Goal: Task Accomplishment & Management: Use online tool/utility

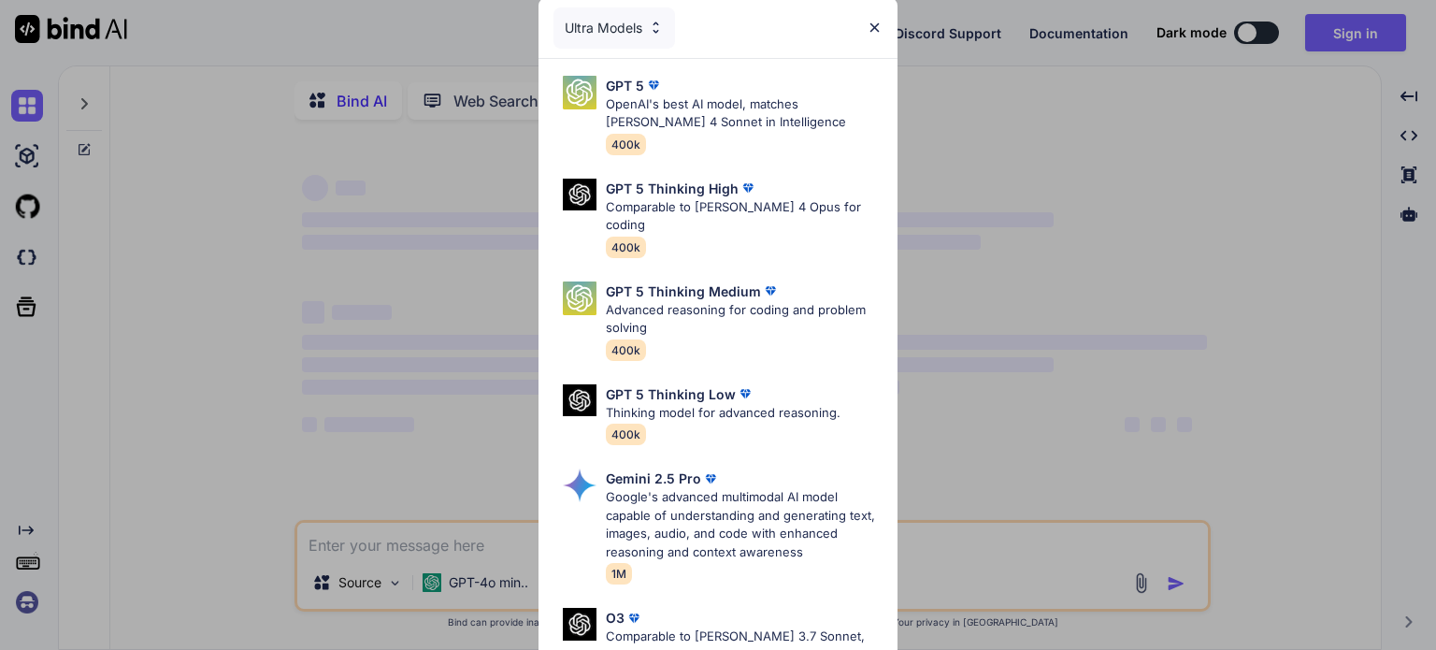
type textarea "x"
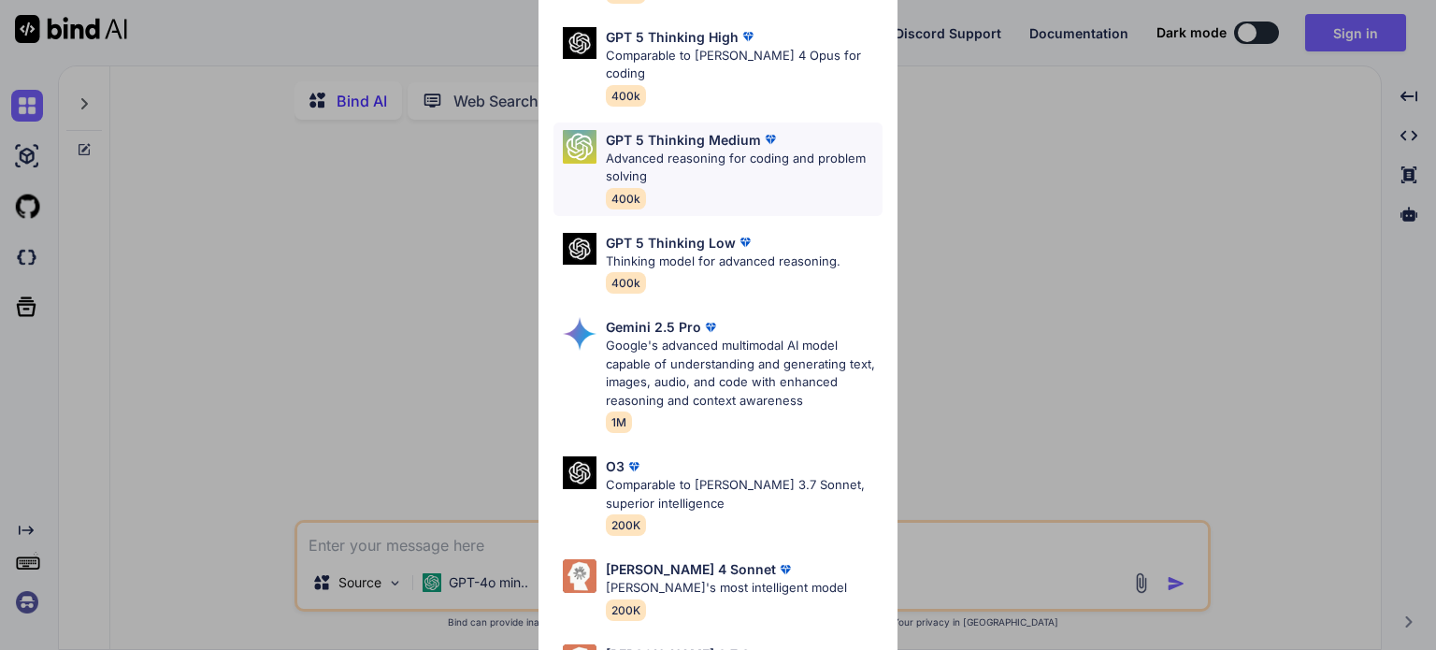
scroll to position [112, 0]
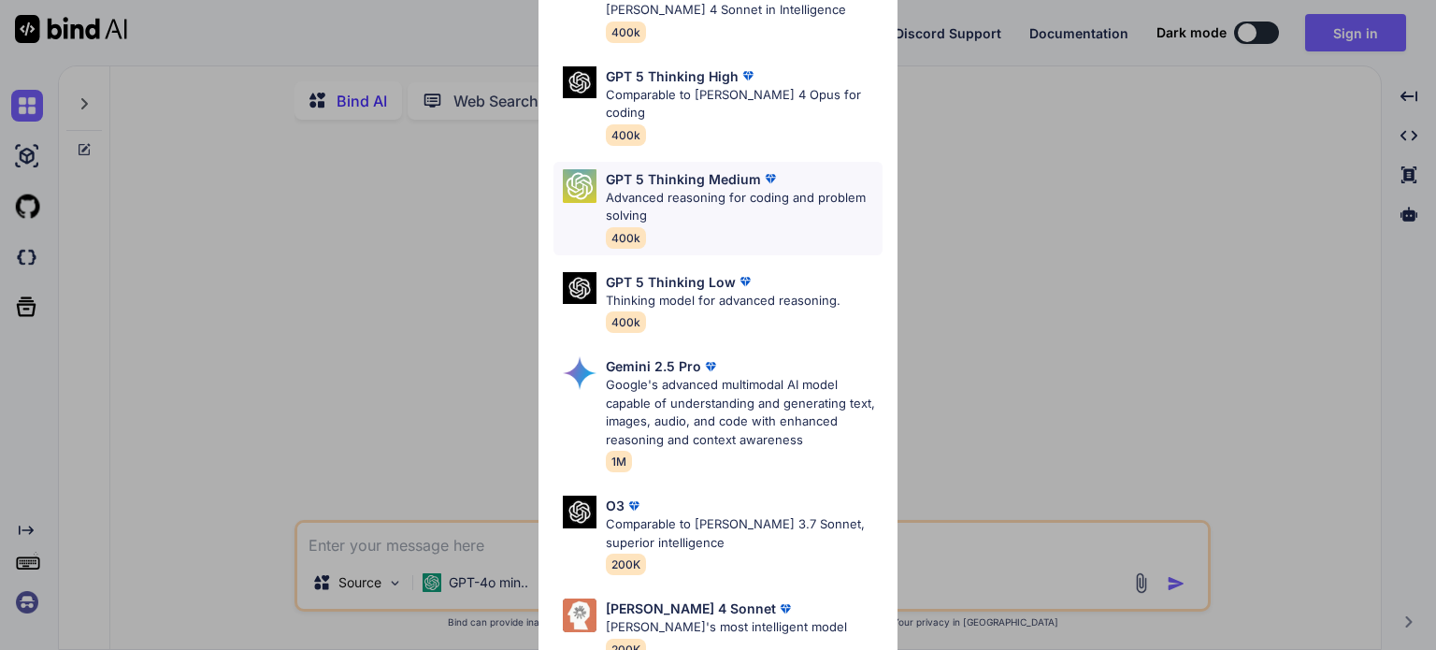
click at [699, 189] on p "Advanced reasoning for coding and problem solving" at bounding box center [744, 207] width 277 height 36
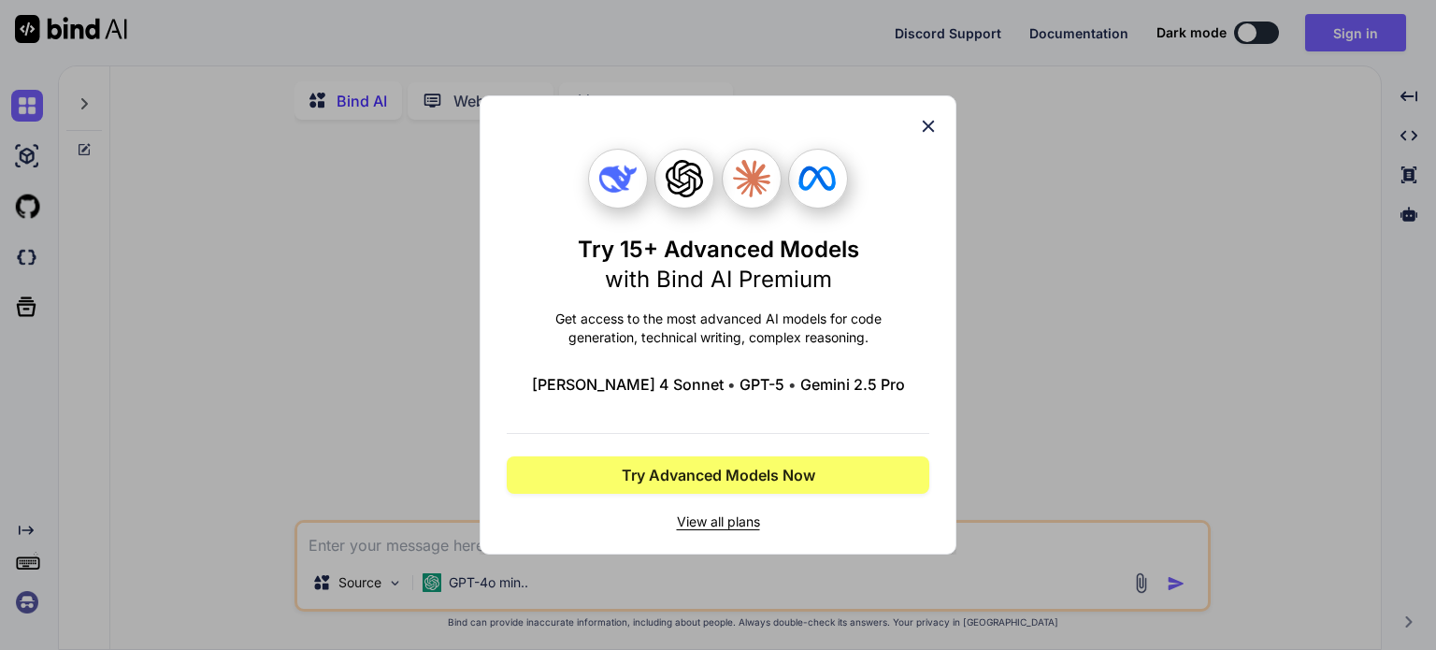
scroll to position [0, 0]
click at [726, 522] on span "View all plans" at bounding box center [718, 521] width 423 height 19
click at [931, 119] on icon at bounding box center [928, 126] width 21 height 21
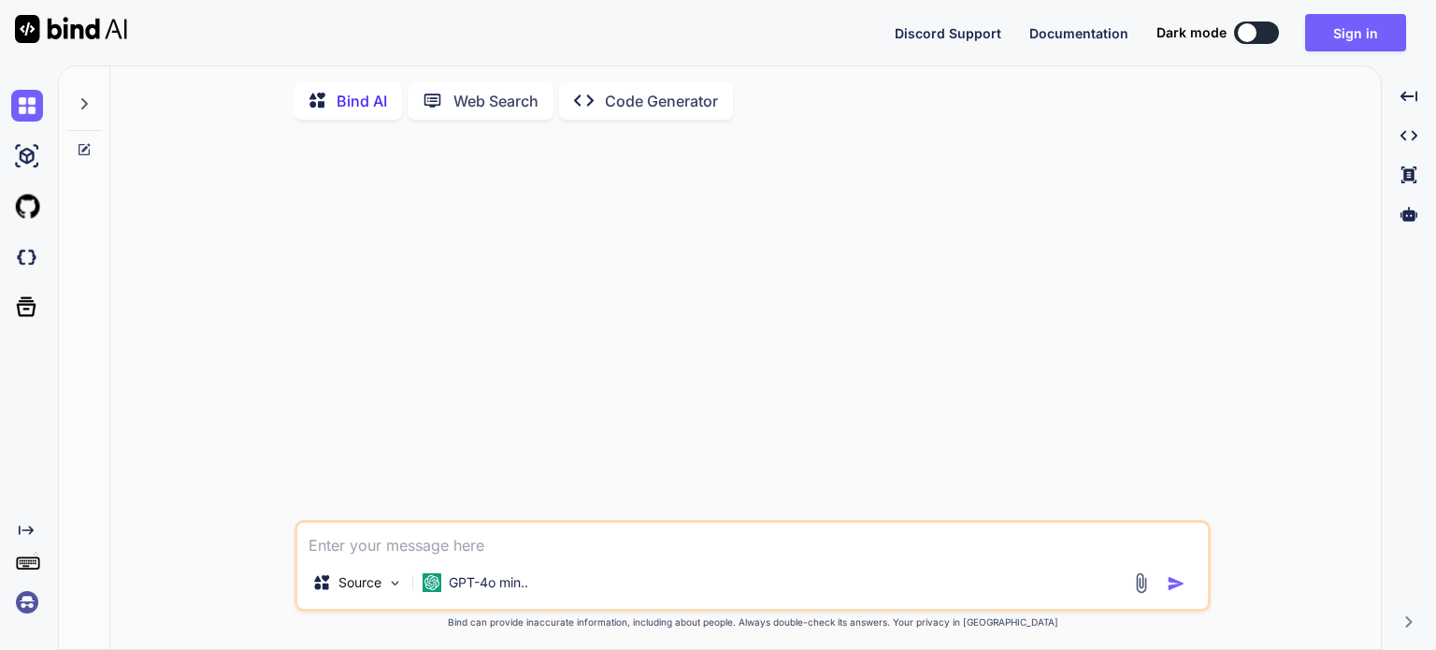
click at [1256, 36] on div at bounding box center [1247, 32] width 19 height 19
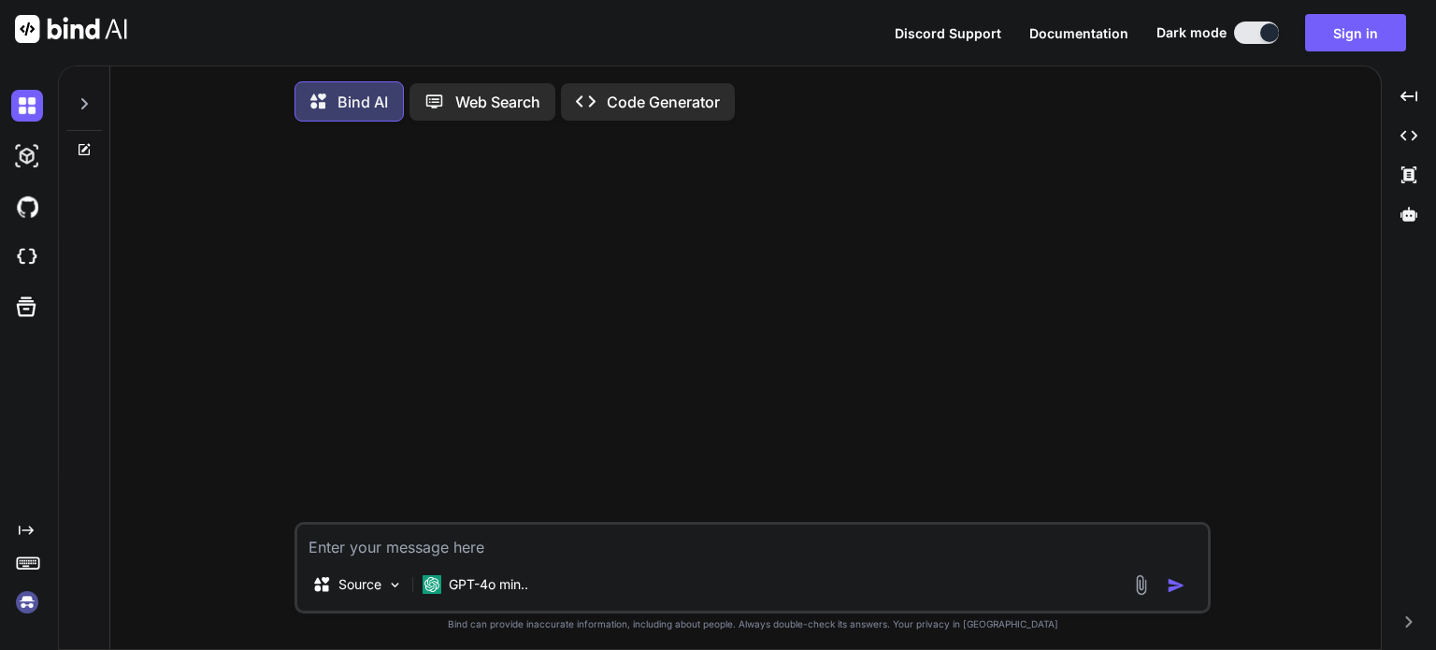
click at [25, 600] on img at bounding box center [27, 602] width 32 height 32
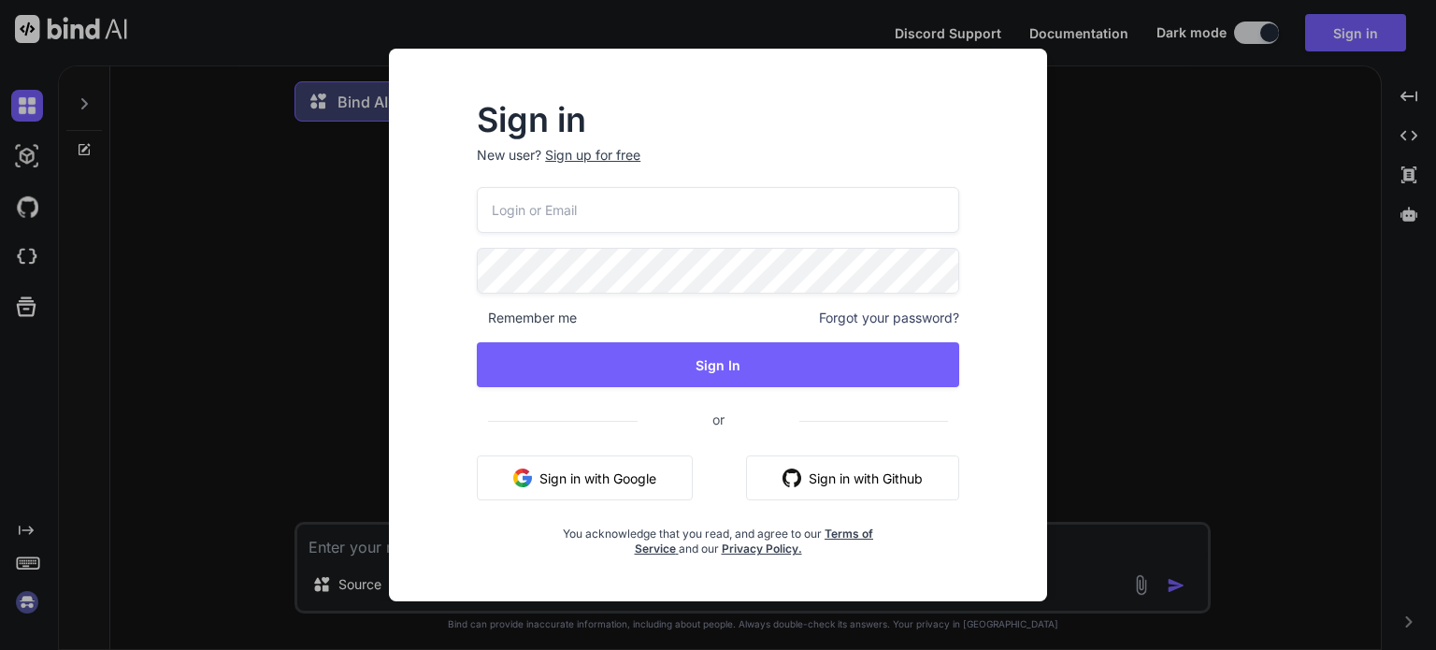
click at [819, 484] on button "Sign in with Github" at bounding box center [852, 477] width 213 height 45
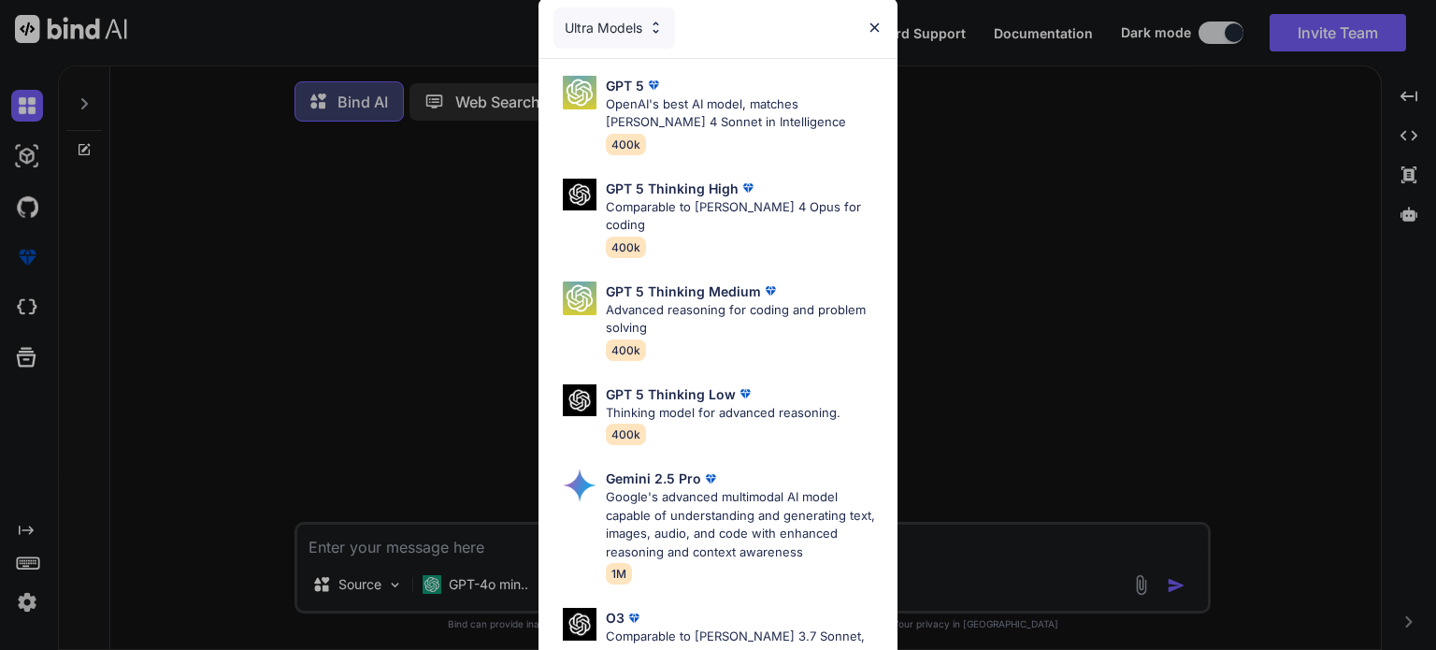
click at [871, 25] on img at bounding box center [875, 28] width 16 height 16
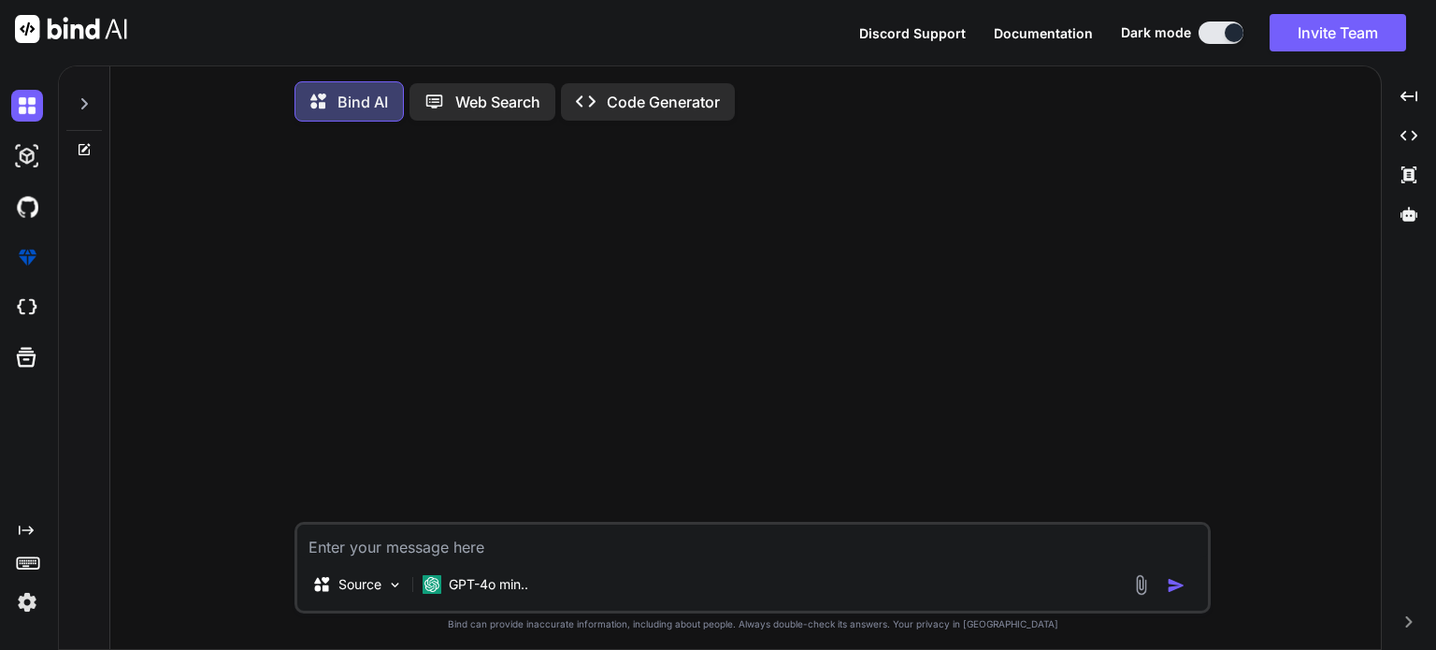
click at [24, 600] on img at bounding box center [27, 602] width 32 height 32
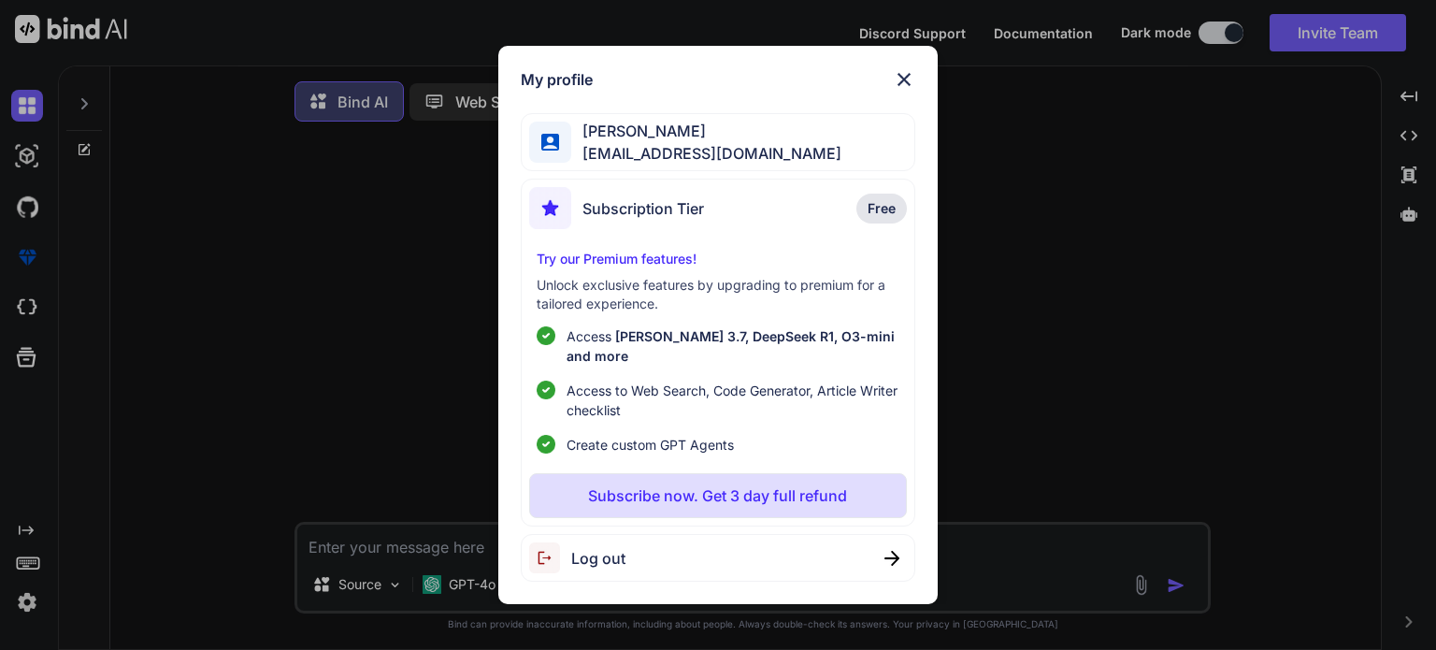
click at [789, 226] on div "Subscription Tier Free" at bounding box center [717, 212] width 377 height 50
click at [896, 90] on img at bounding box center [904, 79] width 22 height 22
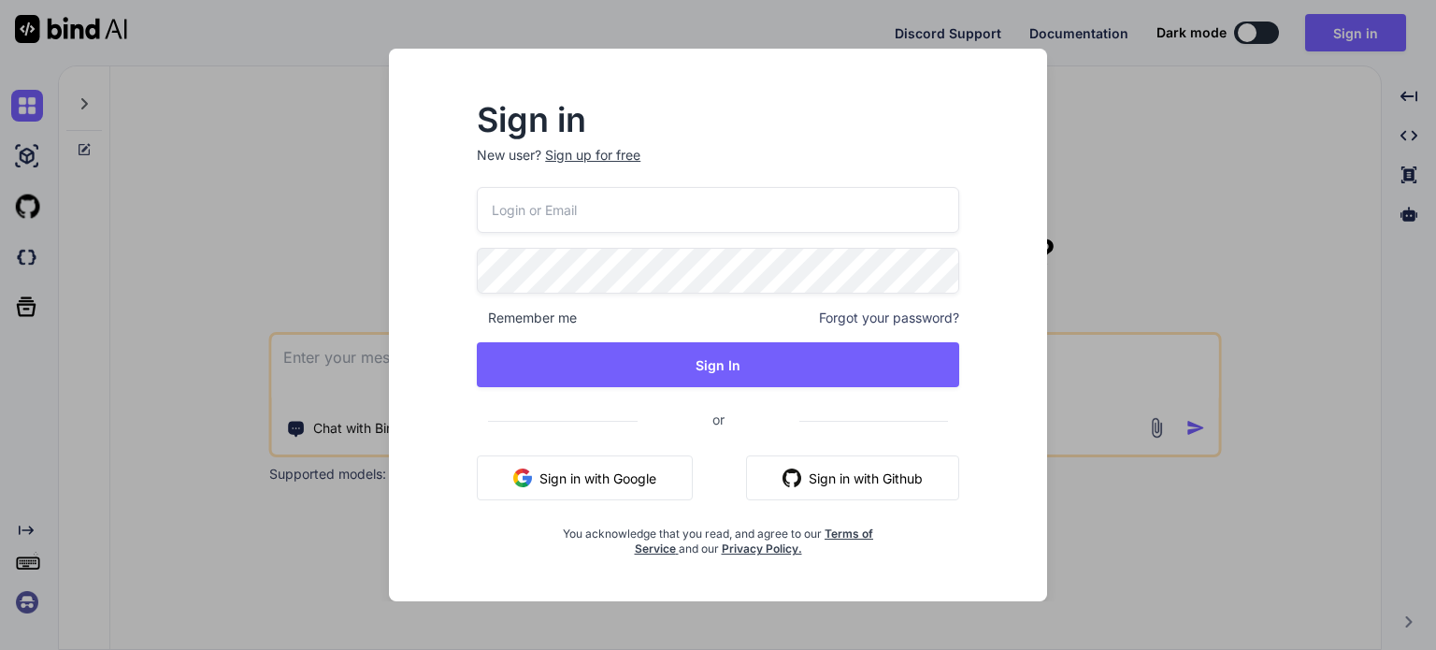
click at [912, 481] on button "Sign in with Github" at bounding box center [852, 477] width 213 height 45
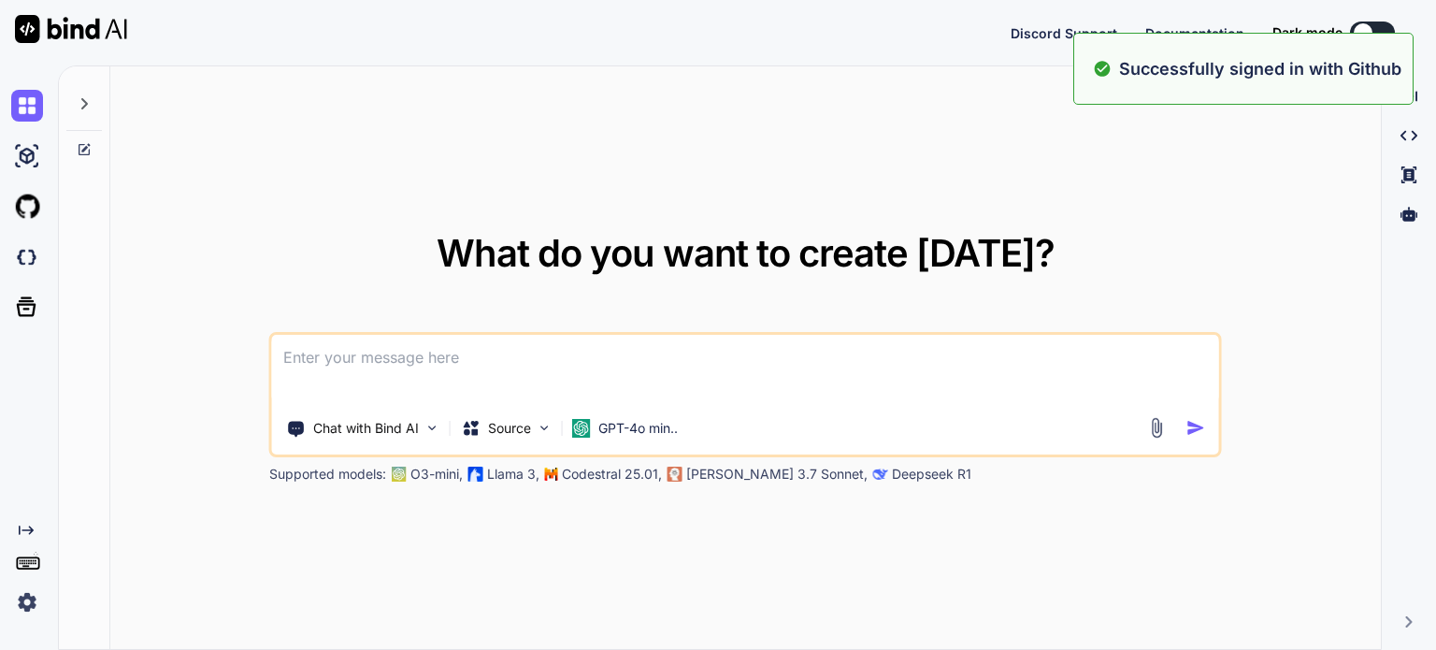
click at [720, 362] on textarea at bounding box center [745, 369] width 947 height 69
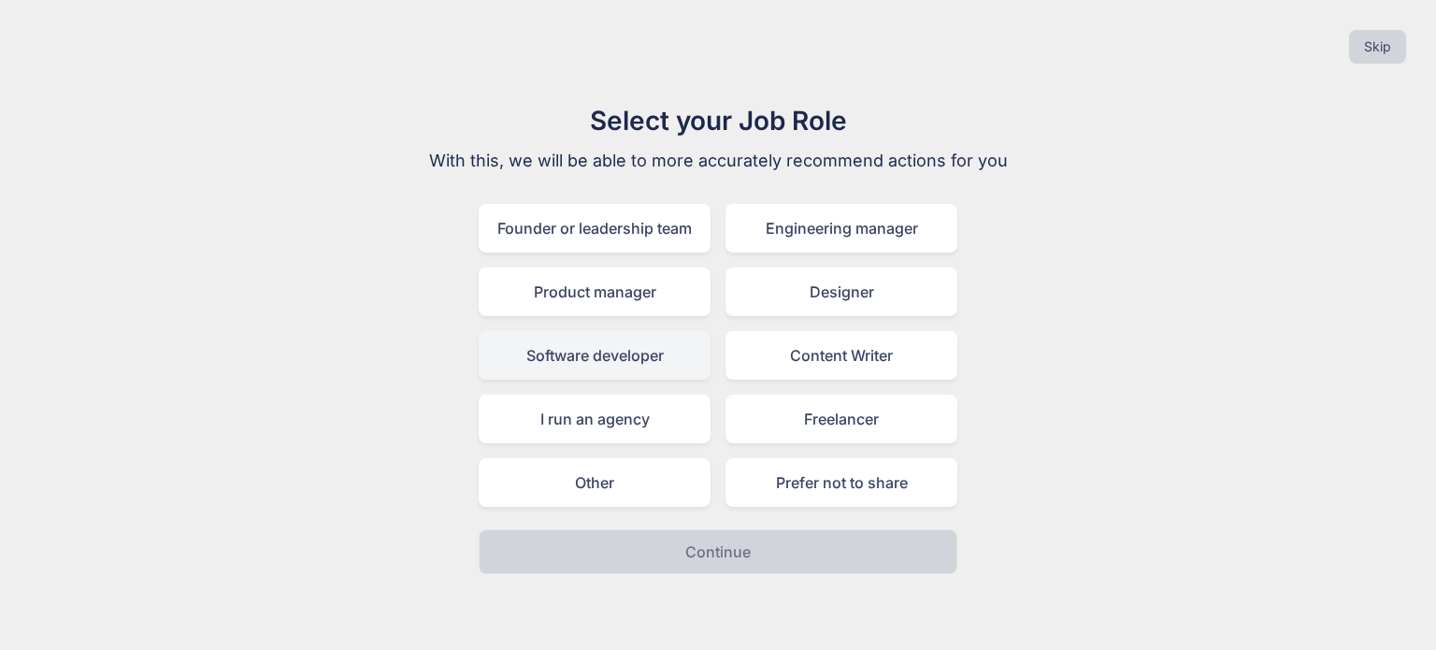
click at [598, 364] on div "Software developer" at bounding box center [595, 355] width 232 height 49
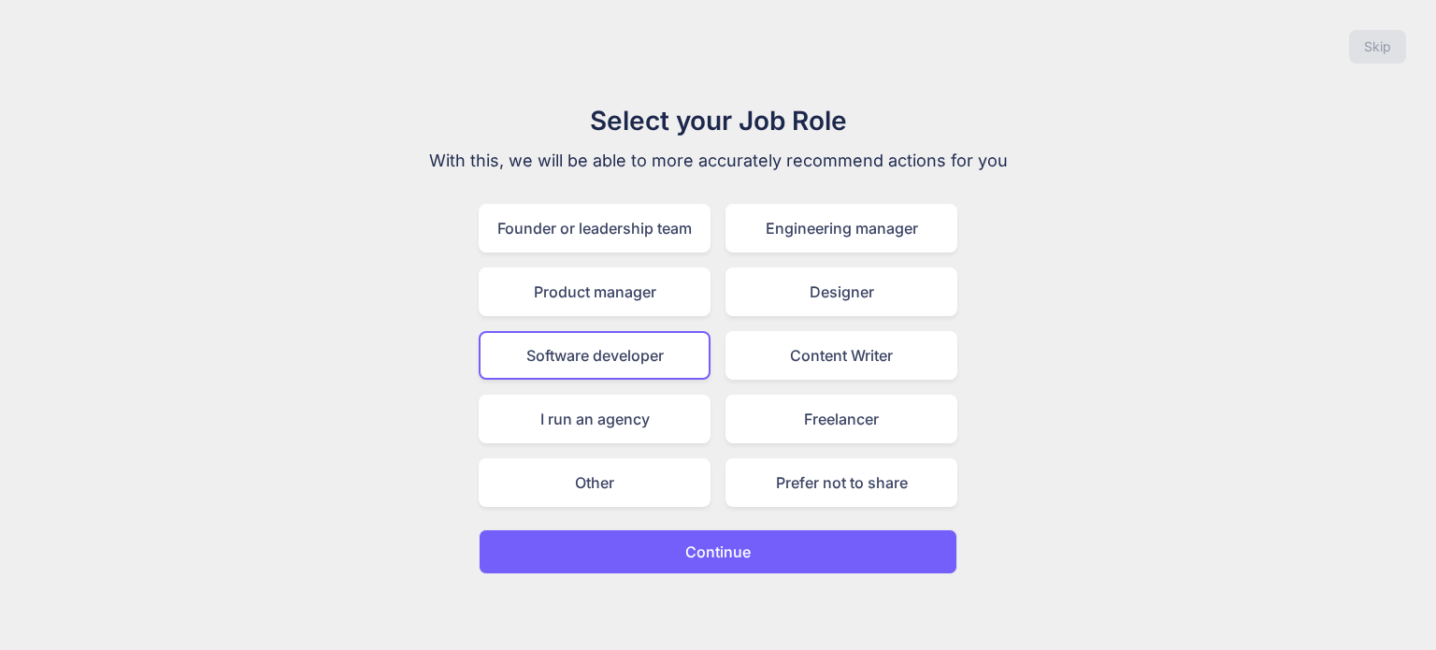
click at [779, 550] on button "Continue" at bounding box center [718, 551] width 479 height 45
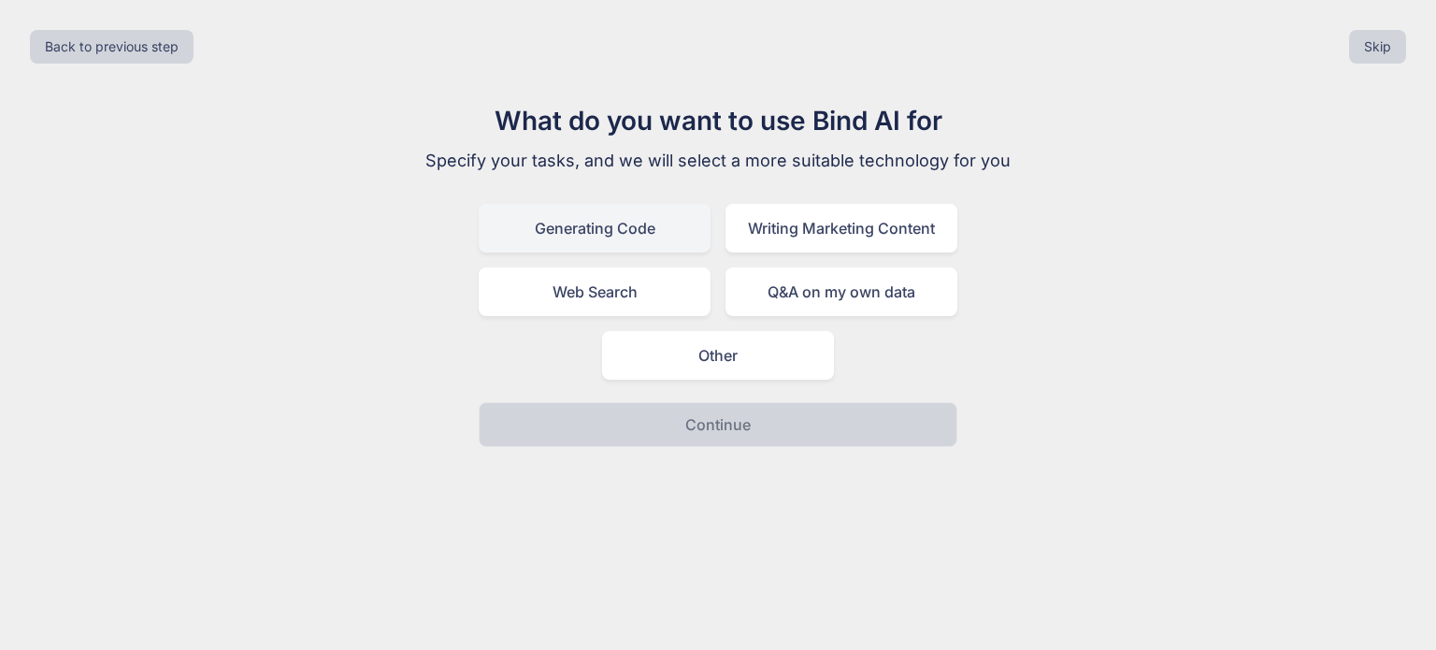
click at [582, 236] on div "Generating Code" at bounding box center [595, 228] width 232 height 49
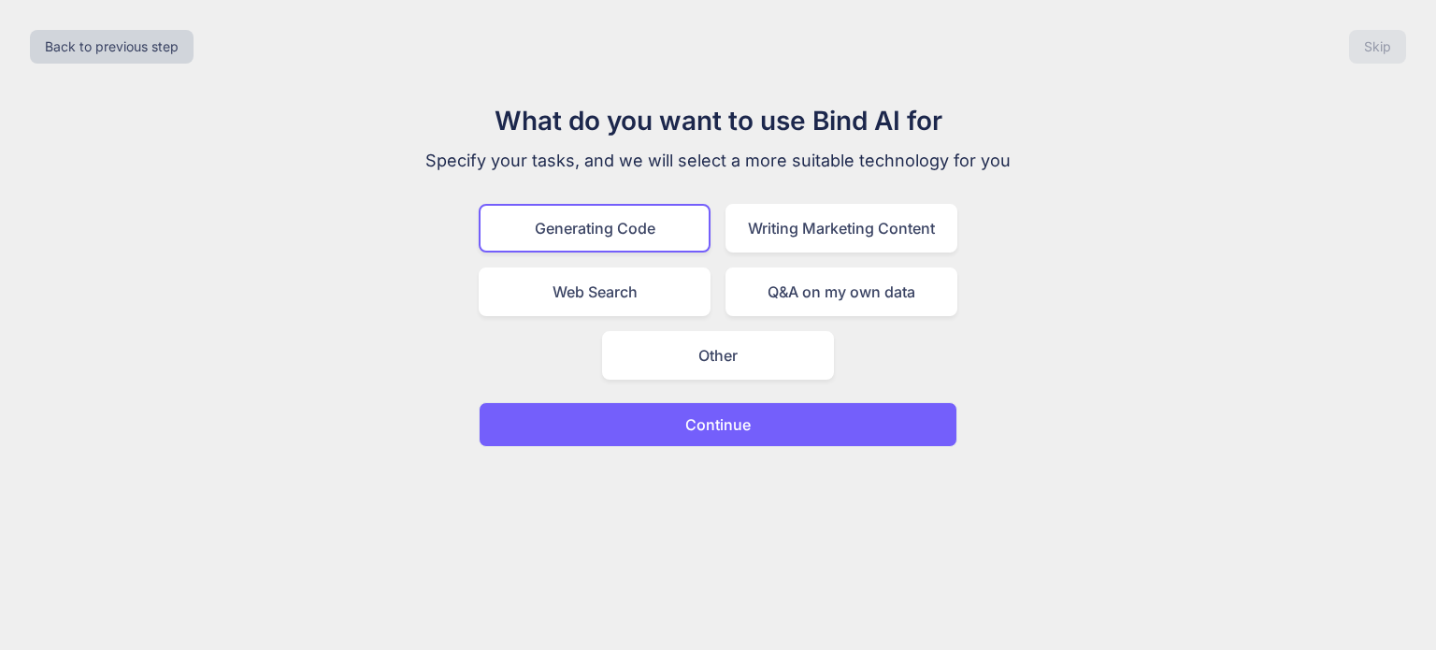
click at [685, 425] on p "Continue" at bounding box center [717, 424] width 65 height 22
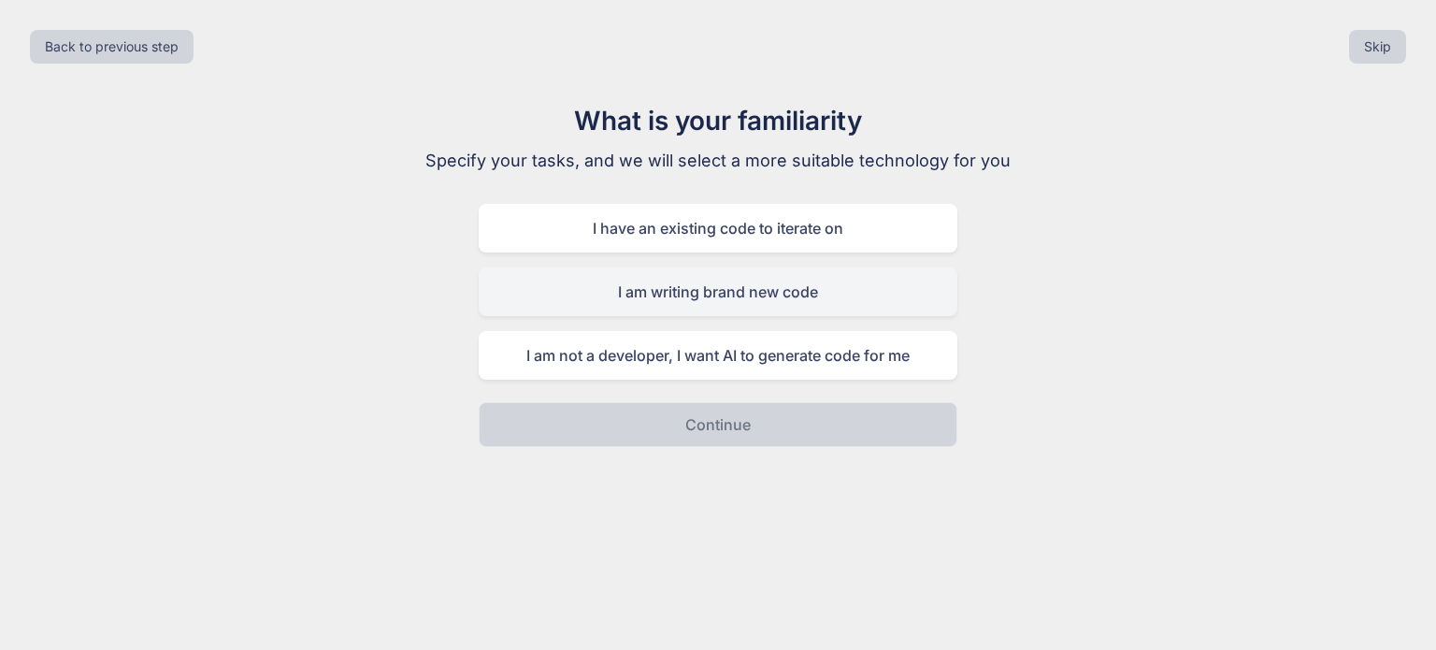
click at [733, 295] on div "I am writing brand new code" at bounding box center [718, 291] width 479 height 49
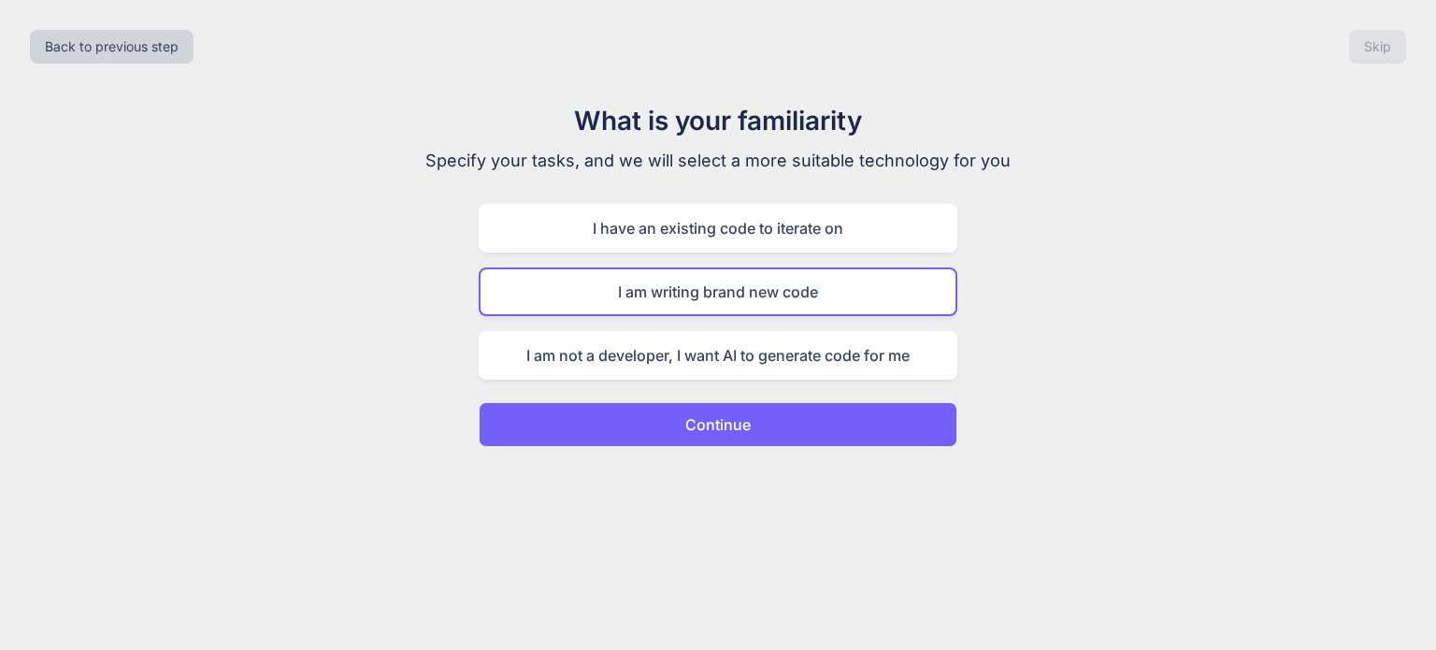
click at [753, 424] on button "Continue" at bounding box center [718, 424] width 479 height 45
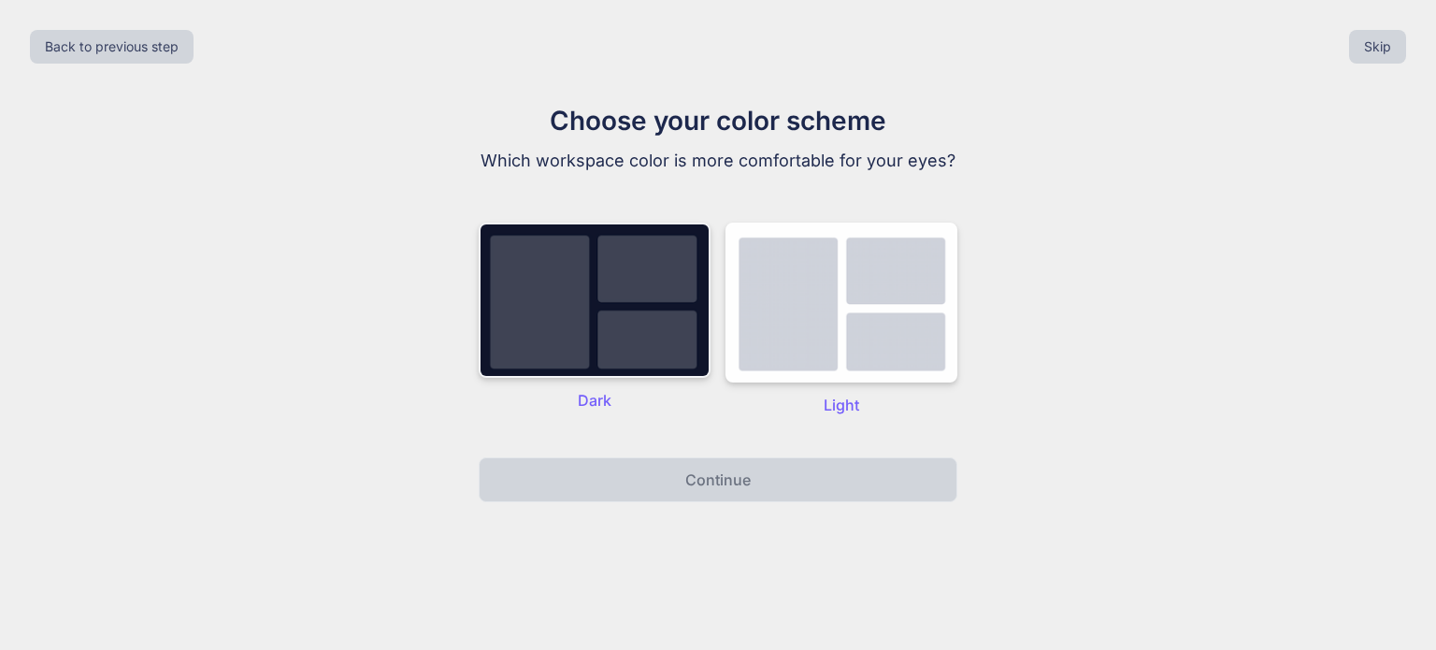
click at [598, 309] on img at bounding box center [595, 300] width 232 height 155
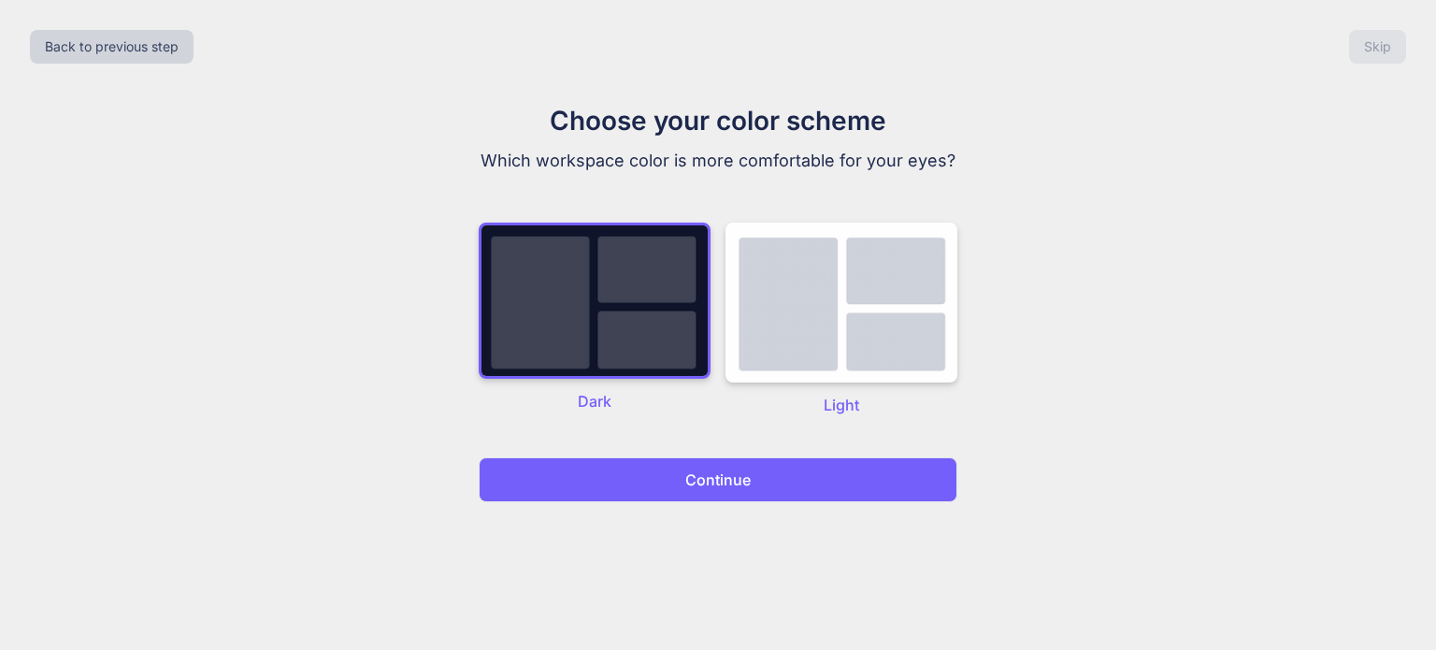
click at [643, 476] on button "Continue" at bounding box center [718, 479] width 479 height 45
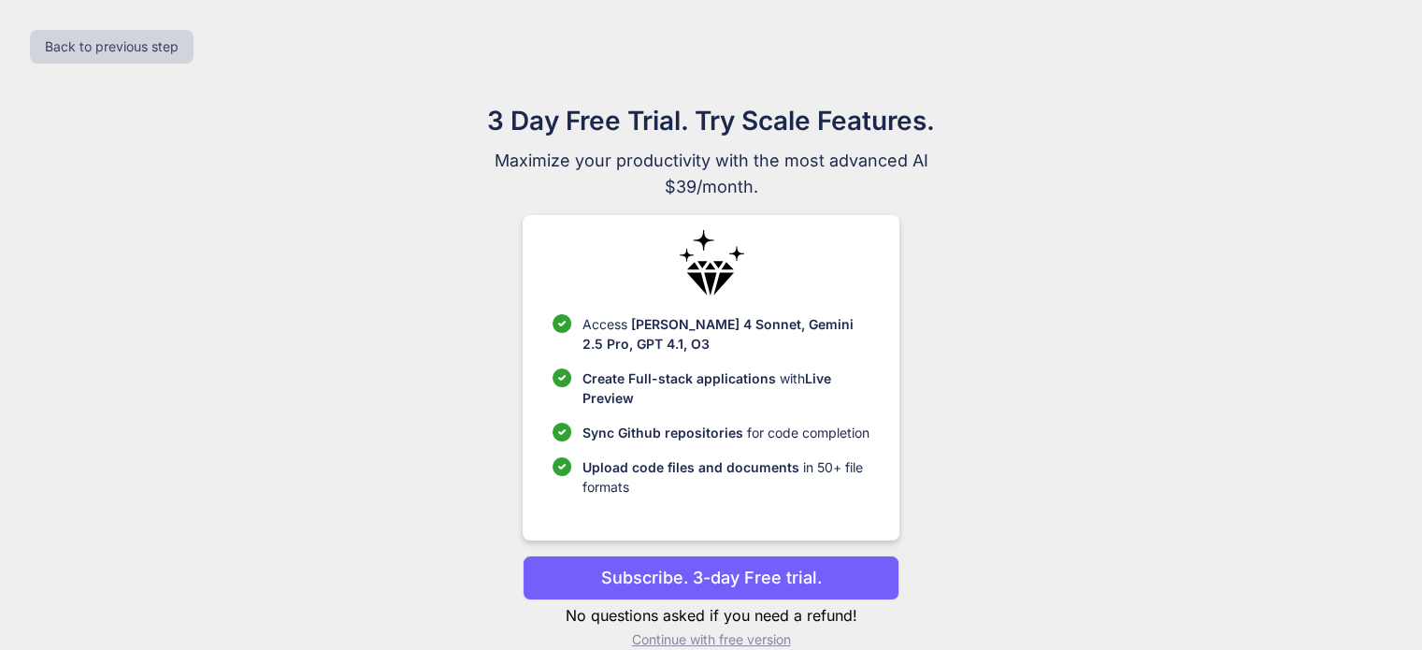
scroll to position [28, 0]
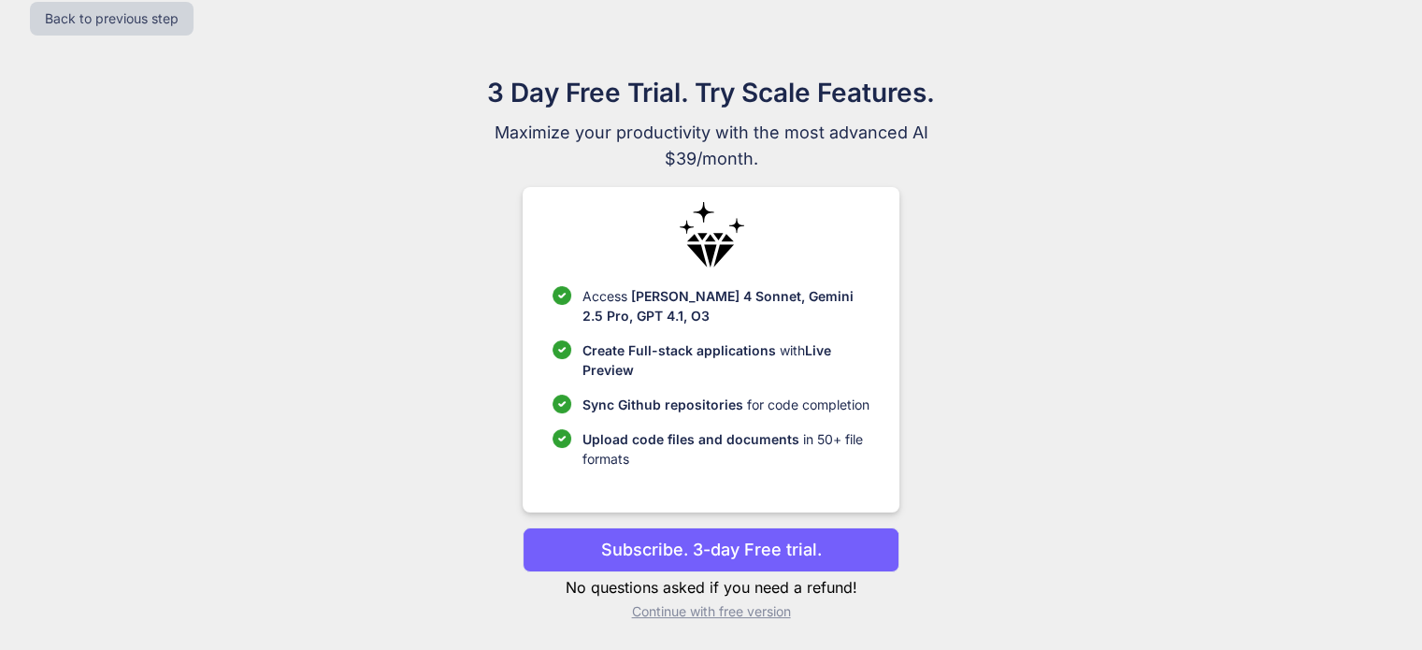
click at [717, 541] on p "Subscribe. 3-day Free trial." at bounding box center [711, 549] width 221 height 25
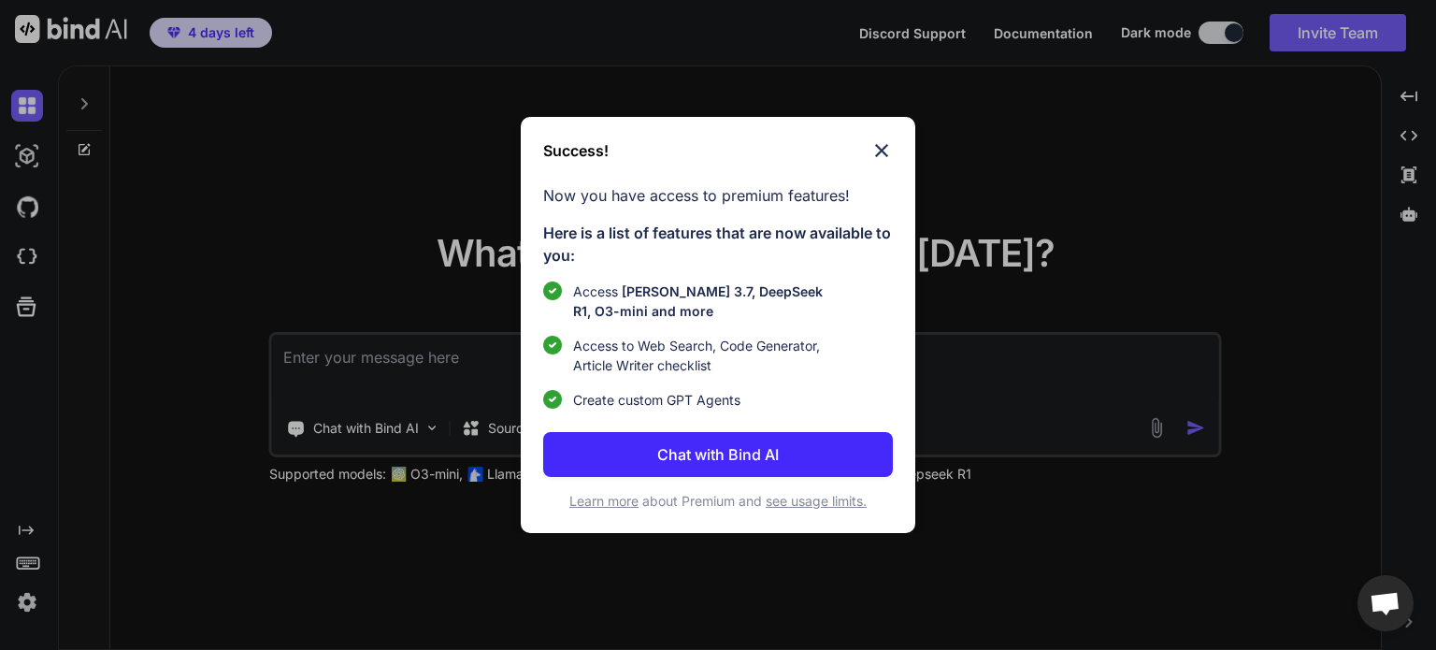
click at [886, 139] on img at bounding box center [881, 150] width 22 height 22
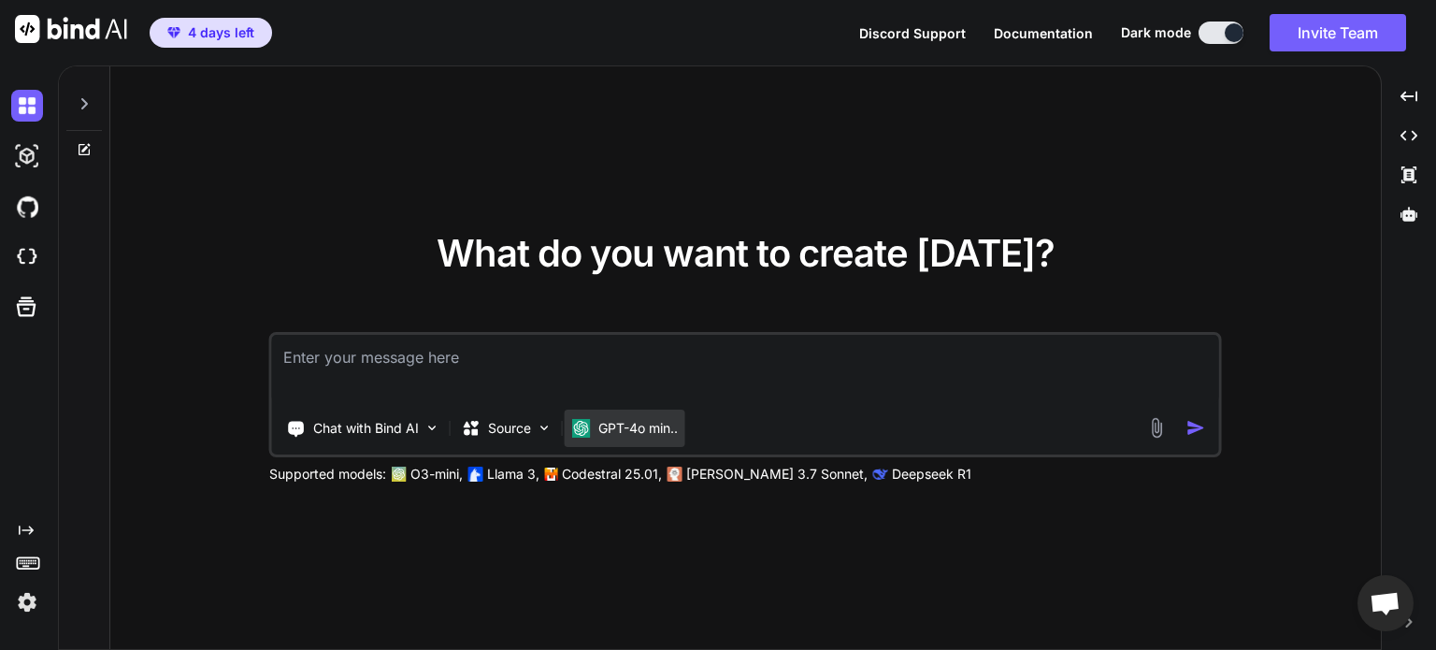
click at [621, 436] on p "GPT-4o min.." at bounding box center [637, 428] width 79 height 19
click at [643, 426] on p "GPT-4o min.." at bounding box center [637, 428] width 79 height 19
click at [542, 425] on img at bounding box center [545, 428] width 16 height 16
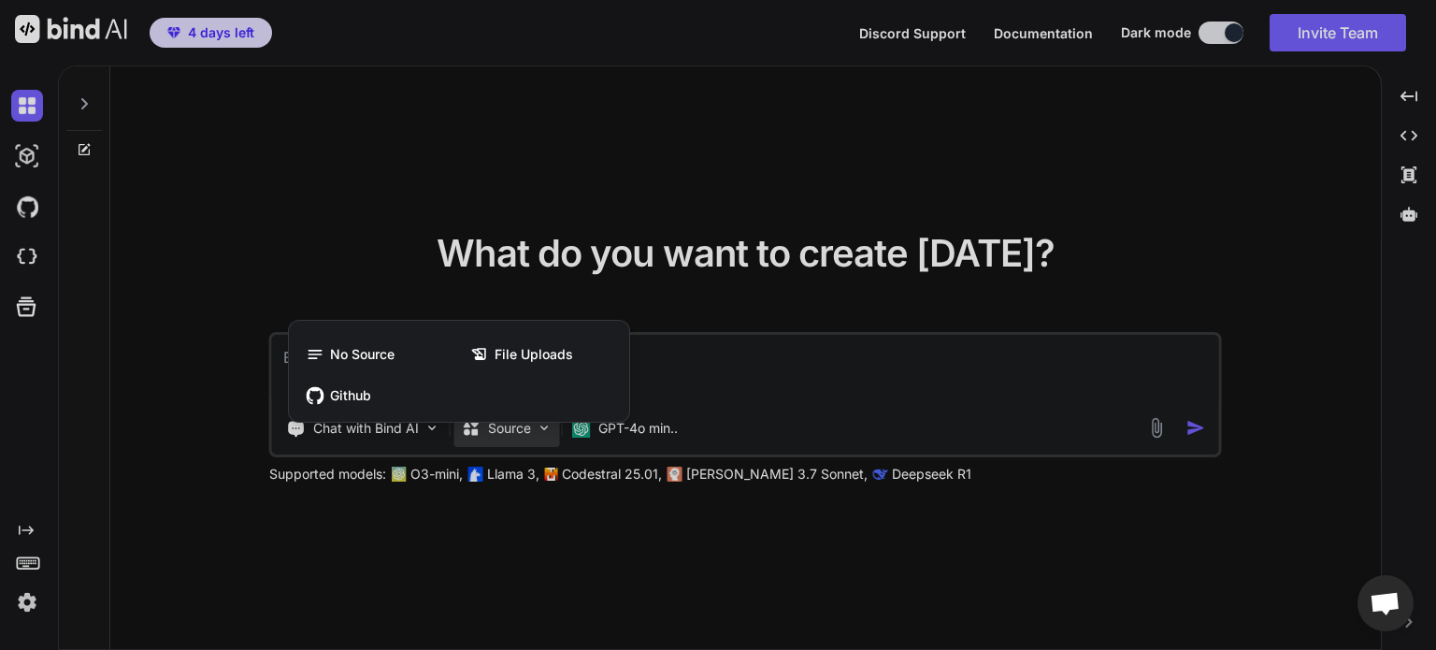
click at [980, 276] on div at bounding box center [718, 325] width 1436 height 650
type textarea "x"
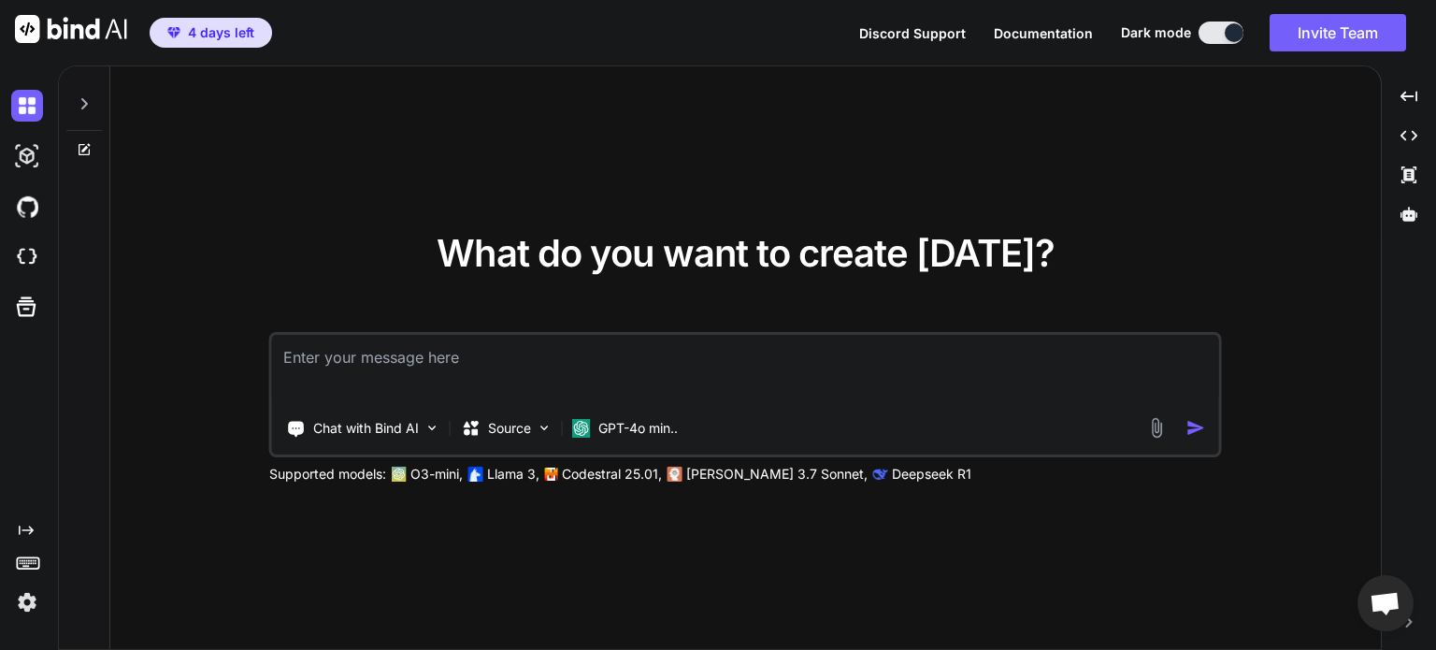
click at [381, 358] on textarea at bounding box center [745, 369] width 947 height 69
type textarea "I"
type textarea "x"
type textarea "I"
type textarea "x"
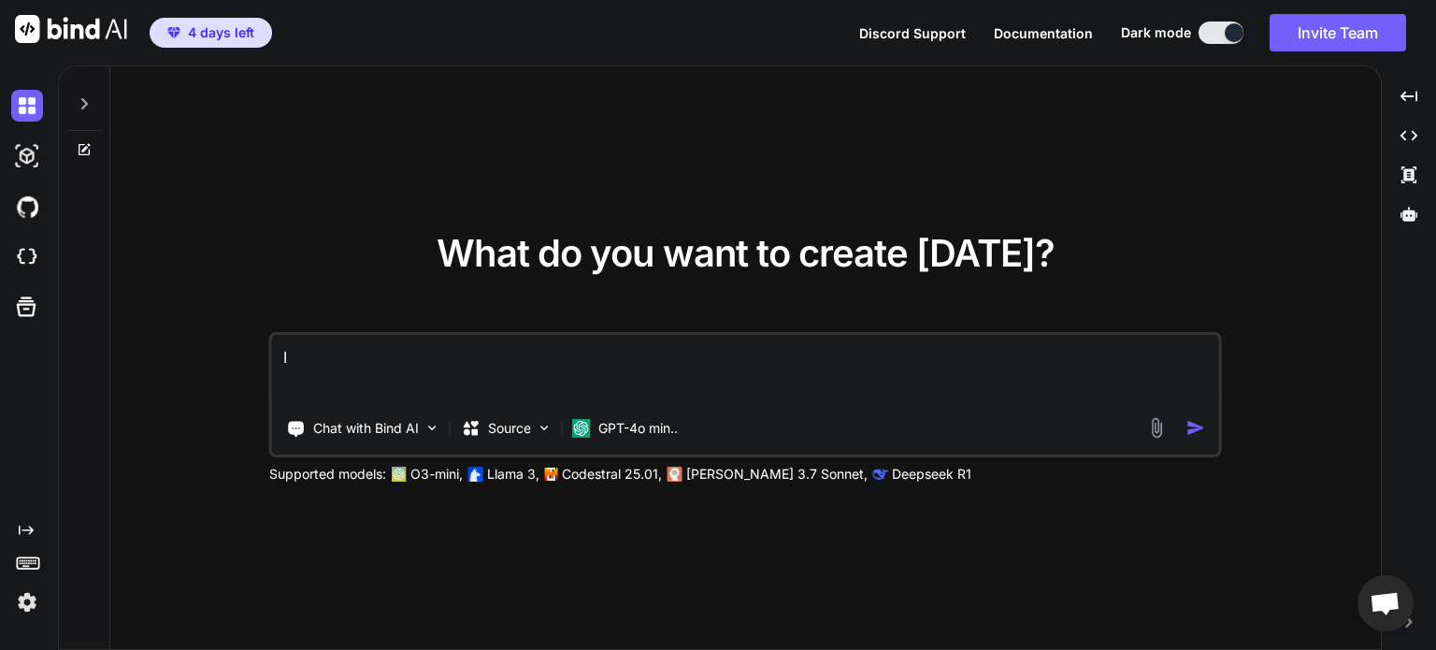
type textarea "I a"
type textarea "x"
type textarea "I am"
type textarea "x"
type textarea "I am"
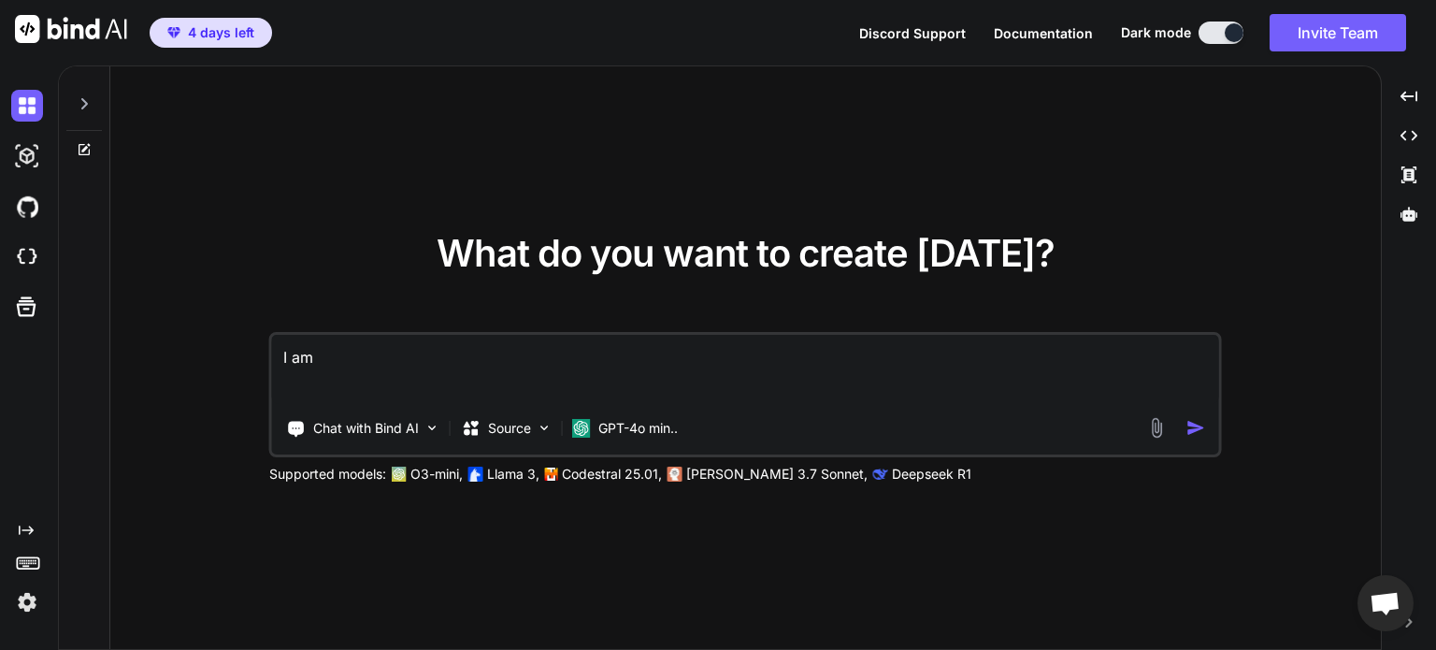
type textarea "x"
type textarea "I am i"
type textarea "x"
type textarea "I am in"
type textarea "x"
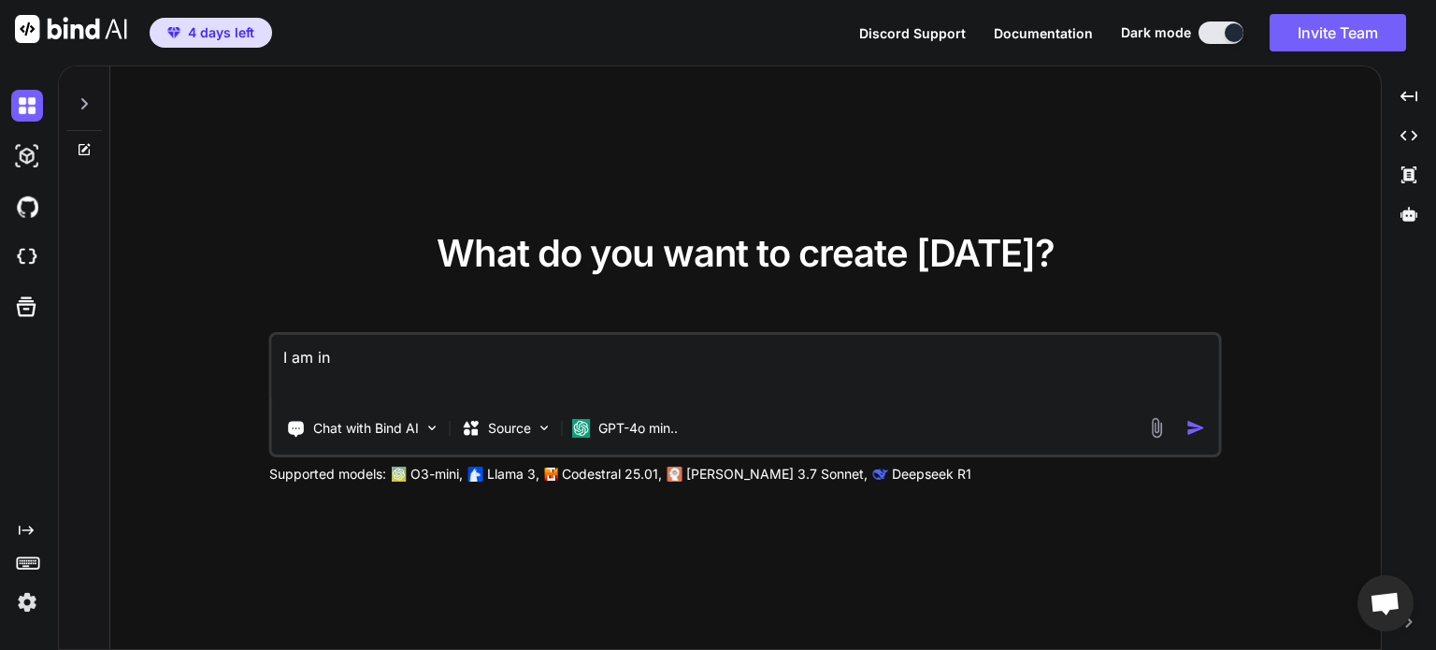
type textarea "I am int"
type textarea "x"
type textarea "I am inte"
type textarea "x"
type textarea "I am inter"
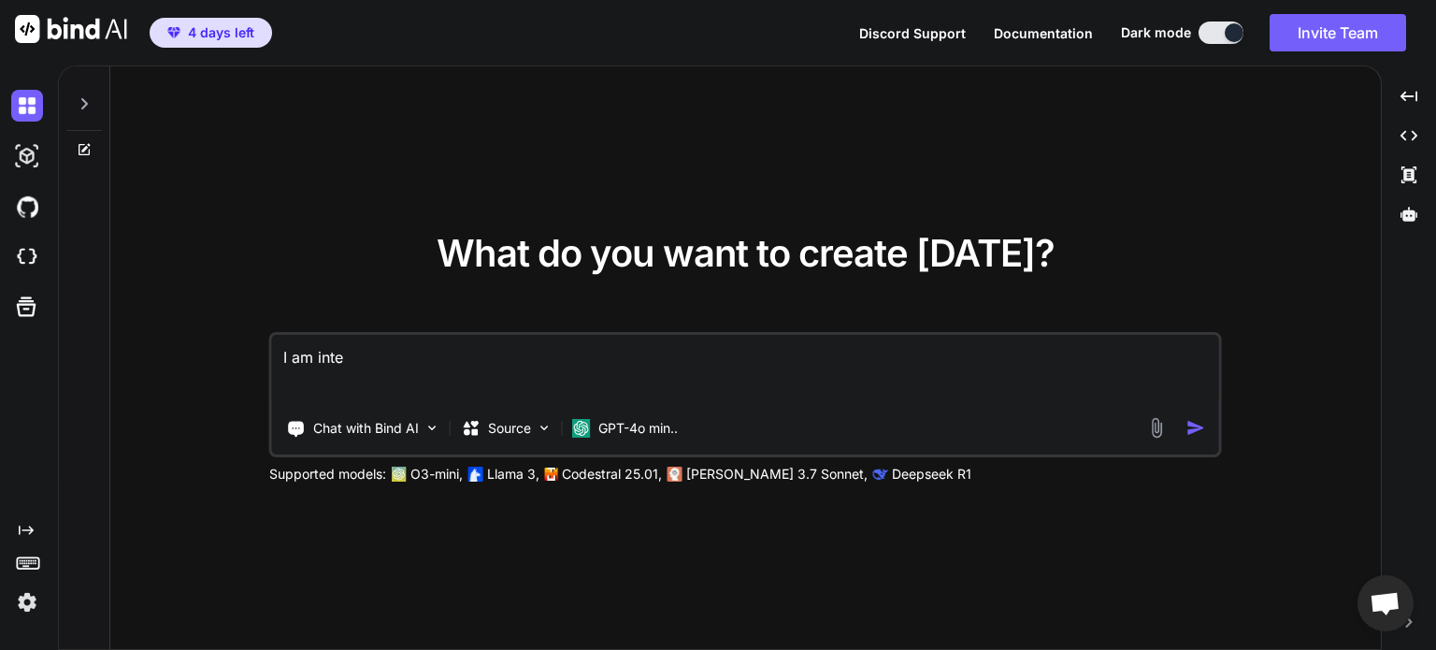
type textarea "x"
type textarea "I am intere"
type textarea "x"
type textarea "I am interes"
type textarea "x"
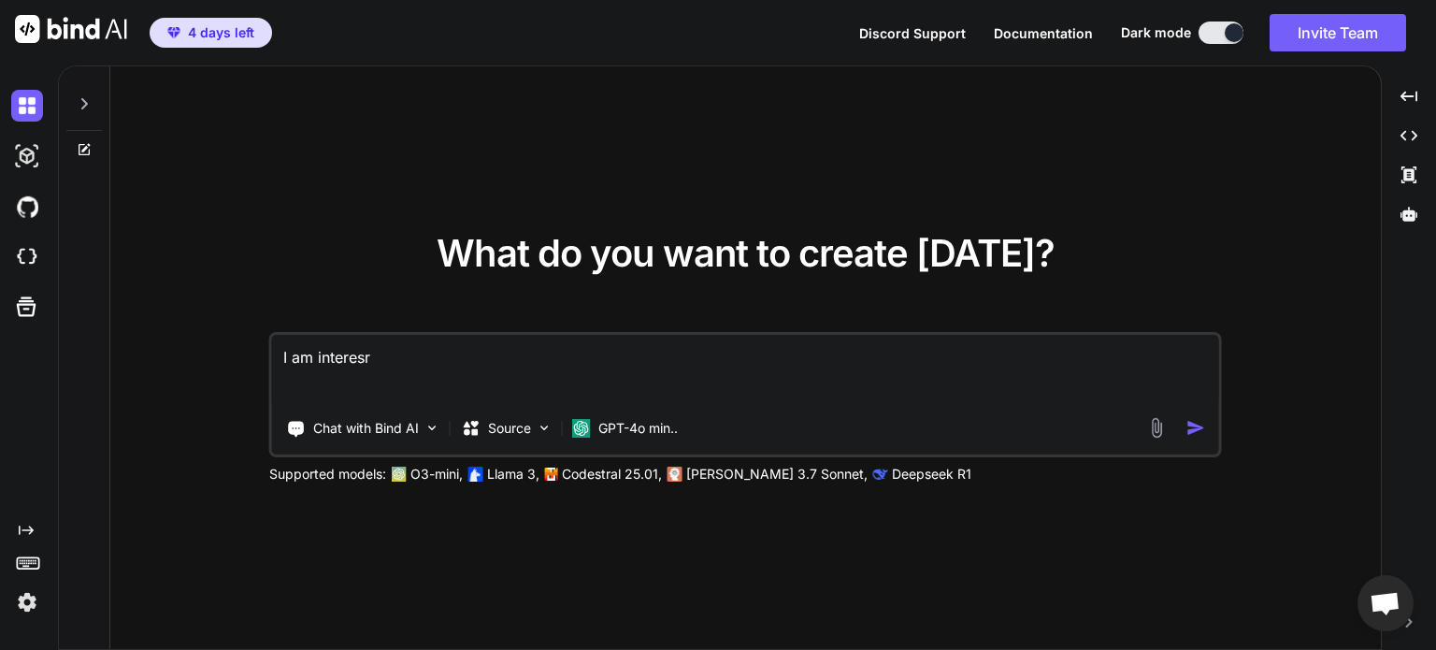
type textarea "I am interesrt"
type textarea "x"
type textarea "I am interesr"
type textarea "x"
type textarea "I am interes"
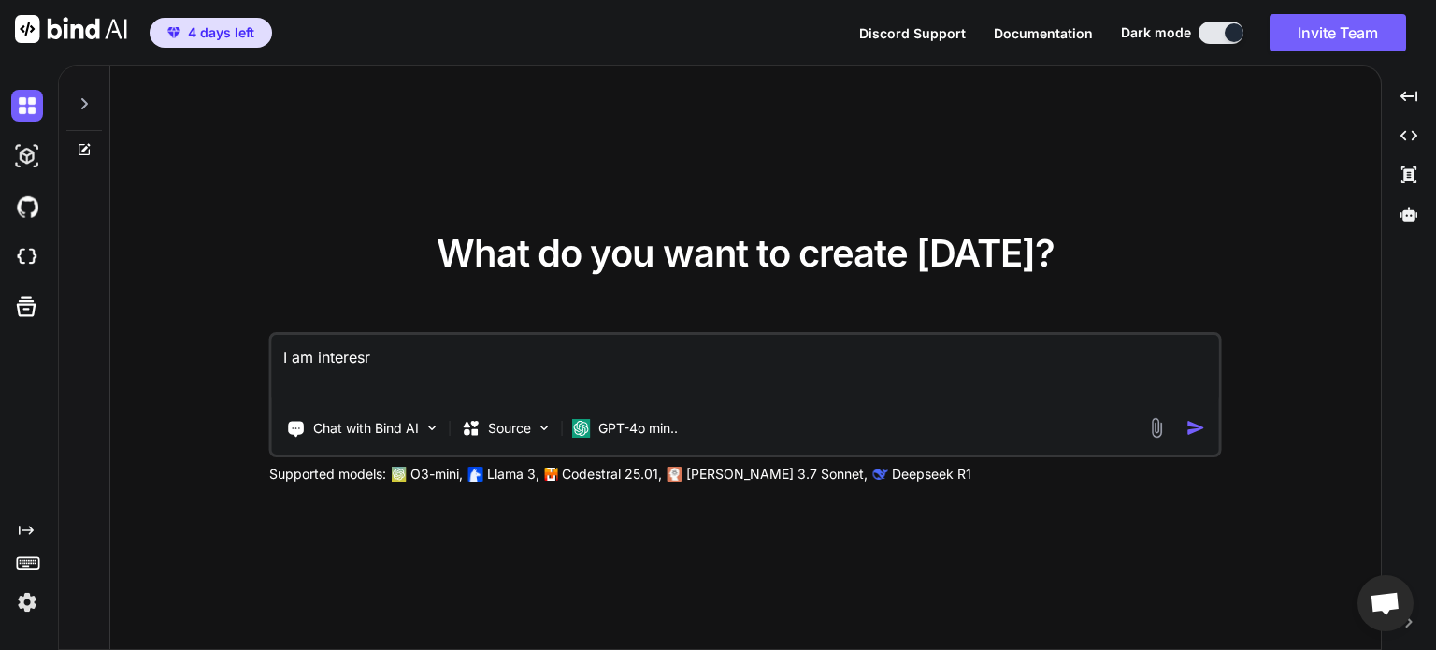
type textarea "x"
type textarea "I am interest"
type textarea "x"
type textarea "I am intereste"
type textarea "x"
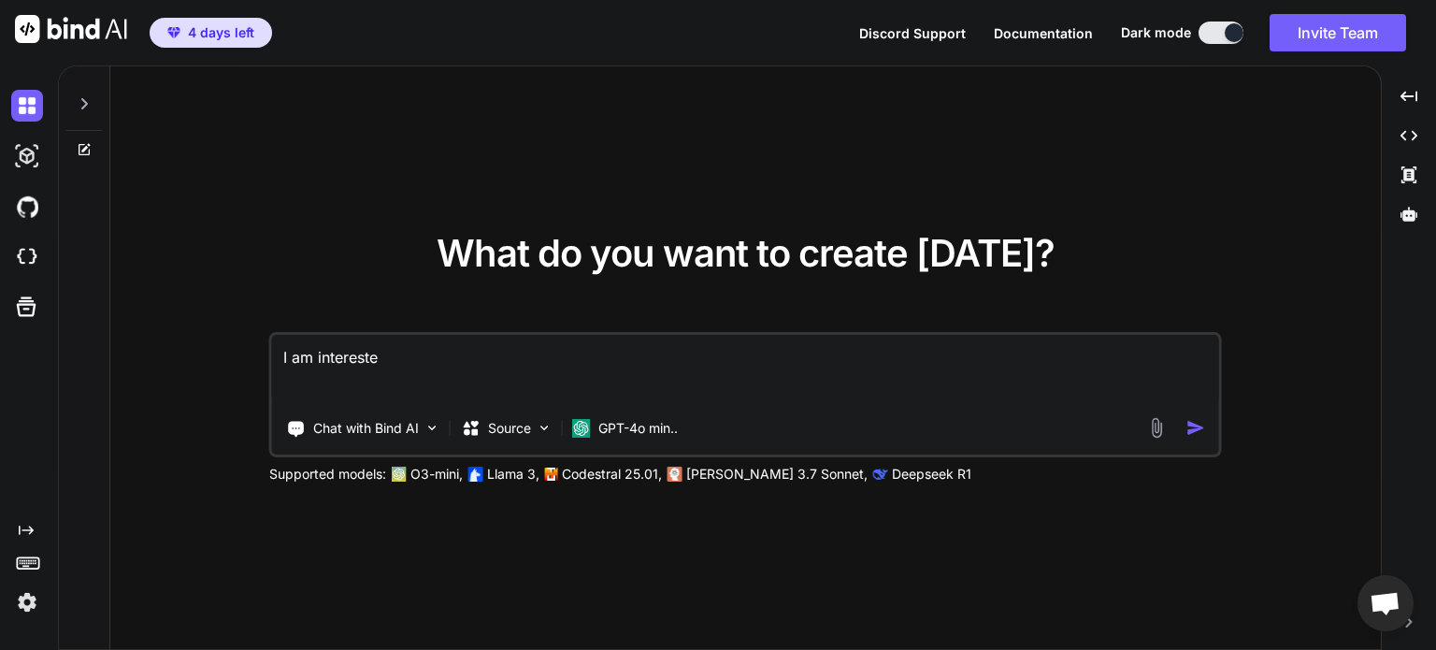
type textarea "I am interested"
type textarea "x"
type textarea "I am interested"
type textarea "x"
type textarea "I am interested i"
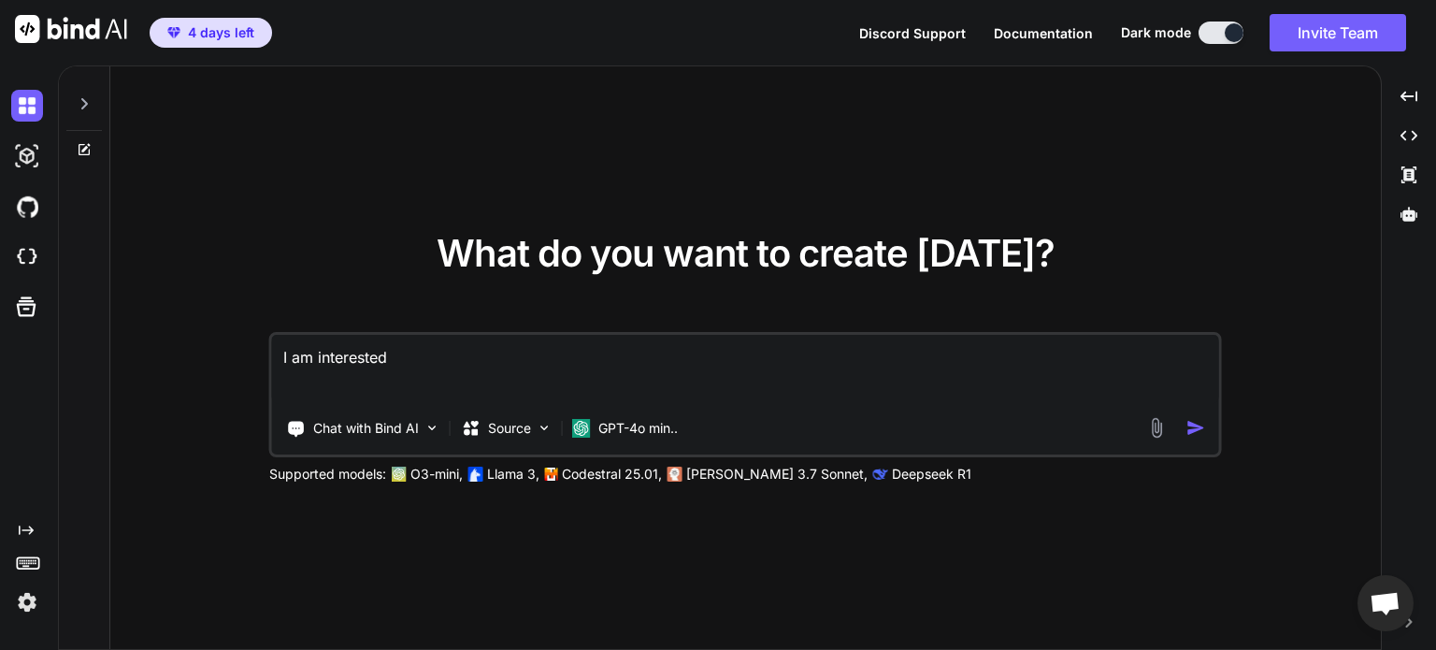
type textarea "x"
type textarea "I am interested in"
type textarea "x"
type textarea "I am interested in"
type textarea "x"
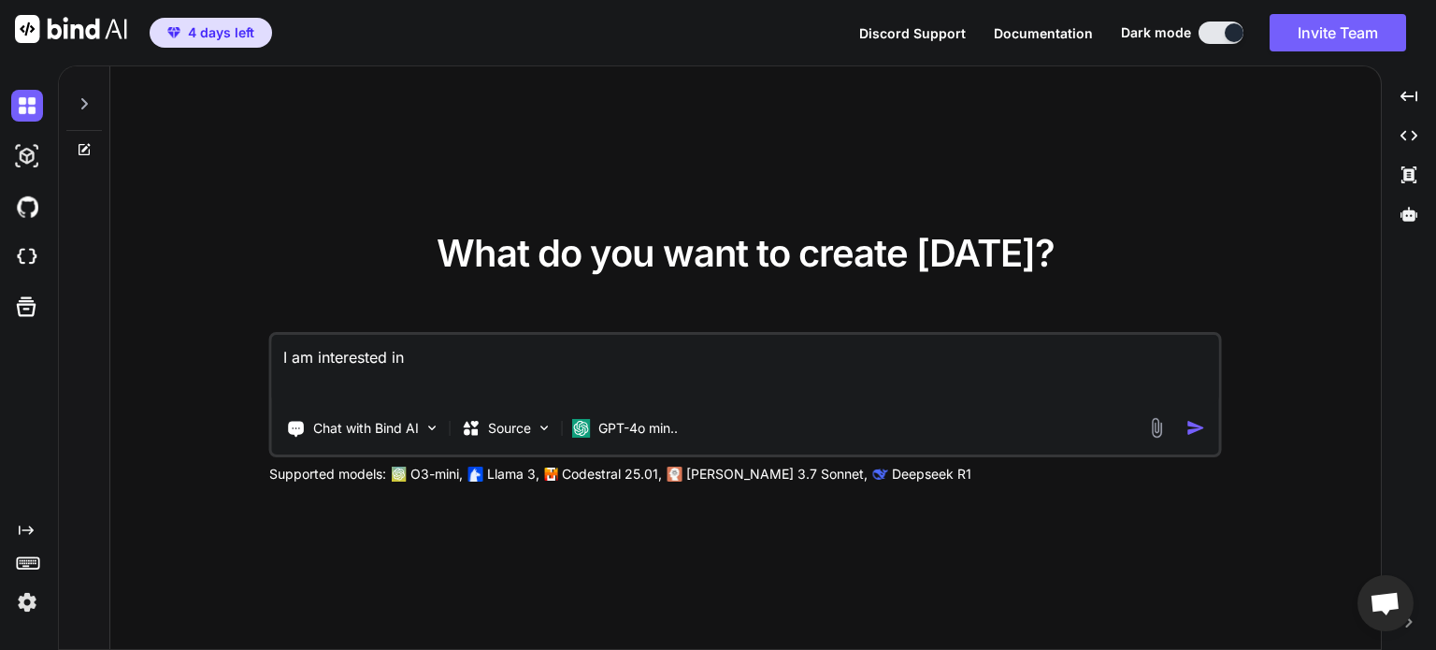
type textarea "I am interested in c"
type textarea "x"
type textarea "I am interested in cr"
type textarea "x"
type textarea "I am interested in cre"
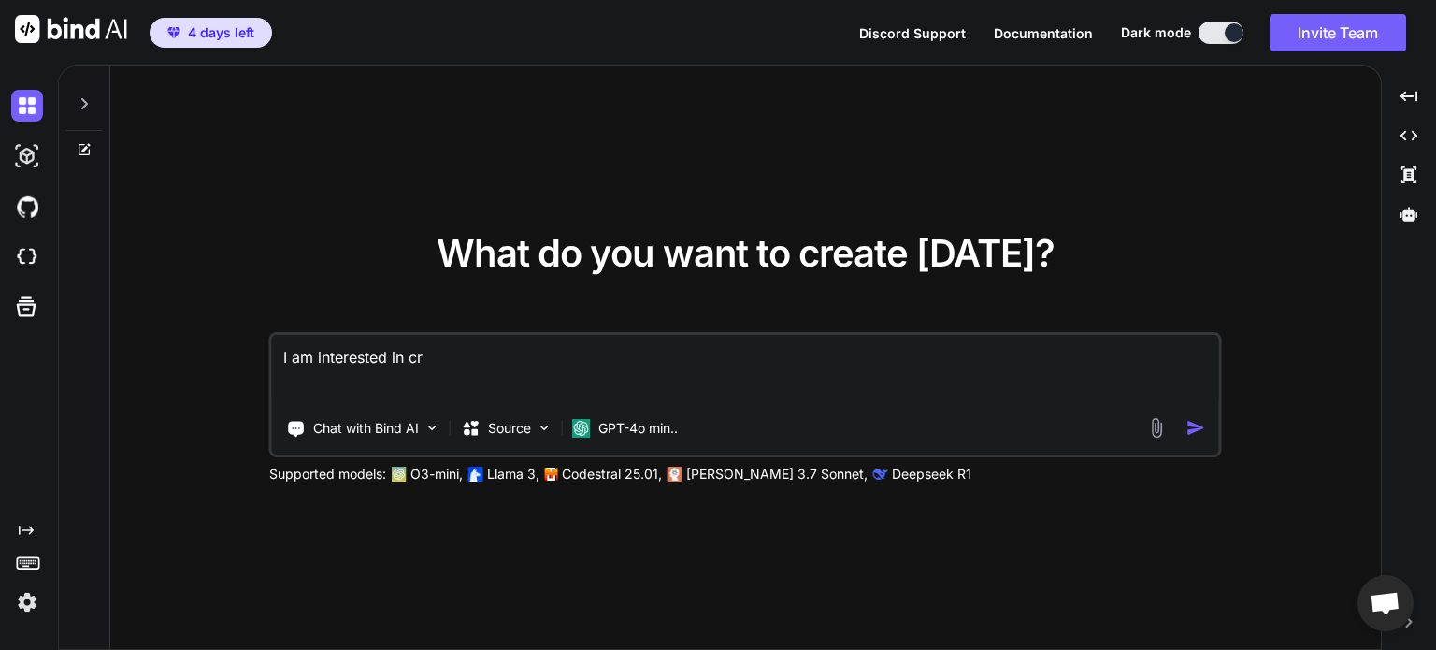
type textarea "x"
type textarea "I am interested in crea"
type textarea "x"
type textarea "I am interested in creat"
type textarea "x"
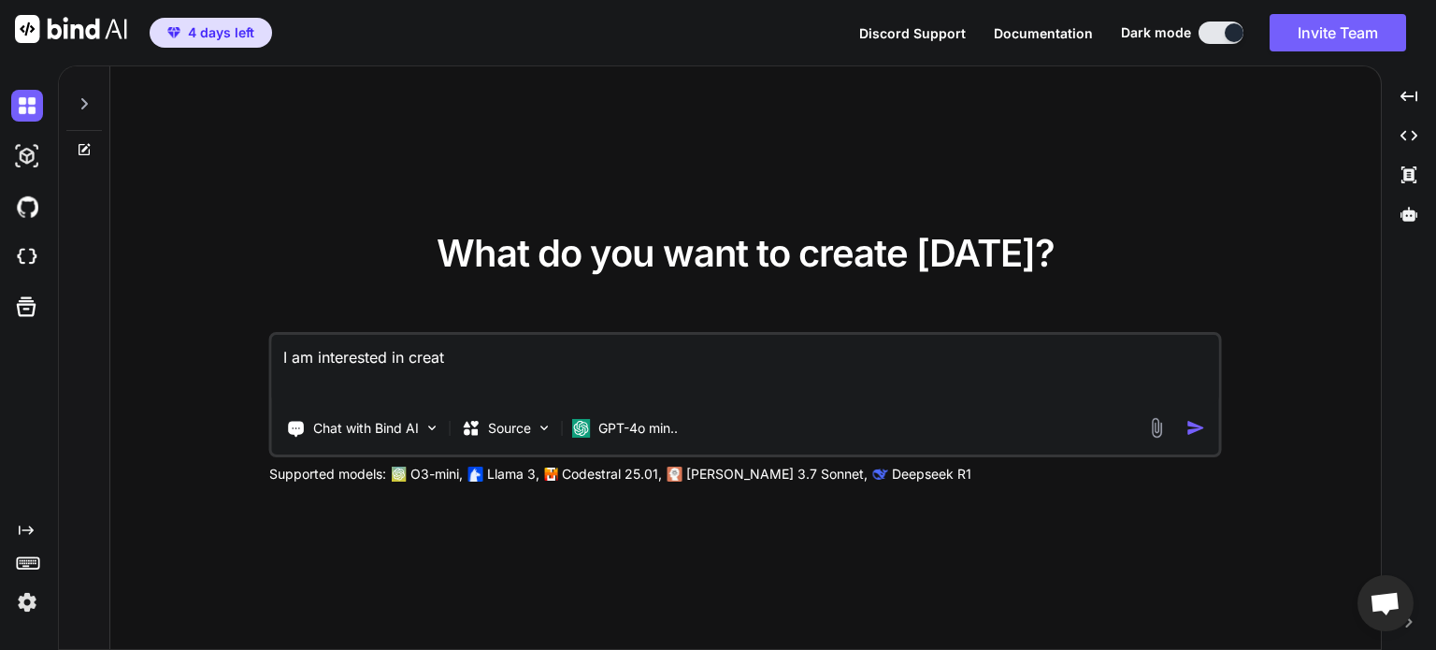
type textarea "I am interested in creati"
type textarea "x"
type textarea "I am interested in creatin"
type textarea "x"
type textarea "I am interested in creating"
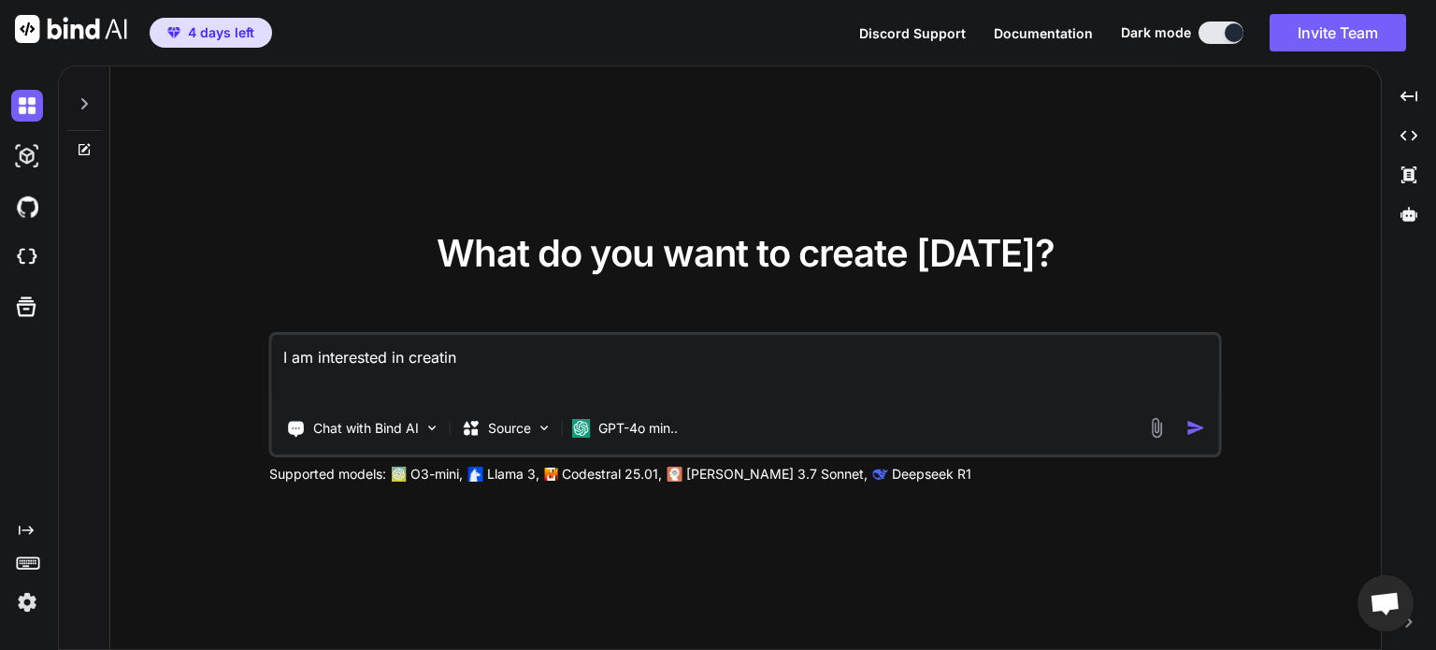
type textarea "x"
type textarea "I am interested in creating"
type textarea "x"
type textarea "I am interested in creating a"
type textarea "x"
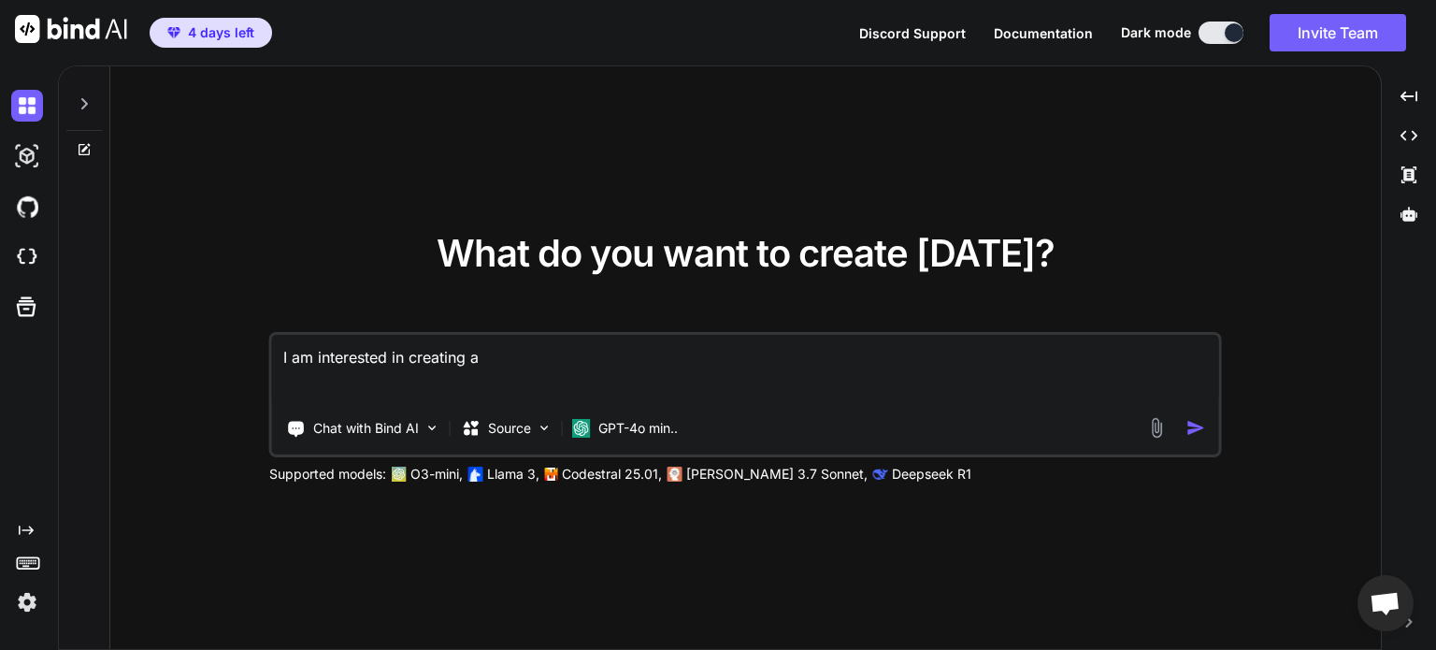
type textarea "I am interested in creating a"
type textarea "x"
type textarea "I am interested in creating a f"
type textarea "x"
type textarea "I am interested in creating a fu"
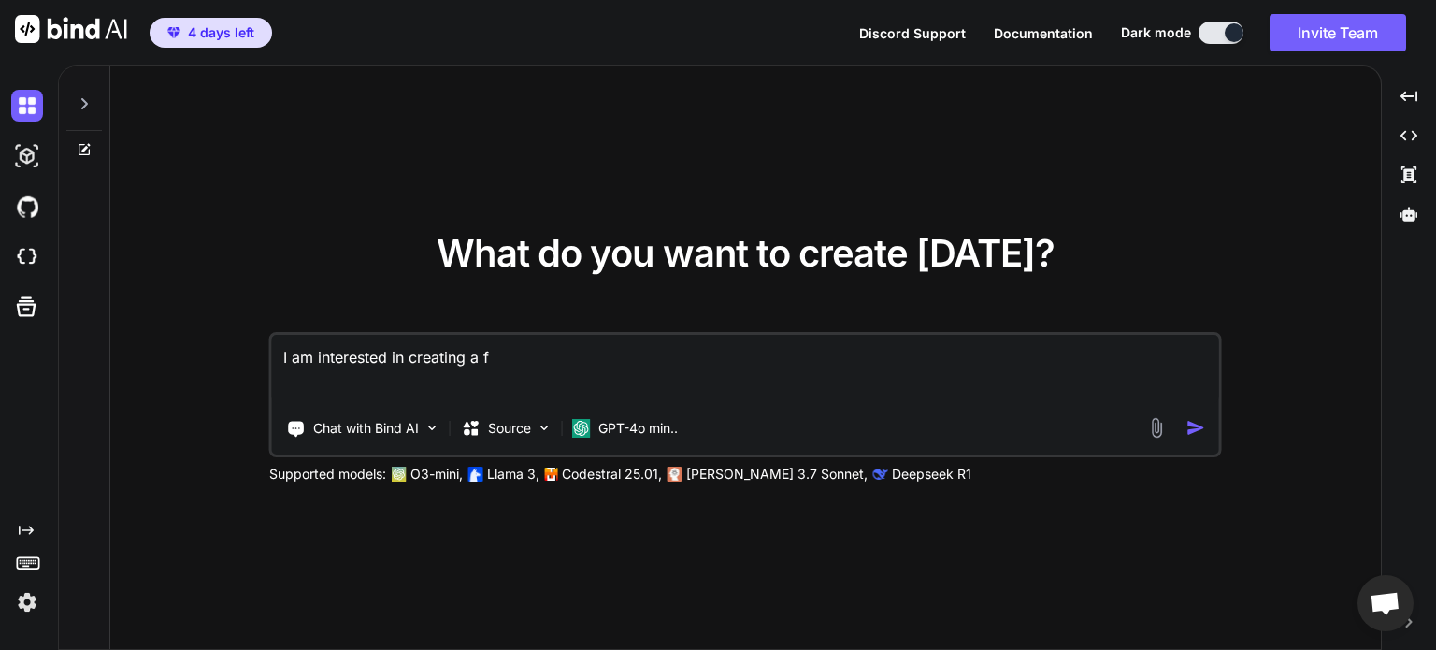
type textarea "x"
type textarea "I am interested in creating a ful"
type textarea "x"
type textarea "I am interested in creating a full"
type textarea "x"
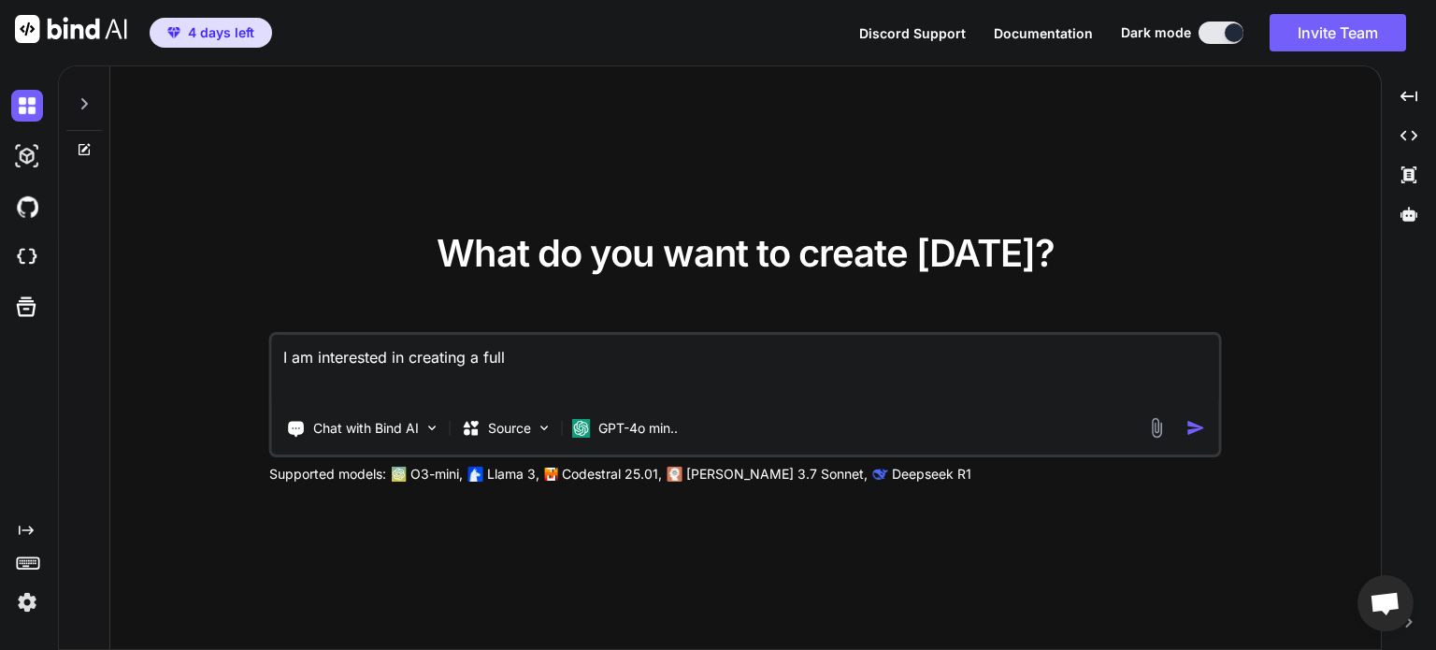
type textarea "I am interested in creating a full"
type textarea "x"
type textarea "I am interested in creating a full s"
type textarea "x"
type textarea "I am interested in creating a full sc"
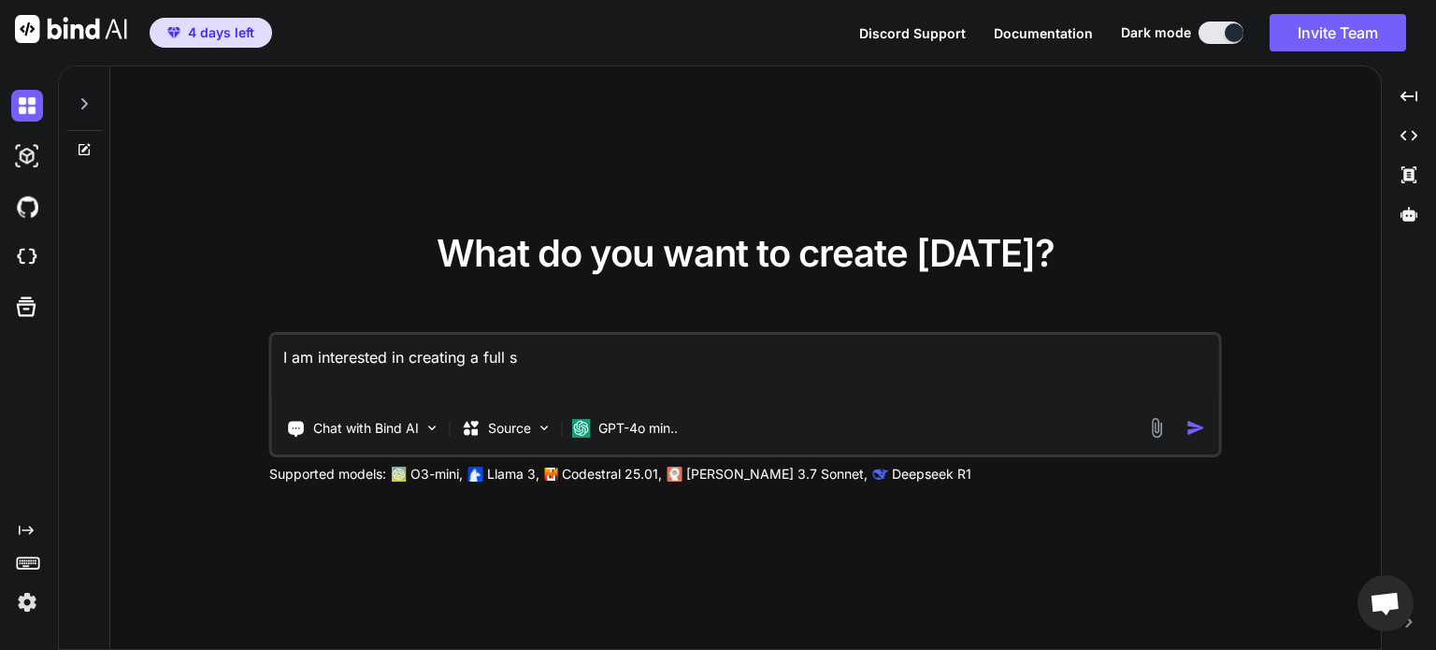
type textarea "x"
type textarea "I am interested in creating a full sca"
type textarea "x"
type textarea "I am interested in creating a full scal"
type textarea "x"
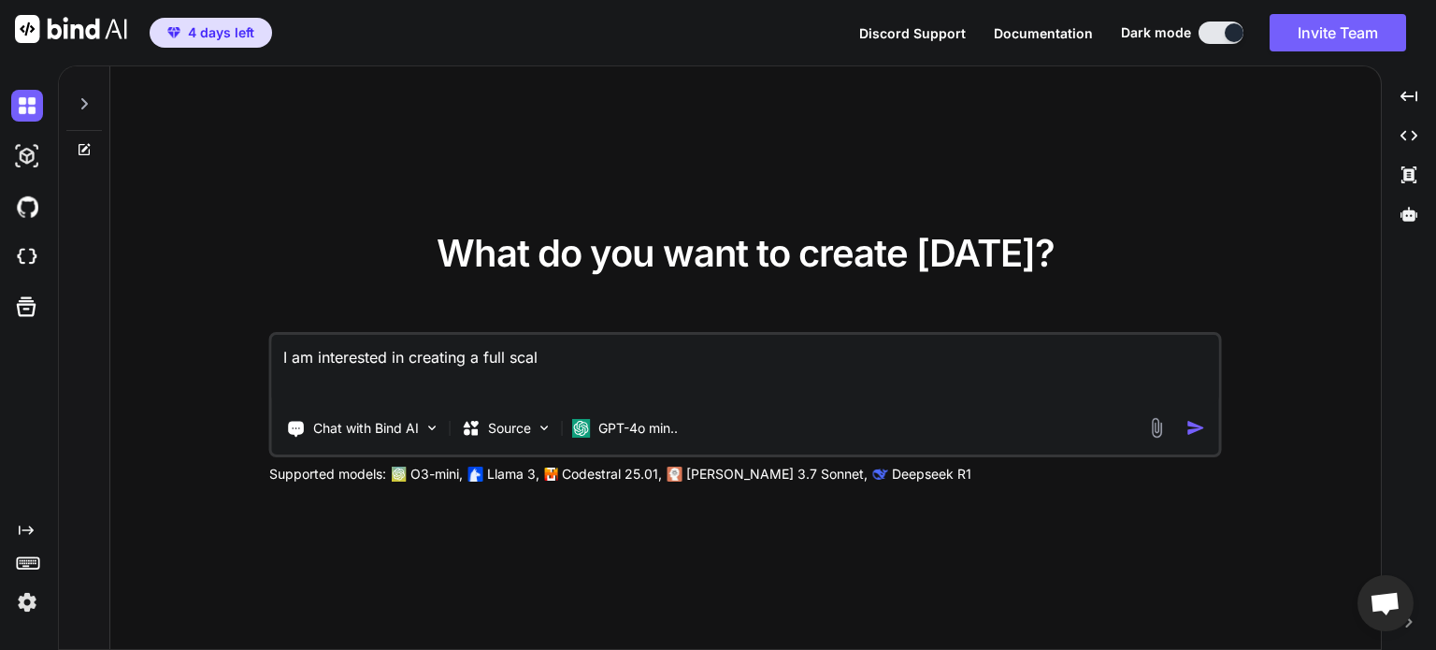
type textarea "I am interested in creating a full scale"
type textarea "x"
type textarea "I am interested in creating a full scale"
type textarea "x"
type textarea "I am interested in creating a full scale c"
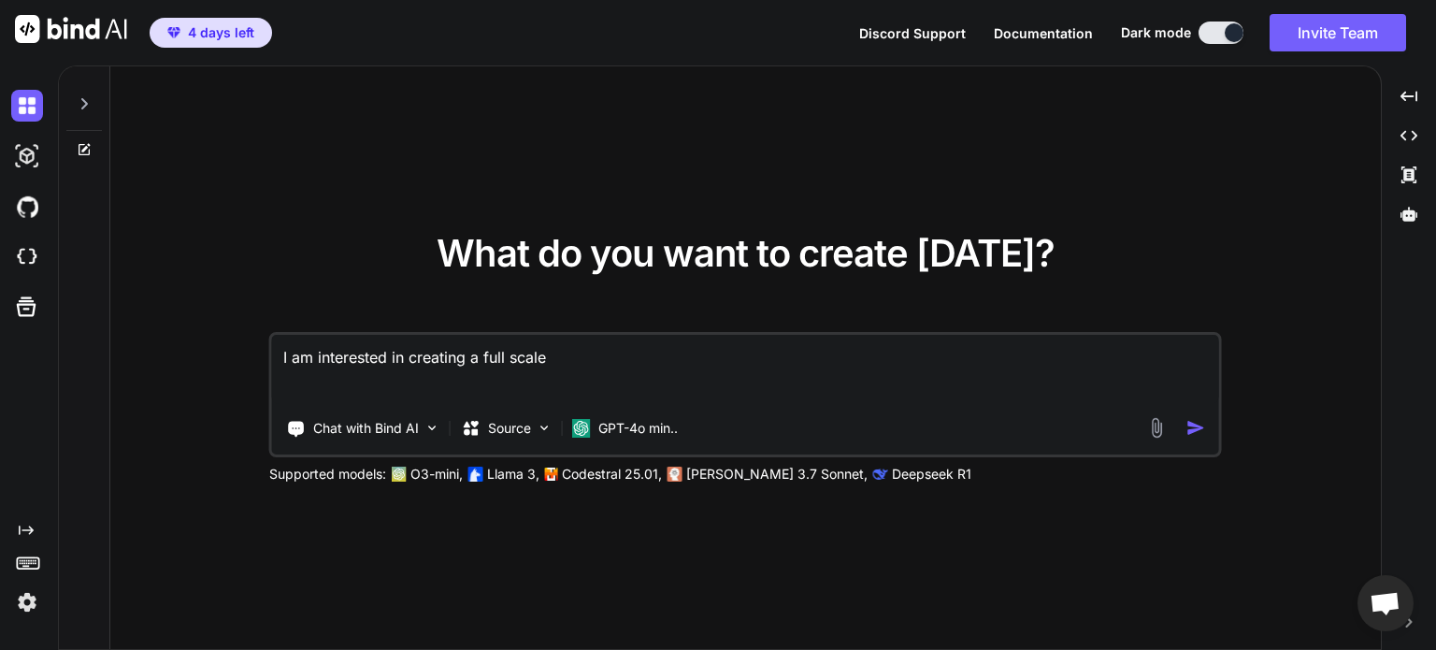
type textarea "x"
type textarea "I am interested in creating a full scale cl"
type textarea "x"
type textarea "I am interested in creating a full scale cl0"
type textarea "x"
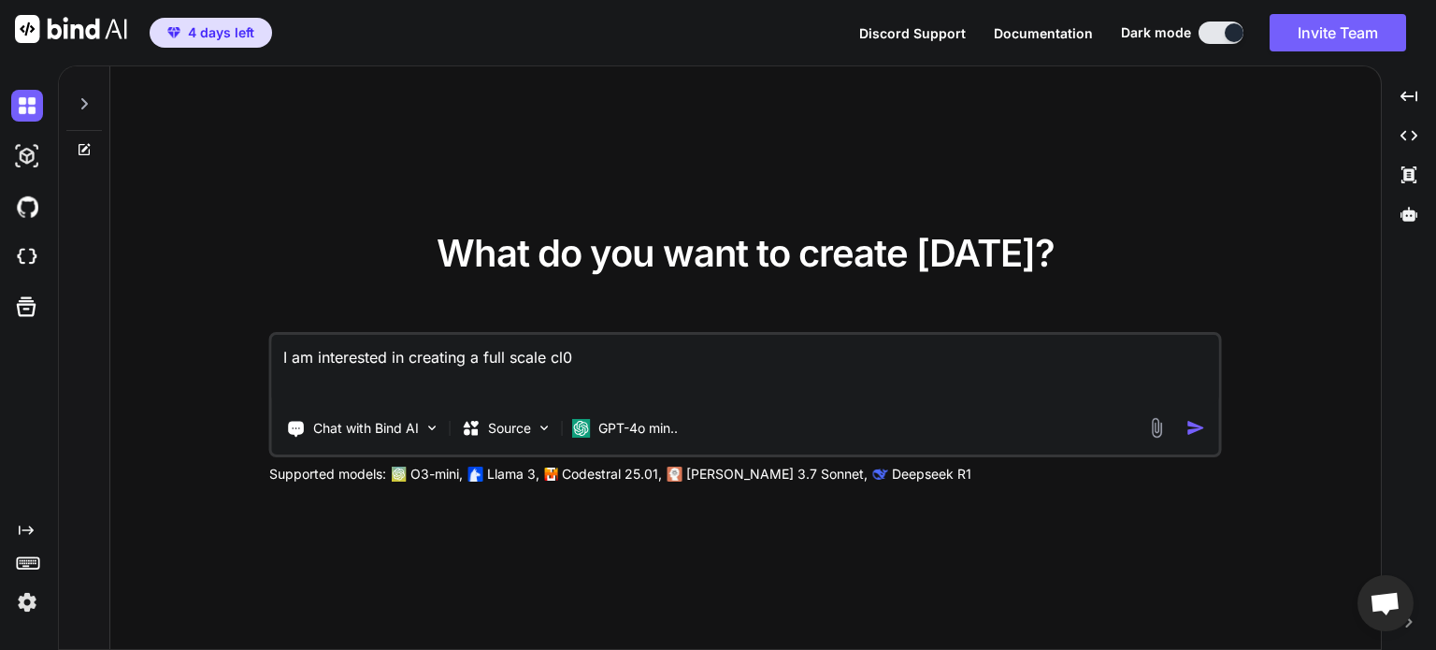
type textarea "I am interested in creating a full scale cl0o"
type textarea "x"
type textarea "I am interested in creating a full scale cl0"
type textarea "x"
type textarea "I am interested in creating a full scale cl"
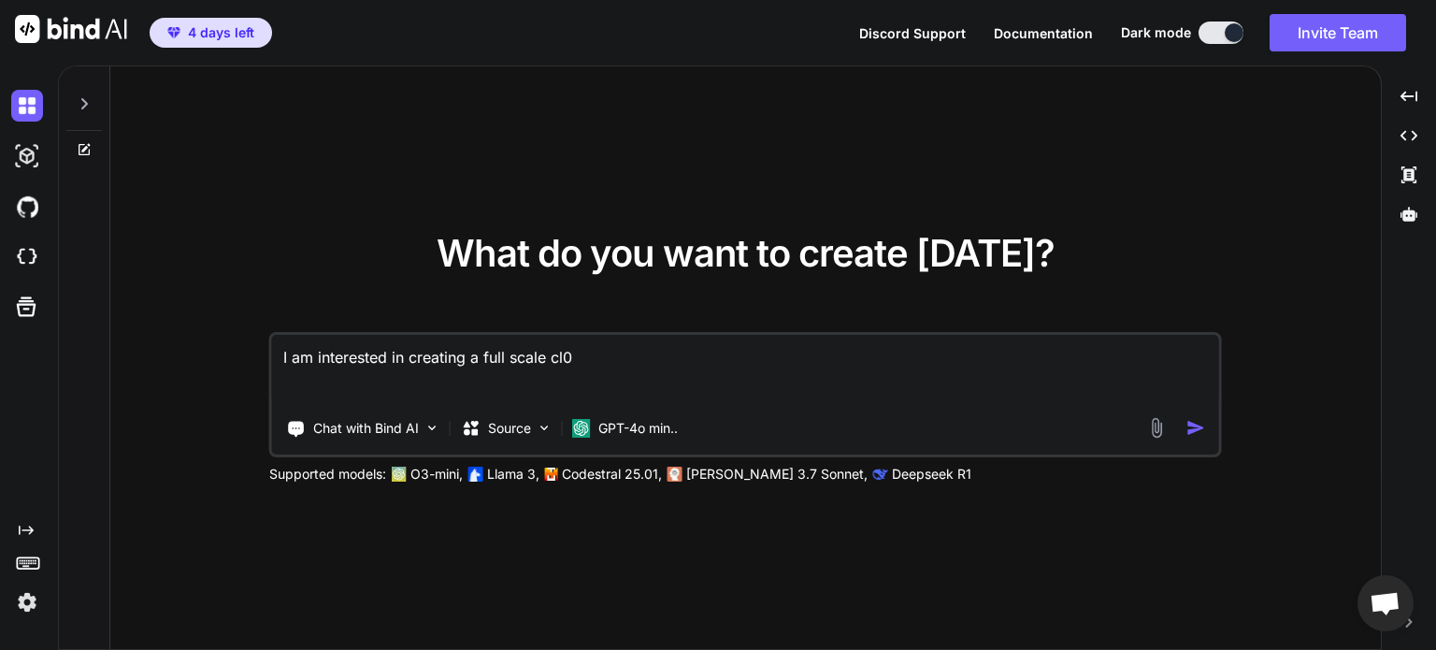
type textarea "x"
type textarea "I am interested in creating a full scale clo"
type textarea "x"
type textarea "I am interested in creating a full scale clon"
type textarea "x"
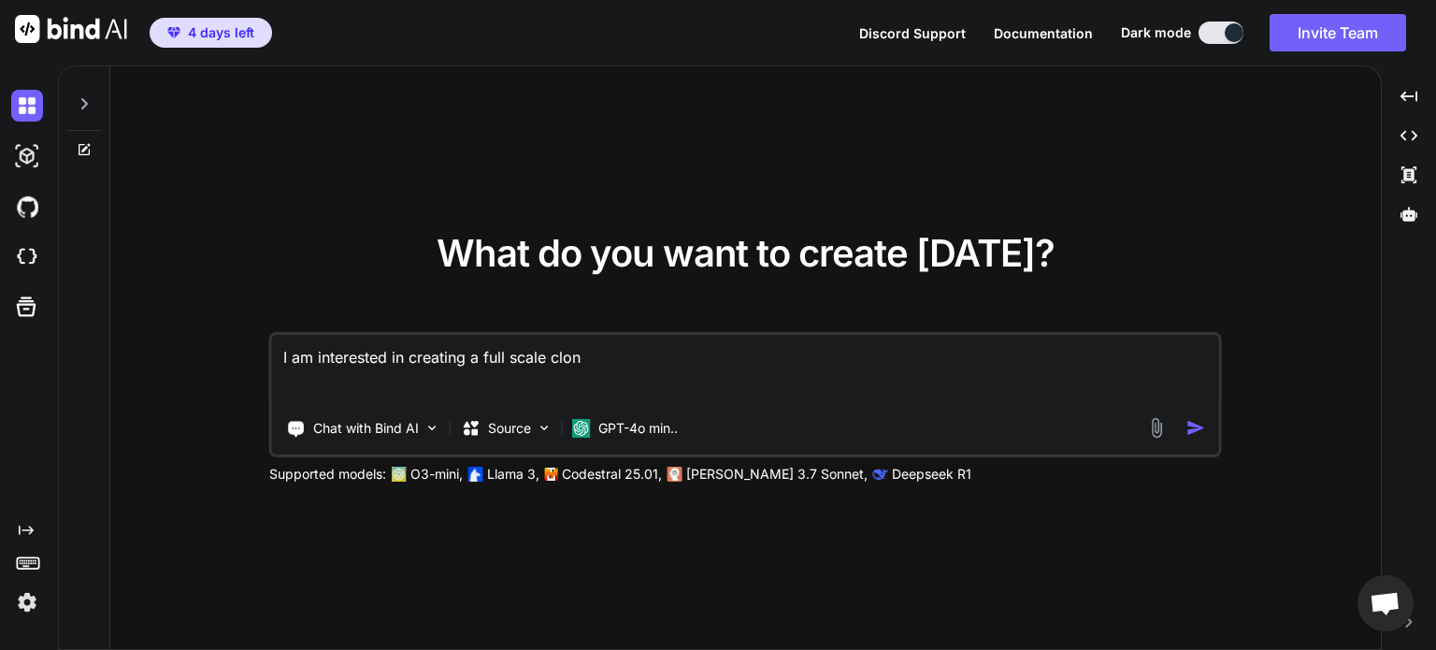
type textarea "I am interested in creating a full scale clone"
type textarea "x"
type textarea "I am interested in creating a full scale clone"
type textarea "x"
type textarea "I am interested in creating a full scale clone o"
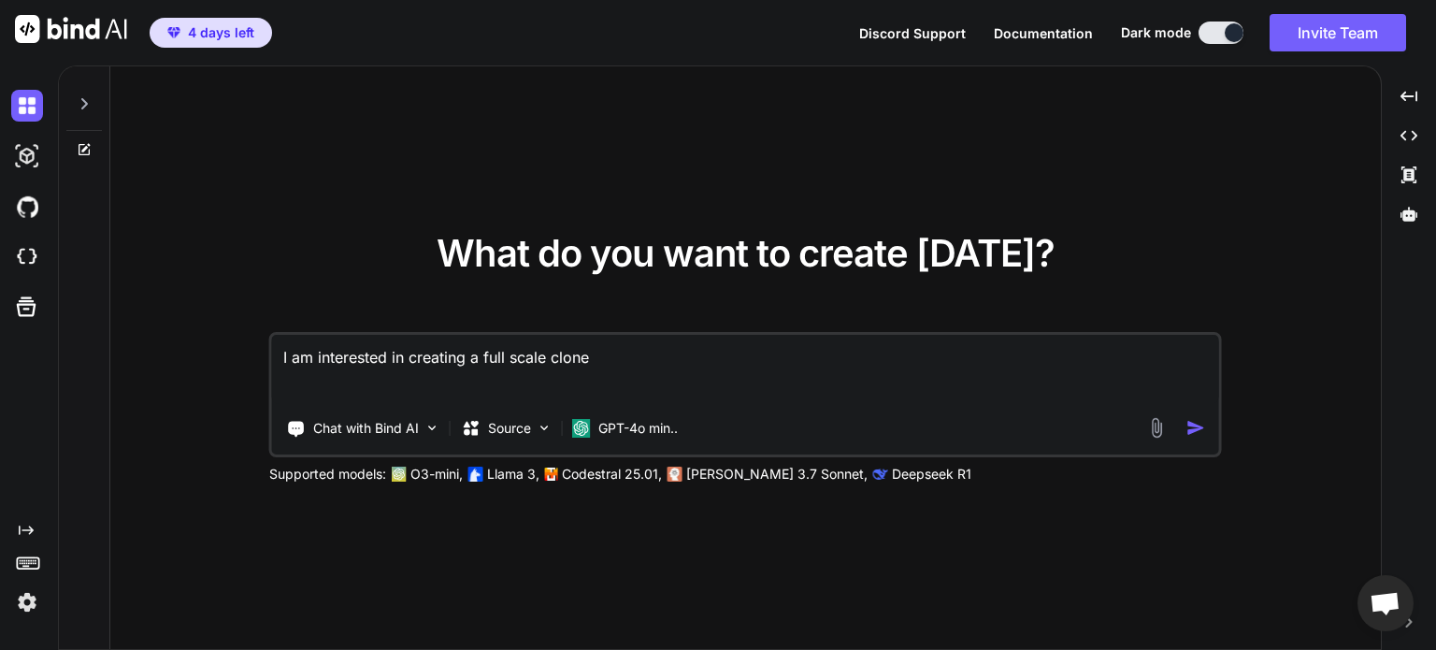
type textarea "x"
type textarea "I am interested in creating a full scale clone of"
type textarea "x"
type textarea "I am interested in creating a full scale clone of"
type textarea "x"
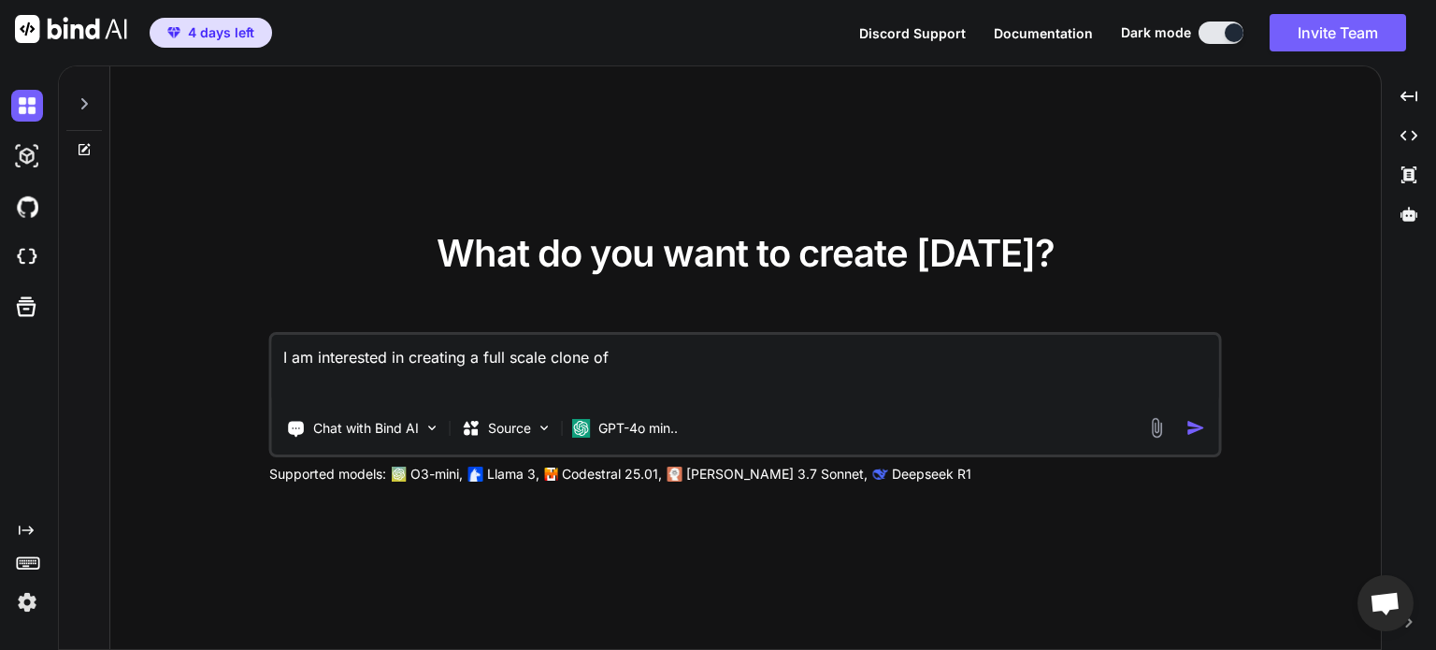
type textarea "I am interested in creating a full scale clone of S"
type textarea "x"
type textarea "I am interested in creating a full scale clone of Sl"
type textarea "x"
type textarea "I am interested in creating a full scale clone of Sla"
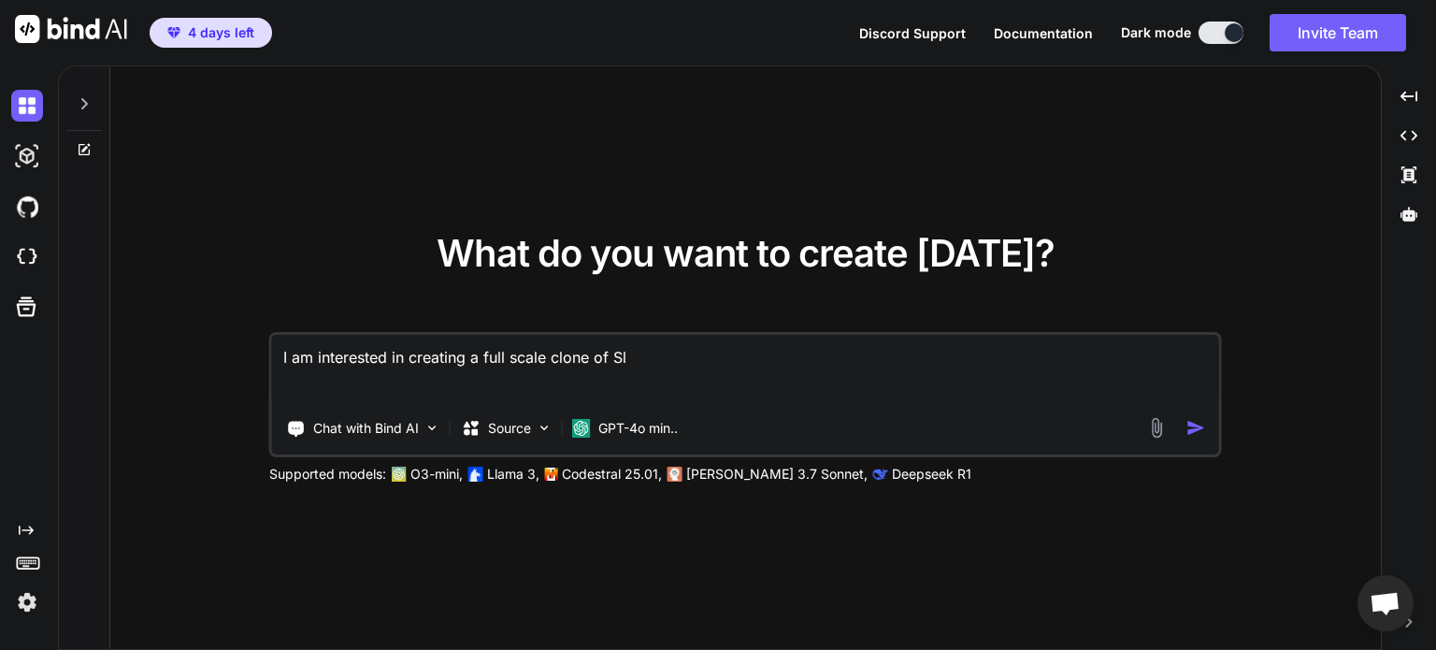
type textarea "x"
type textarea "I am interested in creating a full scale clone of Slac"
type textarea "x"
type textarea "I am interested in creating a full scale clone of Slack"
type textarea "x"
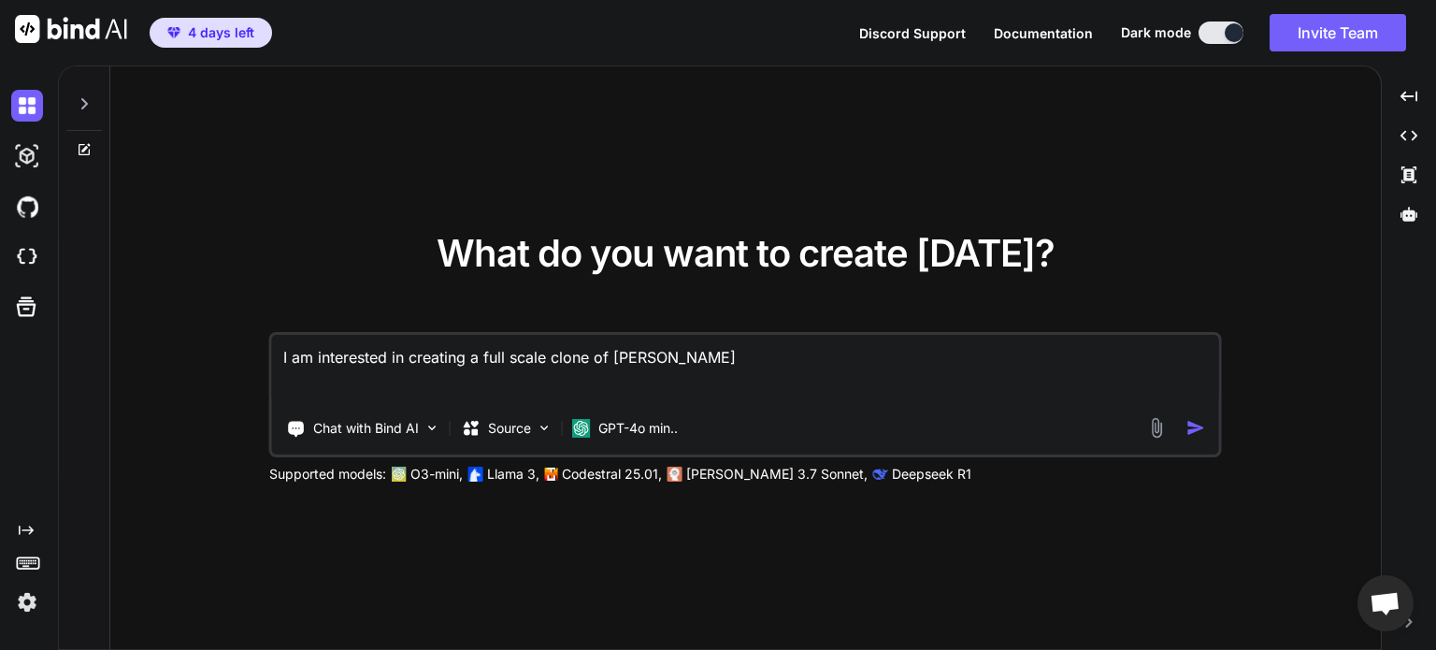
type textarea "I am interested in creating a full scale clone of Slack"
type textarea "x"
type textarea "I am interested in creating a full scale clone of Slack t"
type textarea "x"
type textarea "I am interested in creating a full scale clone of Slack to"
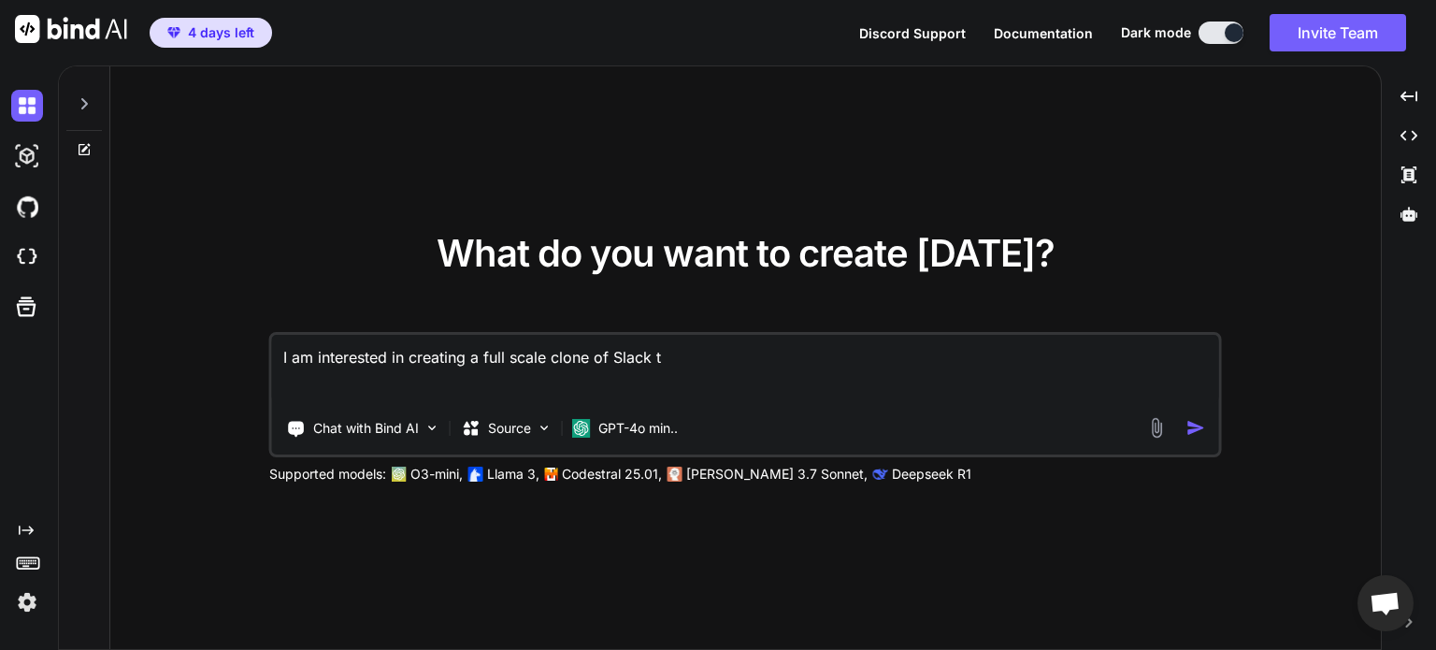
type textarea "x"
type textarea "I am interested in creating a full scale clone of Slack to"
type textarea "x"
type textarea "I am interested in creating a full scale clone of Slack to s"
type textarea "x"
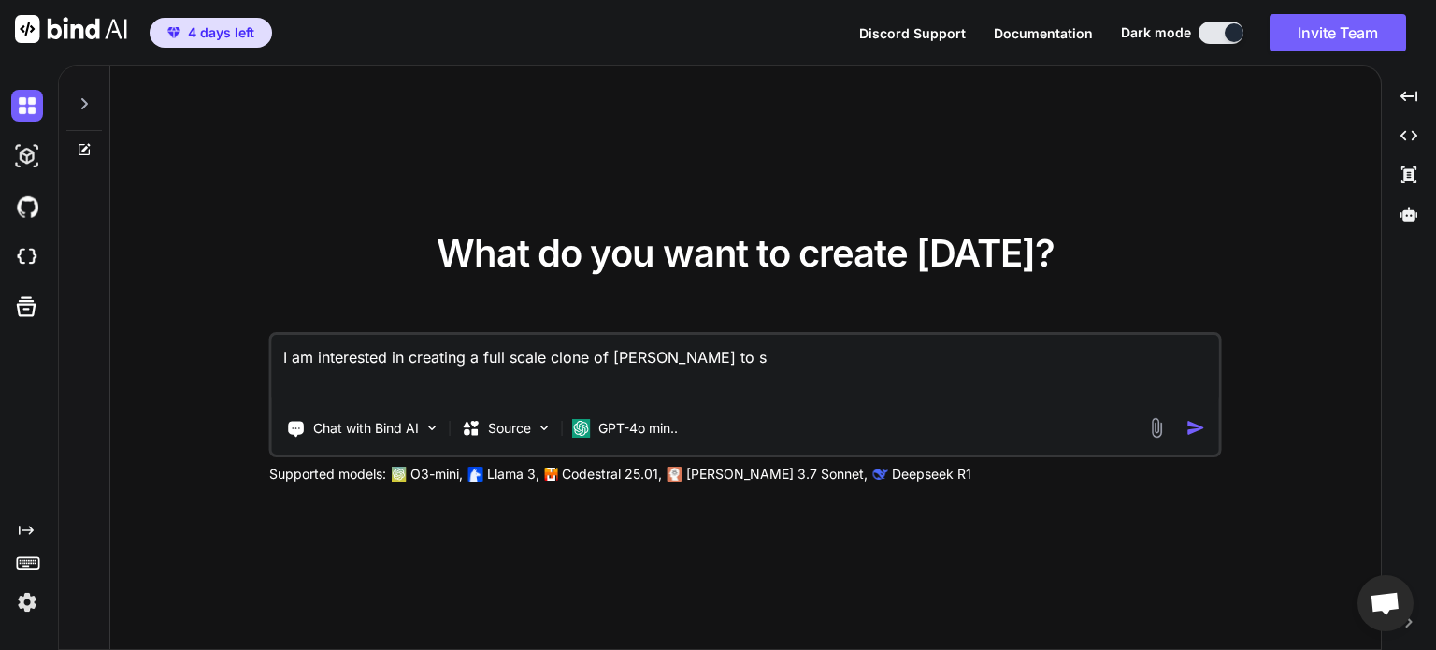
type textarea "I am interested in creating a full scale clone of Slack to se"
type textarea "x"
type textarea "I am interested in creating a full scale clone of Slack to see"
type textarea "x"
type textarea "I am interested in creating a full scale clone of Slack to see"
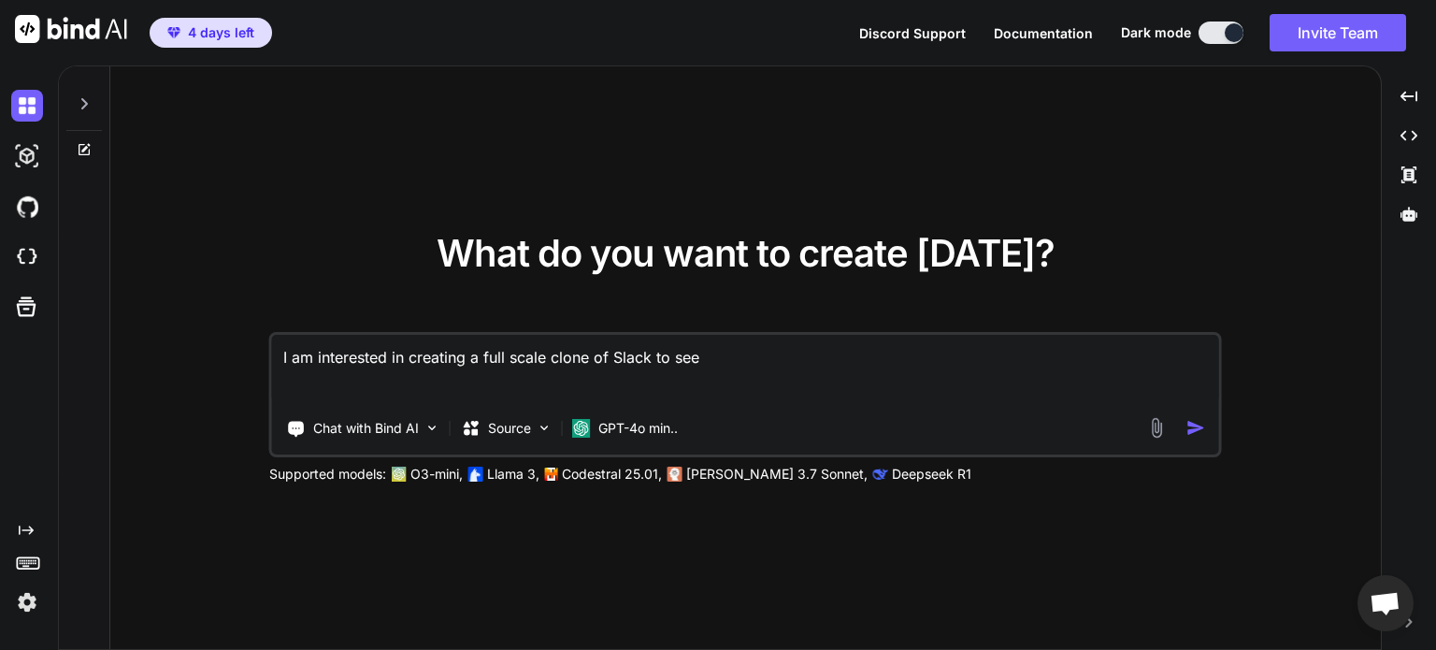
type textarea "x"
type textarea "I am interested in creating a full scale clone of Slack to see h"
type textarea "x"
type textarea "I am interested in creating a full scale clone of Slack to see ho"
type textarea "x"
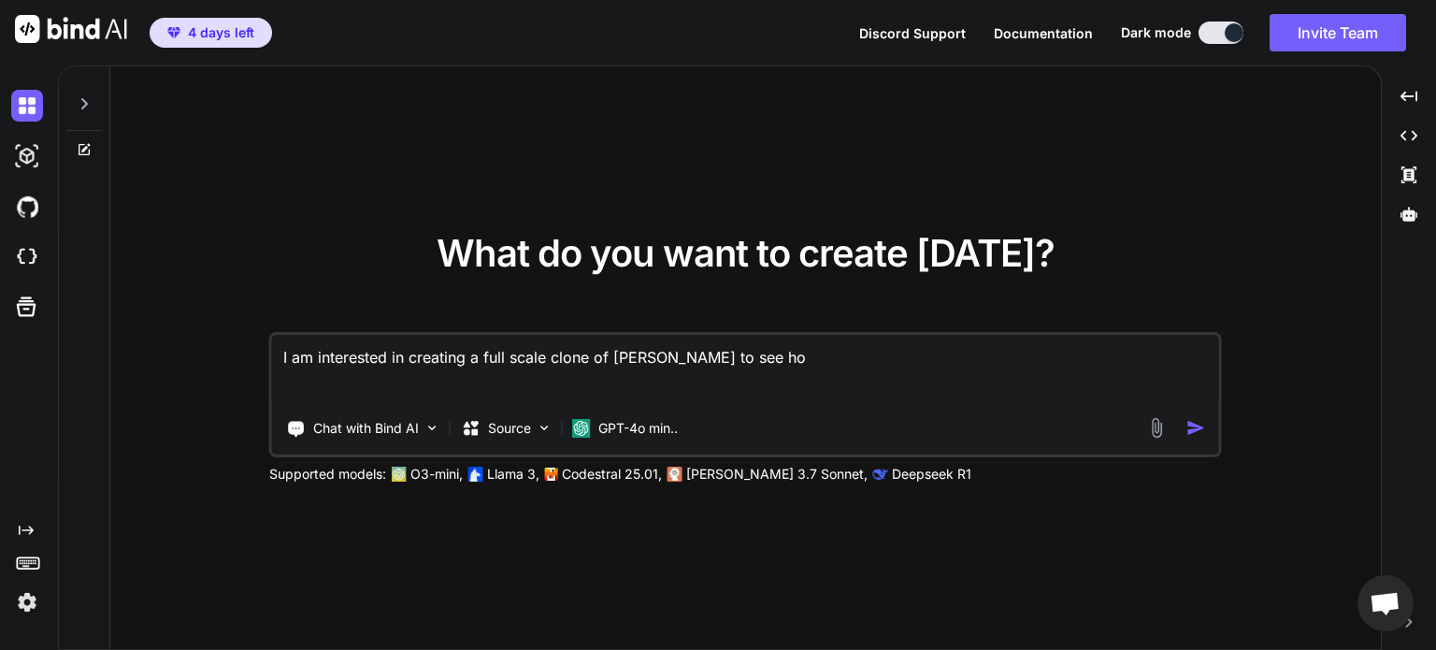
type textarea "I am interested in creating a full scale clone of Slack to see how"
type textarea "x"
type textarea "I am interested in creating a full scale clone of Slack to see how"
type textarea "x"
type textarea "I am interested in creating a full scale clone of Slack to see how f"
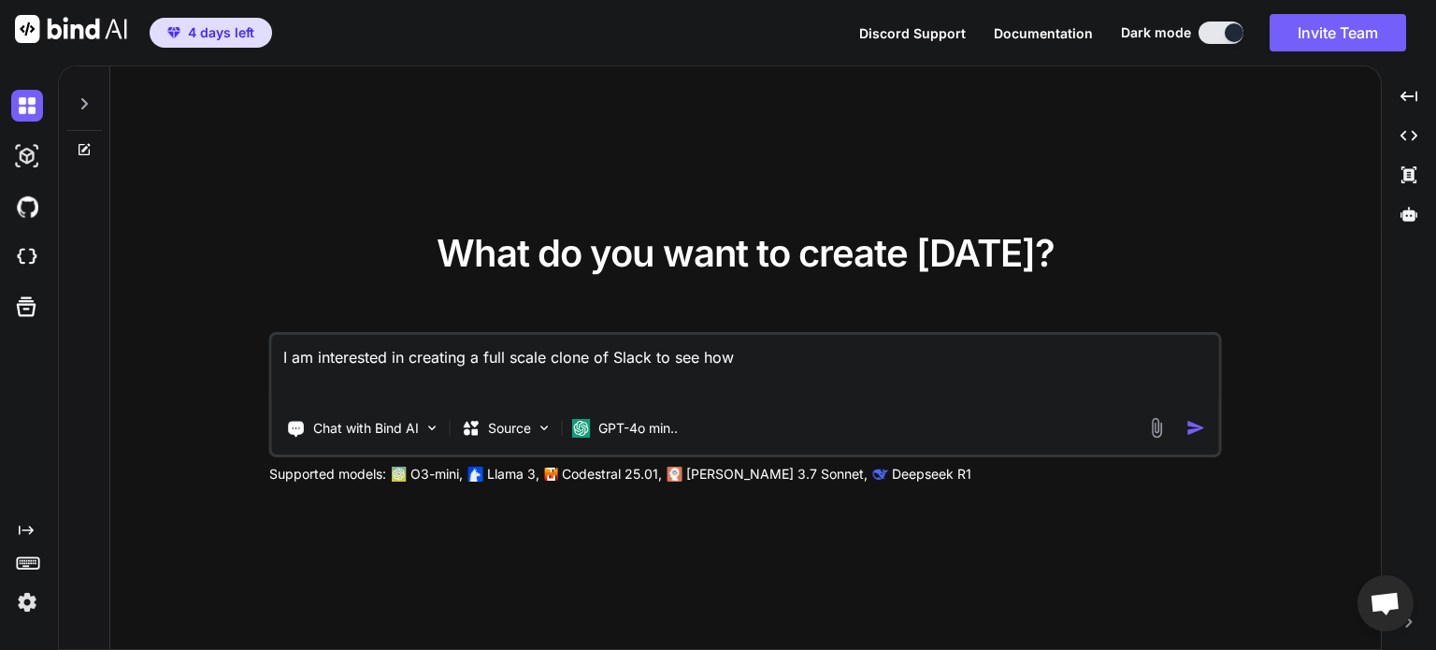
type textarea "x"
type textarea "I am interested in creating a full scale clone of Slack to see how fa"
type textarea "x"
type textarea "I am interested in creating a full scale clone of Slack to see how far"
type textarea "x"
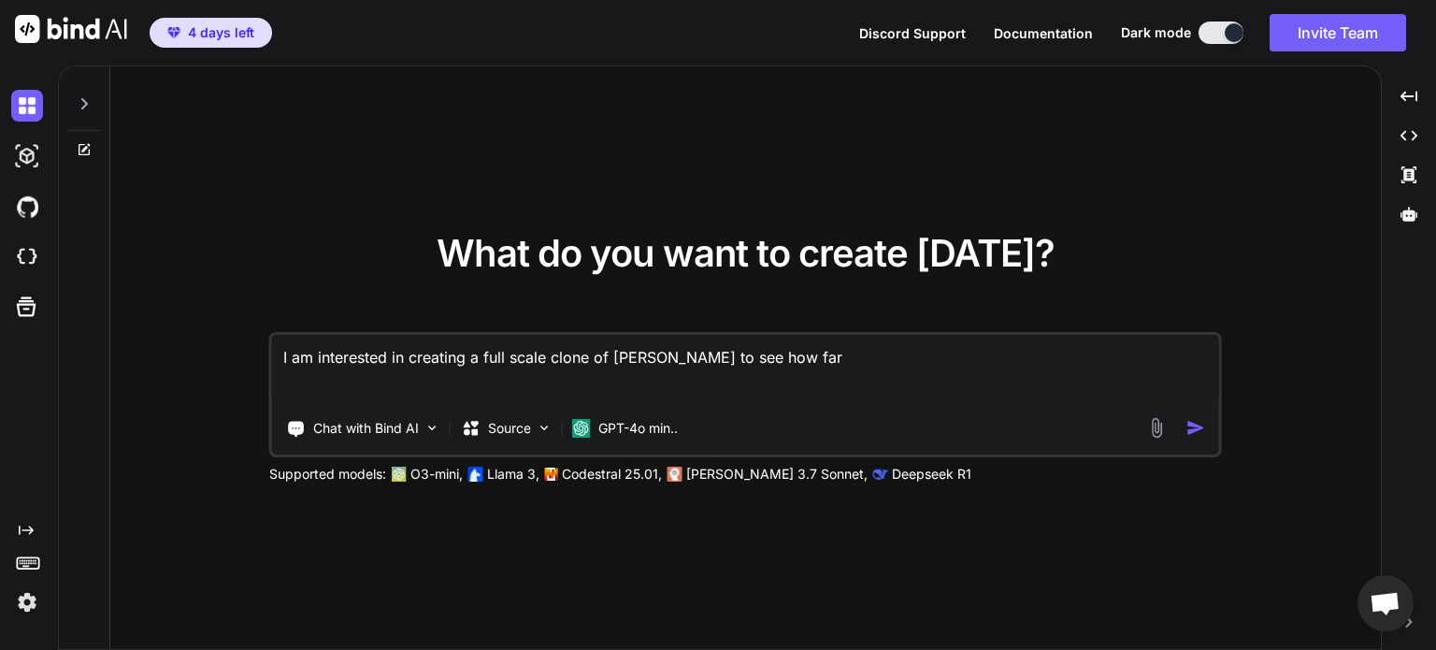
type textarea "I am interested in creating a full scale clone of Slack to see how far"
type textarea "x"
type textarea "I am interested in creating a full scale clone of Slack to see how far t"
type textarea "x"
type textarea "I am interested in creating a full scale clone of Slack to see how far th"
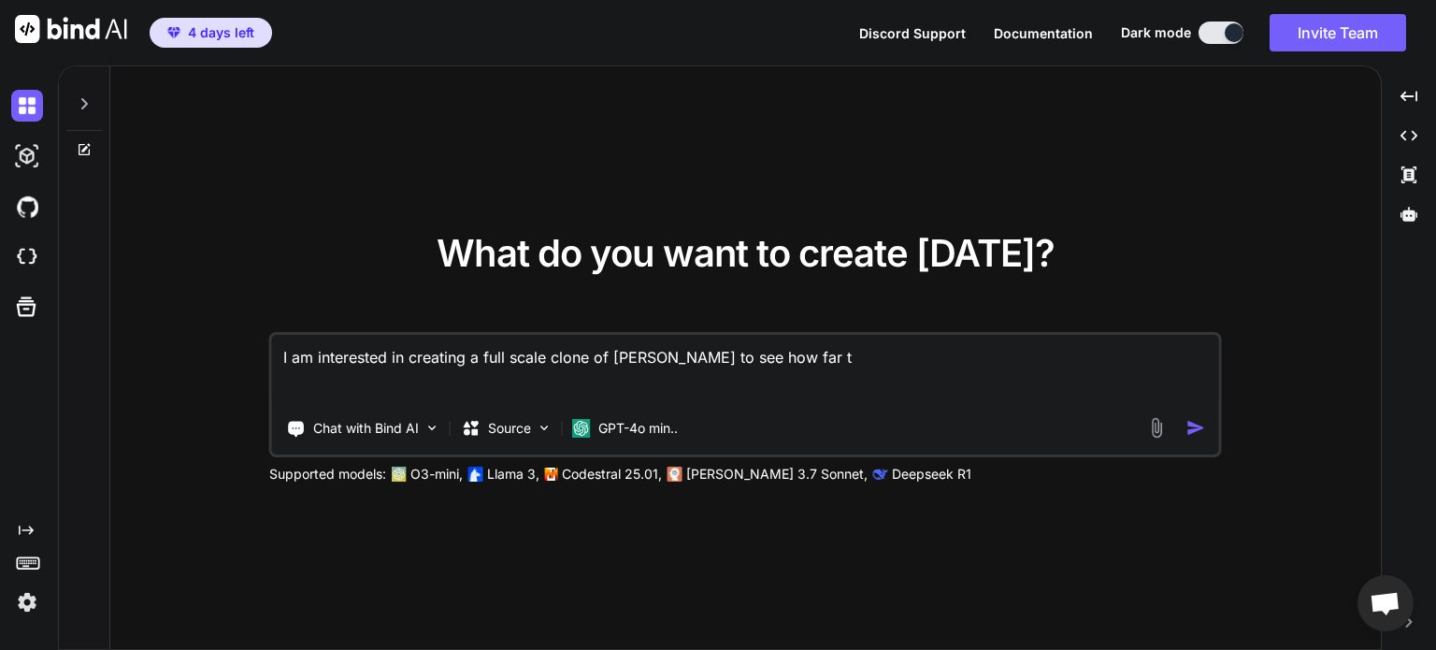
type textarea "x"
type textarea "I am interested in creating a full scale clone of Slack to see how far thi"
type textarea "x"
type textarea "I am interested in creating a full scale clone of Slack to see how far this"
type textarea "x"
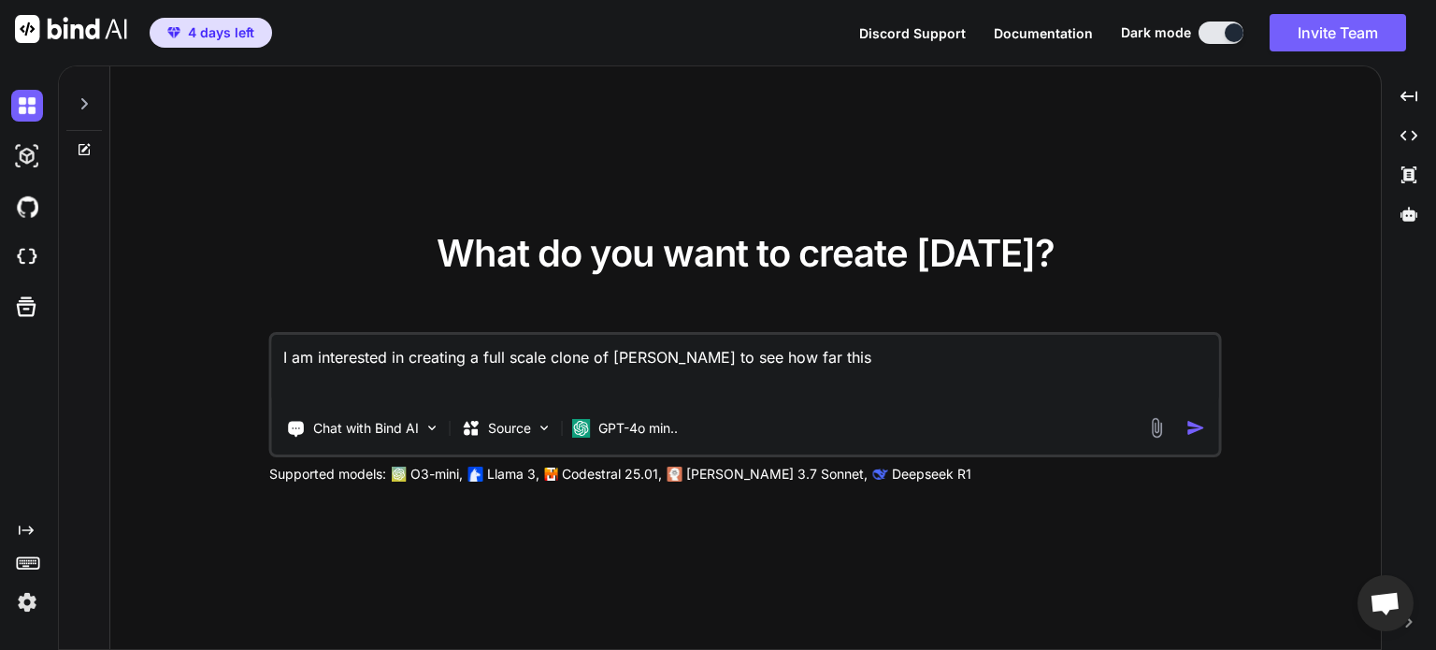
type textarea "I am interested in creating a full scale clone of Slack to see how far this"
type textarea "x"
type textarea "I am interested in creating a full scale clone of Slack to see how far this t"
type textarea "x"
type textarea "I am interested in creating a full scale clone of Slack to see how far this to"
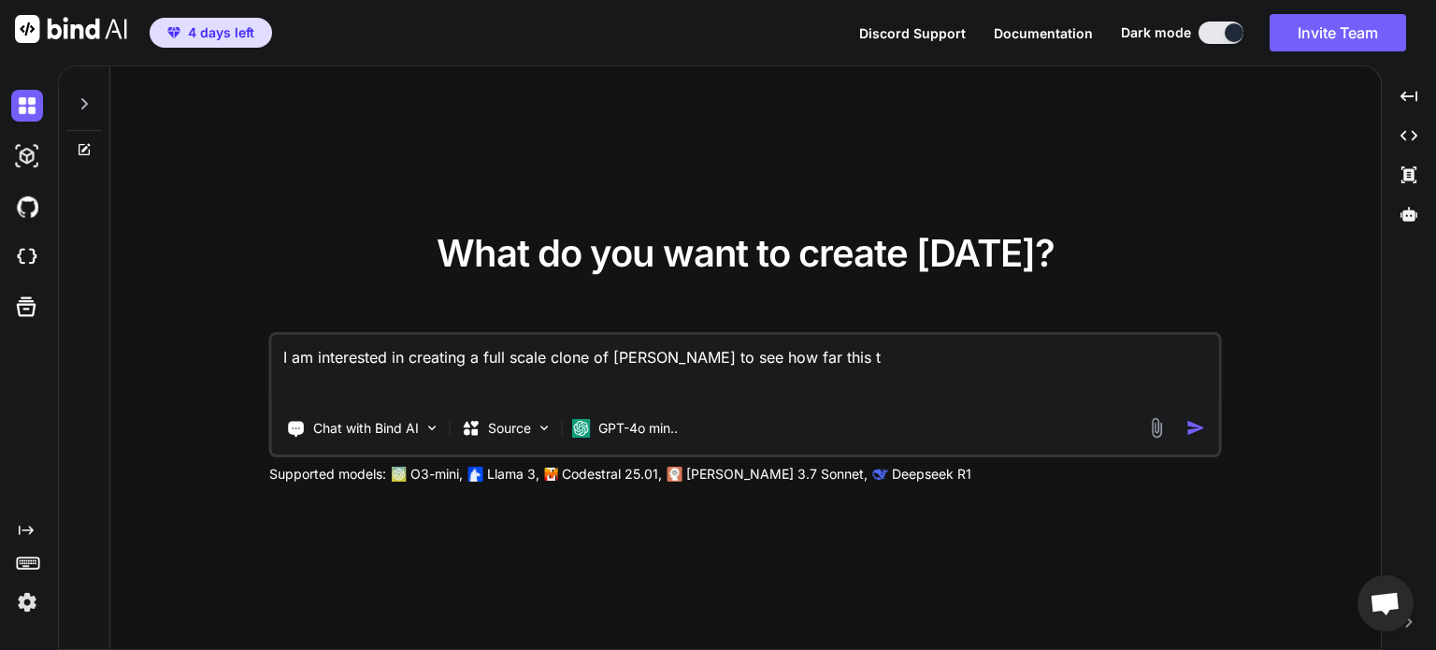
type textarea "x"
type textarea "I am interested in creating a full scale clone of Slack to see how far this too"
type textarea "x"
type textarea "I am interested in creating a full scale clone of Slack to see how far this tool"
type textarea "x"
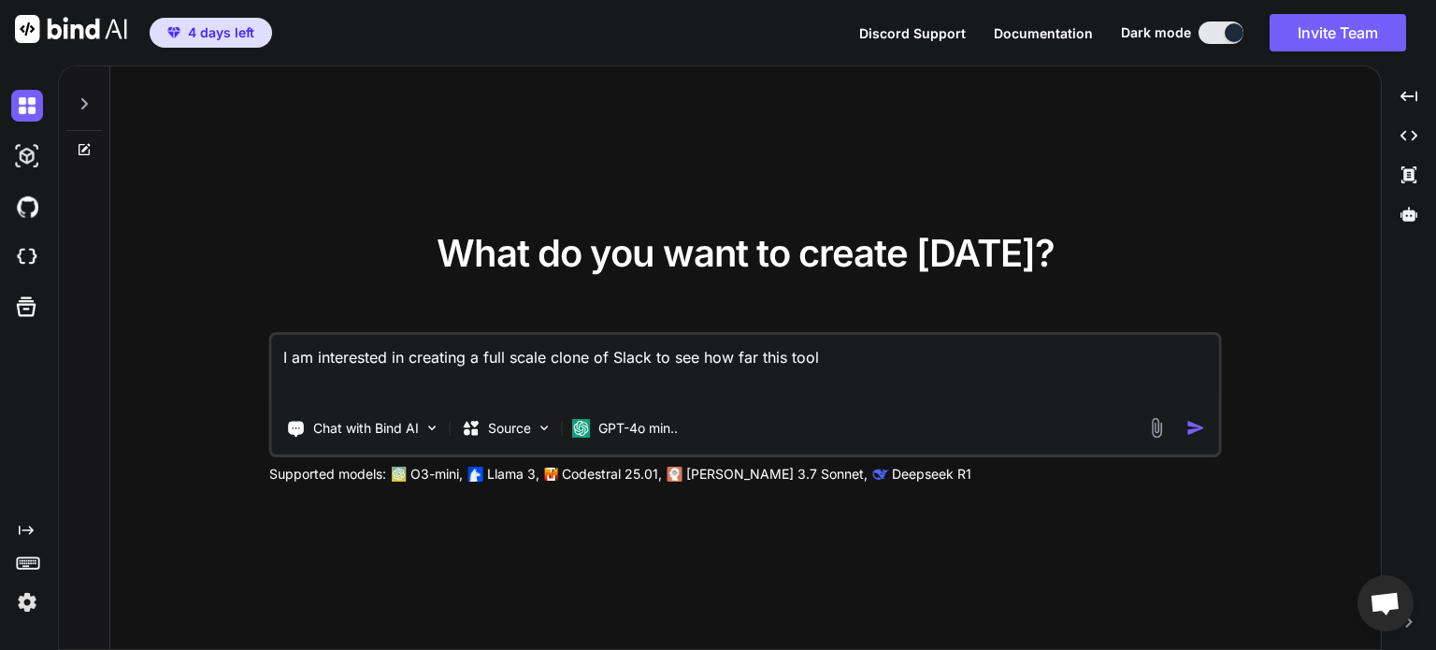
type textarea "I am interested in creating a full scale clone of Slack to see how far this tool"
type textarea "x"
type textarea "I am interested in creating a full scale clone of Slack to see how far this too…"
type textarea "x"
type textarea "I am interested in creating a full scale clone of Slack to see how far this too…"
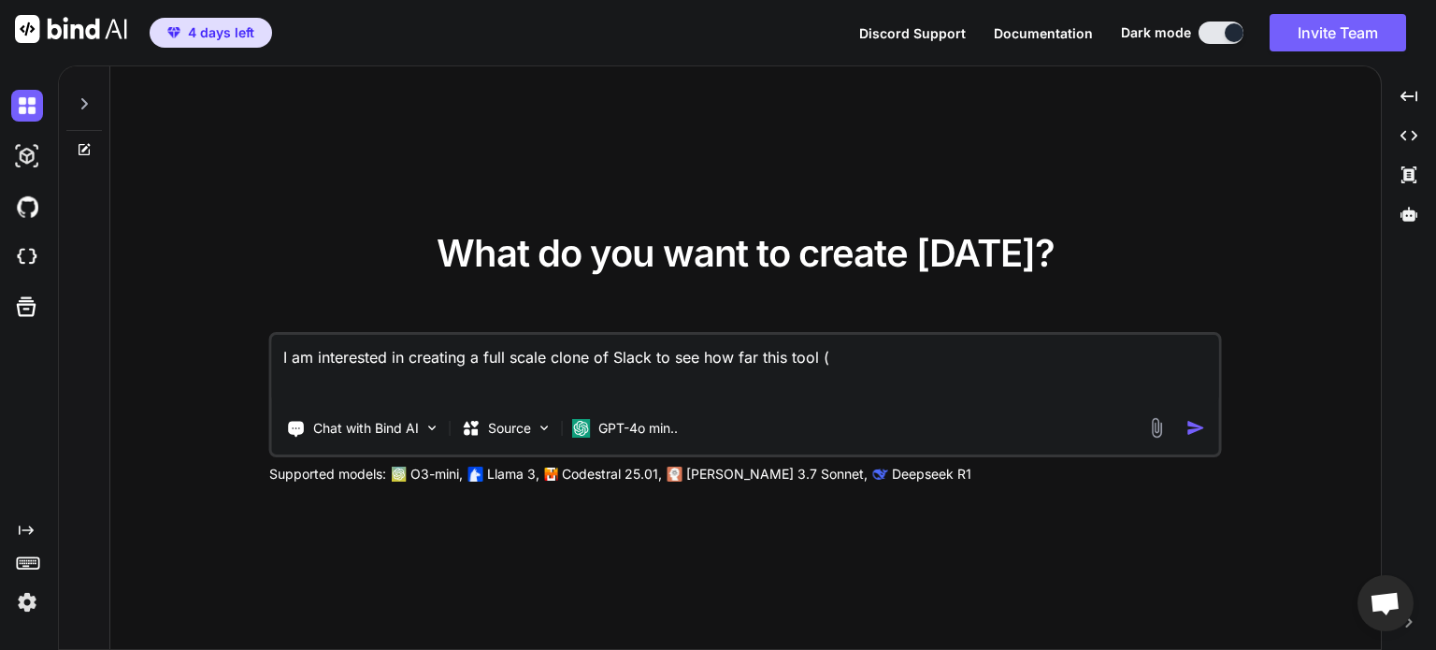
type textarea "x"
type textarea "I am interested in creating a full scale clone of Slack to see how far this too…"
type textarea "x"
type textarea "I am interested in creating a full scale clone of Slack to see how far this too…"
type textarea "x"
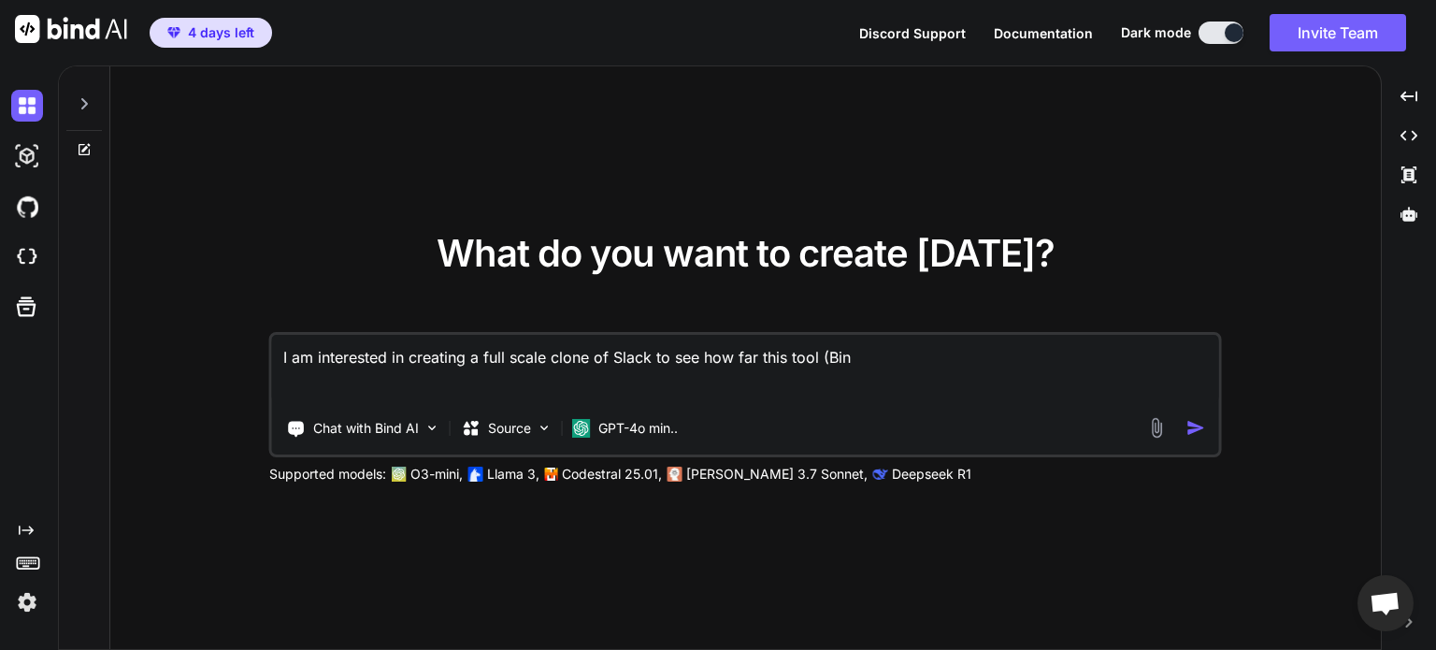
type textarea "I am interested in creating a full scale clone of Slack to see how far this too…"
type textarea "x"
type textarea "I am interested in creating a full scale clone of Slack to see how far this too…"
type textarea "x"
type textarea "I am interested in creating a full scale clone of Slack to see how far this too…"
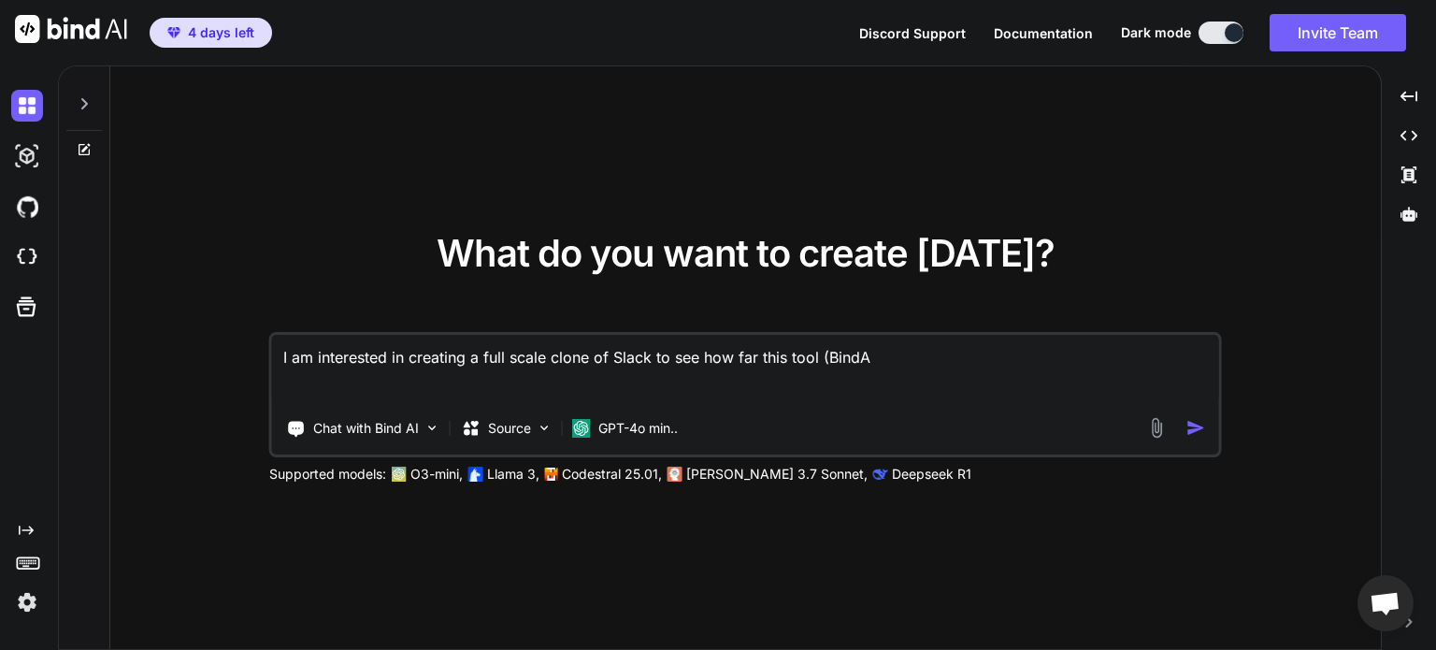
type textarea "x"
type textarea "I am interested in creating a full scale clone of Slack to see how far this too…"
type textarea "x"
type textarea "I am interested in creating a full scale clone of Slack to see how far this too…"
type textarea "x"
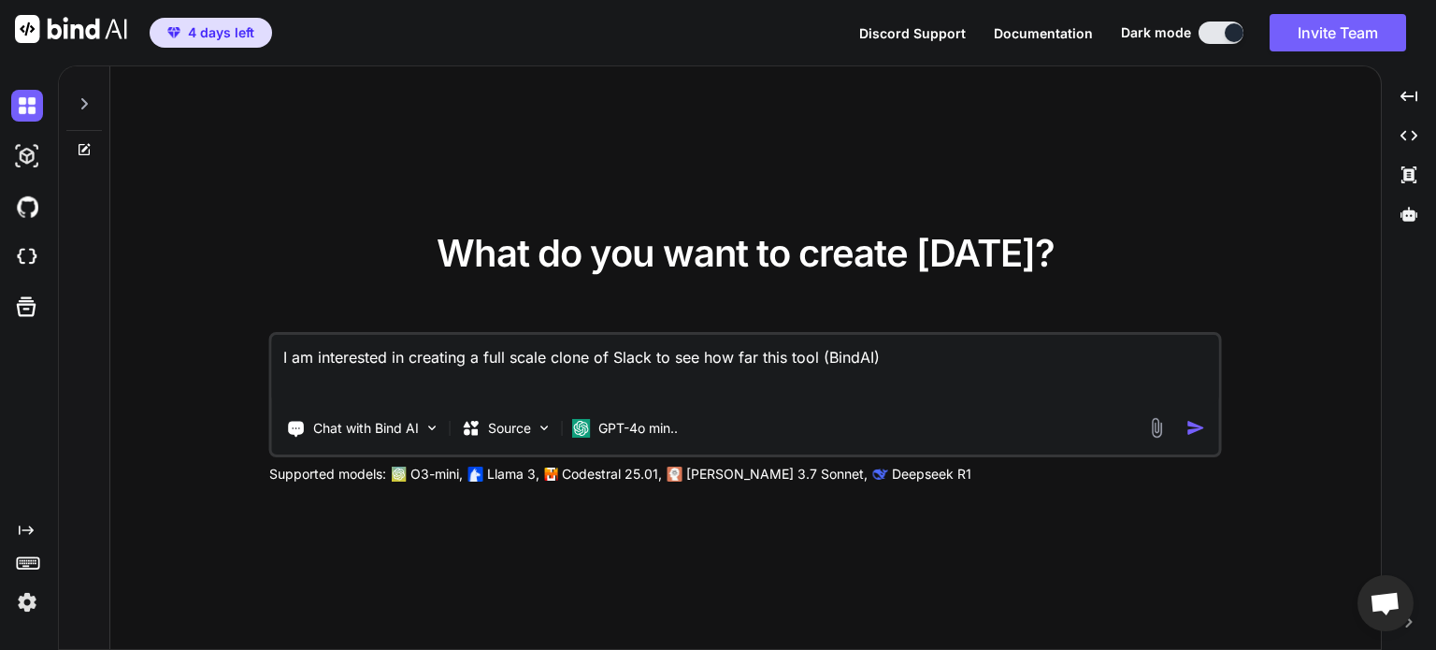
type textarea "I am interested in creating a full scale clone of Slack to see how far this too…"
type textarea "x"
type textarea "I am interested in creating a full scale clone of Slack to see how far this too…"
type textarea "x"
type textarea "I am interested in creating a full scale clone of Slack to see how far this too…"
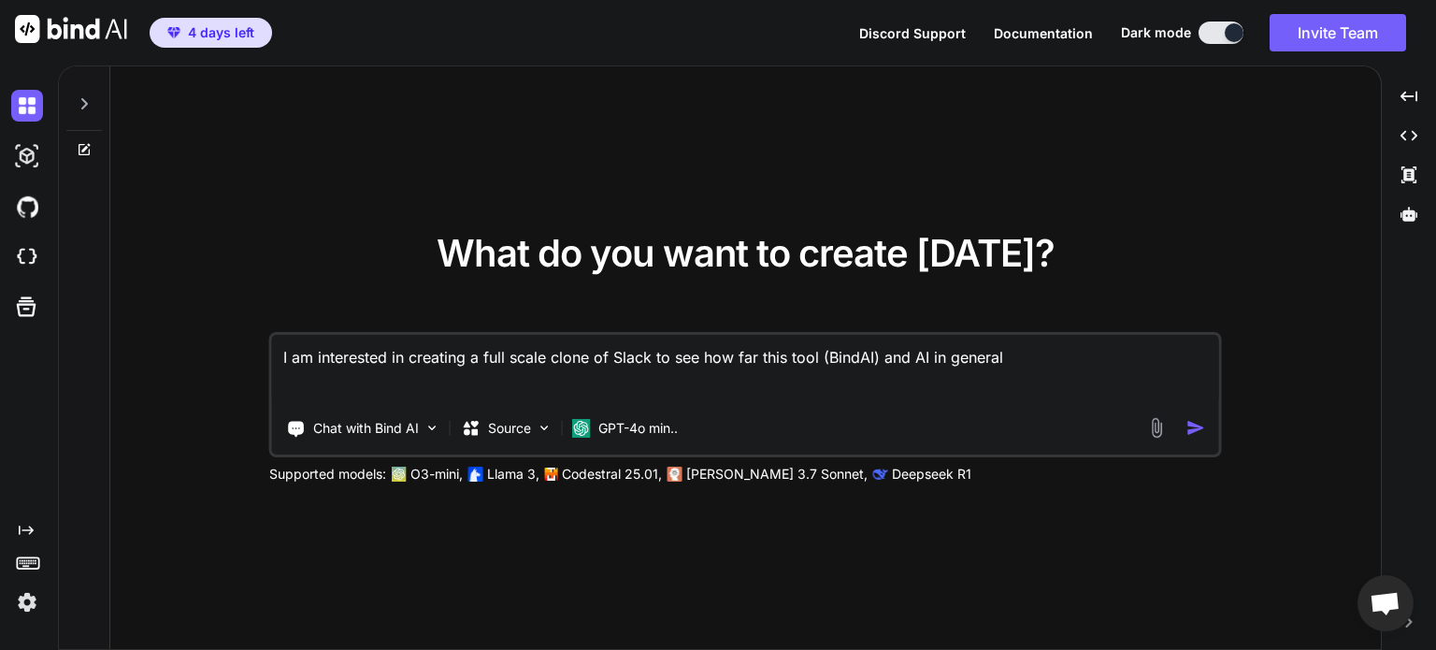
click at [738, 359] on textarea "I am interested in creating a full scale clone of Slack to see how far this too…" at bounding box center [745, 369] width 947 height 69
click at [1028, 356] on textarea "I am interested in creating a full scale clone of Slack to see how fastthis too…" at bounding box center [745, 369] width 947 height 69
click at [761, 352] on textarea "I am interested in creating a full scale clone of Slack to see how fastthis too…" at bounding box center [745, 369] width 947 height 69
click at [610, 379] on textarea "I am interested in creating a full scale clone of Slack to see how fast this to…" at bounding box center [745, 369] width 947 height 69
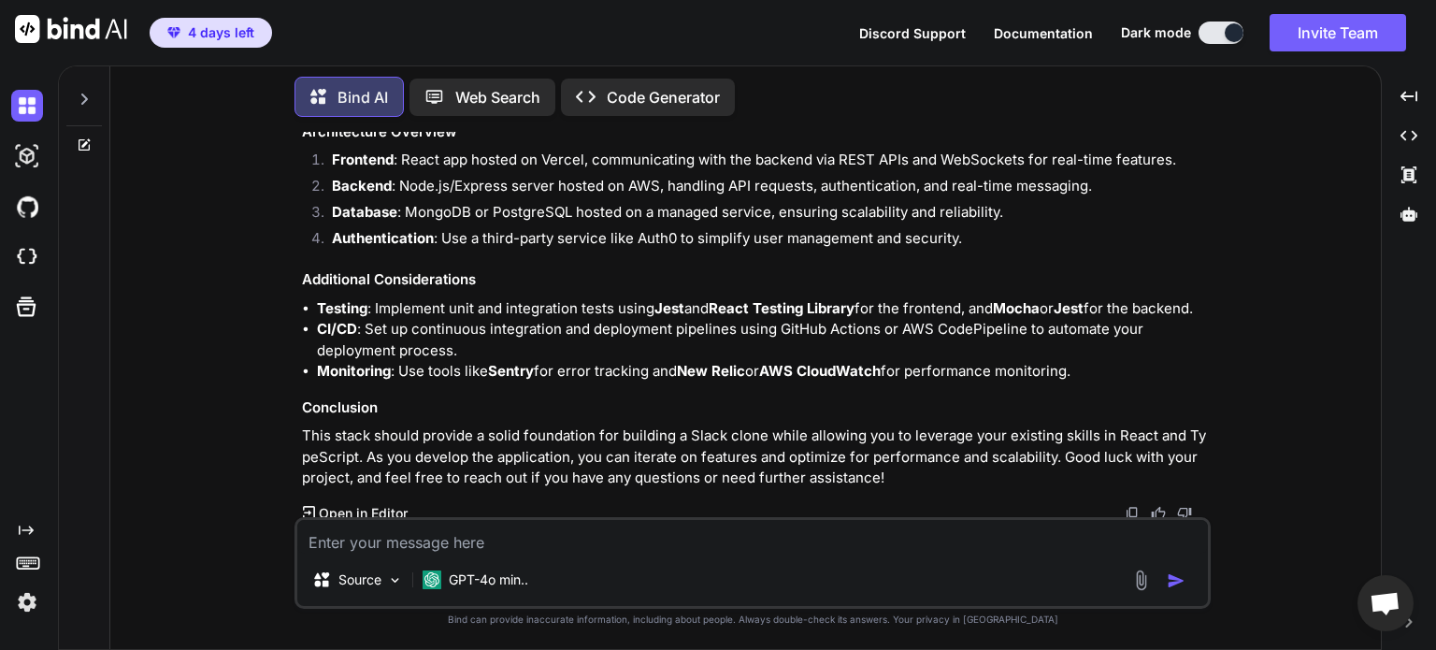
scroll to position [987, 0]
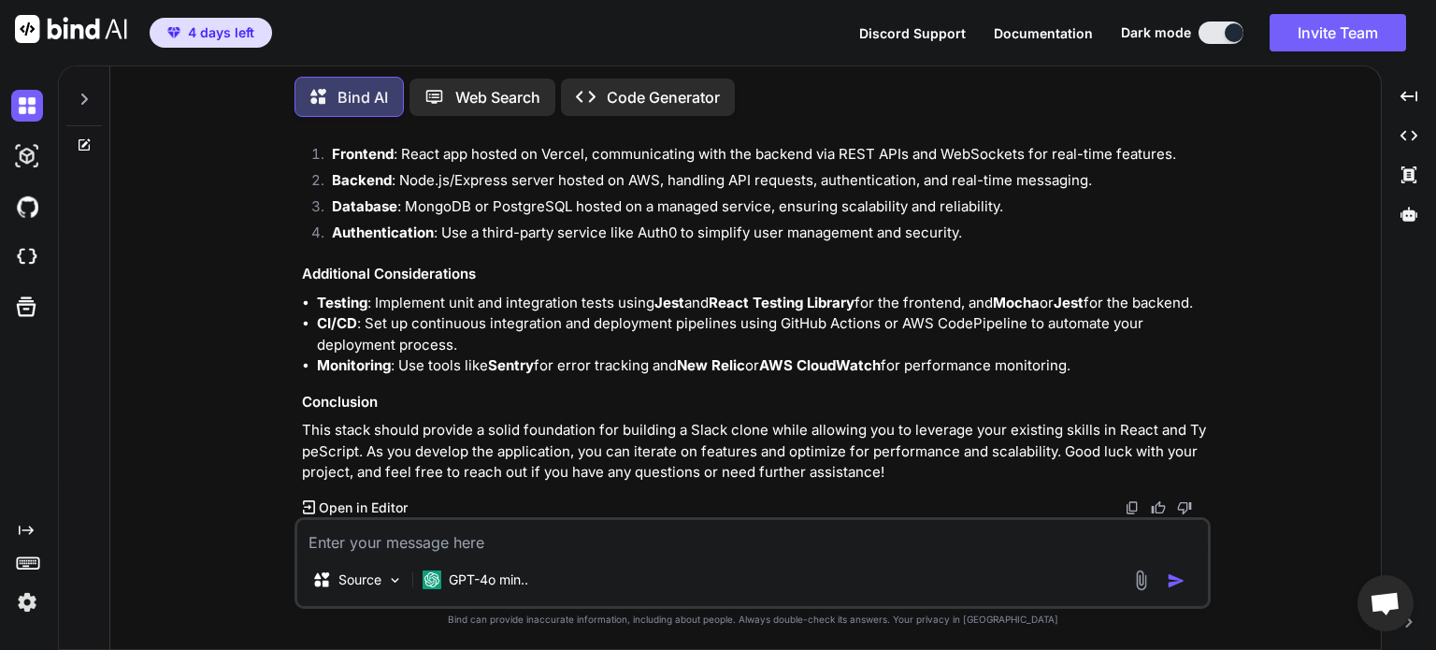
click at [340, 501] on p "Open in Editor" at bounding box center [363, 507] width 89 height 19
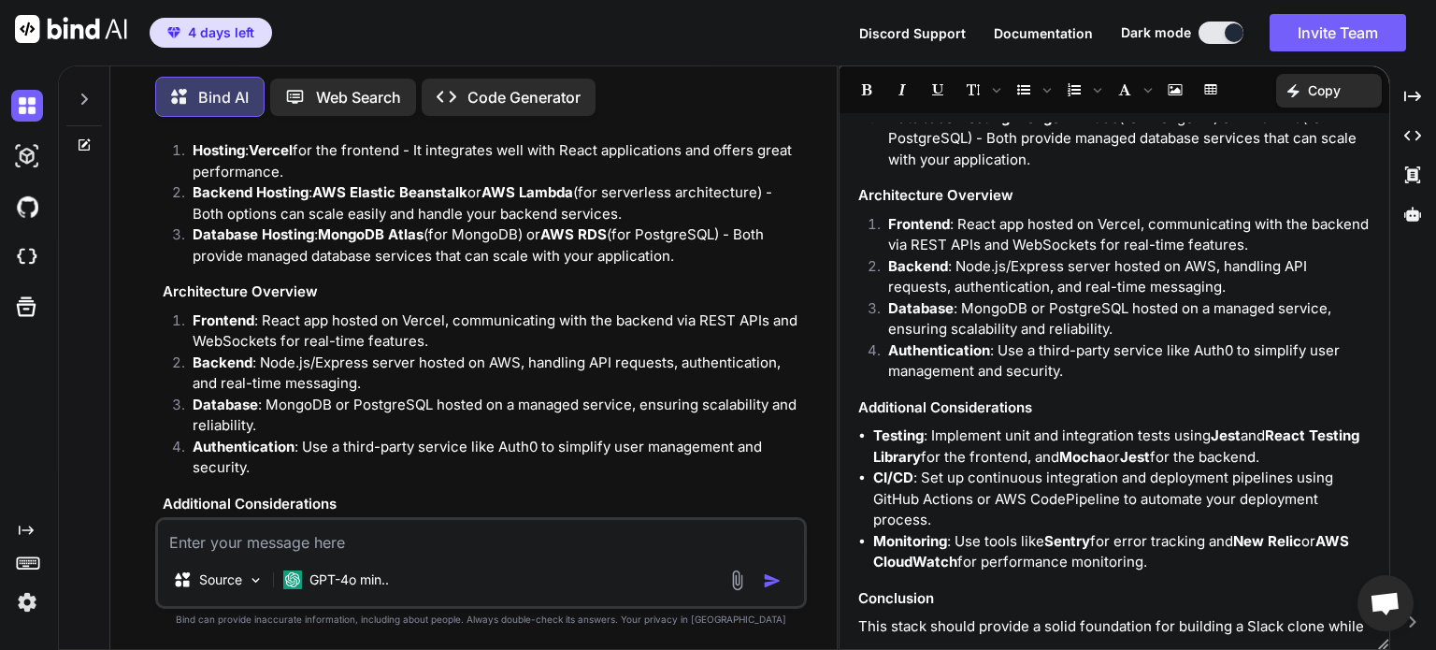
scroll to position [1045, 0]
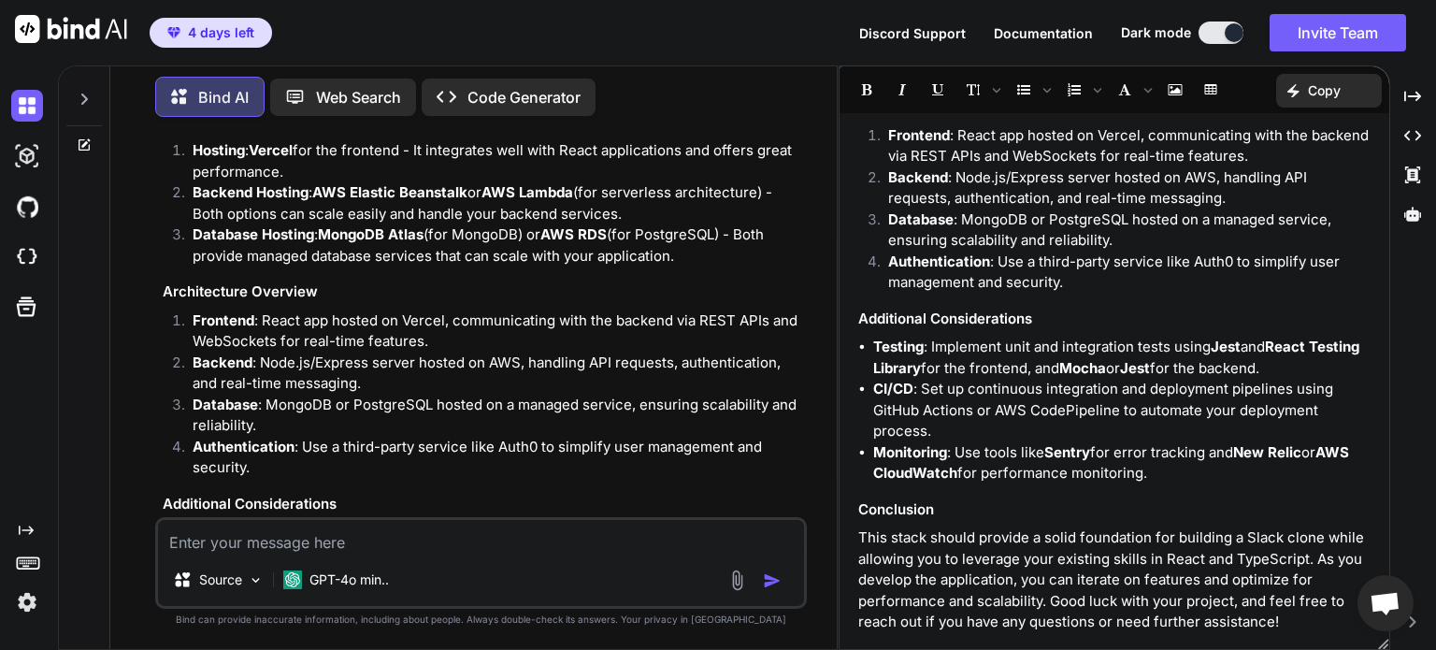
click at [1050, 444] on strong "Sentry" at bounding box center [1067, 452] width 46 height 18
click at [506, 541] on textarea at bounding box center [481, 537] width 646 height 34
click at [479, 93] on p "Code Generator" at bounding box center [523, 97] width 113 height 22
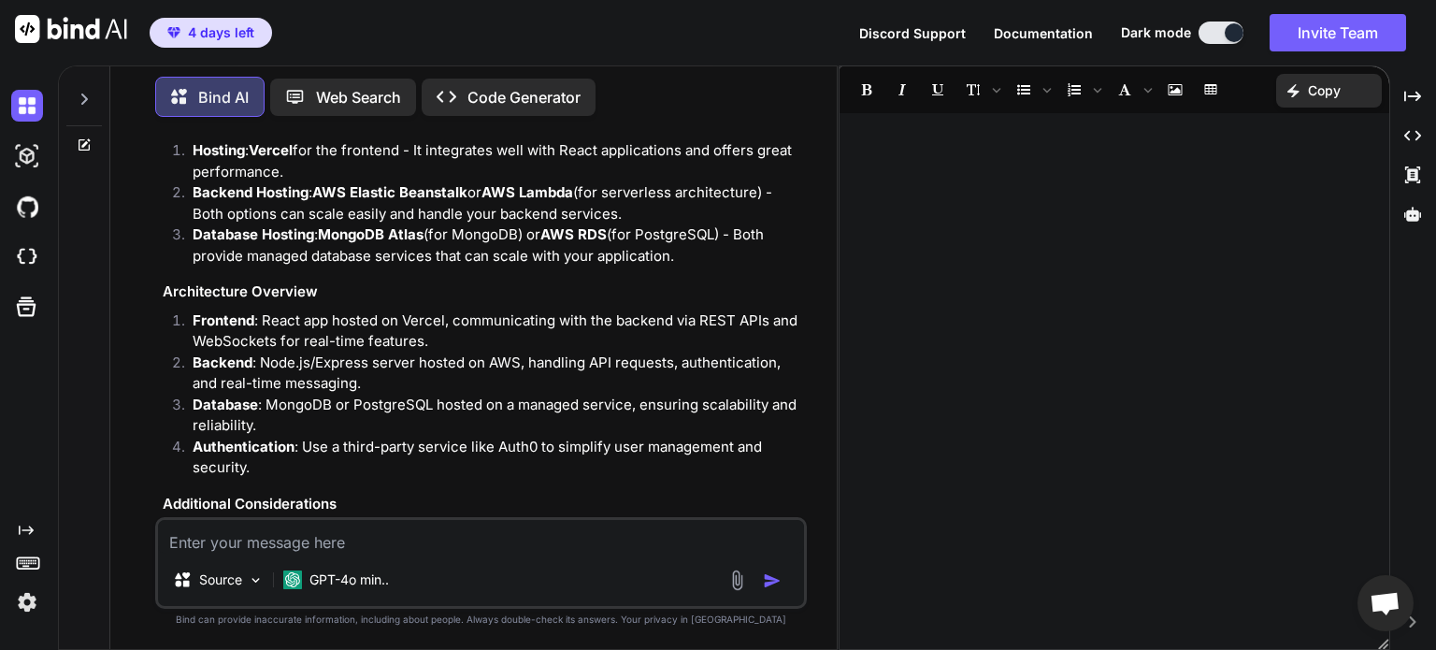
scroll to position [0, 0]
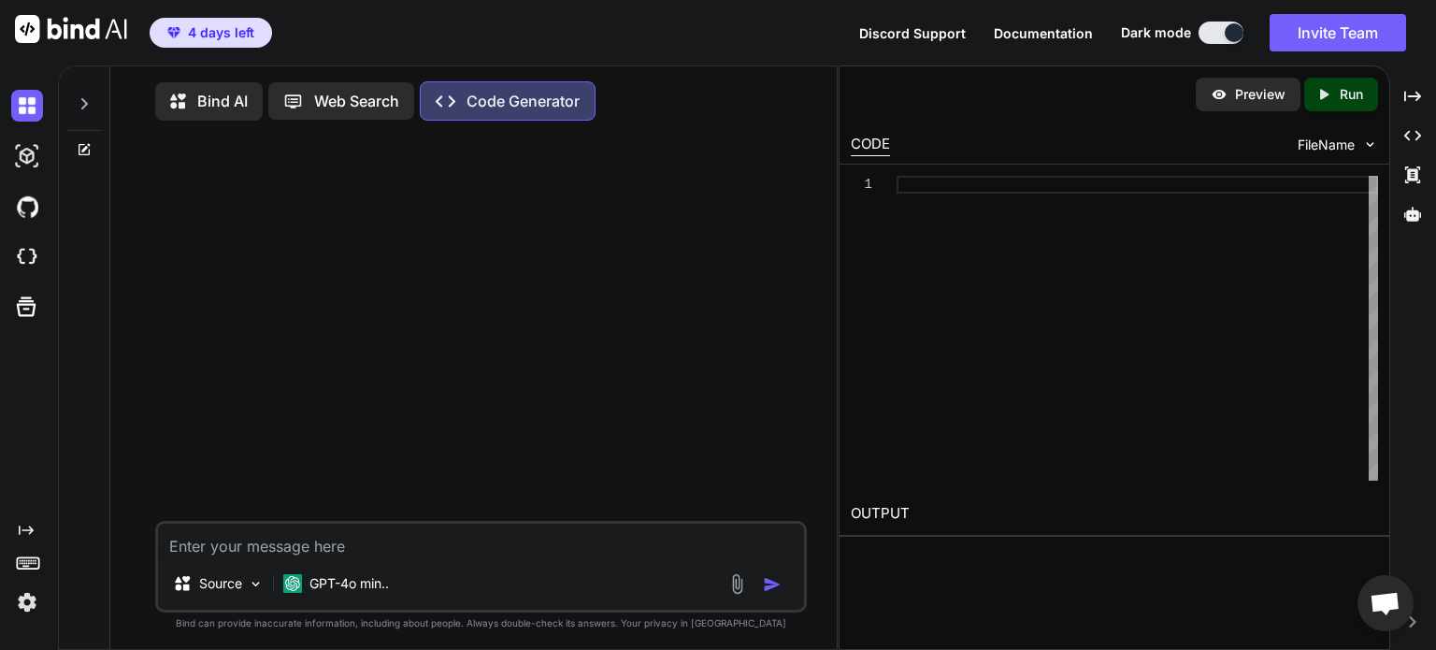
click at [224, 93] on p "Bind AI" at bounding box center [222, 101] width 50 height 22
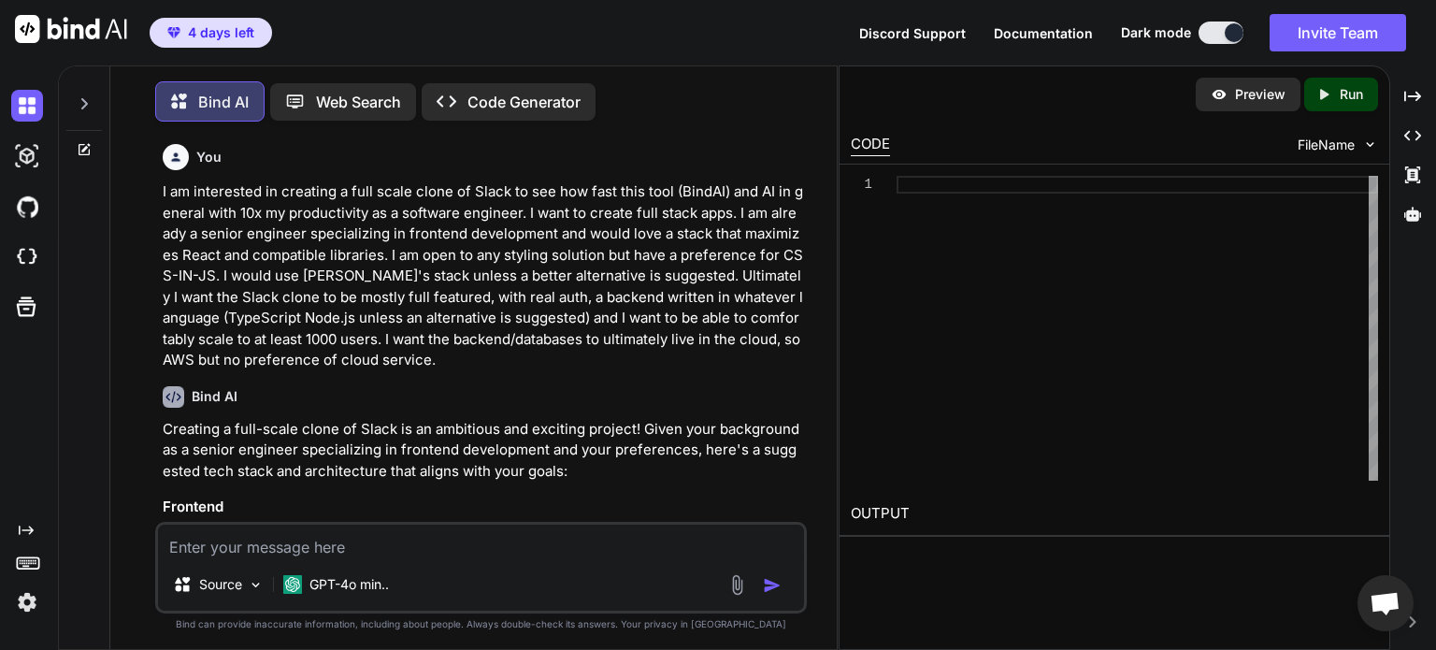
scroll to position [7, 0]
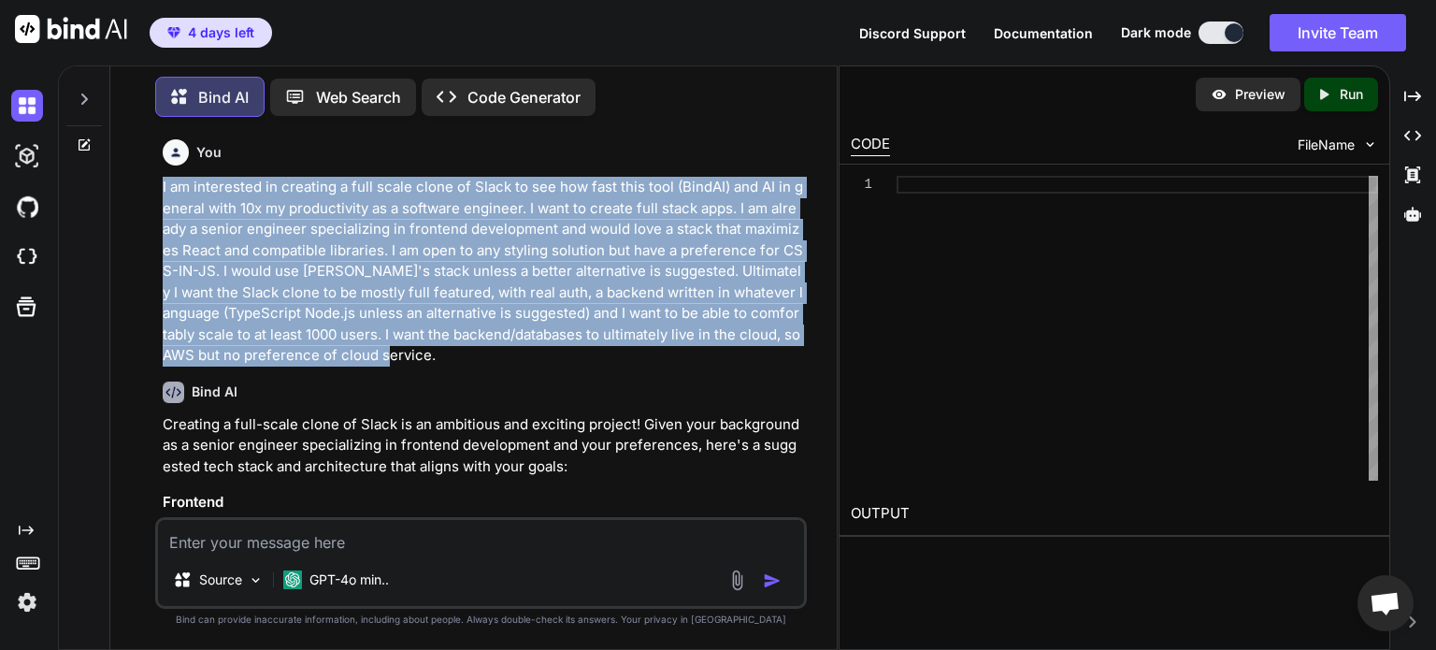
drag, startPoint x: 367, startPoint y: 354, endPoint x: 145, endPoint y: 194, distance: 274.0
click at [145, 194] on div "You I am interested in creating a full scale clone of Slack to see how fast thi…" at bounding box center [480, 390] width 711 height 517
copy p "I am interested in creating a full scale clone of Slack to see how fast this to…"
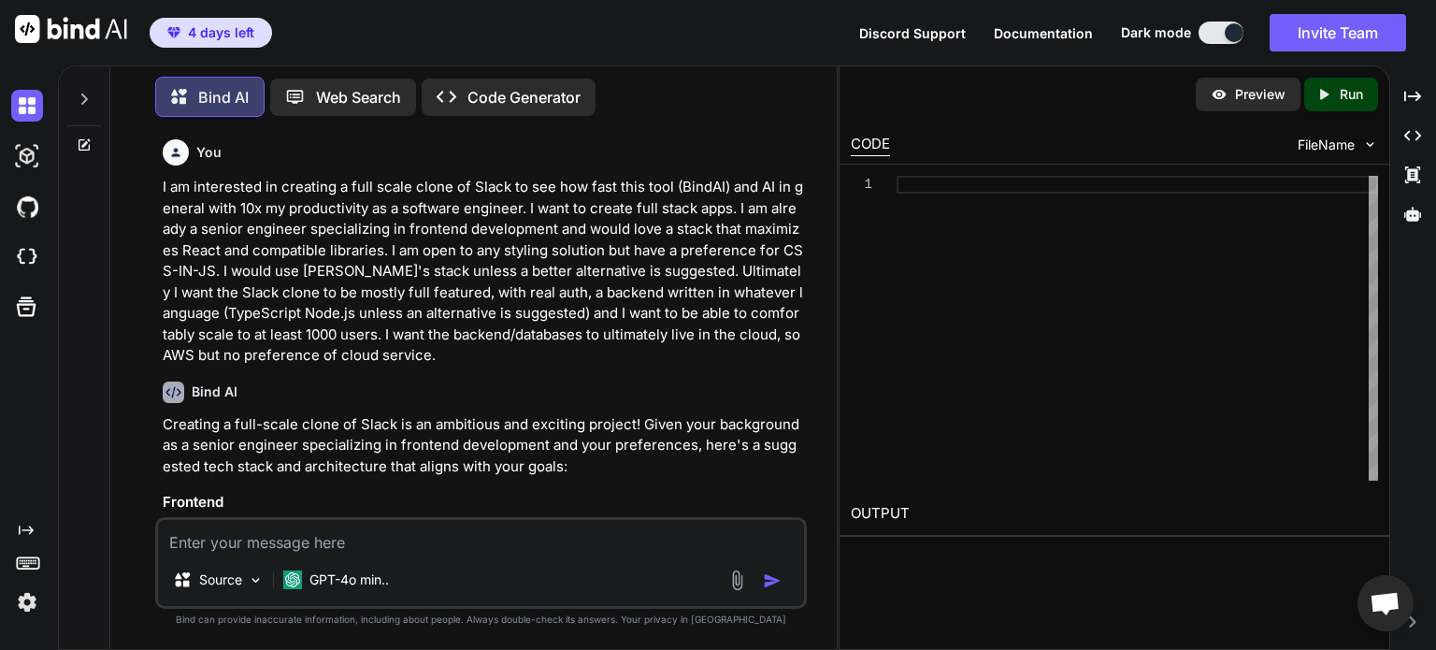
click at [326, 542] on textarea at bounding box center [481, 537] width 646 height 34
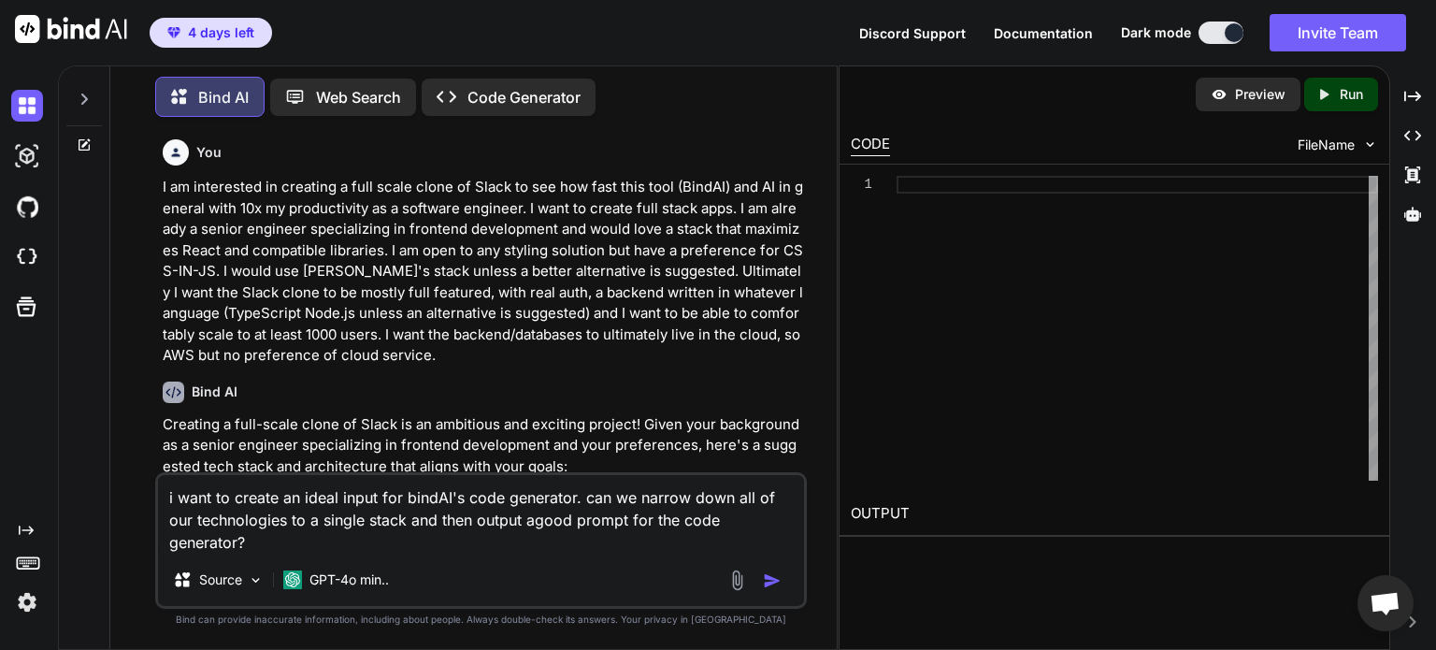
click at [533, 523] on textarea "i want to create an ideal input for bindAI's code generator. can we narrow down…" at bounding box center [481, 514] width 646 height 79
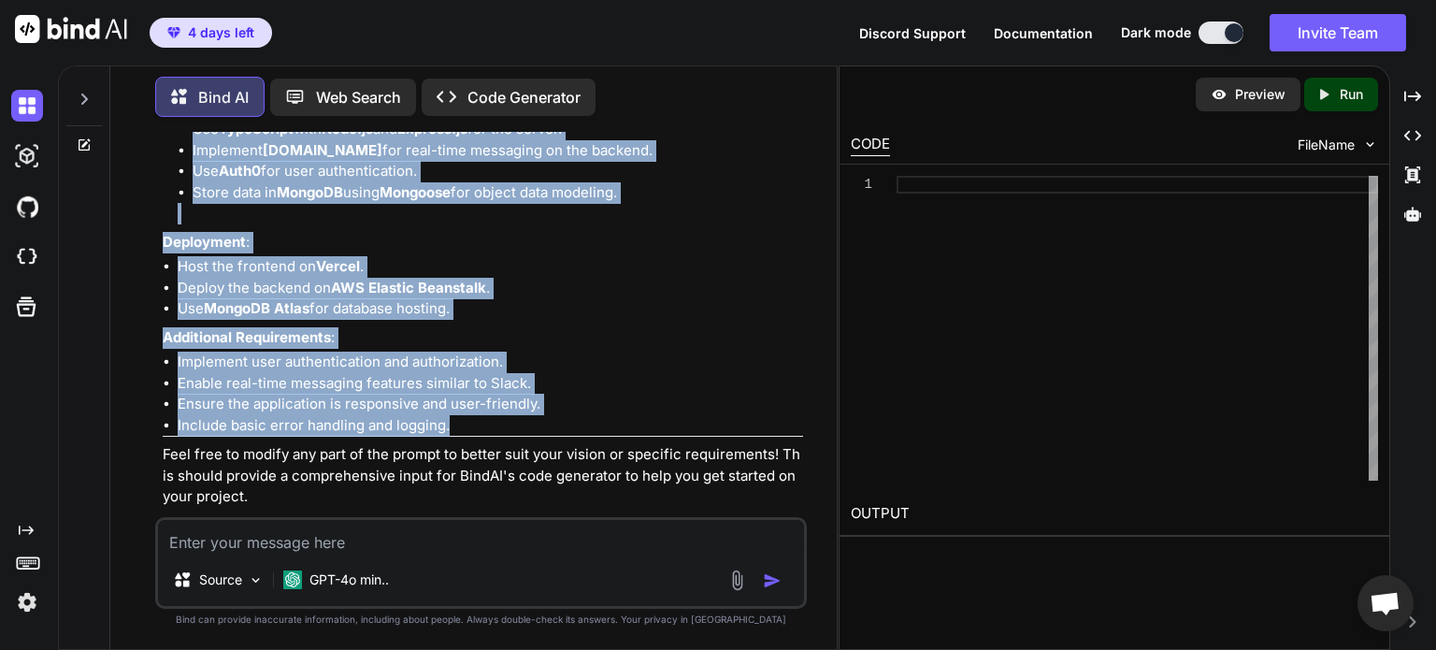
scroll to position [2973, 0]
drag, startPoint x: 161, startPoint y: 251, endPoint x: 568, endPoint y: 407, distance: 436.5
click at [568, 407] on div "You I am interested in creating a full scale clone of Slack to see how fast thi…" at bounding box center [483, 324] width 648 height 385
copy div "Project Title : Slack Clone Project Description : I want to create a full-featu…"
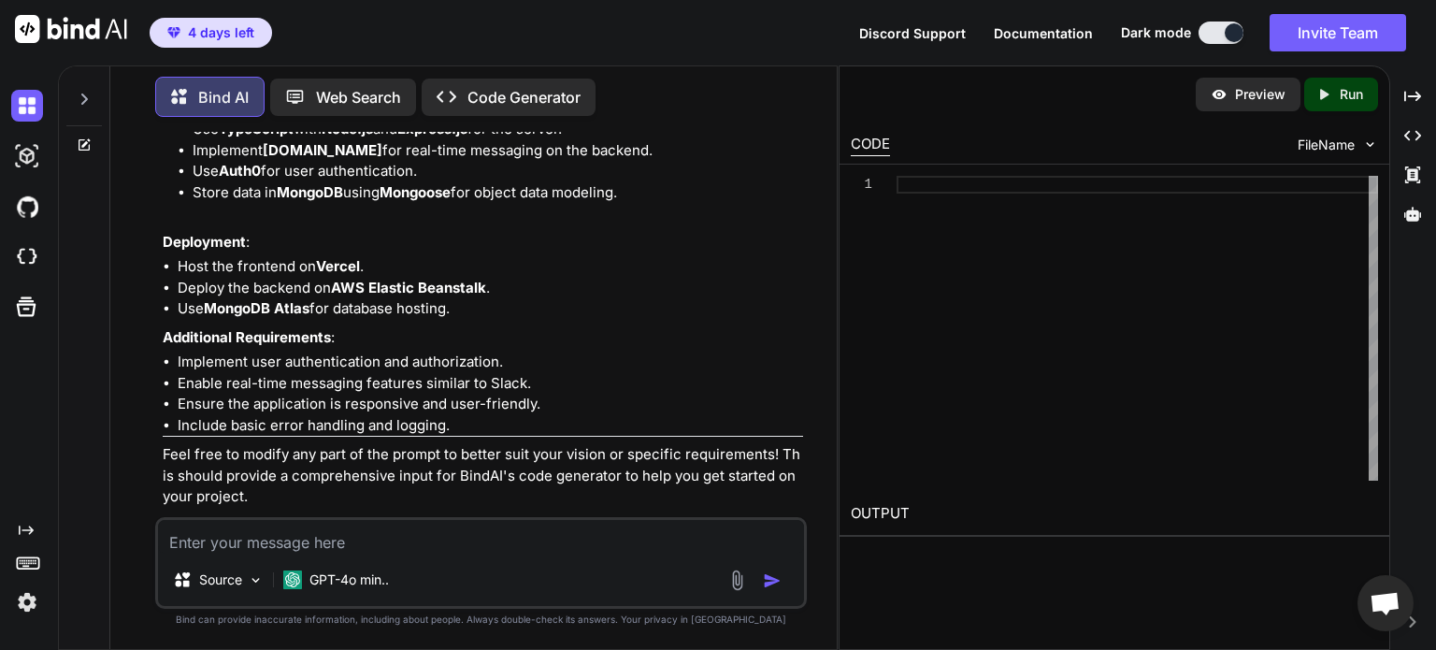
click at [995, 226] on div at bounding box center [1137, 328] width 481 height 305
click at [430, 80] on div "Created with Pixso. Code Generator" at bounding box center [509, 97] width 174 height 37
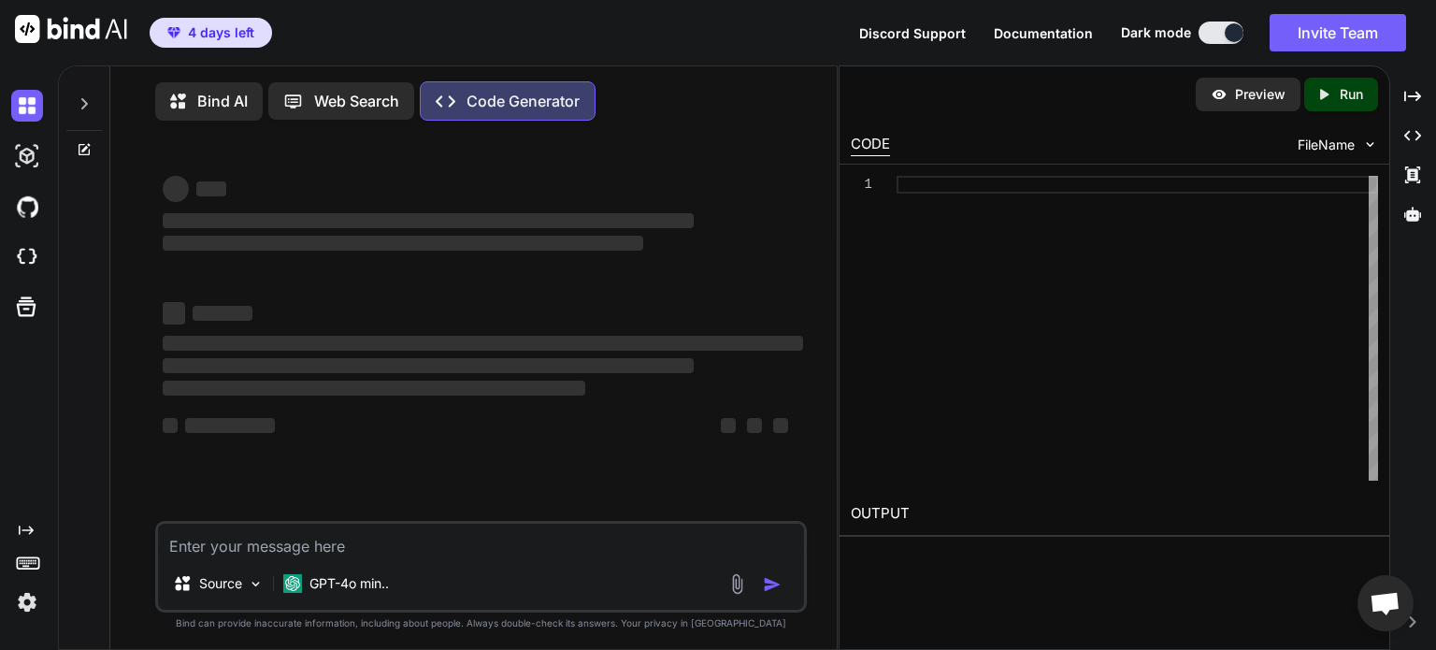
click at [467, 90] on p "Code Generator" at bounding box center [523, 101] width 113 height 22
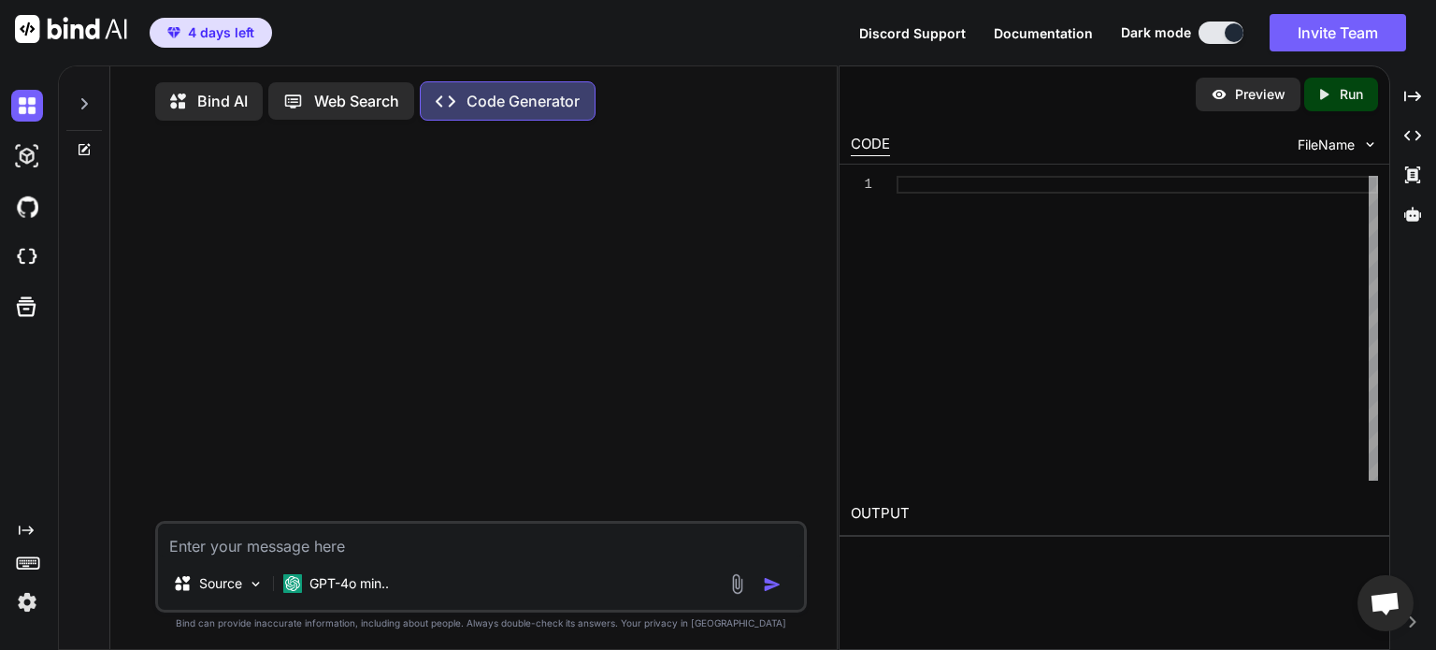
click at [422, 541] on textarea at bounding box center [481, 541] width 646 height 34
click at [346, 593] on p "GPT-4o min.." at bounding box center [348, 583] width 79 height 19
click at [357, 586] on p "GPT-4o min.." at bounding box center [348, 583] width 79 height 19
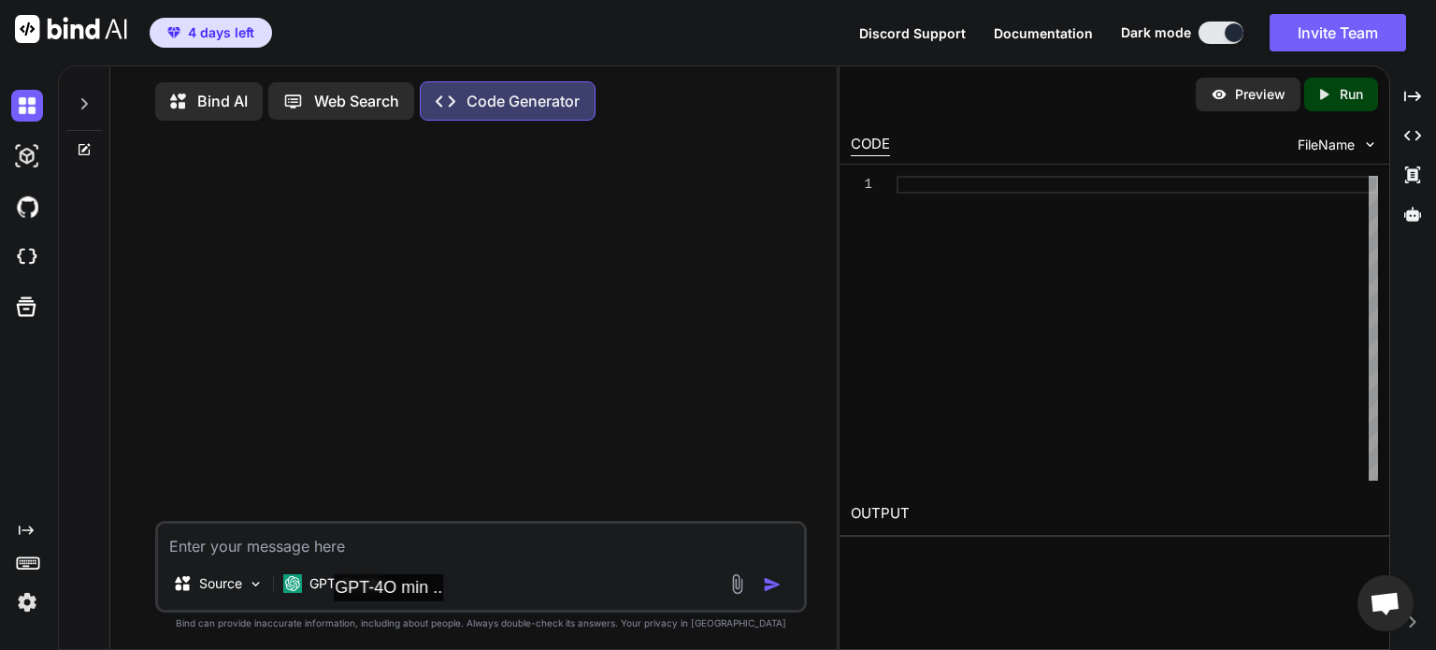
click at [395, 620] on p "Bind can provide inaccurate information, including about people. Always double-…" at bounding box center [481, 623] width 652 height 14
click at [357, 590] on p "GPT-4o min.." at bounding box center [348, 583] width 79 height 19
click at [228, 589] on p "Source" at bounding box center [220, 583] width 43 height 19
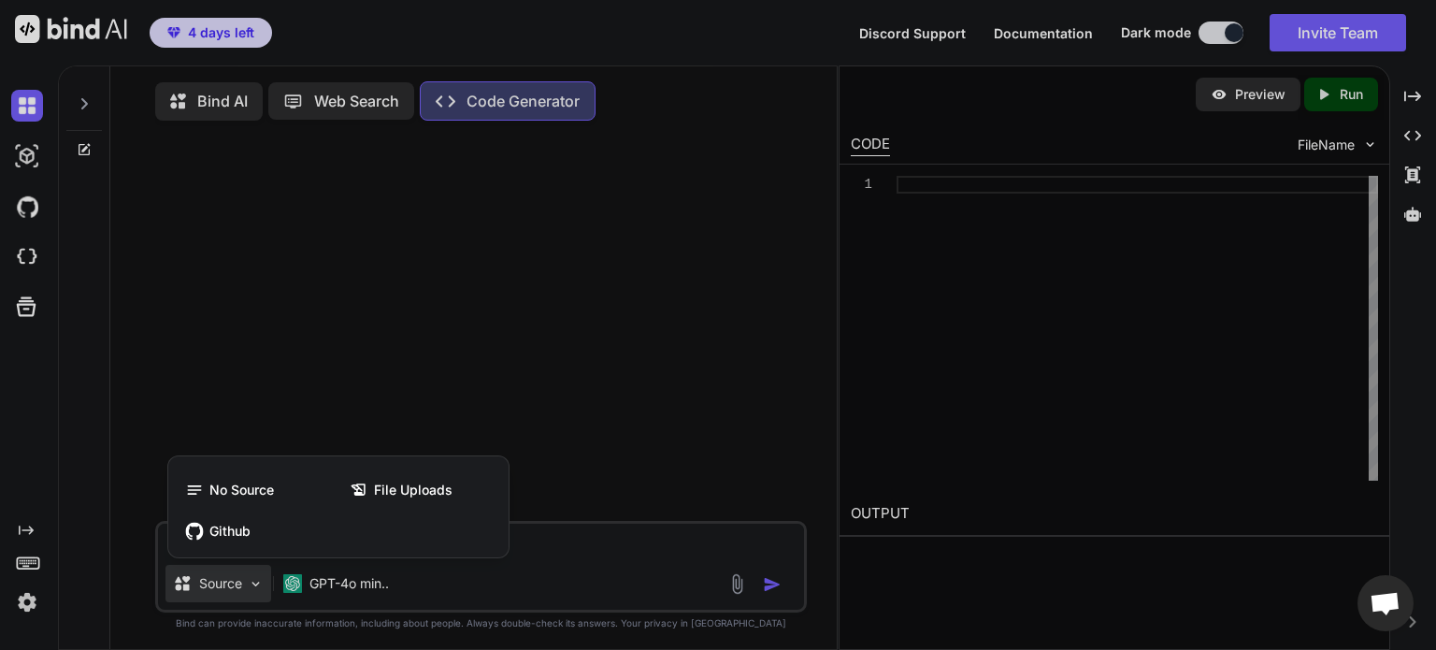
click at [313, 328] on div at bounding box center [718, 325] width 1436 height 650
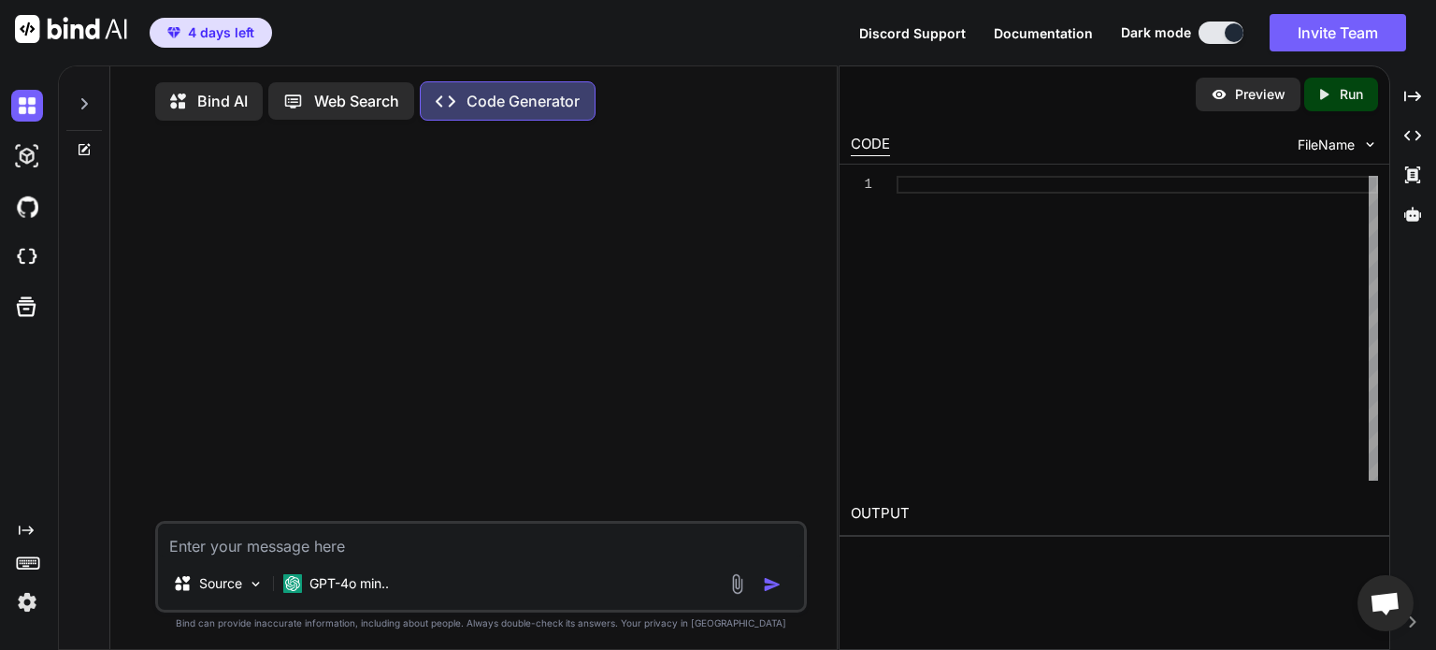
click at [77, 32] on img at bounding box center [71, 29] width 112 height 28
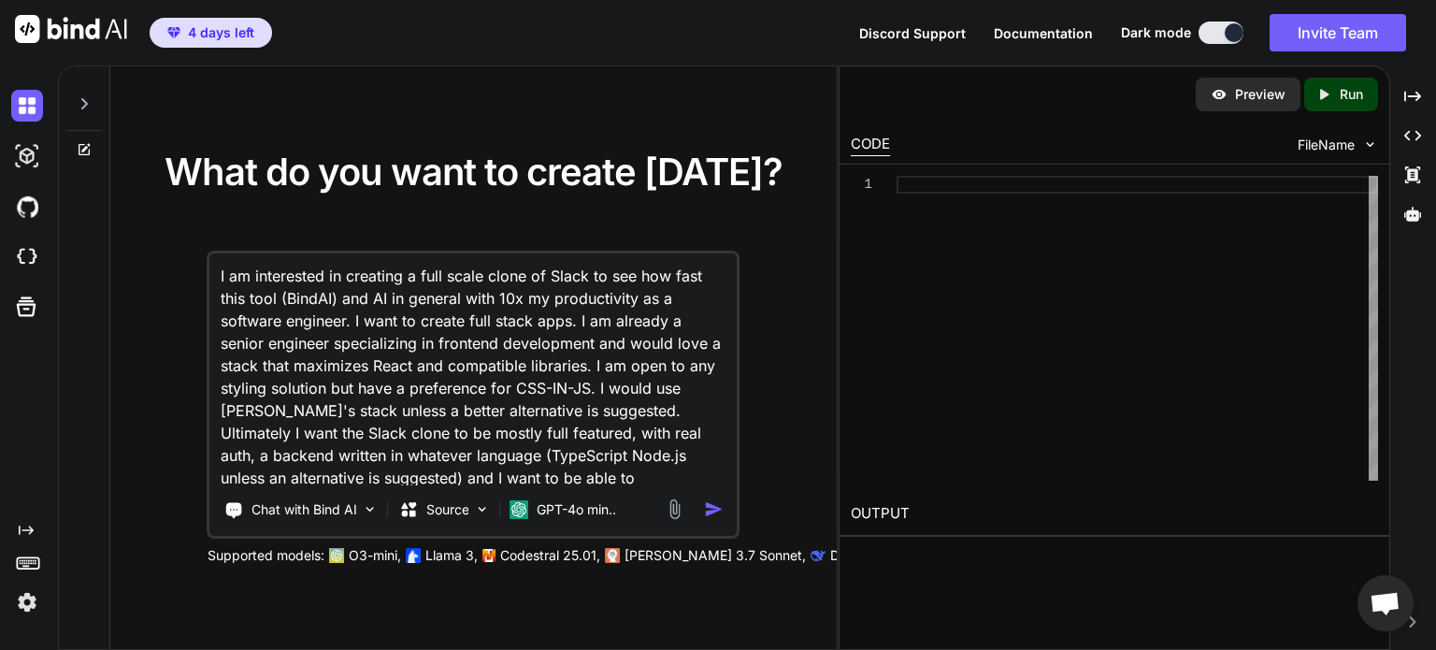
click at [699, 553] on p "Claude 3.7 Sonnet," at bounding box center [715, 555] width 181 height 19
drag, startPoint x: 838, startPoint y: 573, endPoint x: 1039, endPoint y: 576, distance: 201.0
click at [1039, 576] on div "Preview Created with Pixso. Run CODE FileName 1 OUTPUT" at bounding box center [1115, 357] width 552 height 584
drag, startPoint x: 683, startPoint y: 560, endPoint x: 673, endPoint y: 552, distance: 13.3
click at [683, 559] on p "Claude 3.7 Sonnet," at bounding box center [715, 555] width 181 height 19
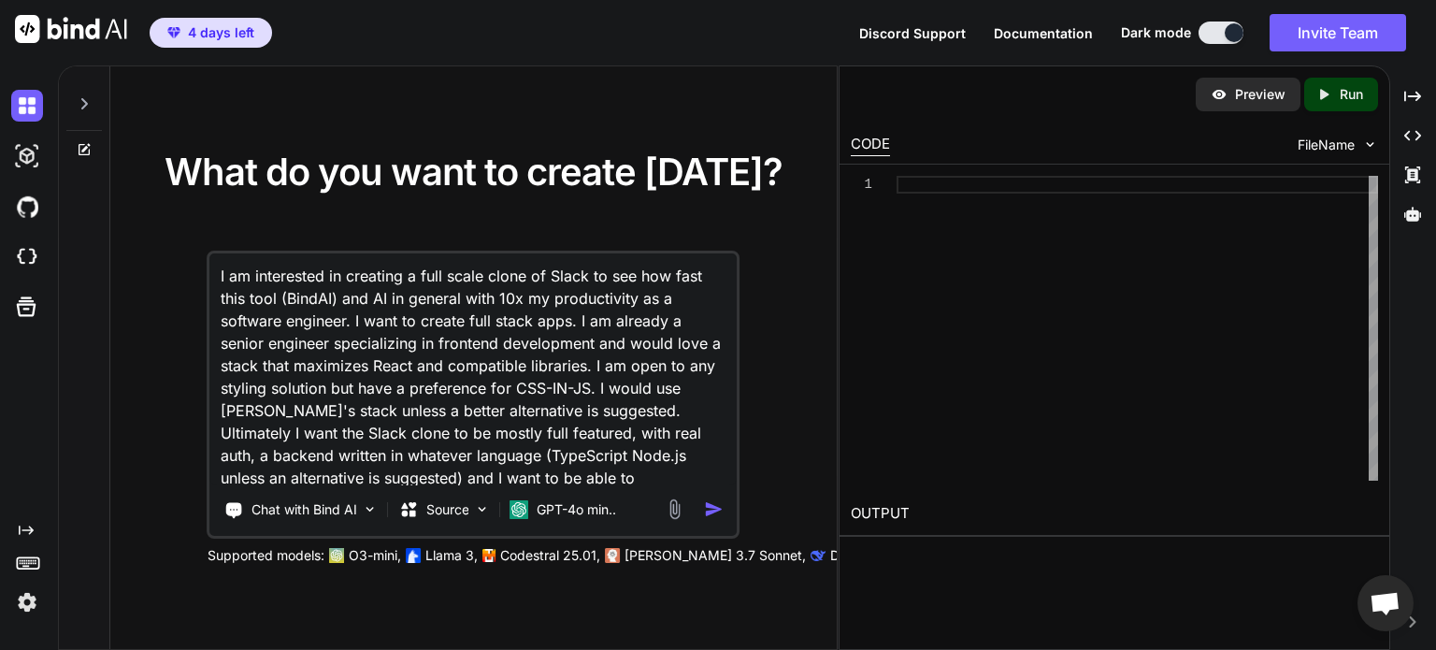
click at [662, 546] on p "Claude 3.7 Sonnet," at bounding box center [715, 555] width 181 height 19
click at [605, 554] on div "Supported models: O3-mini, Llama 3, Codestral 25.01, Claude 3.7 Sonnet, Deepsee…" at bounding box center [675, 555] width 935 height 19
click at [613, 555] on img at bounding box center [613, 555] width 15 height 15
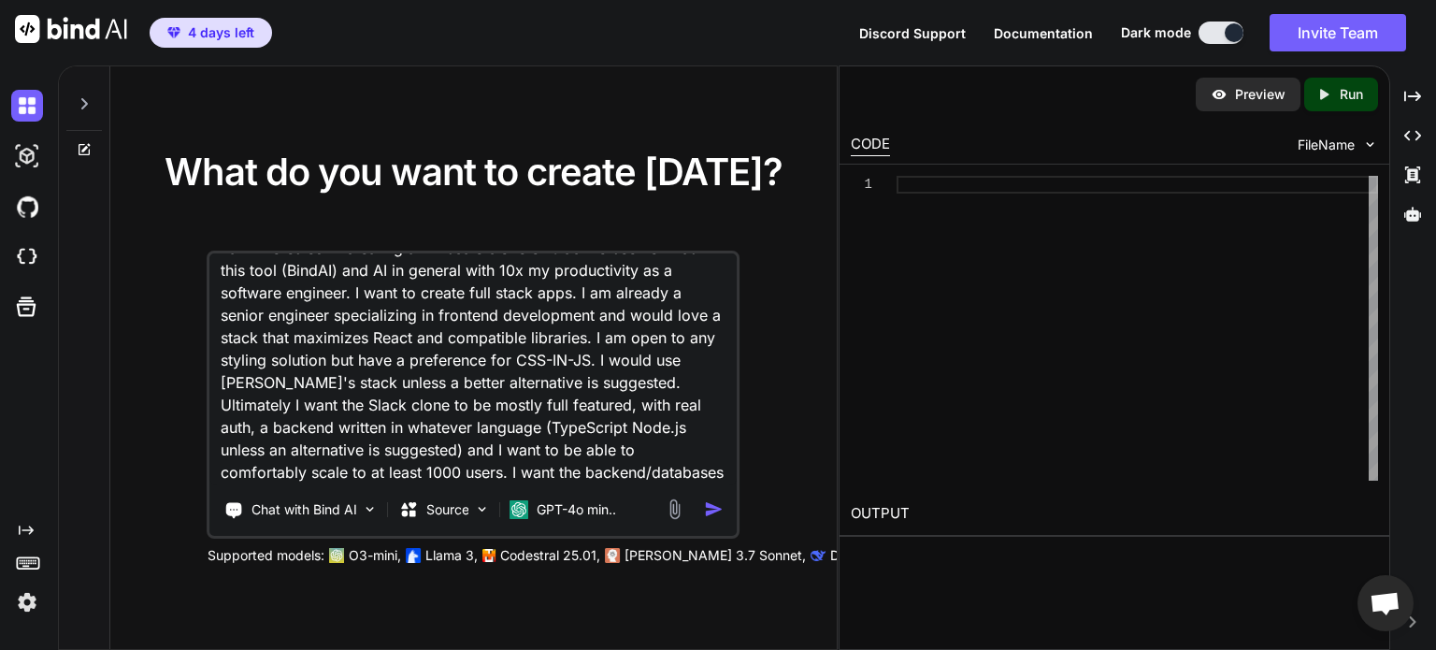
scroll to position [49, 0]
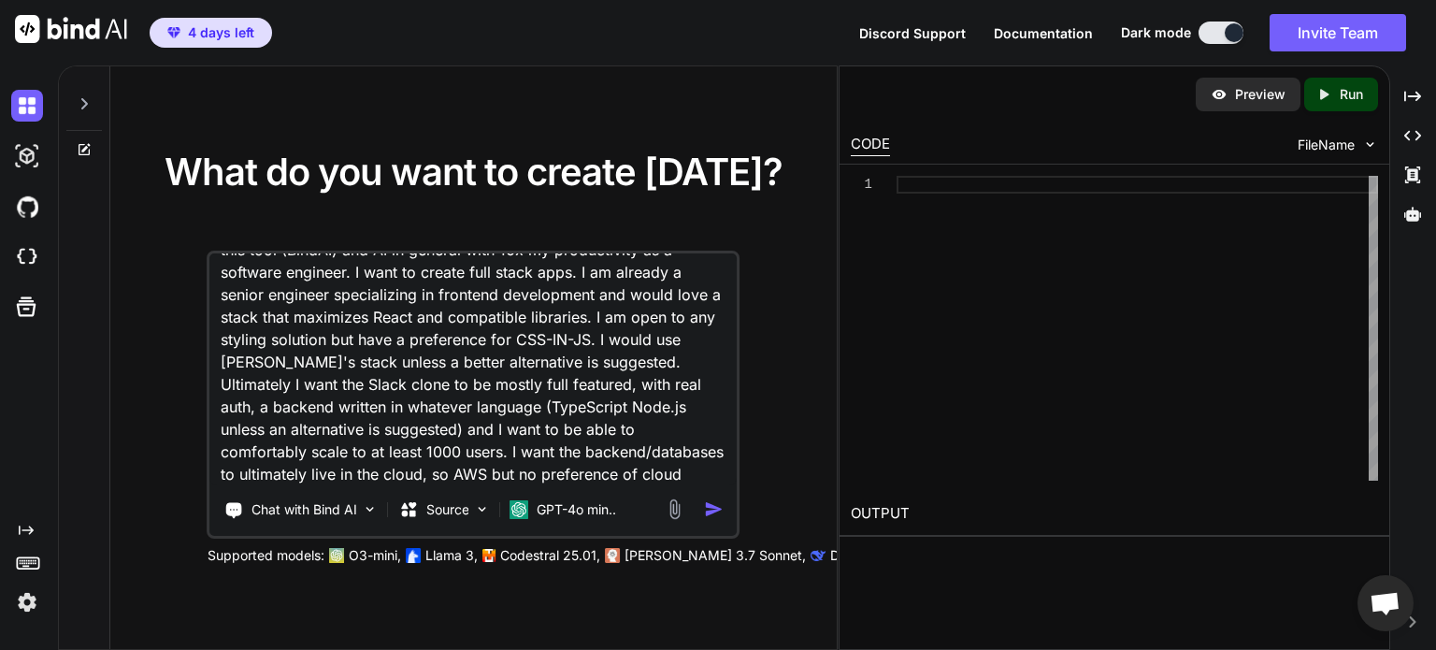
click at [655, 424] on textarea "I am interested in creating a full scale clone of Slack to see how fast this to…" at bounding box center [473, 369] width 526 height 232
click at [613, 464] on textarea "I am interested in creating a full scale clone of Slack to see how fast this to…" at bounding box center [473, 369] width 526 height 232
click at [289, 507] on p "Chat with Bind AI" at bounding box center [304, 509] width 106 height 19
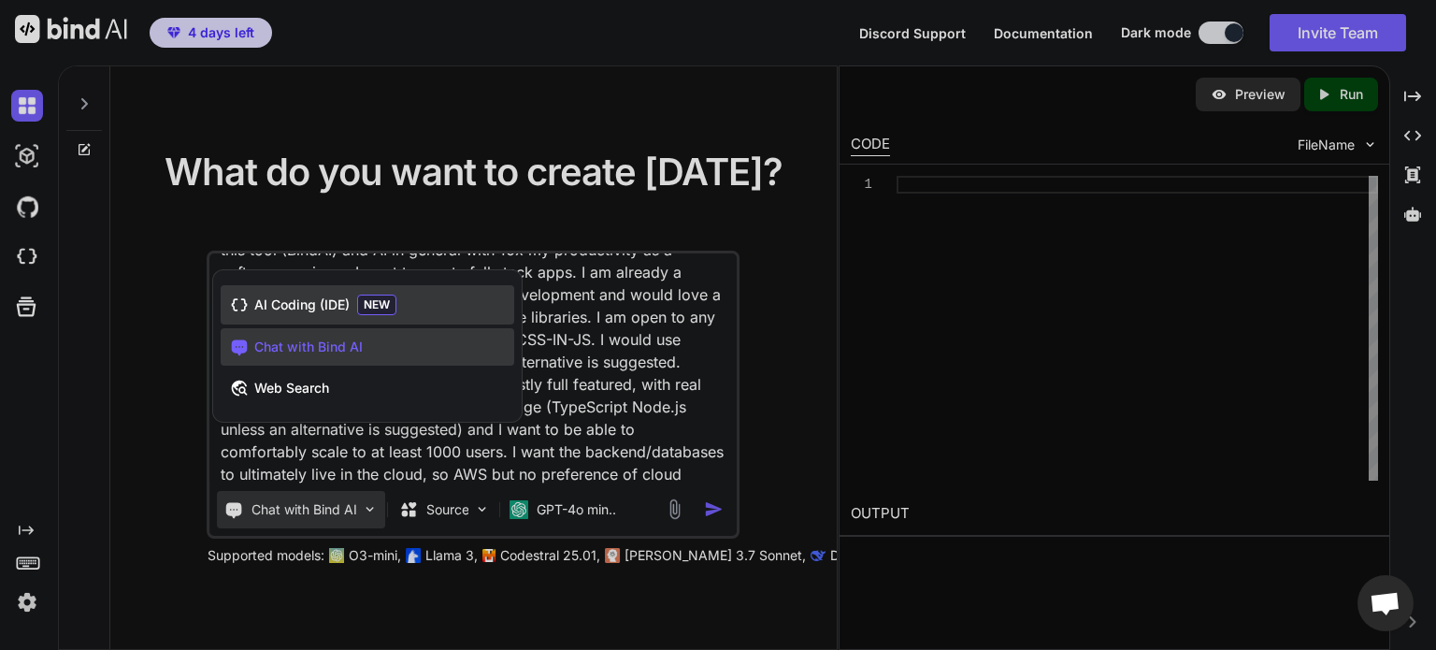
click at [277, 314] on div "AI Coding (IDE) NEW" at bounding box center [368, 304] width 294 height 39
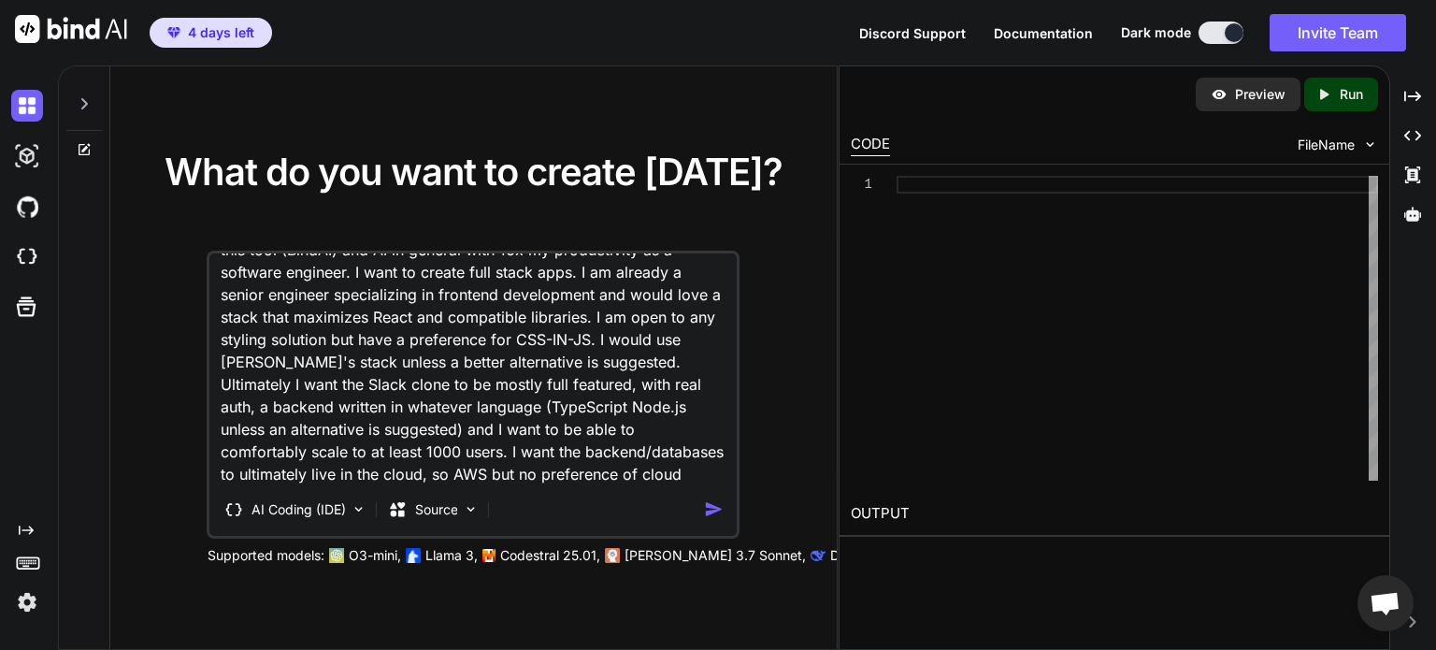
click at [609, 474] on textarea "I am interested in creating a full scale clone of Slack to see how fast this to…" at bounding box center [473, 369] width 526 height 232
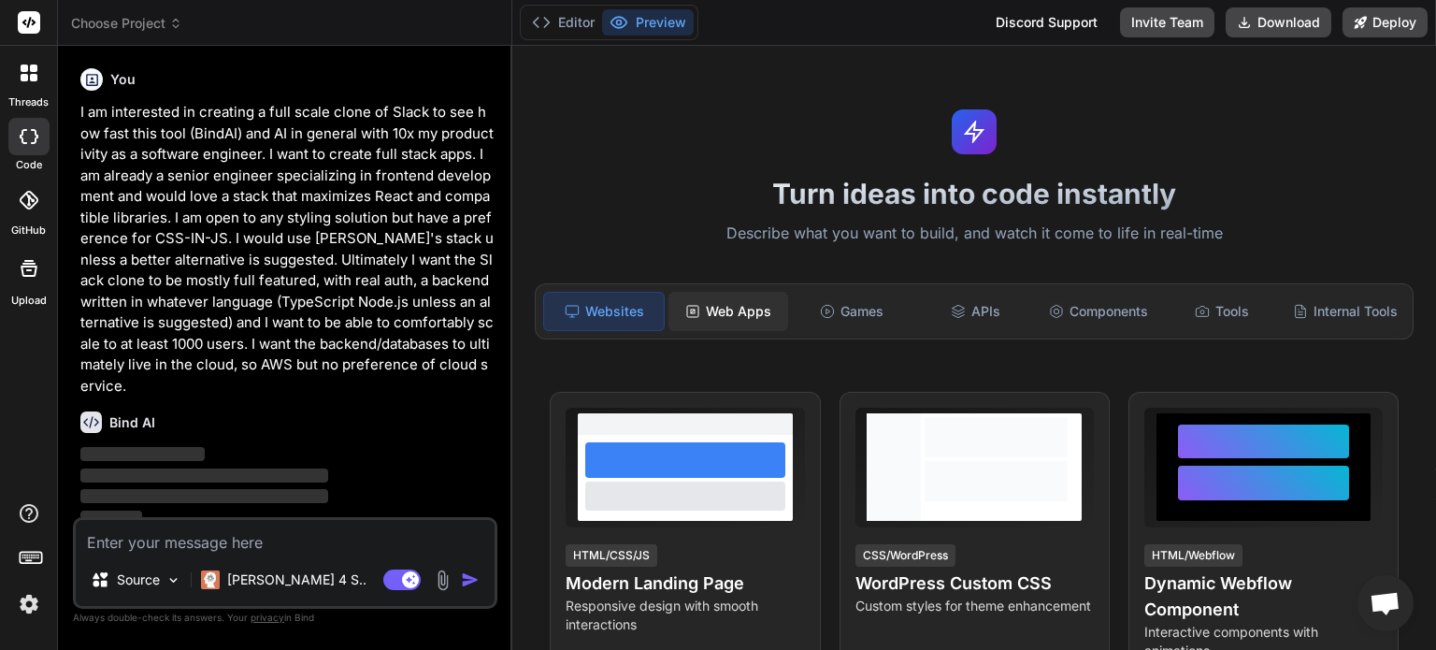
click at [712, 319] on div "Web Apps" at bounding box center [728, 311] width 120 height 39
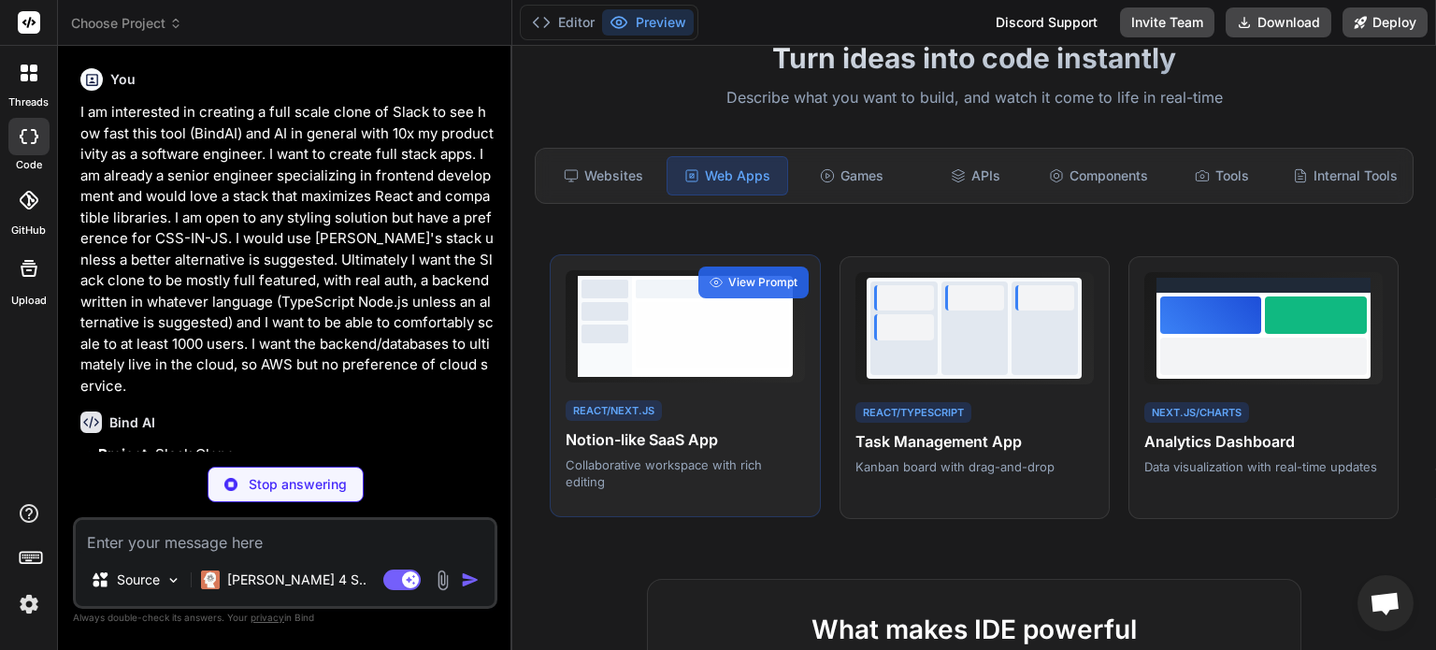
scroll to position [122, 0]
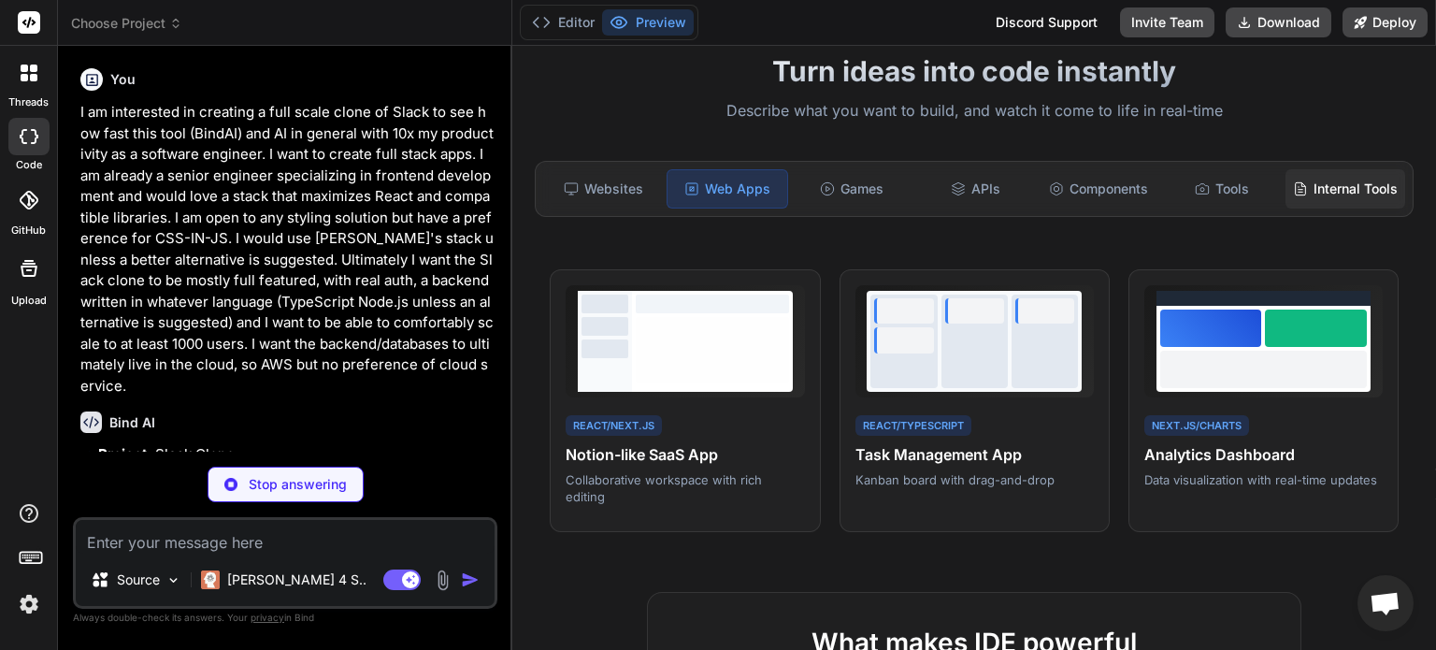
click at [1349, 180] on div "Internal Tools" at bounding box center [1346, 188] width 120 height 39
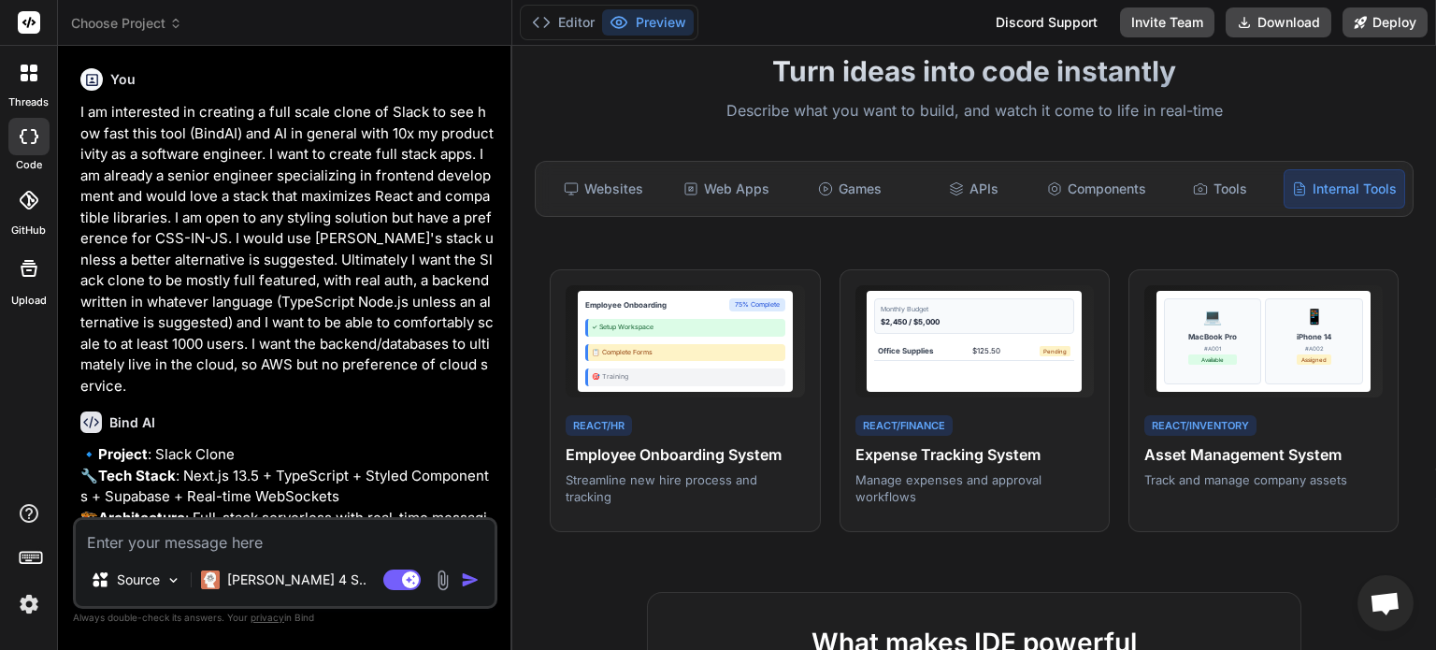
type textarea "x"
click at [746, 186] on div "Web Apps" at bounding box center [727, 188] width 120 height 39
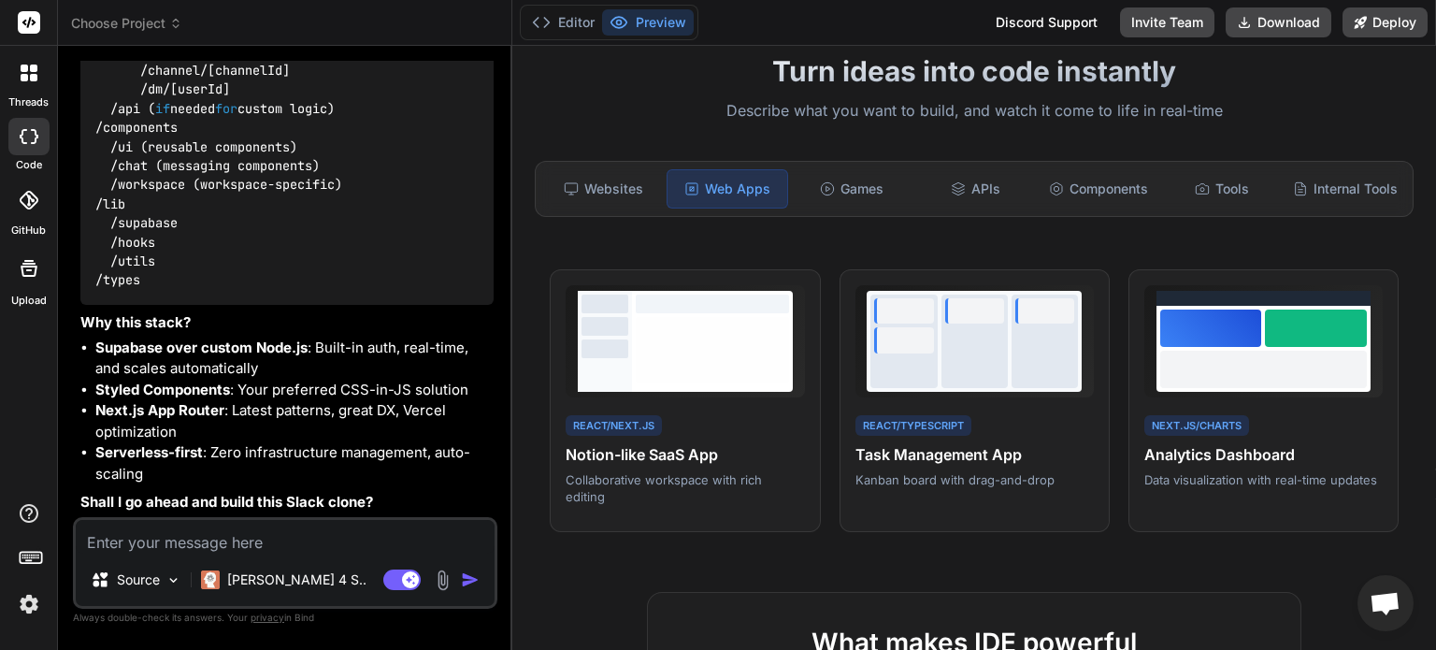
scroll to position [1515, 0]
click at [241, 548] on textarea at bounding box center [285, 537] width 419 height 34
type textarea "y"
type textarea "x"
type textarea "ye"
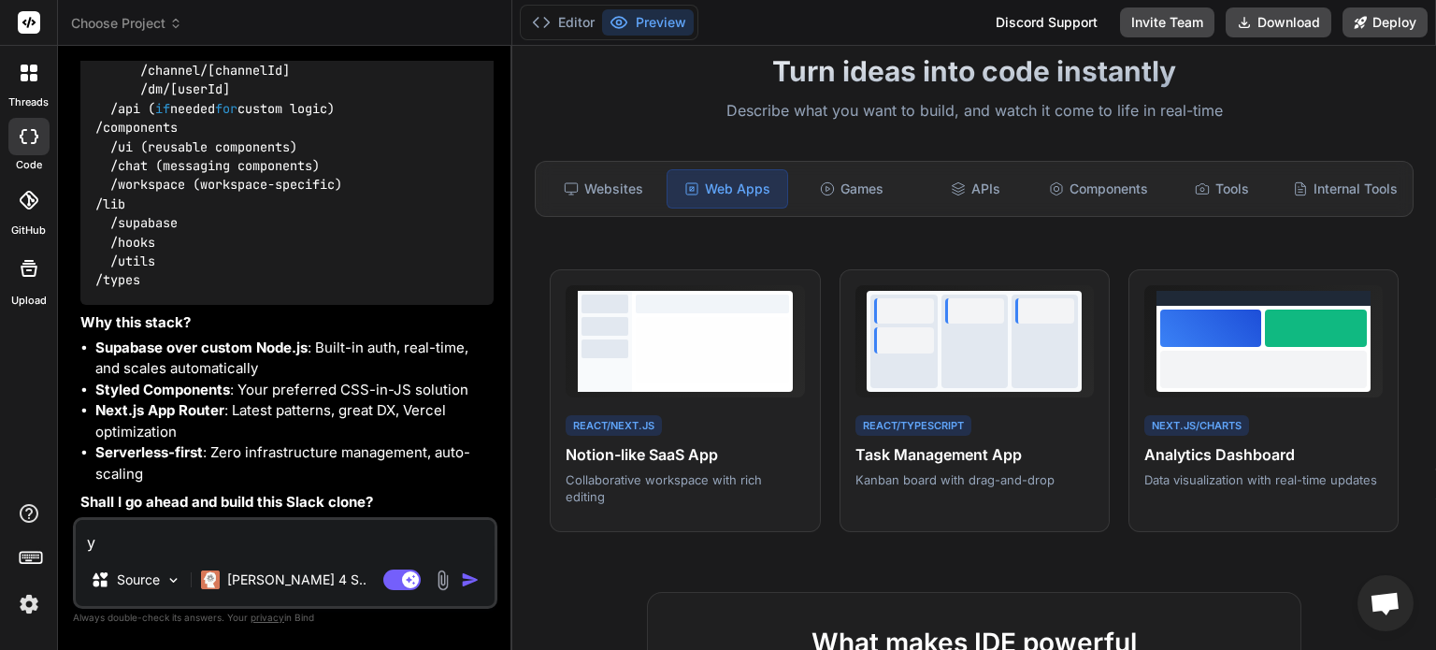
type textarea "x"
type textarea "yes"
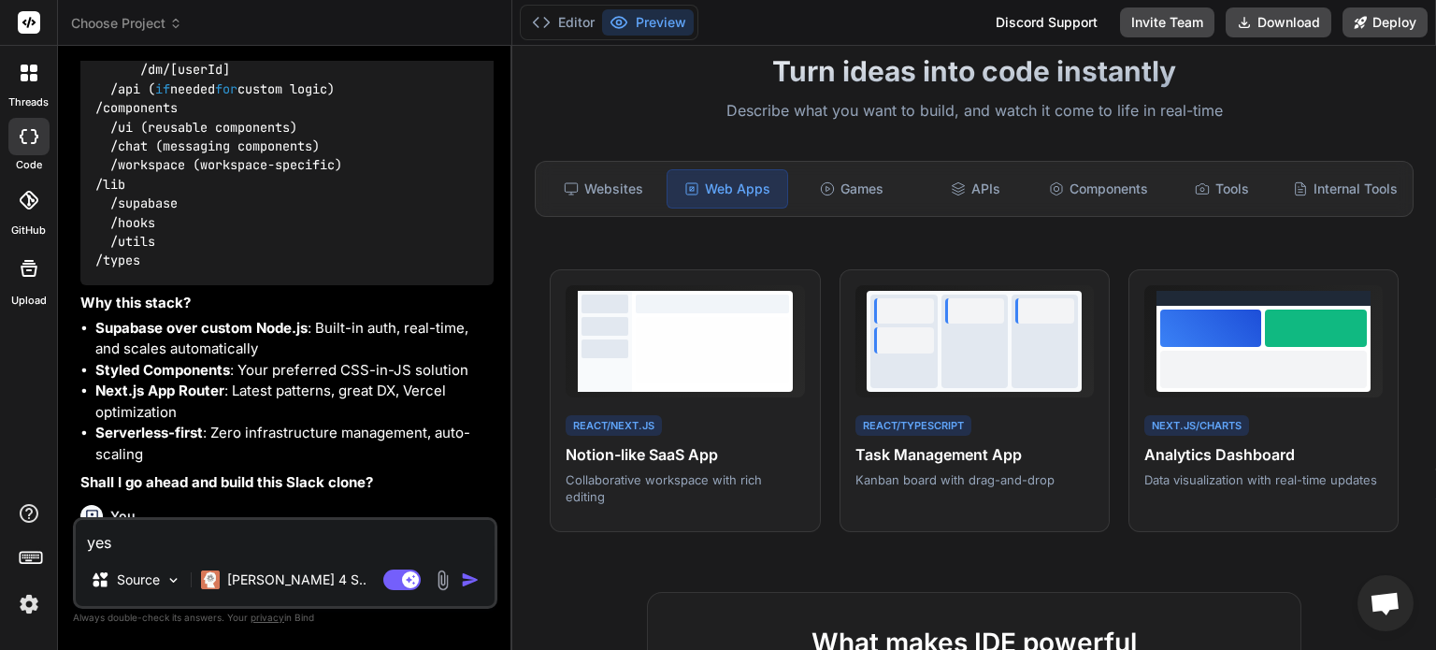
type textarea "x"
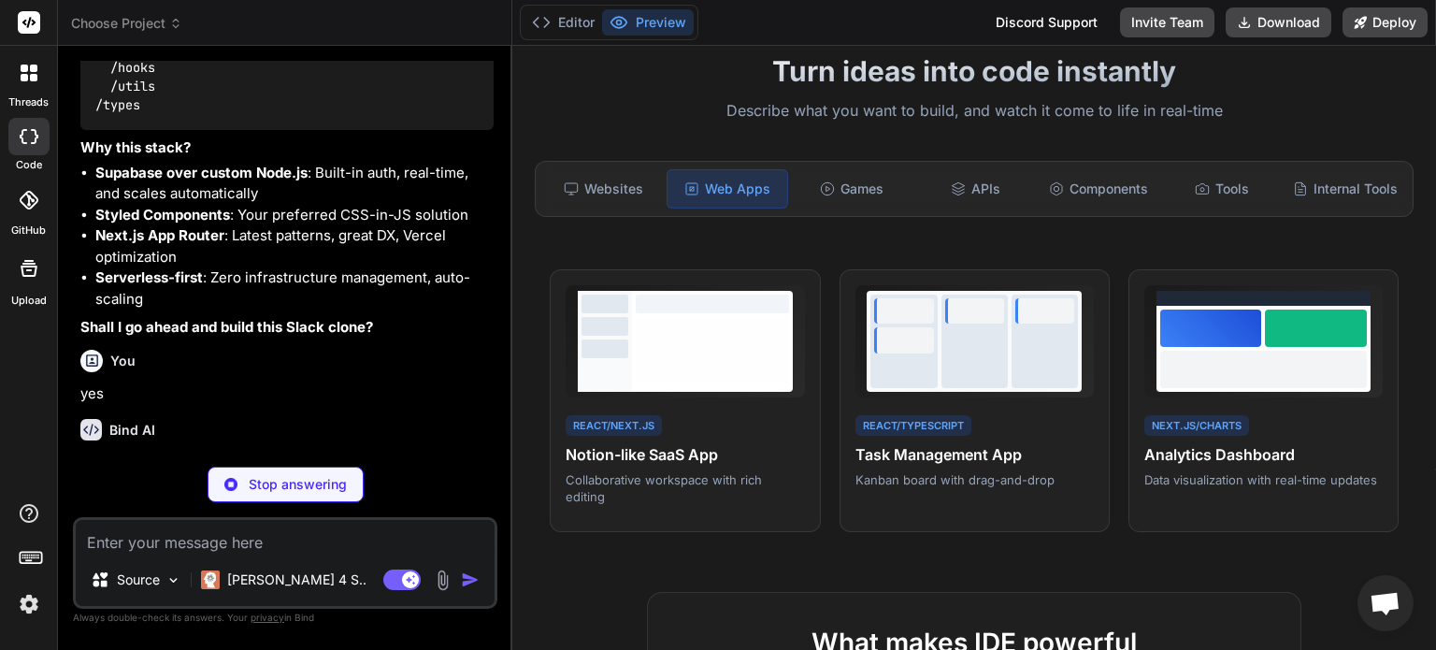
scroll to position [1708, 0]
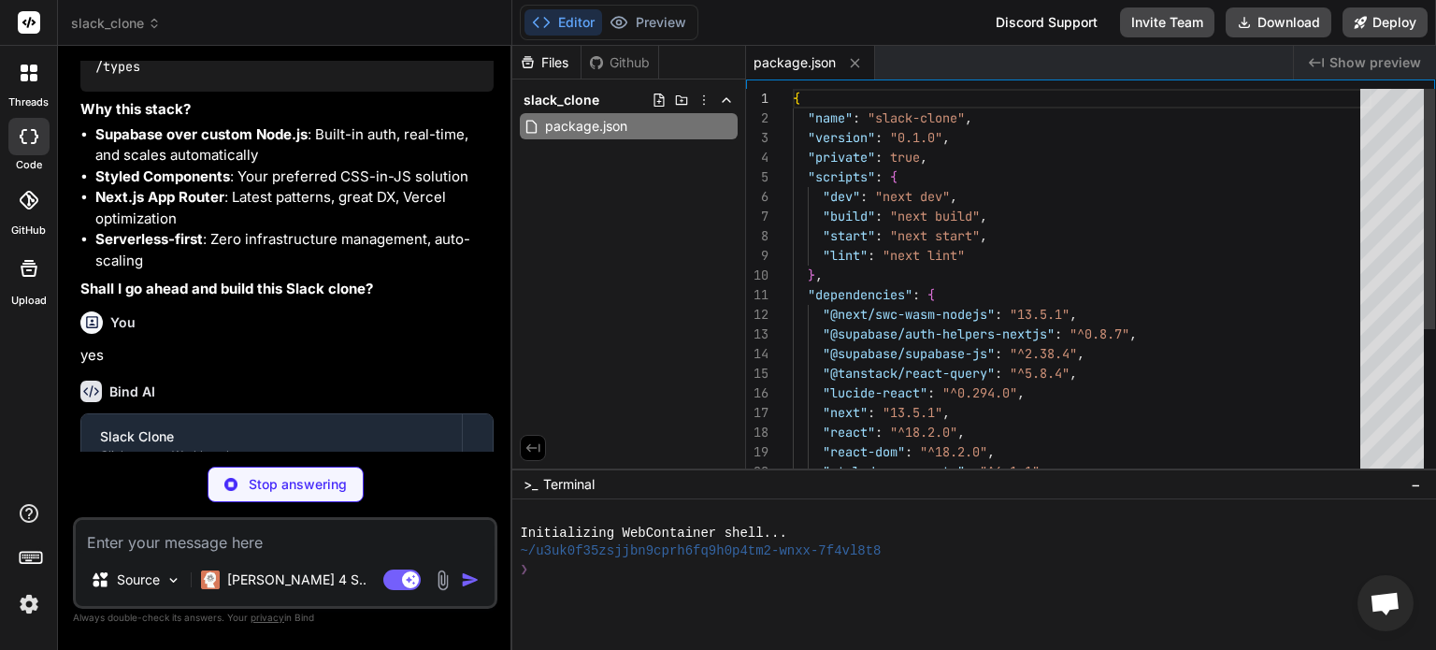
type textarea "x"
type textarea "}, } module.exports = nextConfig"
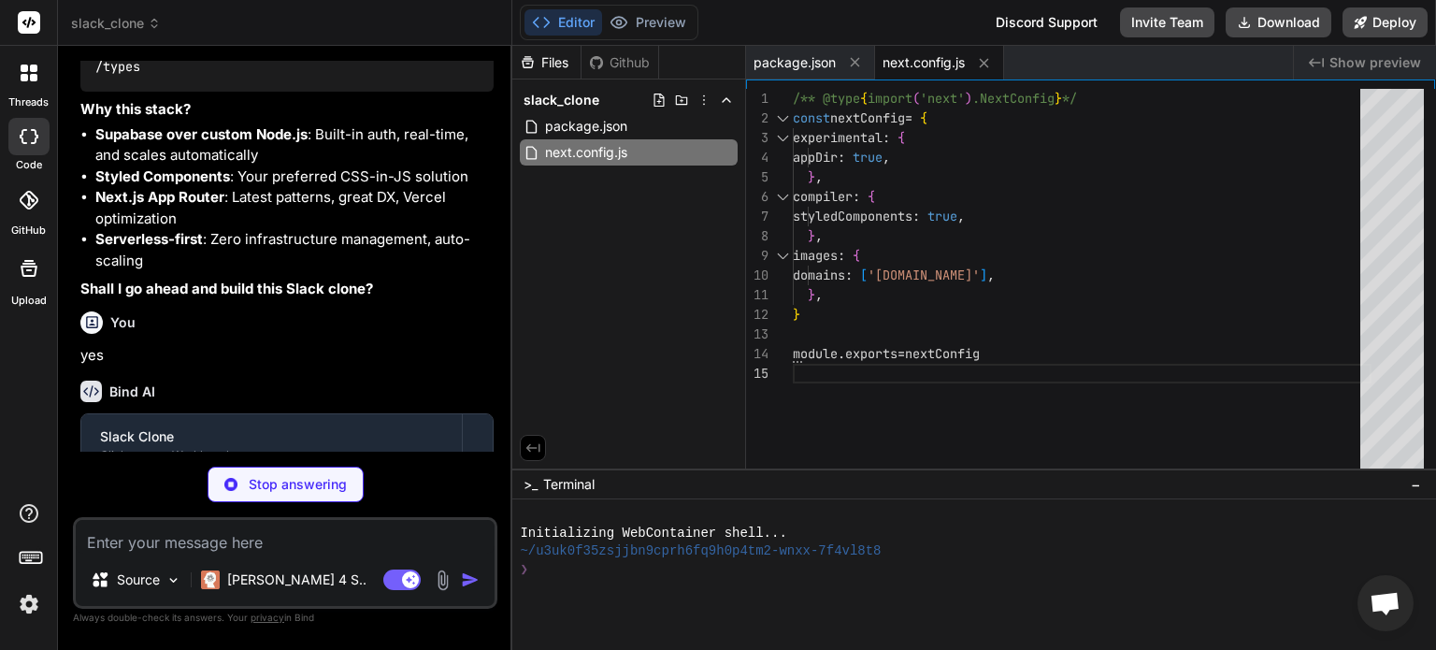
type textarea "x"
type textarea ""baseUrl": ".", "paths": { "@/*": ["./*"] } }, "include": ["next-env.d.ts", "**…"
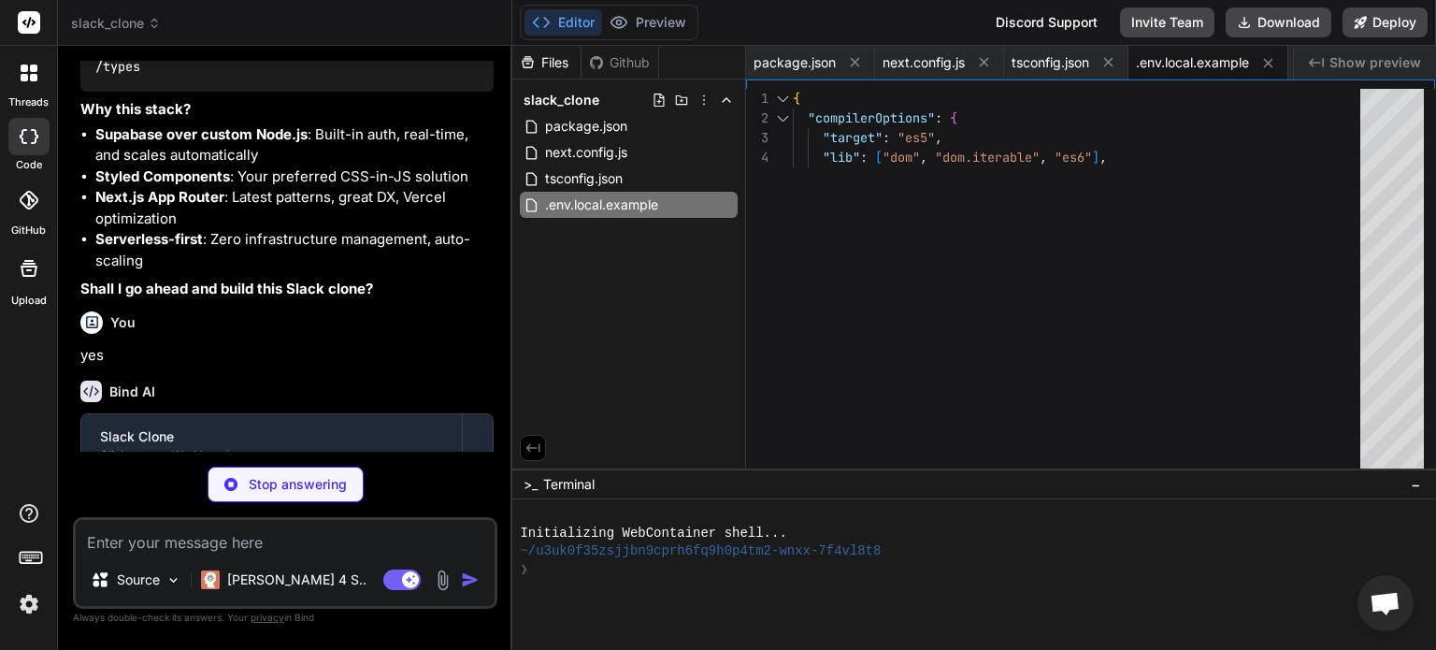
type textarea "x"
type textarea "NEXT_PUBLIC_SUPABASE_URL=your_supabase_project_url NEXT_PUBLIC_SUPABASE_ANON_KE…"
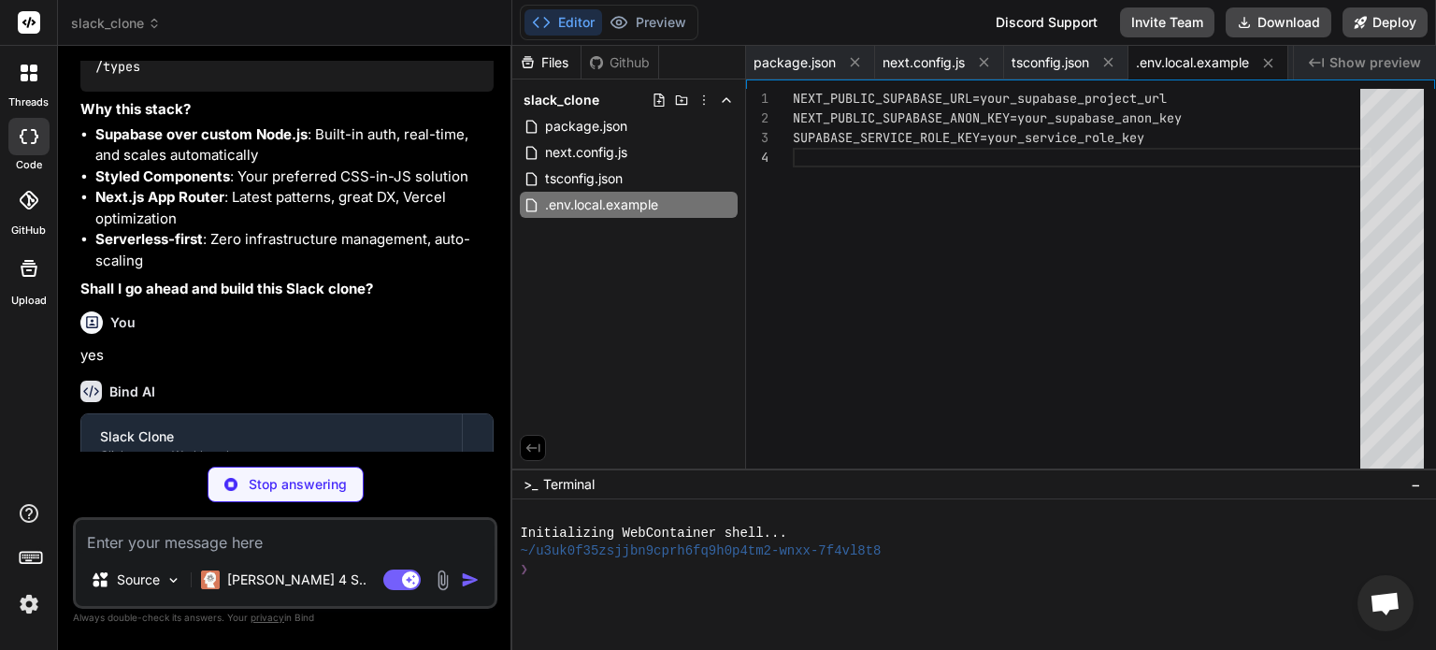
type textarea "x"
type textarea "import { createClientComponentClient } from '@supabase/auth-helpers-nextjs' imp…"
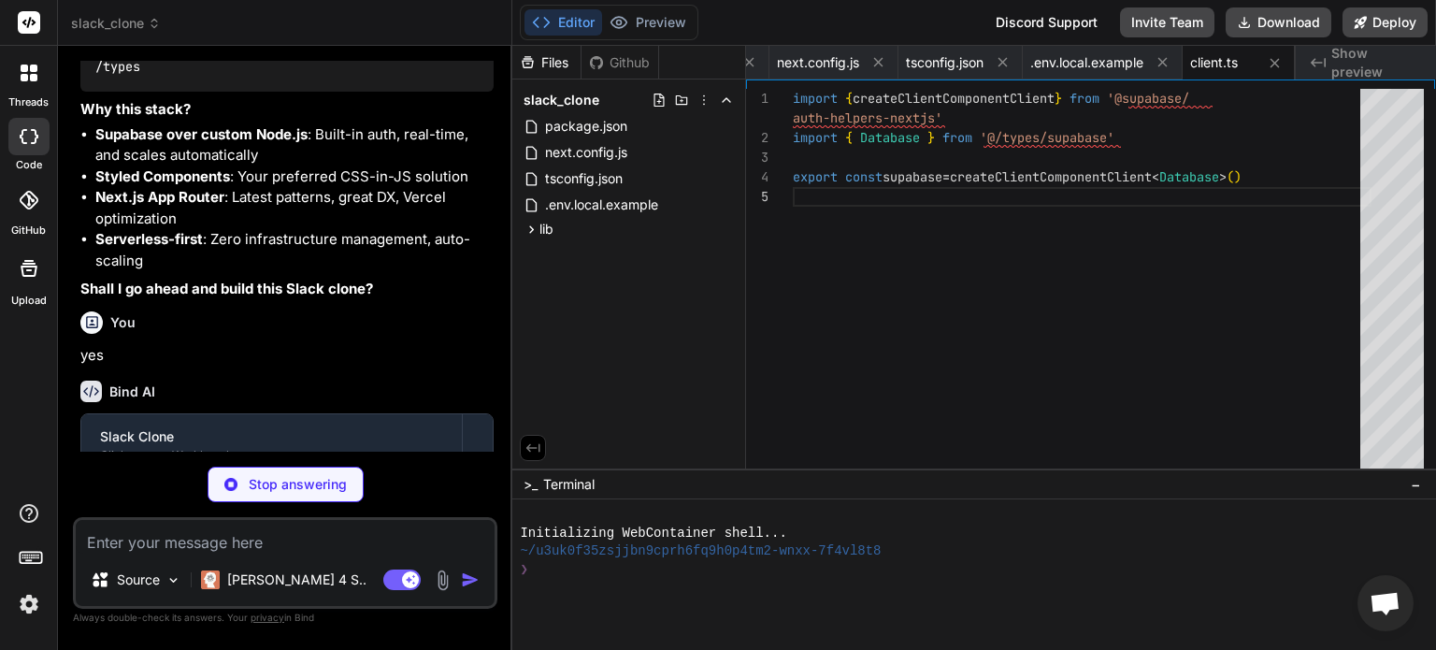
type textarea "x"
type textarea "import { createServerComponentClient } from '@supabase/auth-helpers-nextjs' imp…"
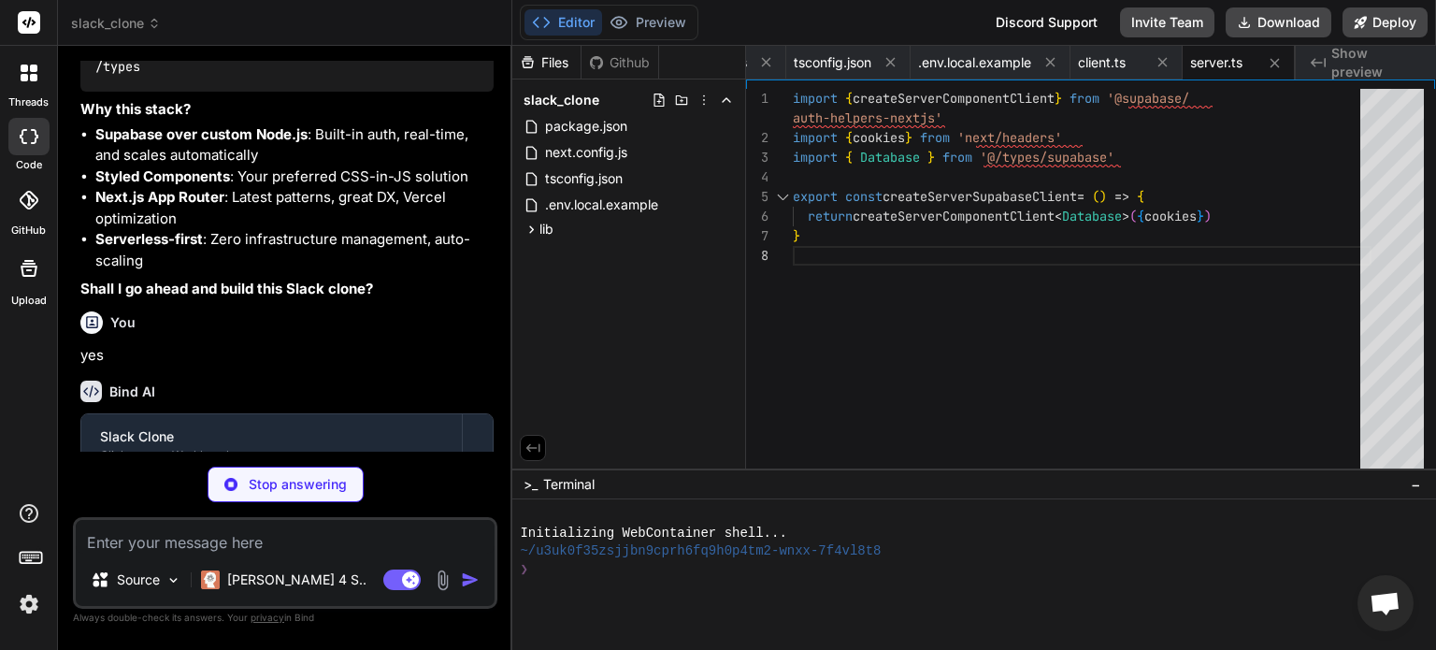
type textarea "x"
type textarea "Enums: { [_ in never]: never } } }"
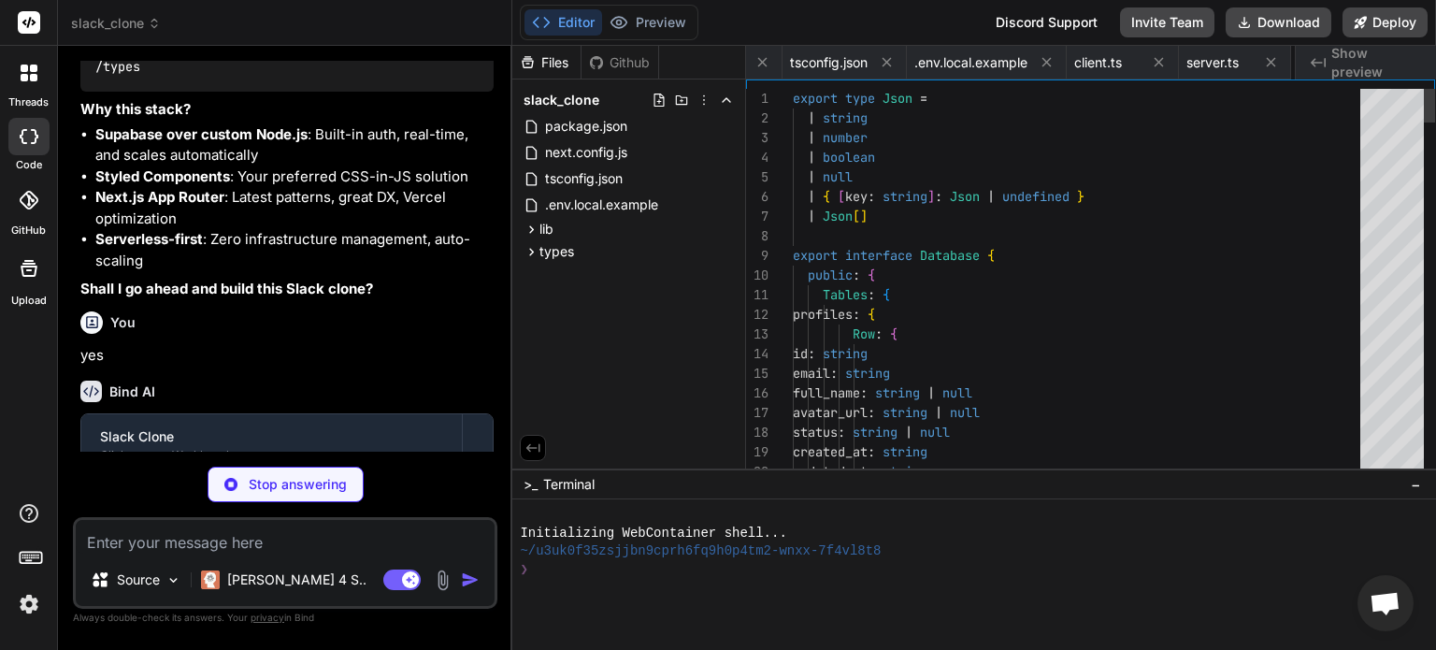
scroll to position [0, 344]
type textarea "x"
type textarea "user?: User } export interface DMConversation { id: string workspace_id: string…"
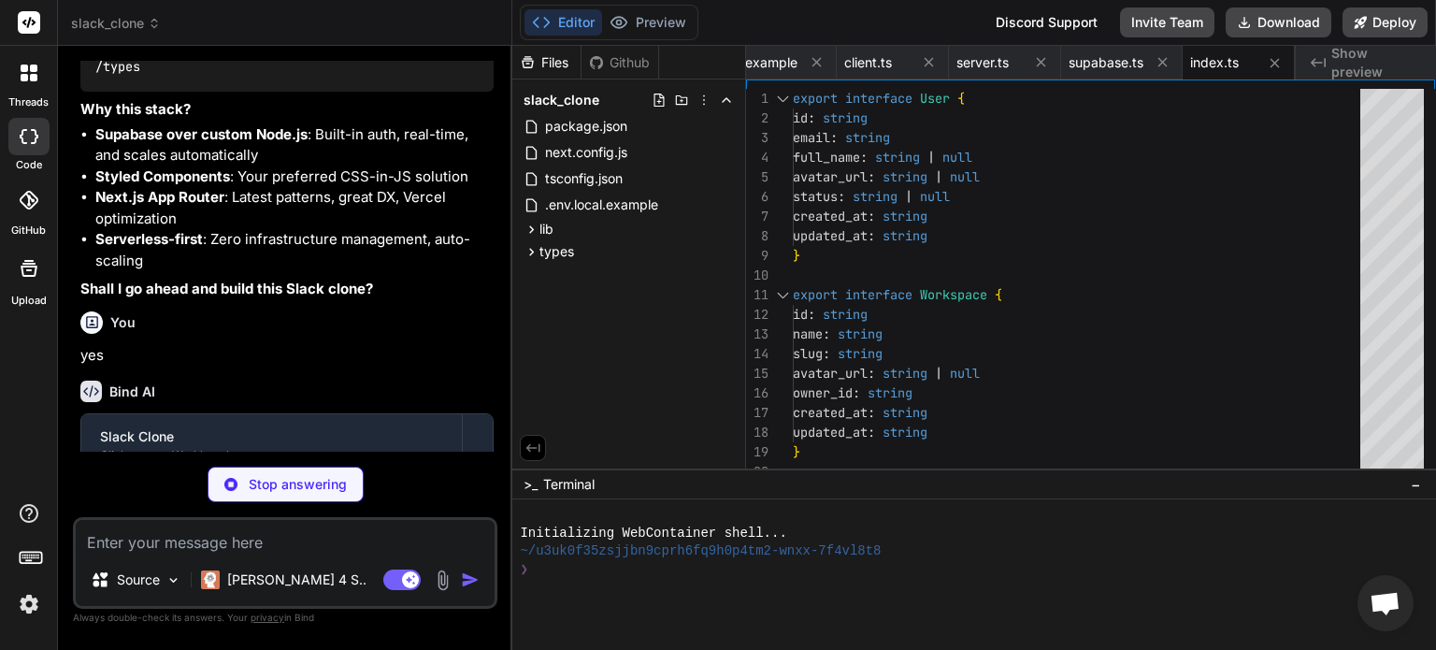
type textarea "x"
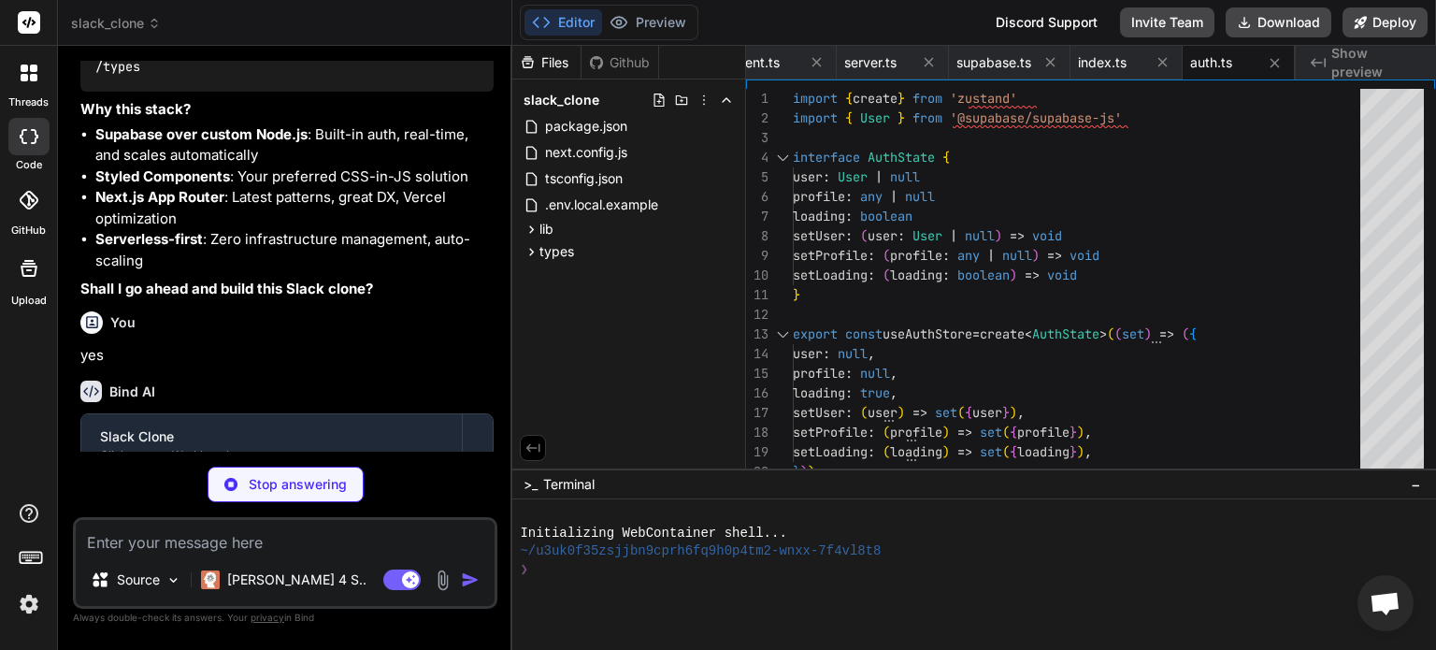
type textarea "x"
type textarea "}))"
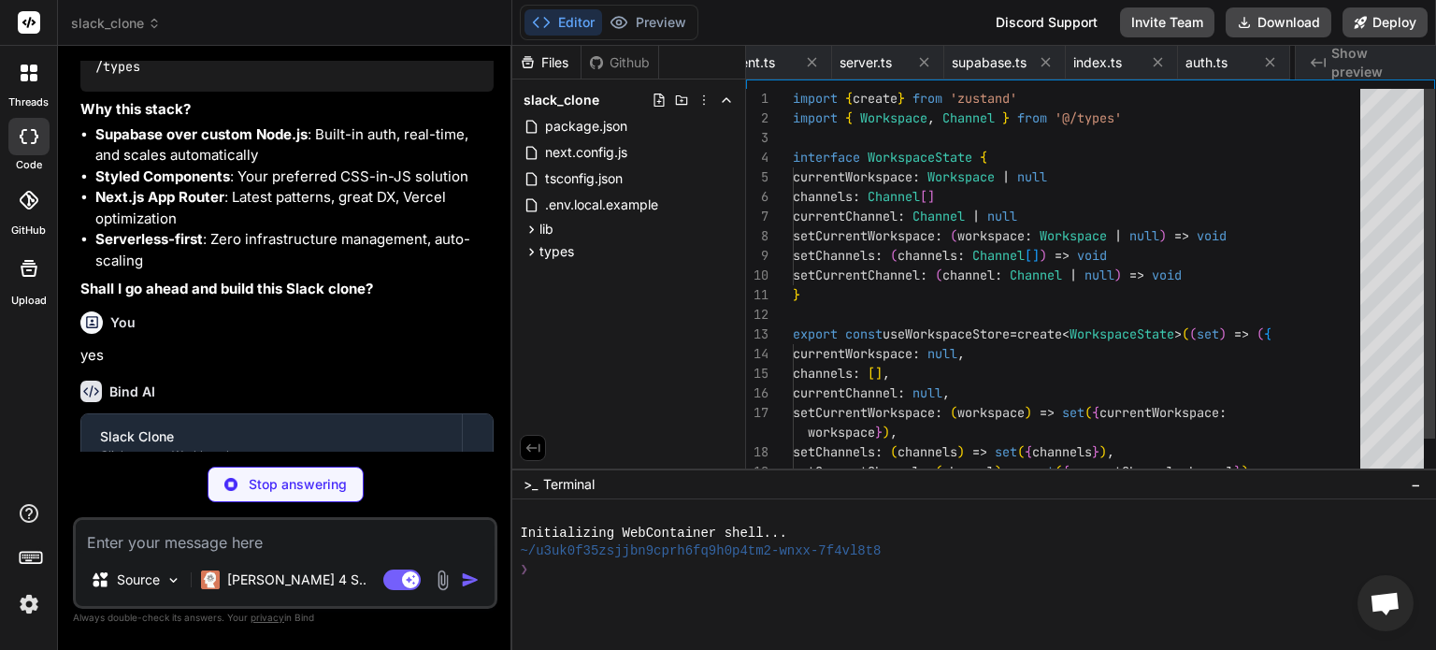
scroll to position [0, 697]
type textarea "x"
type textarea "return { user, profile, loading, signOut, } }"
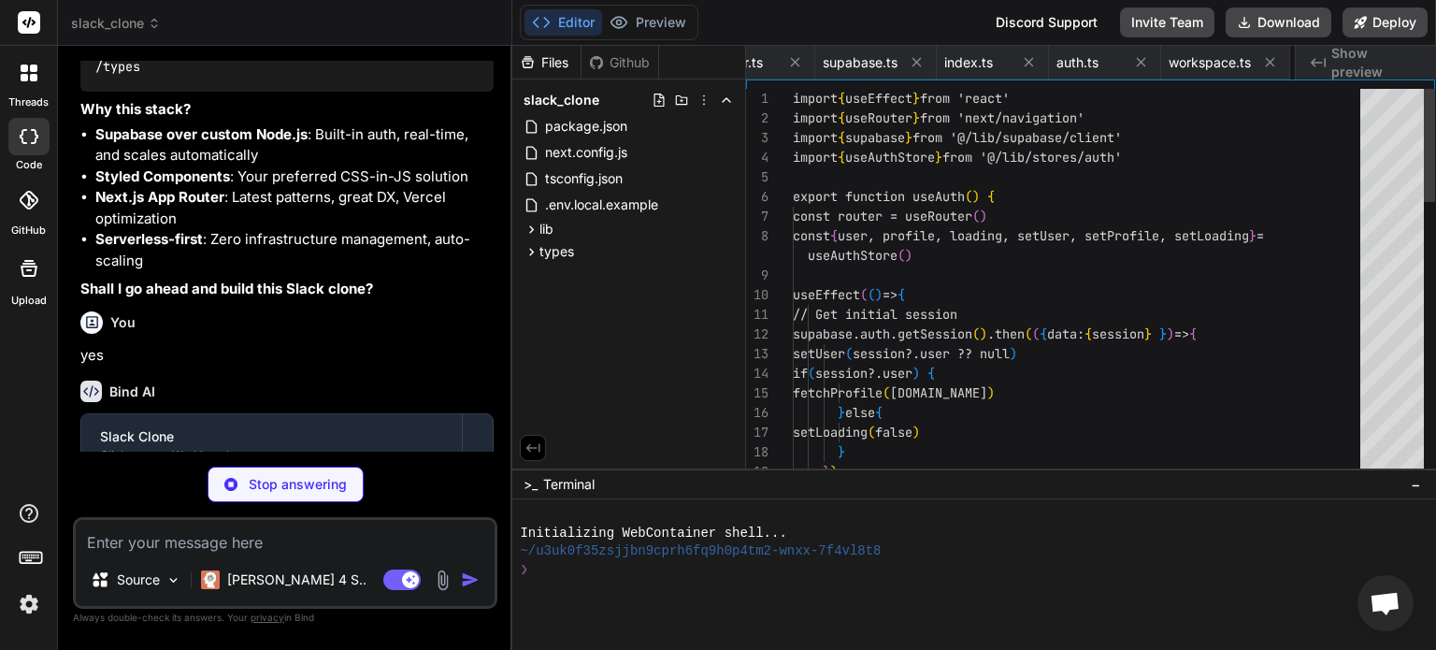
scroll to position [0, 810]
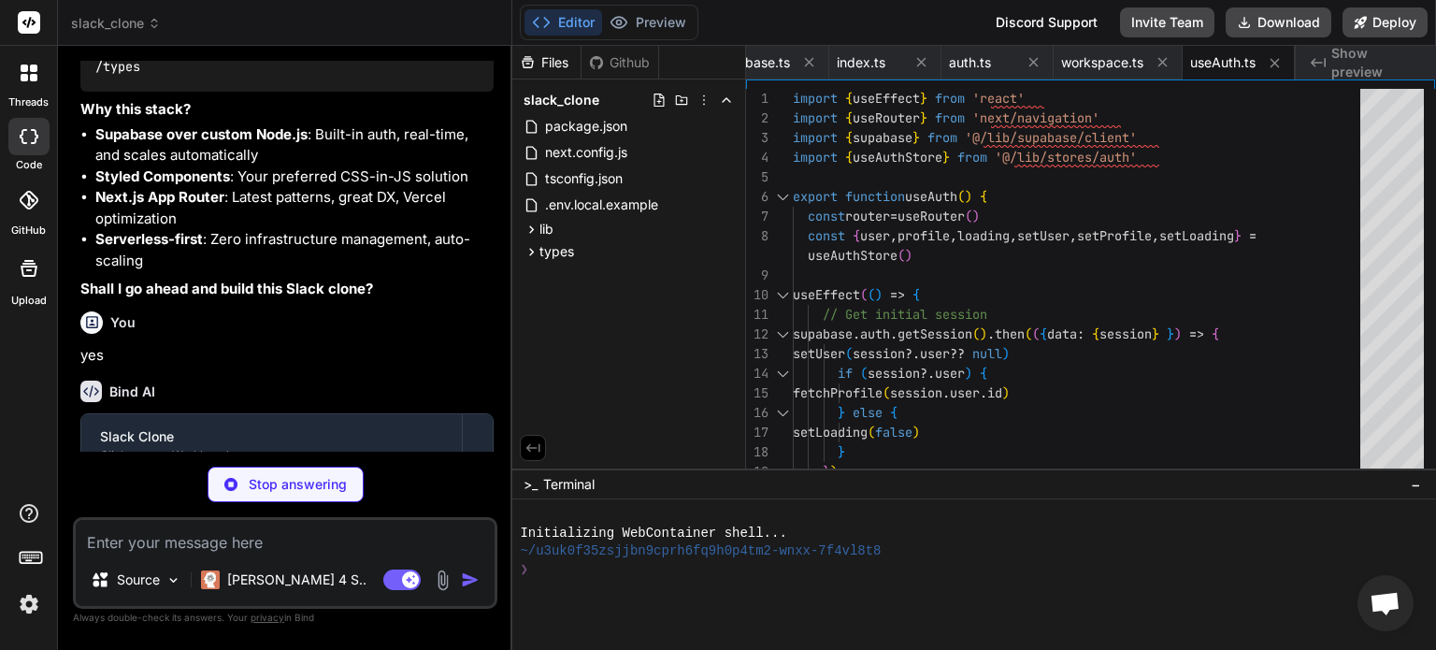
type textarea "x"
type textarea "currentChannel, loading, setCurrentChannel, createWorkspace, createChannel, fet…"
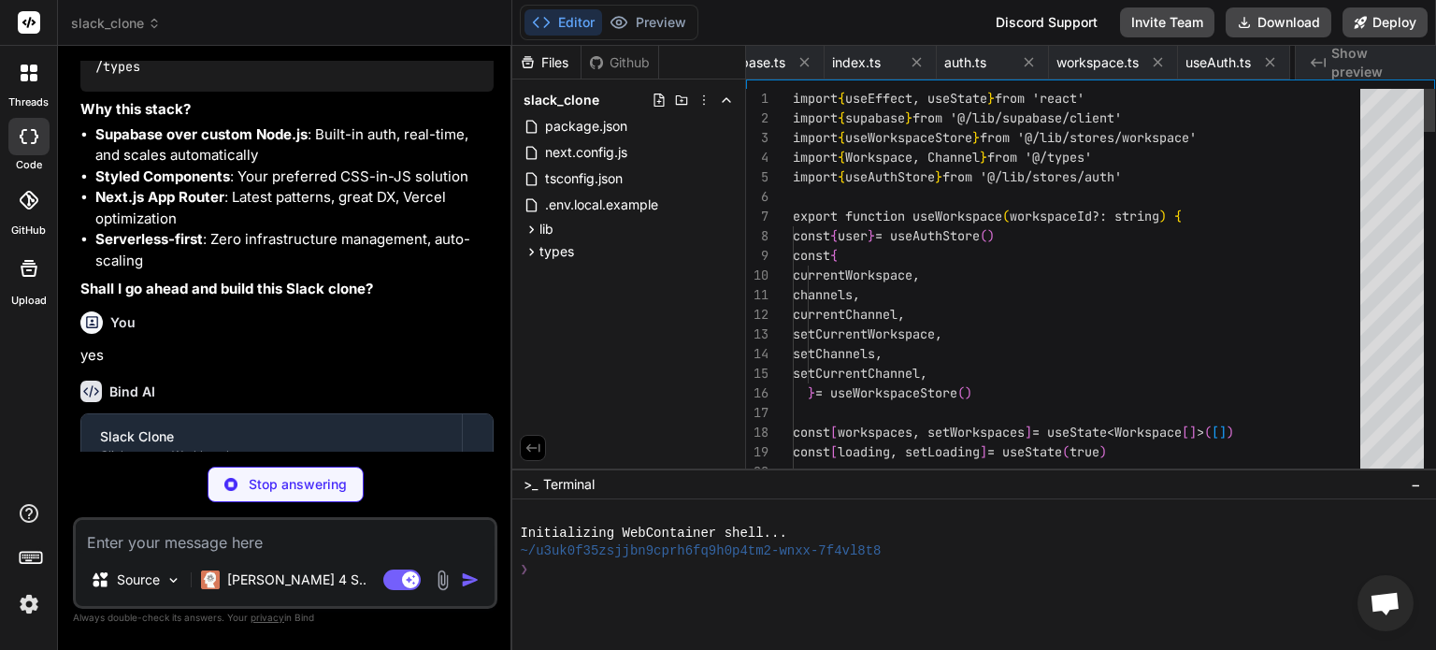
scroll to position [0, 962]
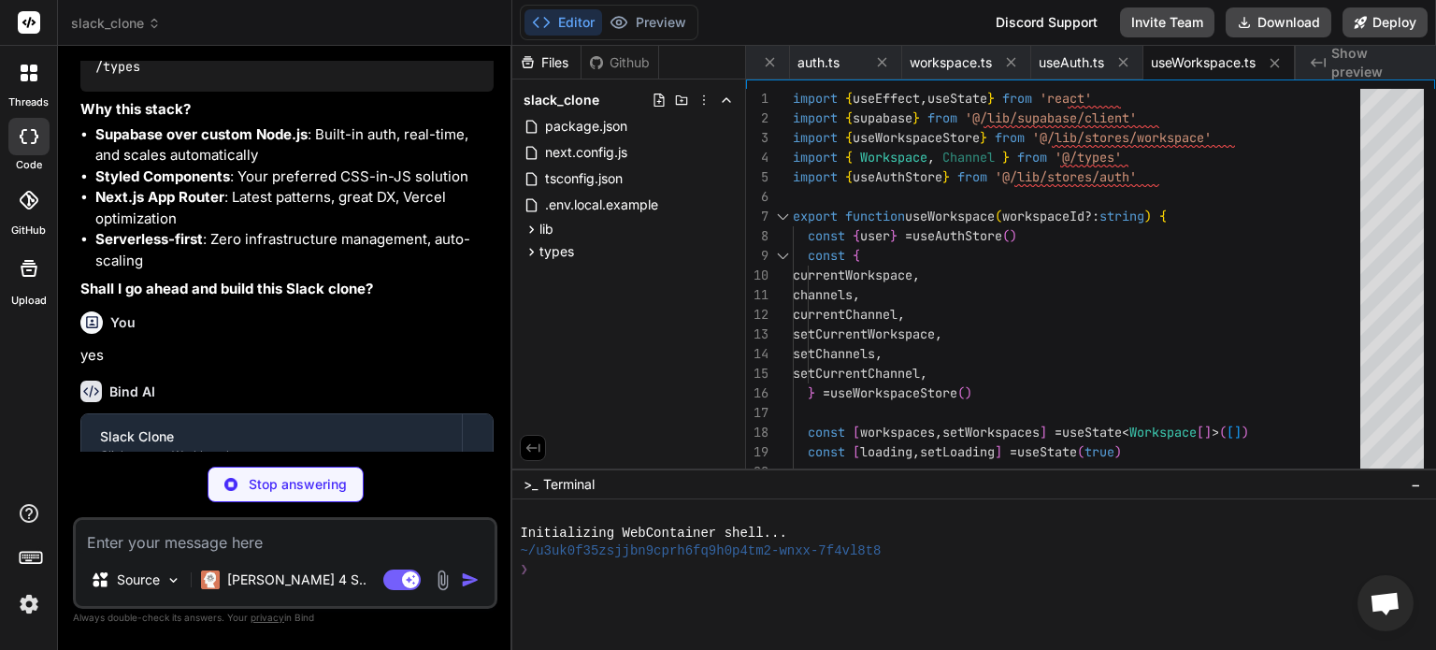
type textarea "x"
type textarea "return { messages, loading, sendMessage, } }"
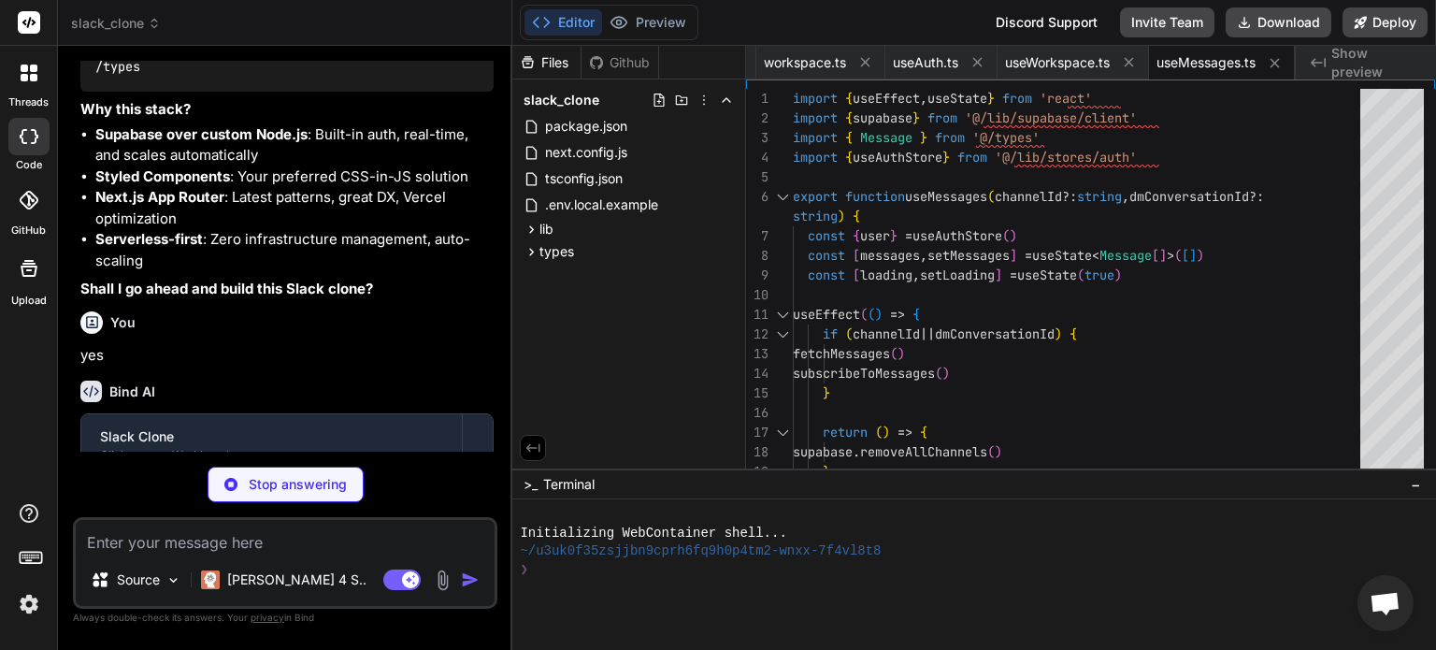
type textarea "x"
type textarea "height: 100vh; `"
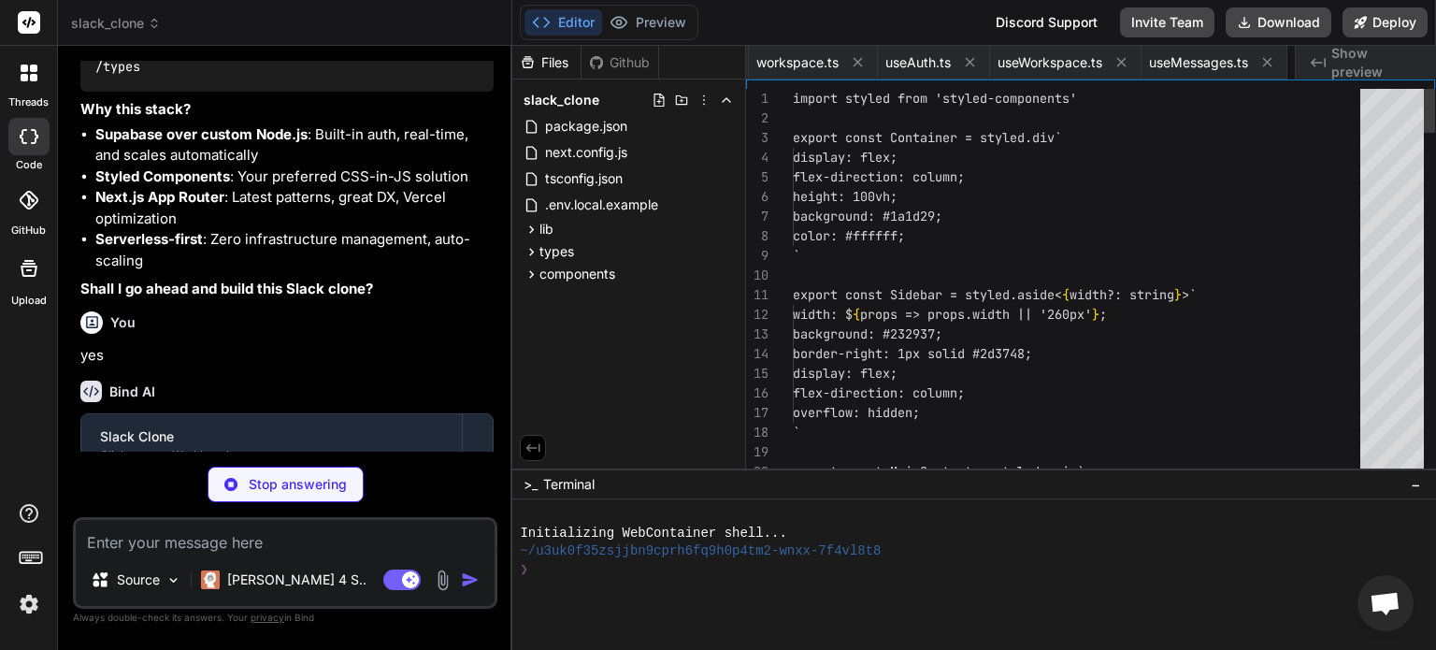
scroll to position [0, 1222]
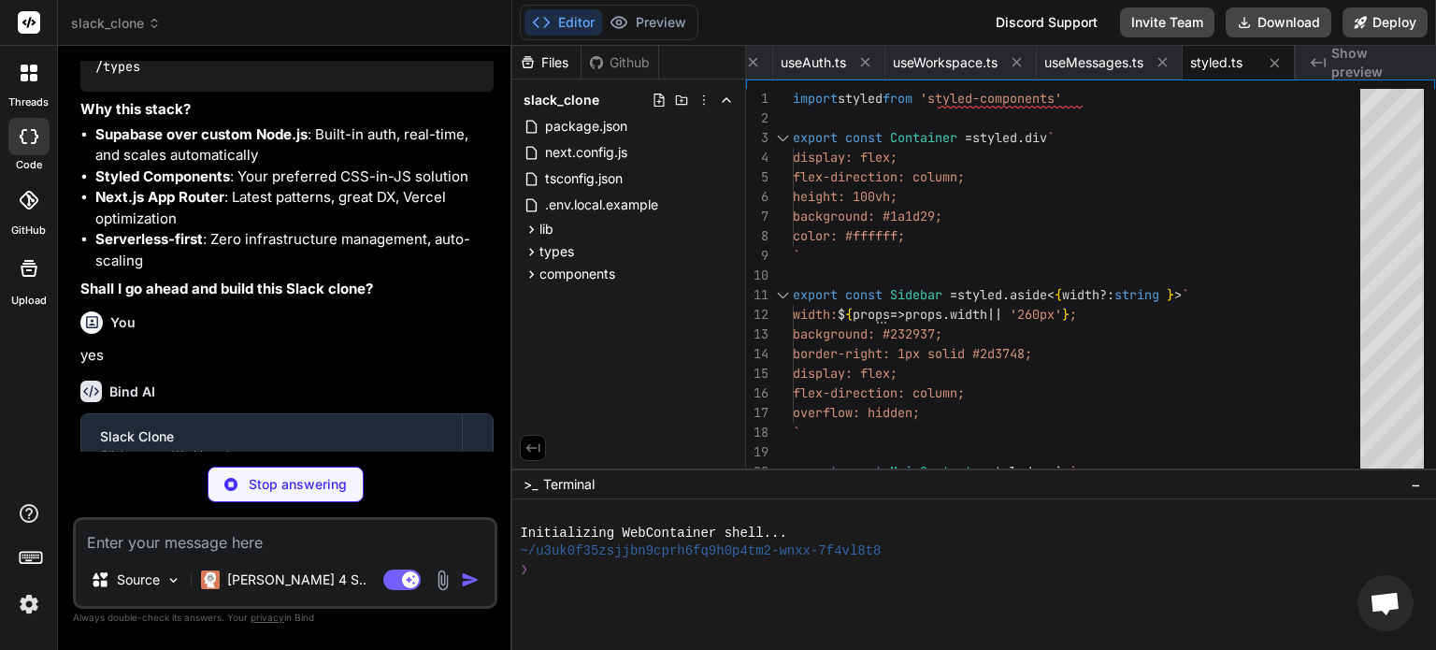
type textarea "x"
type textarea "</FormCard> </FormContainer> ) }"
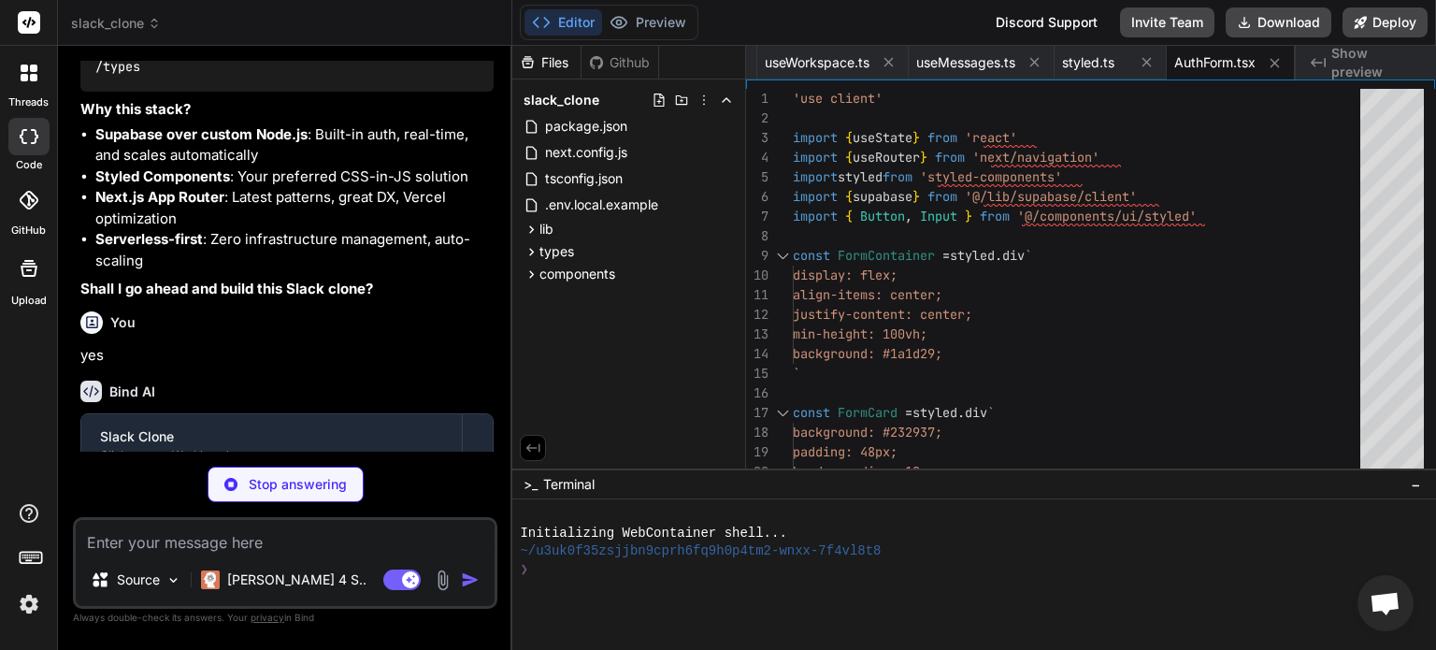
type textarea "x"
type textarea "Sign Out </Button> </UserSection> </Sidebar> ) }"
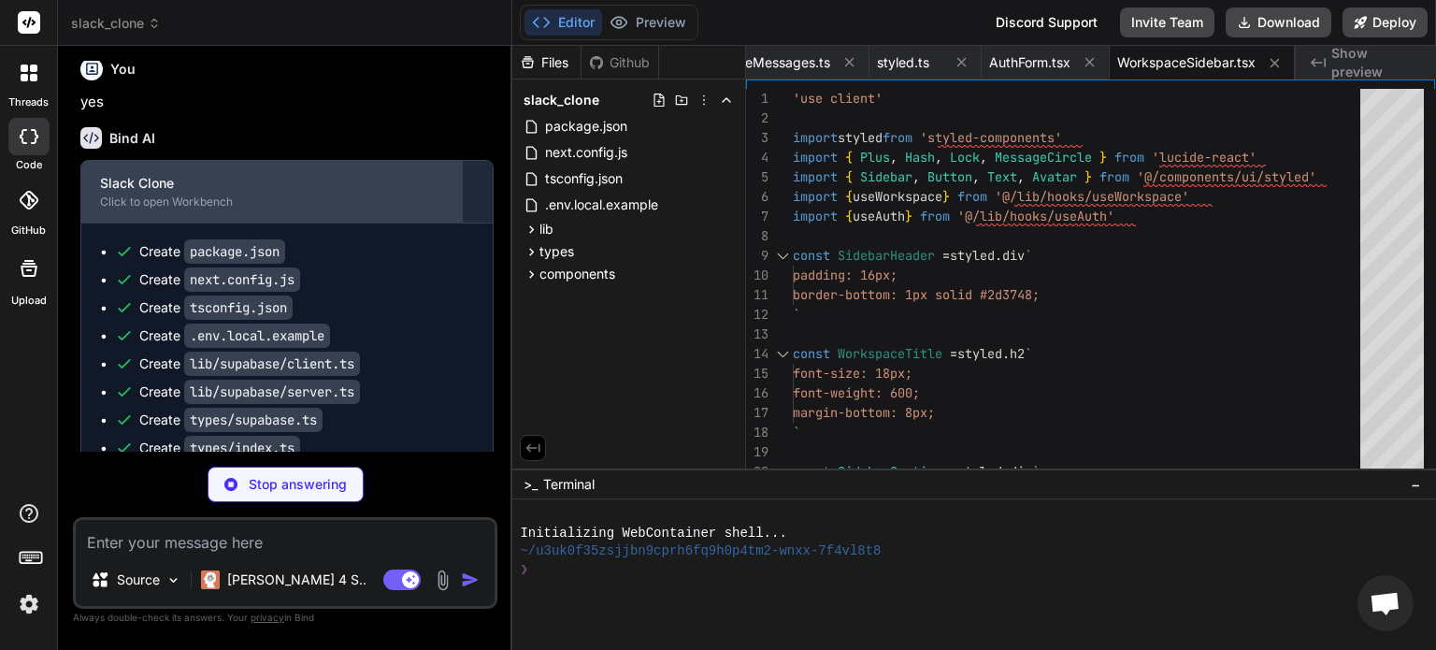
scroll to position [1989, 0]
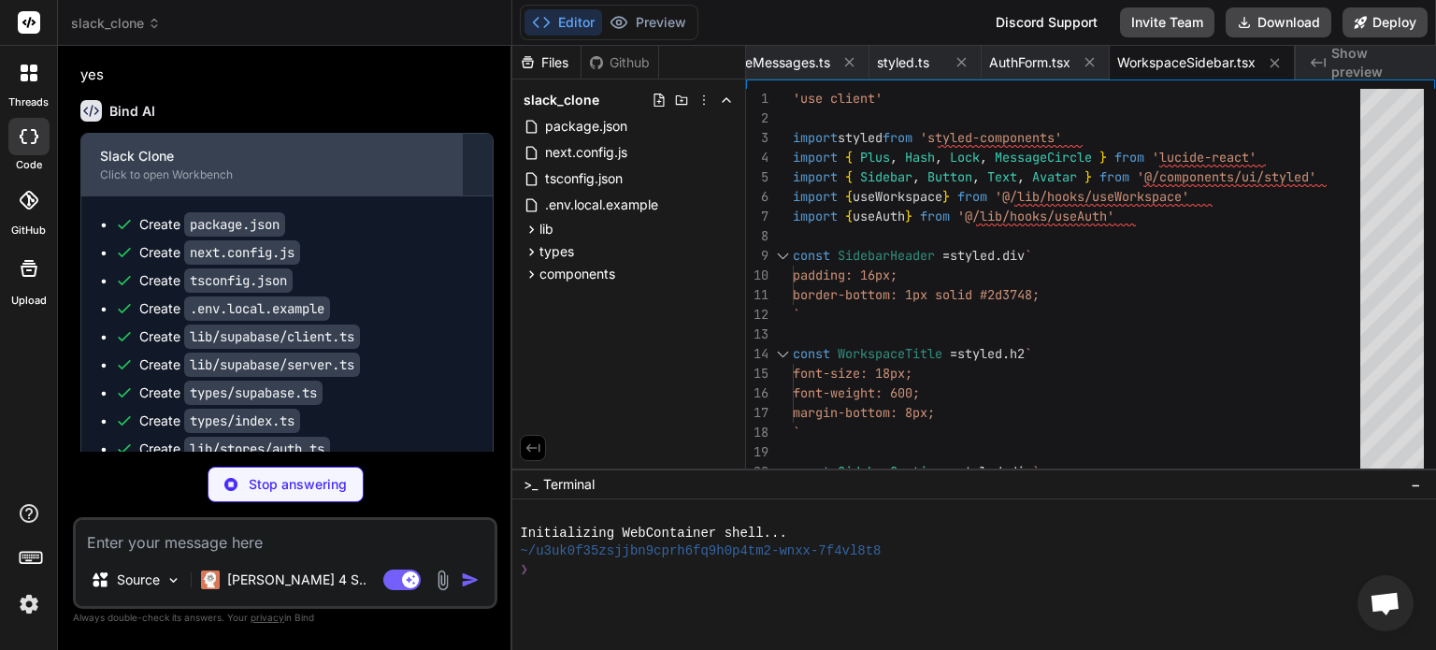
type textarea "x"
type textarea "</MessageHeader> <MessageBody>{message.content}</MessageBody> </MessageContent>…"
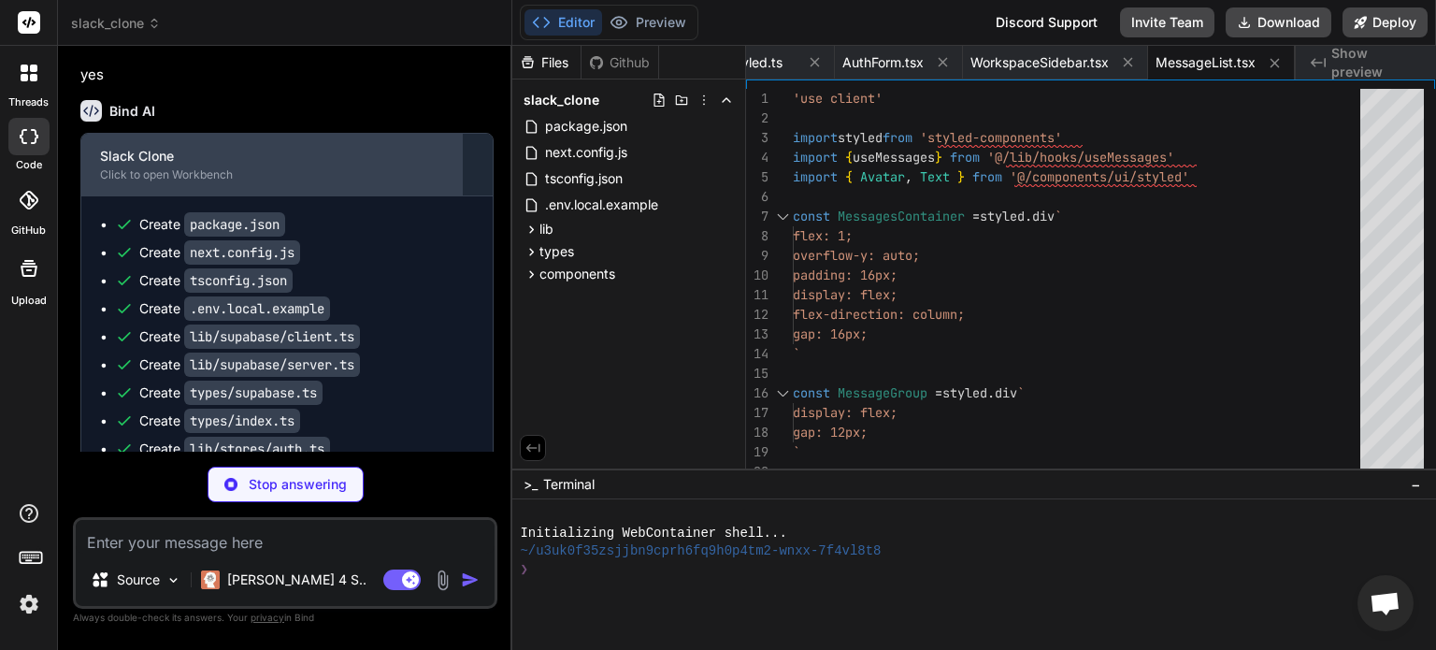
click at [126, 182] on div "Click to open Workbench" at bounding box center [271, 174] width 343 height 15
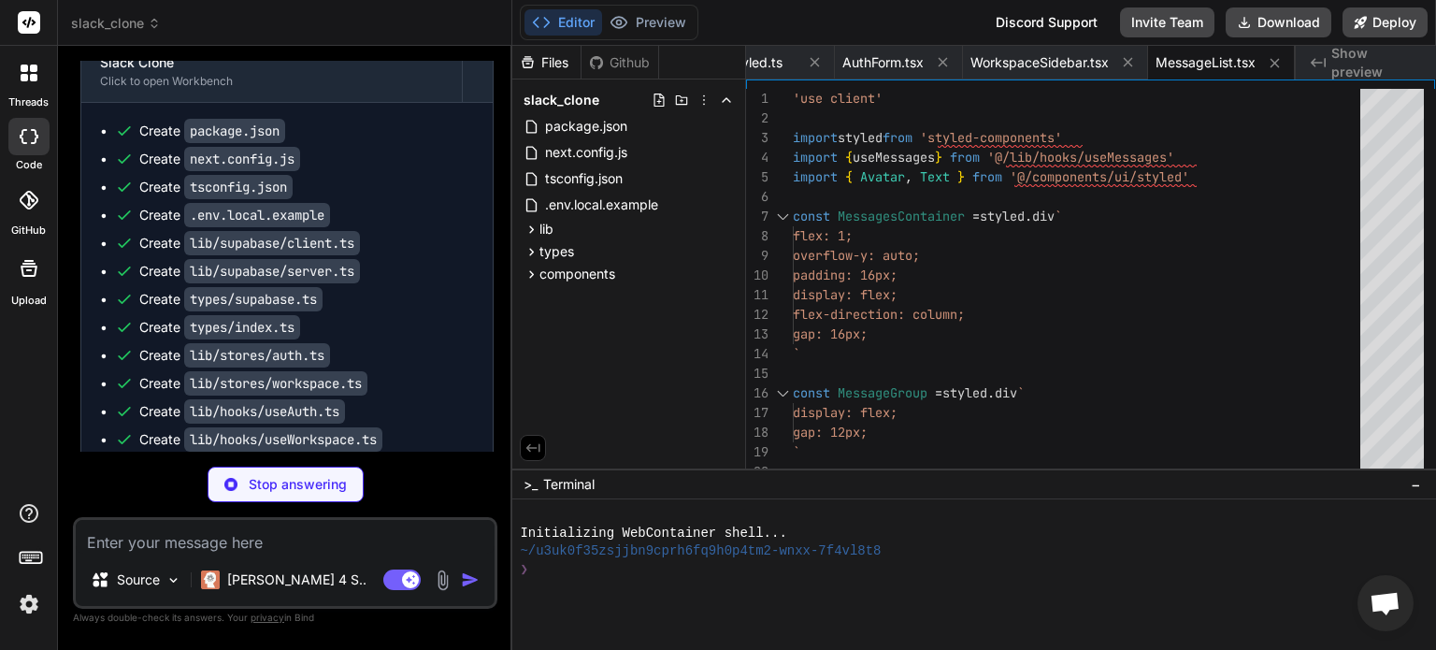
scroll to position [2176, 0]
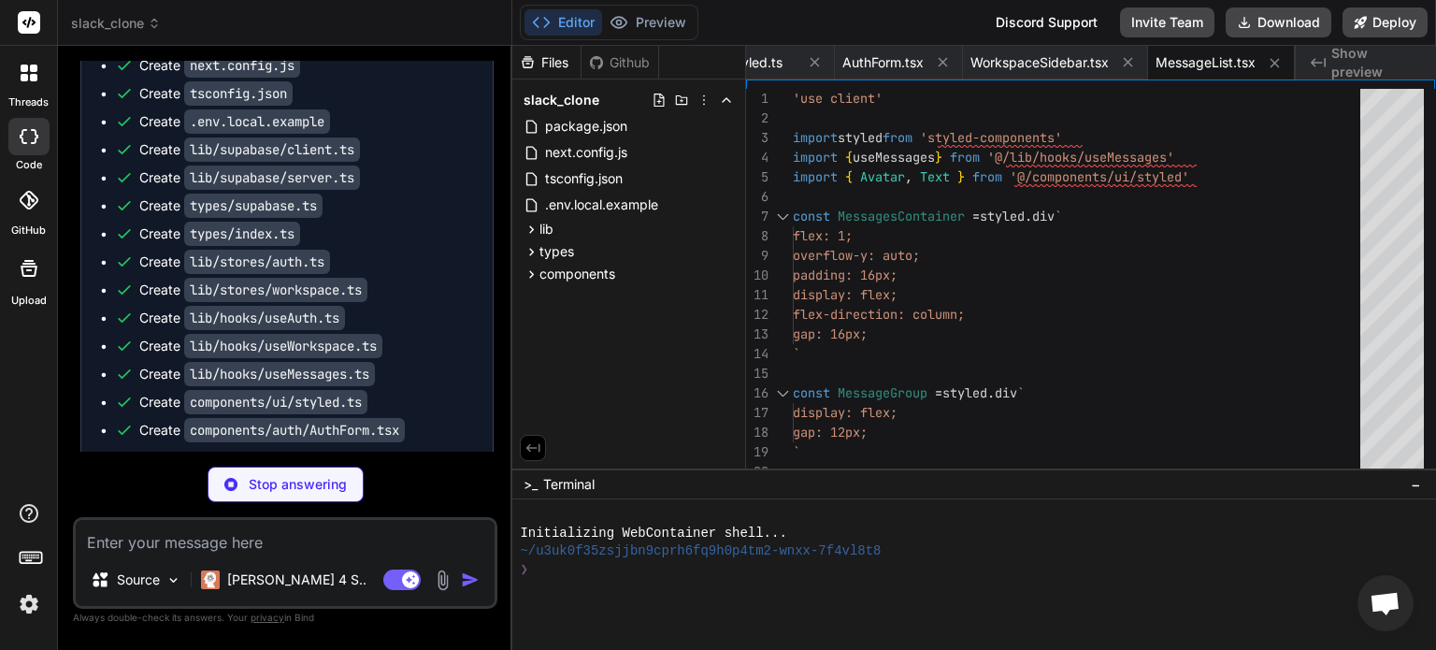
type textarea "x"
type textarea "</InputContainer> ) }"
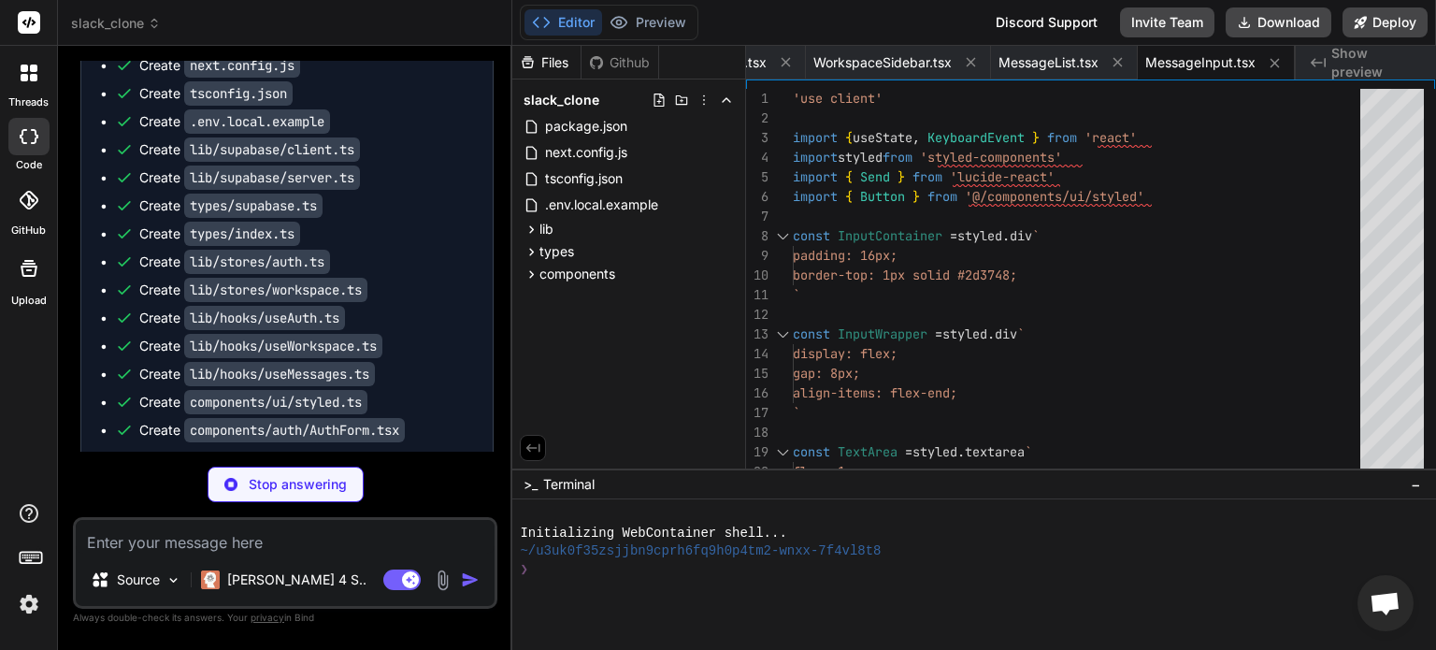
type textarea "x"
type textarea "<Users size={16} /> </Button> <Button variant="ghost"> <Settings size={16} /> <…"
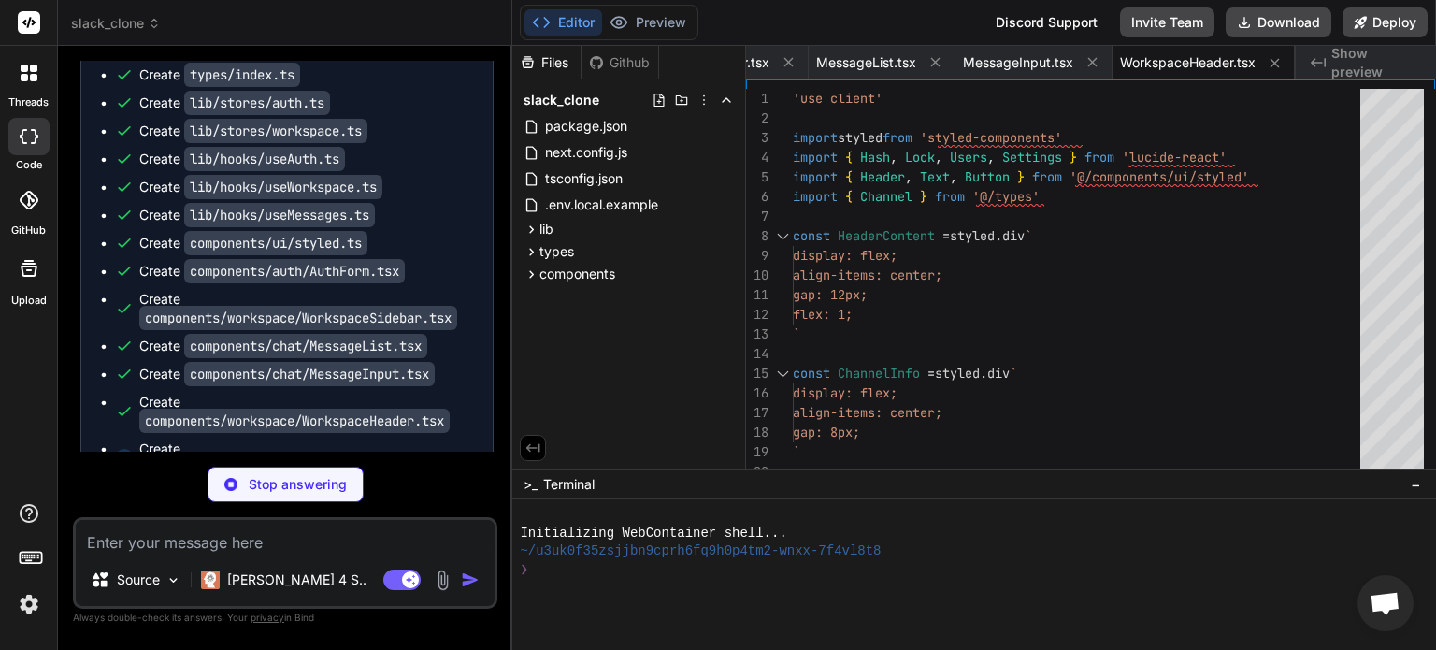
scroll to position [2363, 0]
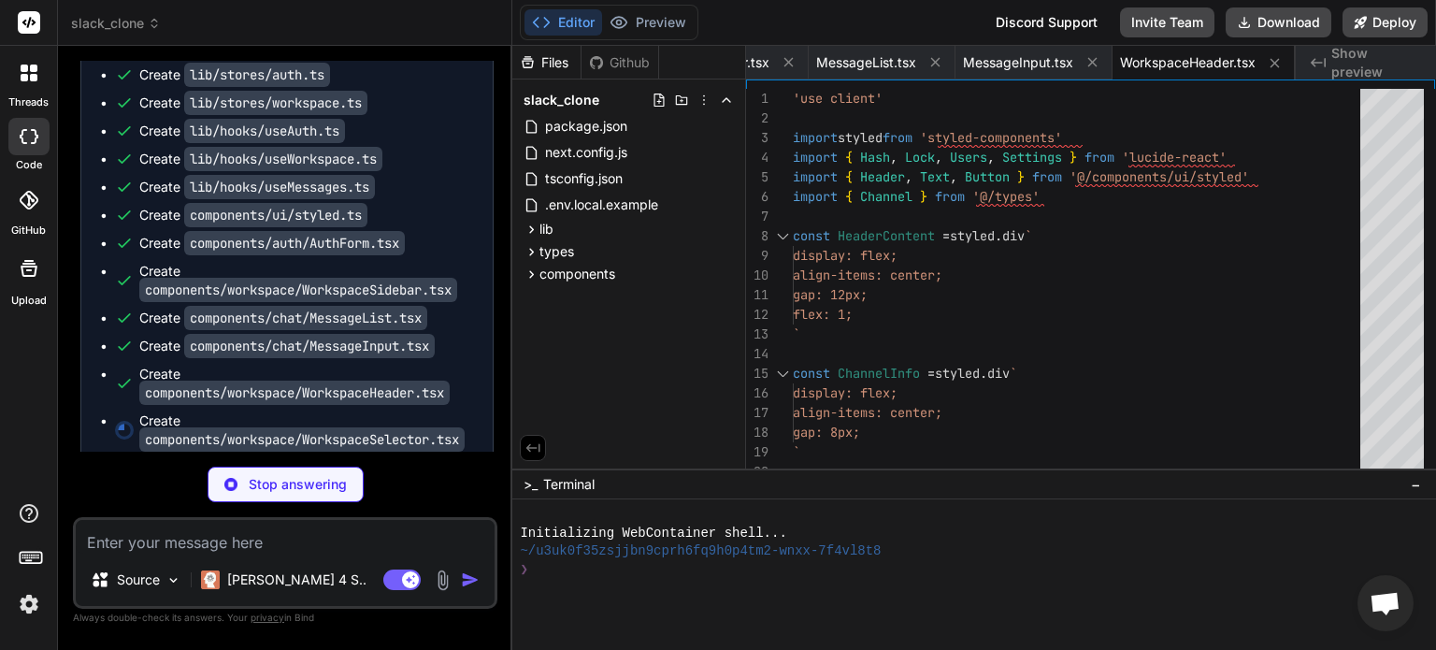
click at [347, 255] on code "components/auth/AuthForm.tsx" at bounding box center [294, 243] width 221 height 24
click at [351, 302] on code "components/workspace/WorkspaceSidebar.tsx" at bounding box center [298, 290] width 318 height 24
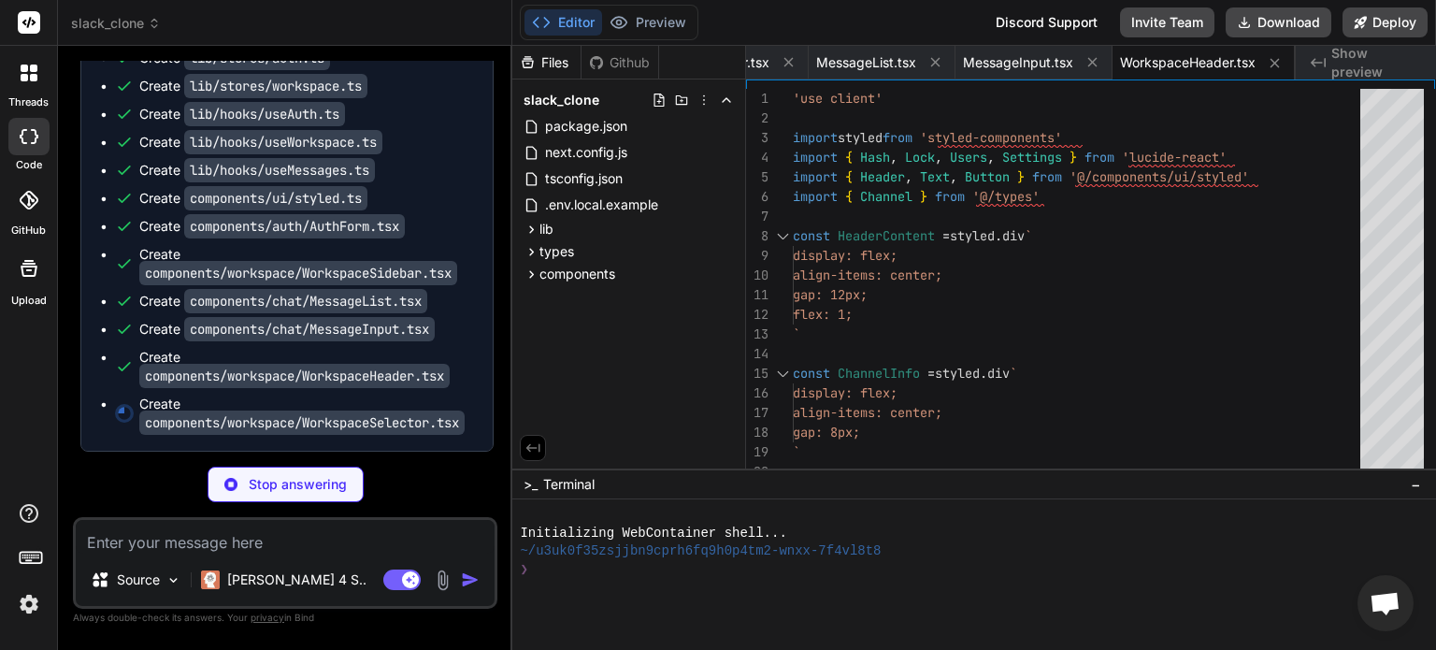
click at [349, 289] on code "components/chat/MessageList.tsx" at bounding box center [305, 301] width 243 height 24
click at [350, 317] on code "components/chat/MessageInput.tsx" at bounding box center [309, 329] width 251 height 24
type textarea "x"
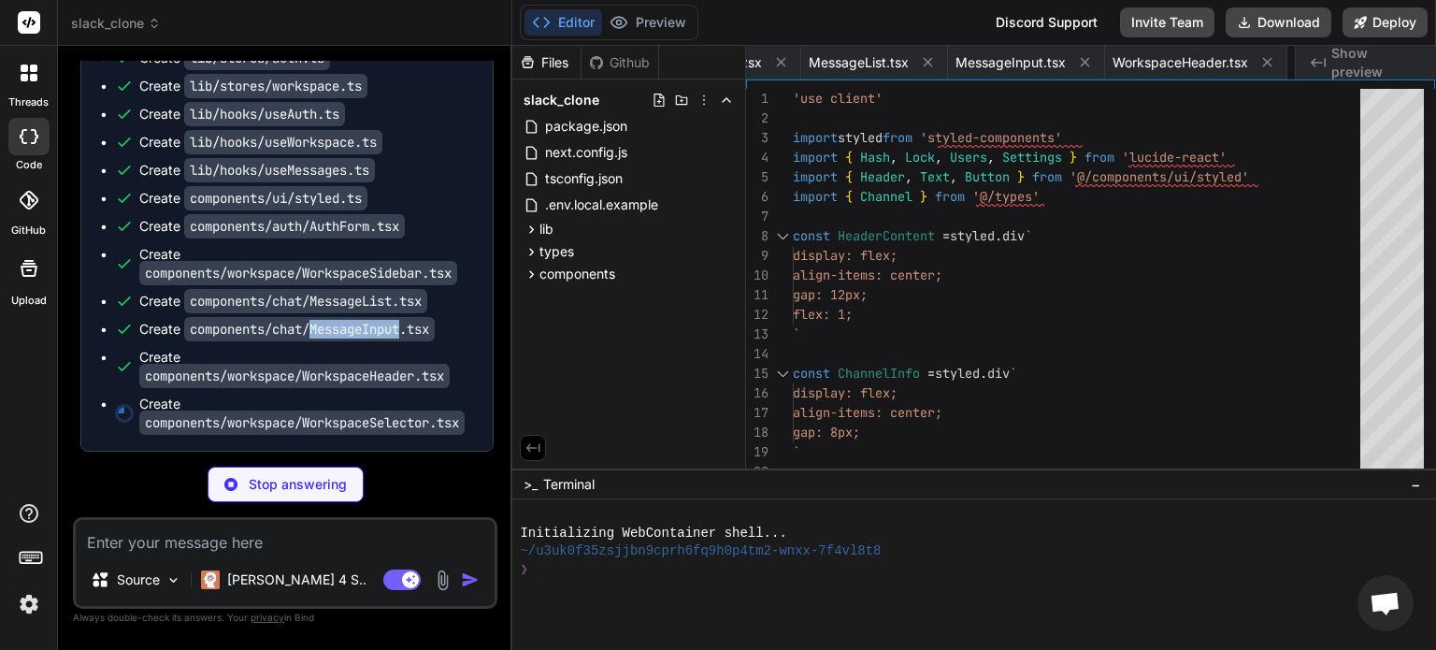
type textarea "</Container> ) }"
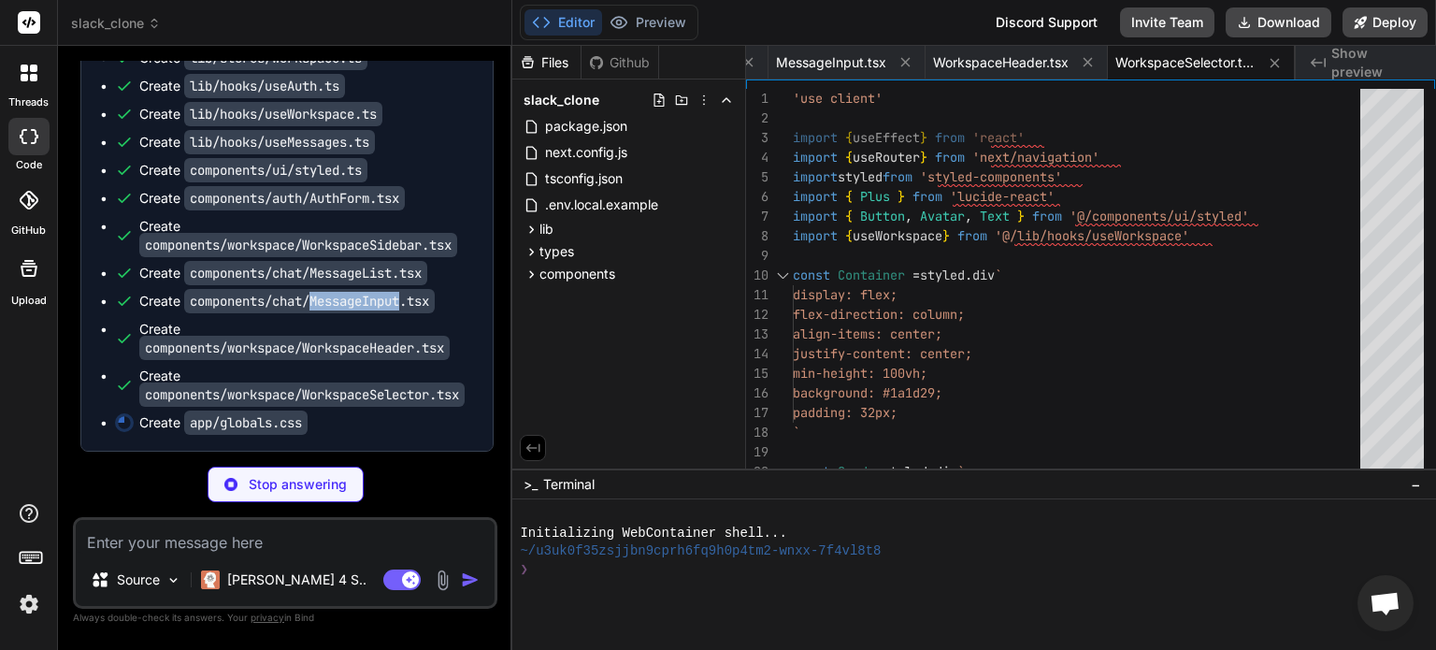
type textarea "x"
type textarea "* { box-sizing: border-box; }"
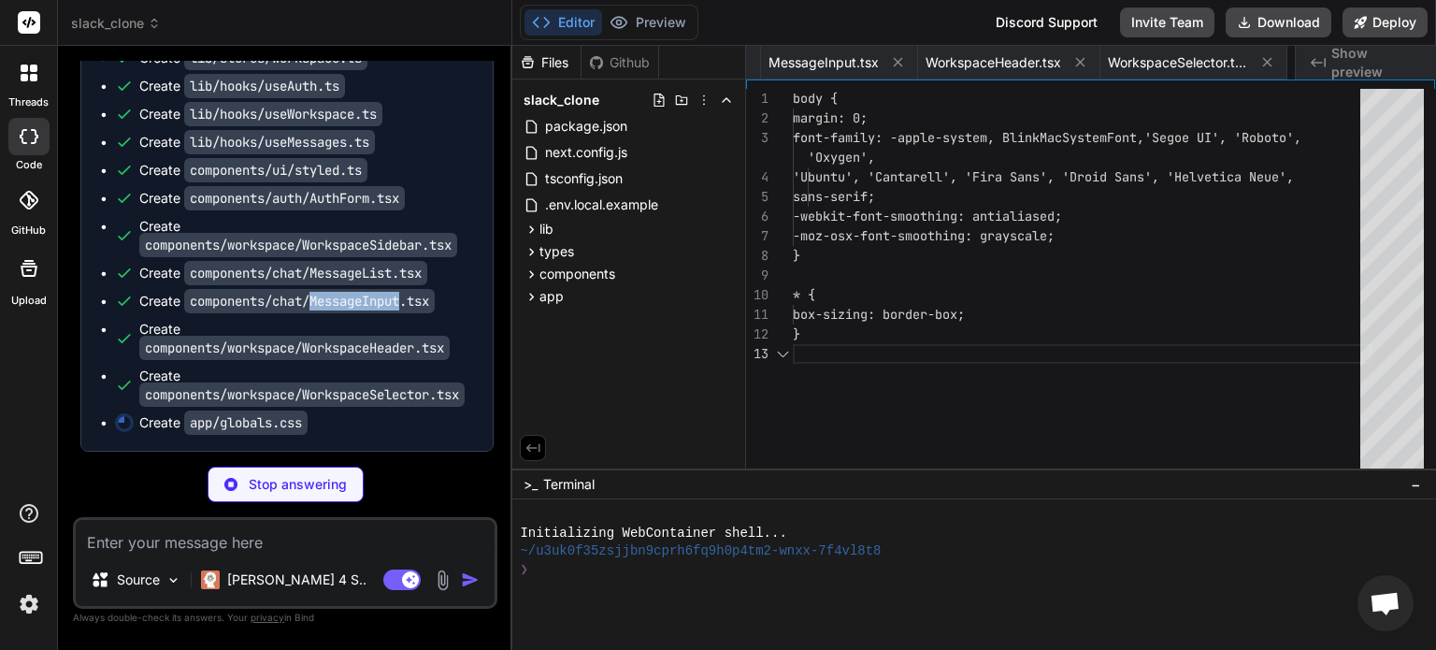
scroll to position [0, 2325]
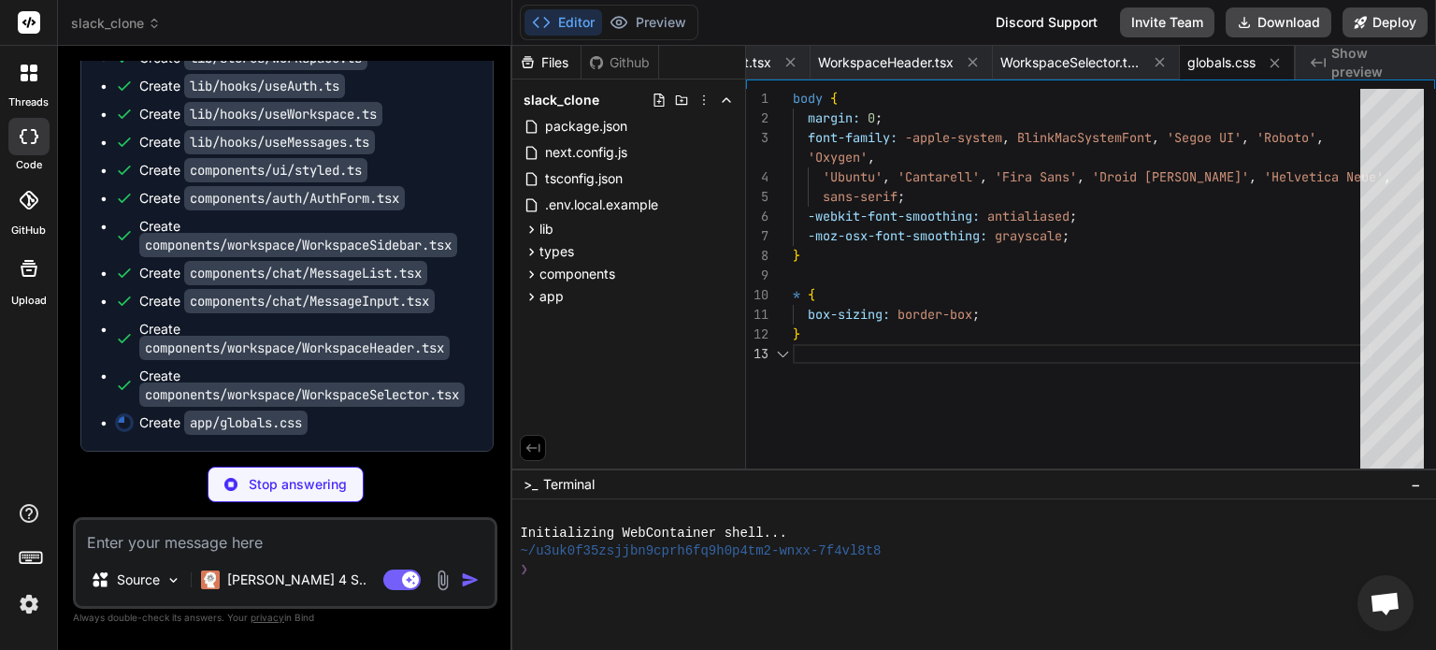
click at [352, 285] on code "components/chat/MessageList.tsx" at bounding box center [305, 273] width 243 height 24
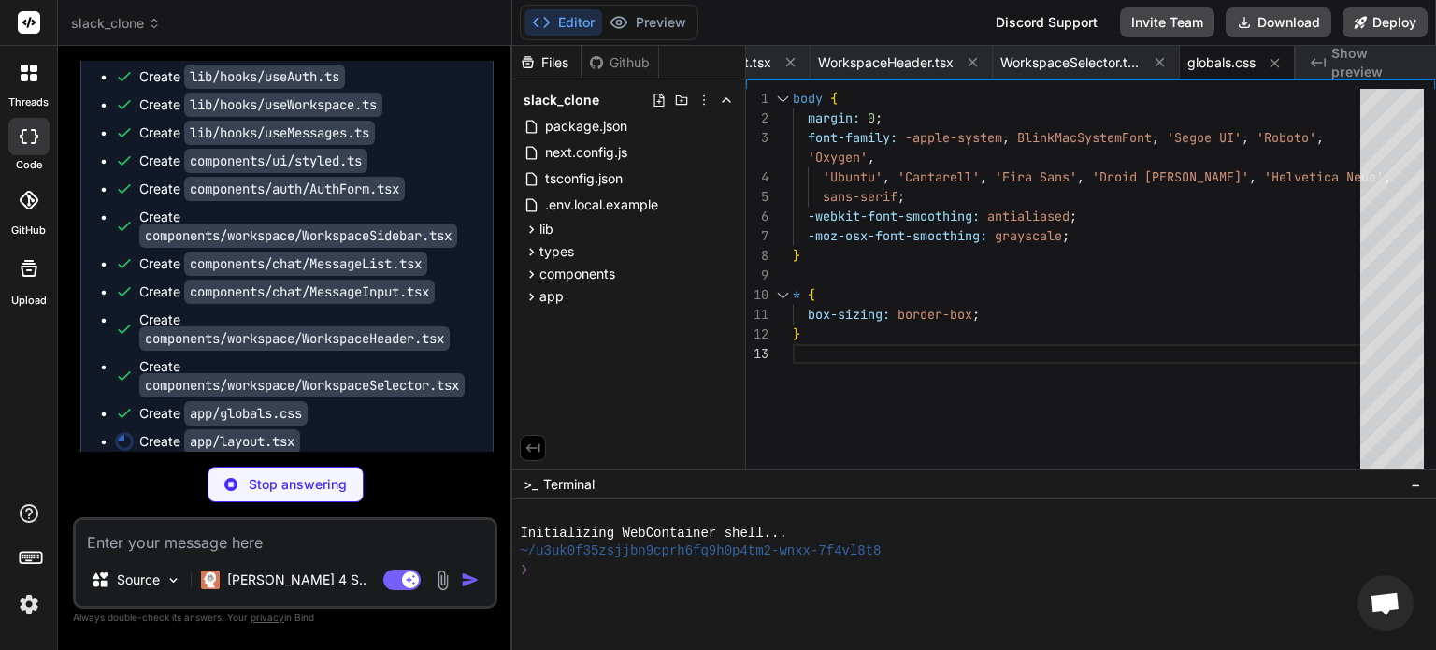
type textarea "x"
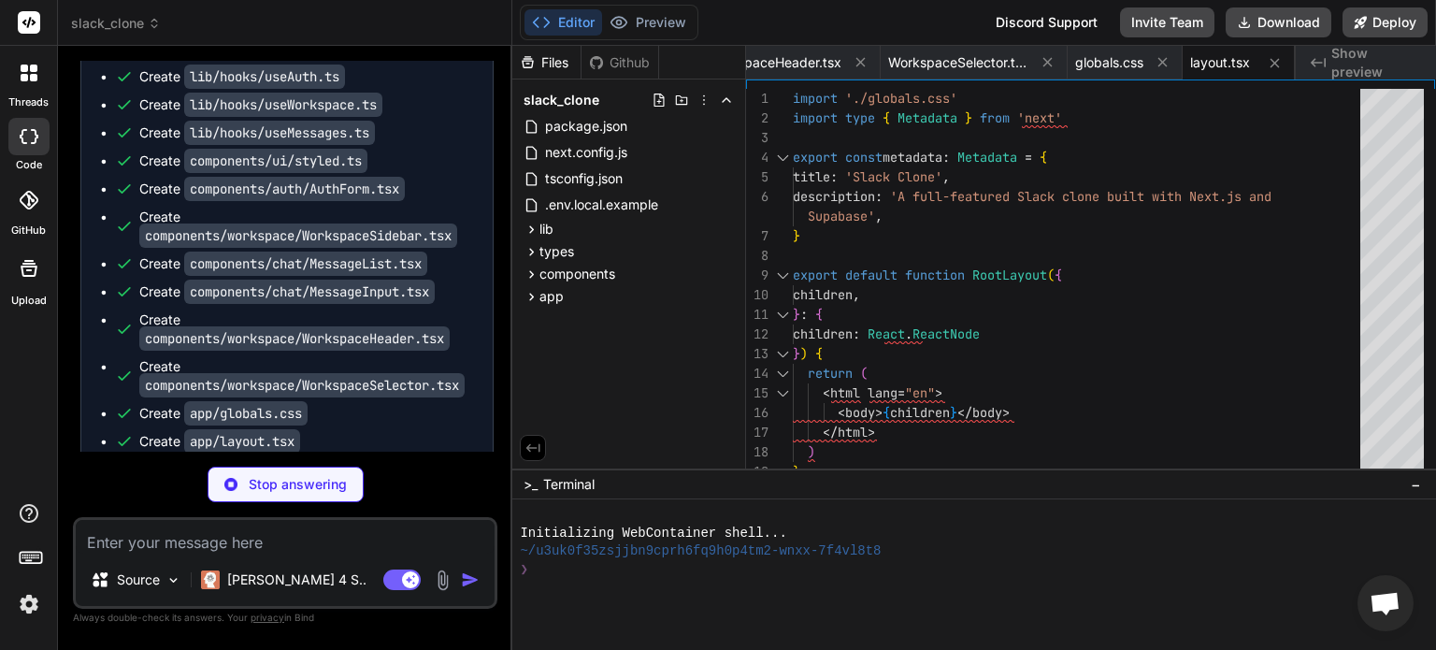
type textarea "x"
type textarea ") } if (!user) return null return <WorkspaceSelector /> }"
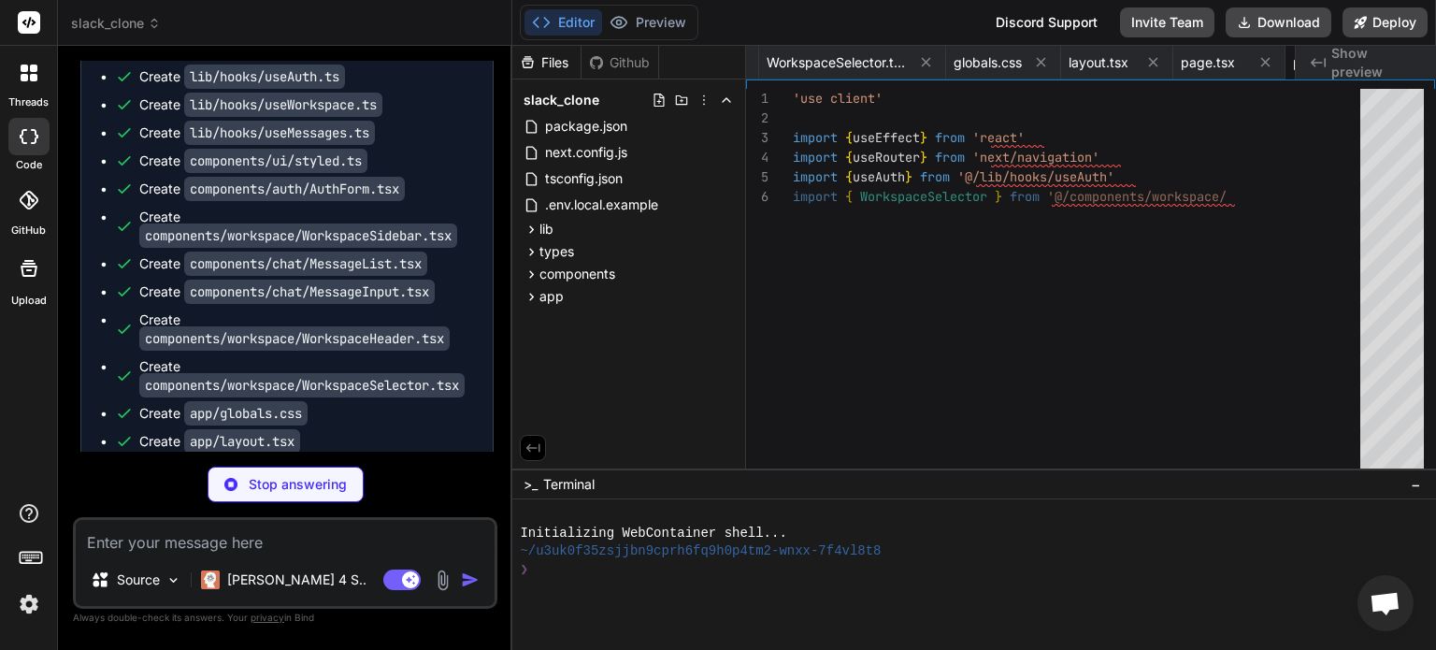
type textarea "x"
type textarea "import { AuthForm } from '@/components/auth/AuthForm' export default function L…"
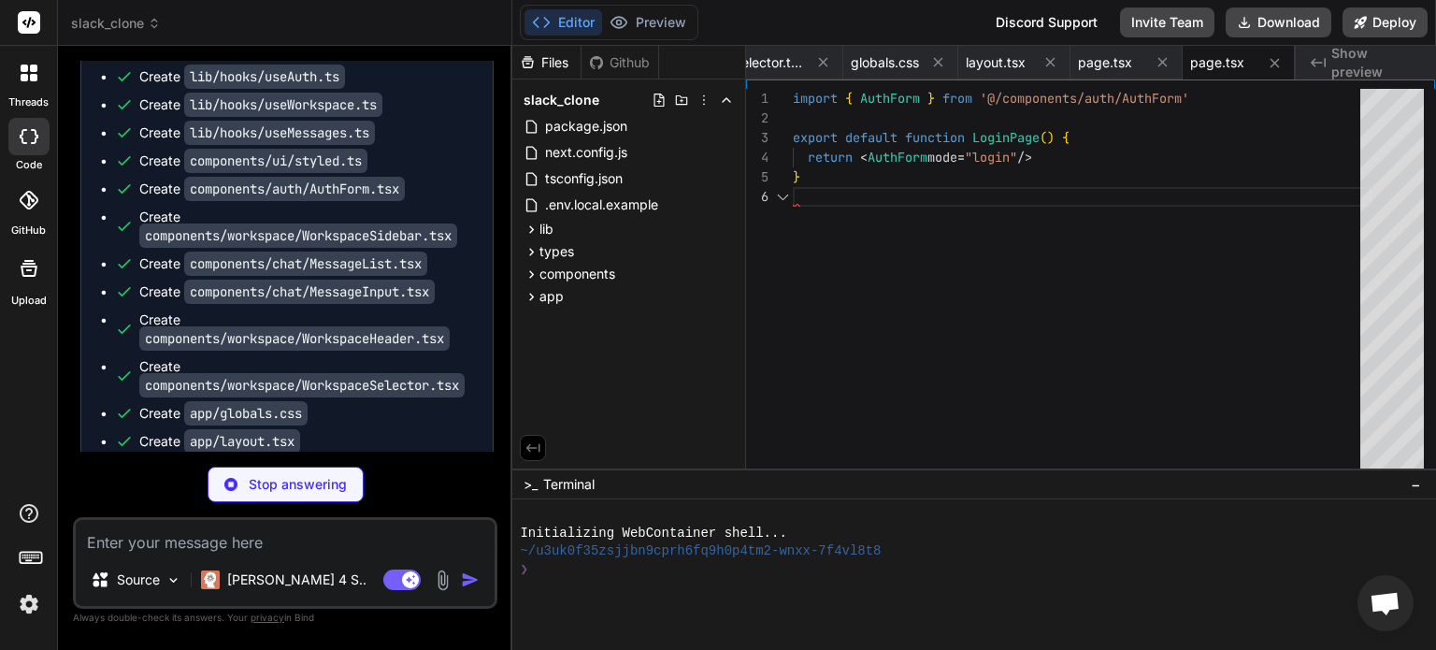
scroll to position [0, 2774]
click at [531, 446] on icon at bounding box center [532, 447] width 17 height 17
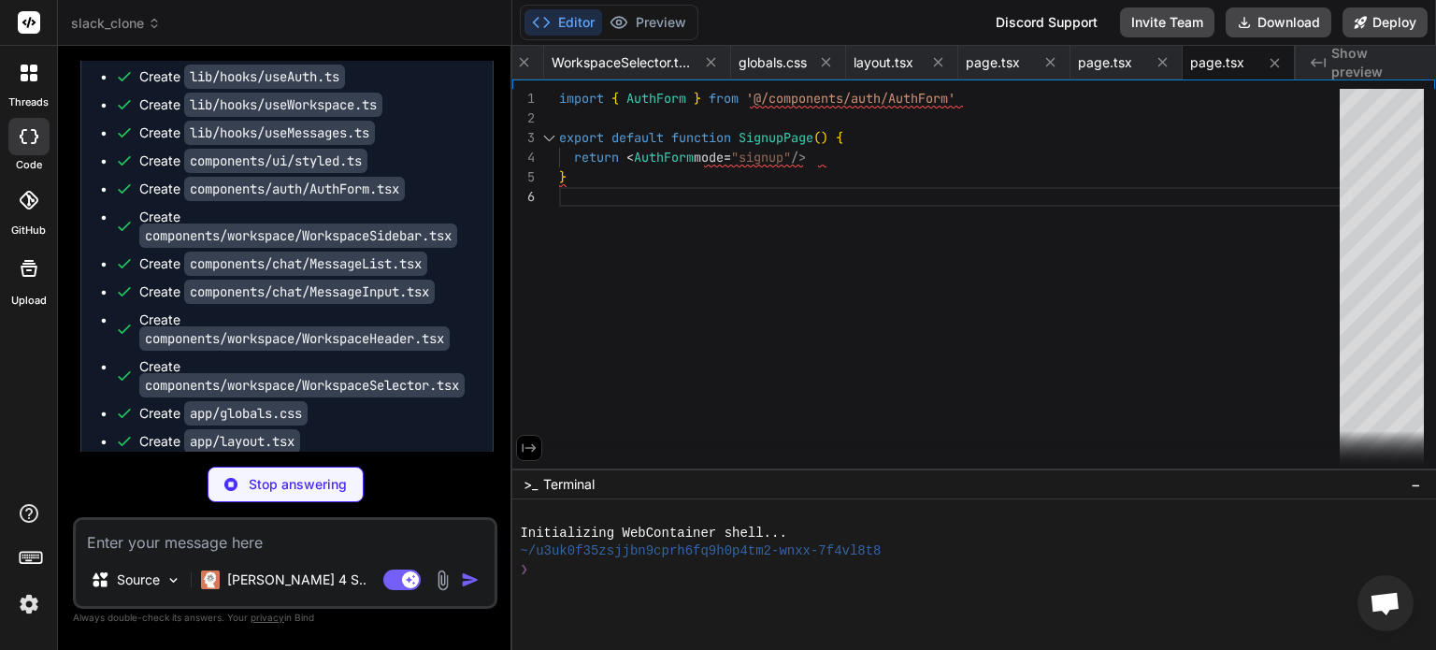
scroll to position [0, 2539]
click at [1340, 65] on span "Show preview" at bounding box center [1376, 62] width 90 height 37
click at [1355, 55] on span "Show preview" at bounding box center [1376, 62] width 90 height 37
type textarea "x"
type textarea ")} </MainContent> </Layout> ) }"
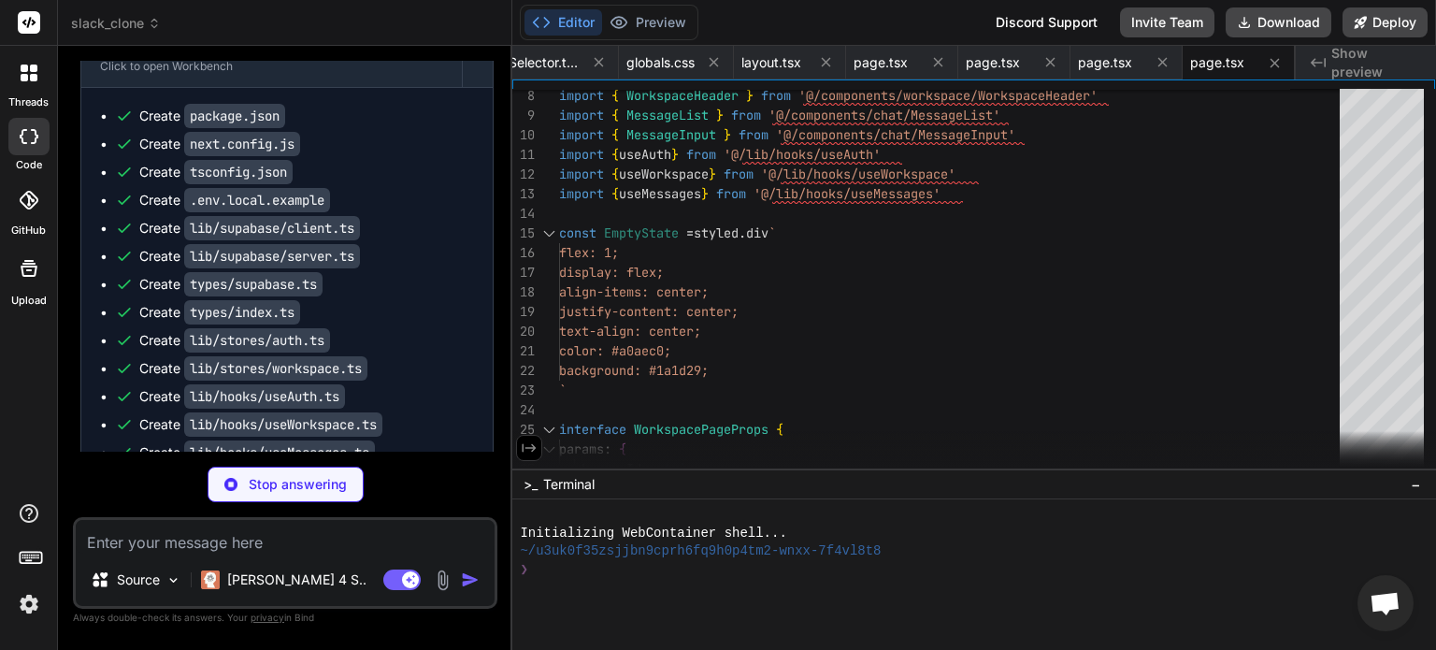
scroll to position [2632, 0]
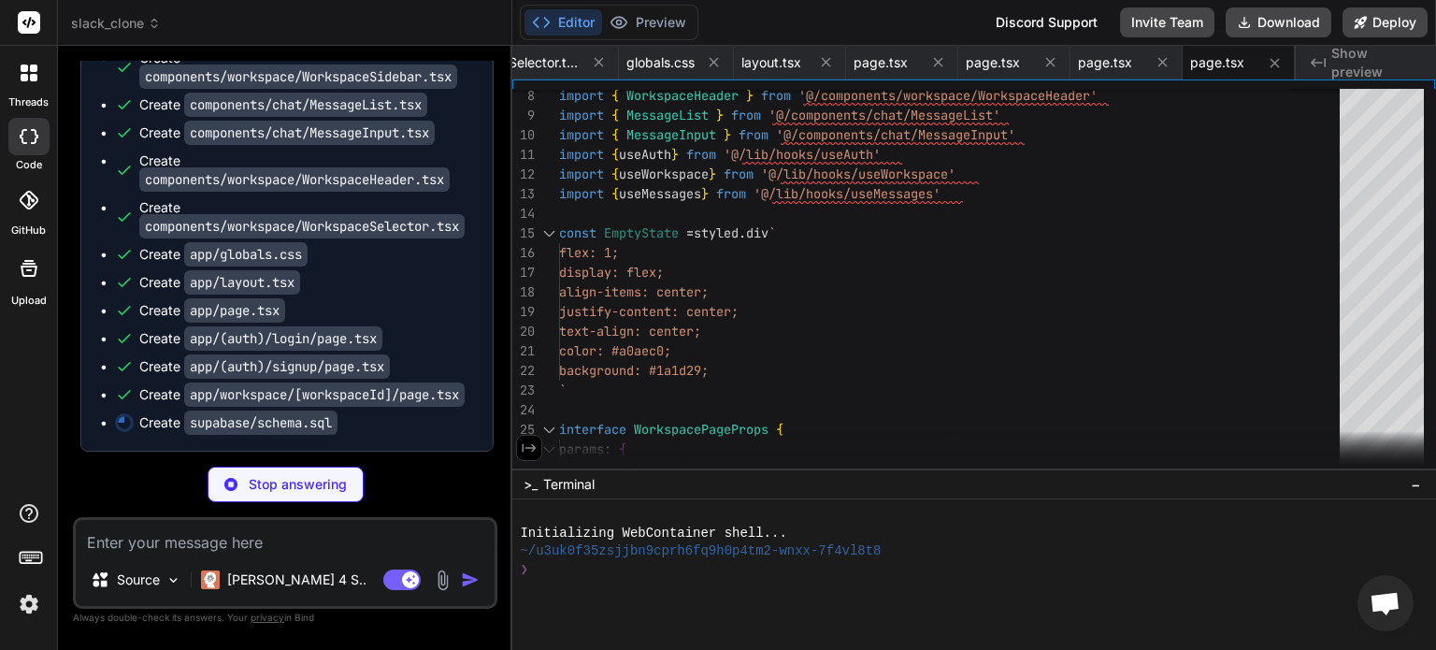
click at [36, 208] on icon at bounding box center [29, 200] width 19 height 19
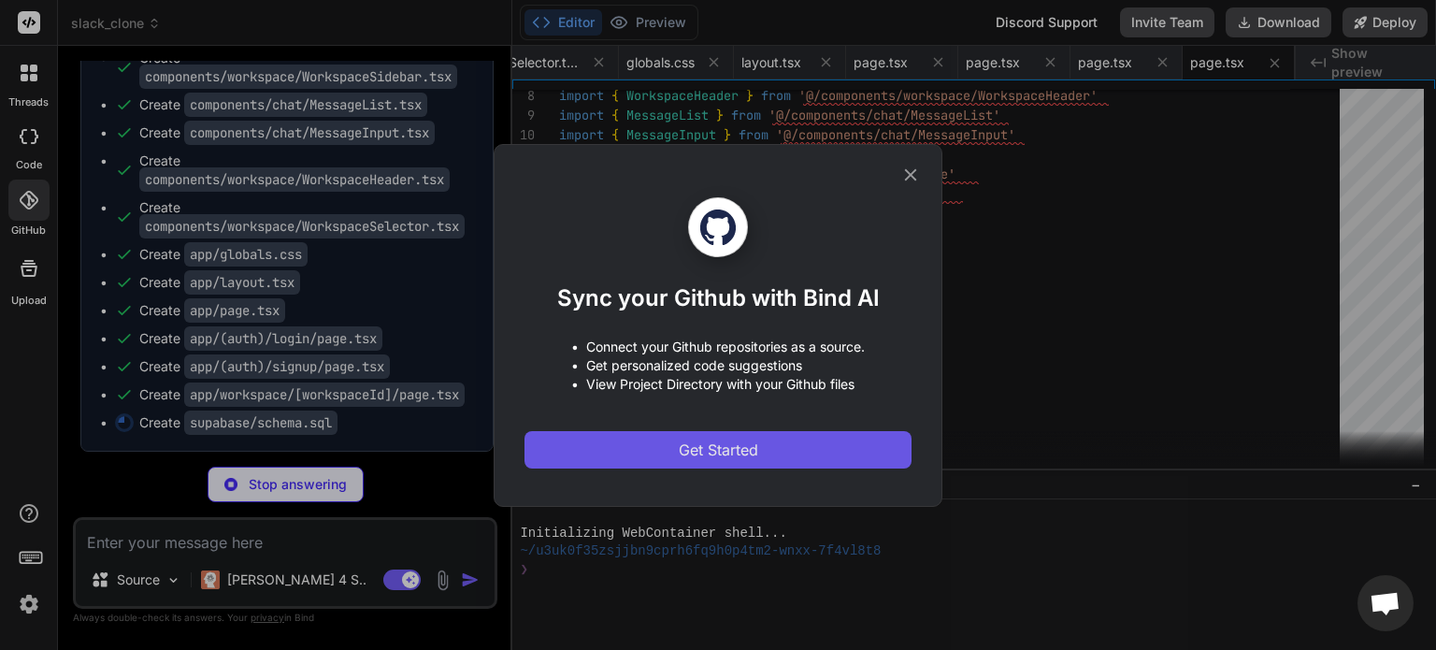
click at [669, 448] on button "Get Started" at bounding box center [717, 449] width 387 height 37
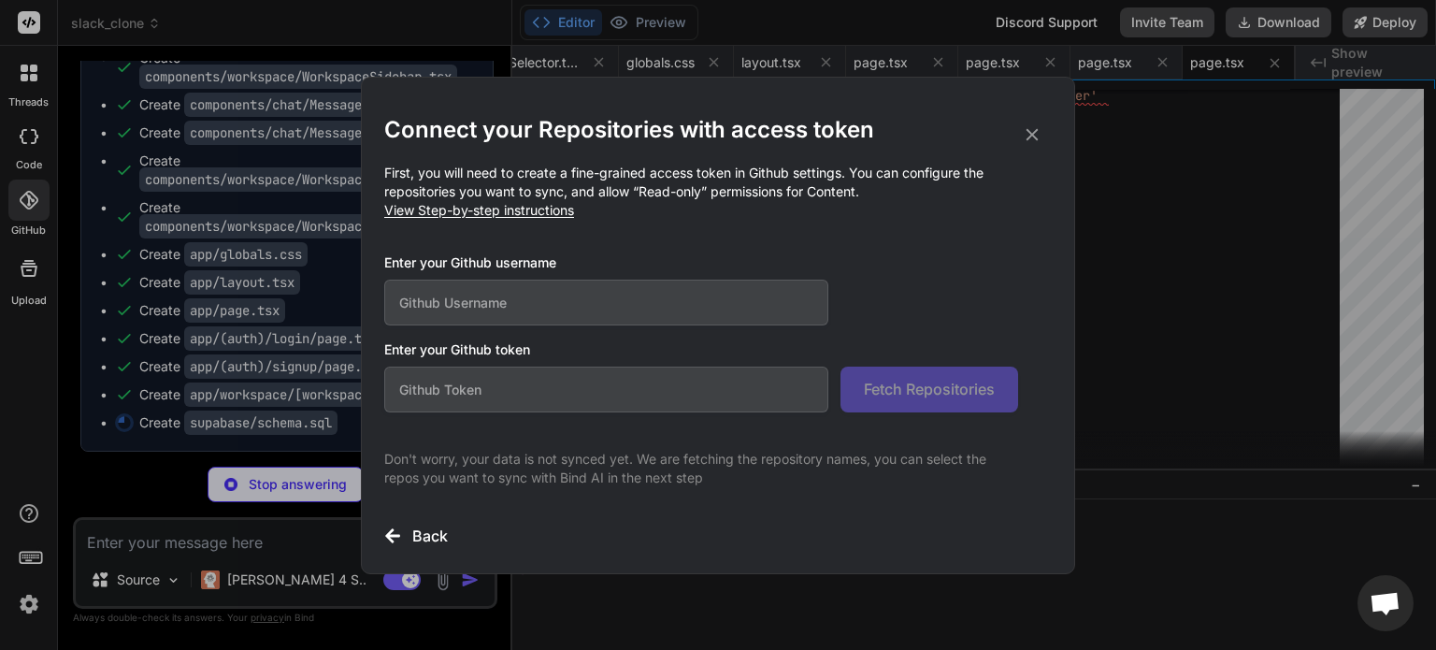
click at [470, 211] on span "View Step-by-step instructions" at bounding box center [479, 210] width 190 height 16
type textarea "x"
type textarea "CREATE TRIGGER update_messages_updated_at BEFORE UPDATE ON messages FOR EACH RO…"
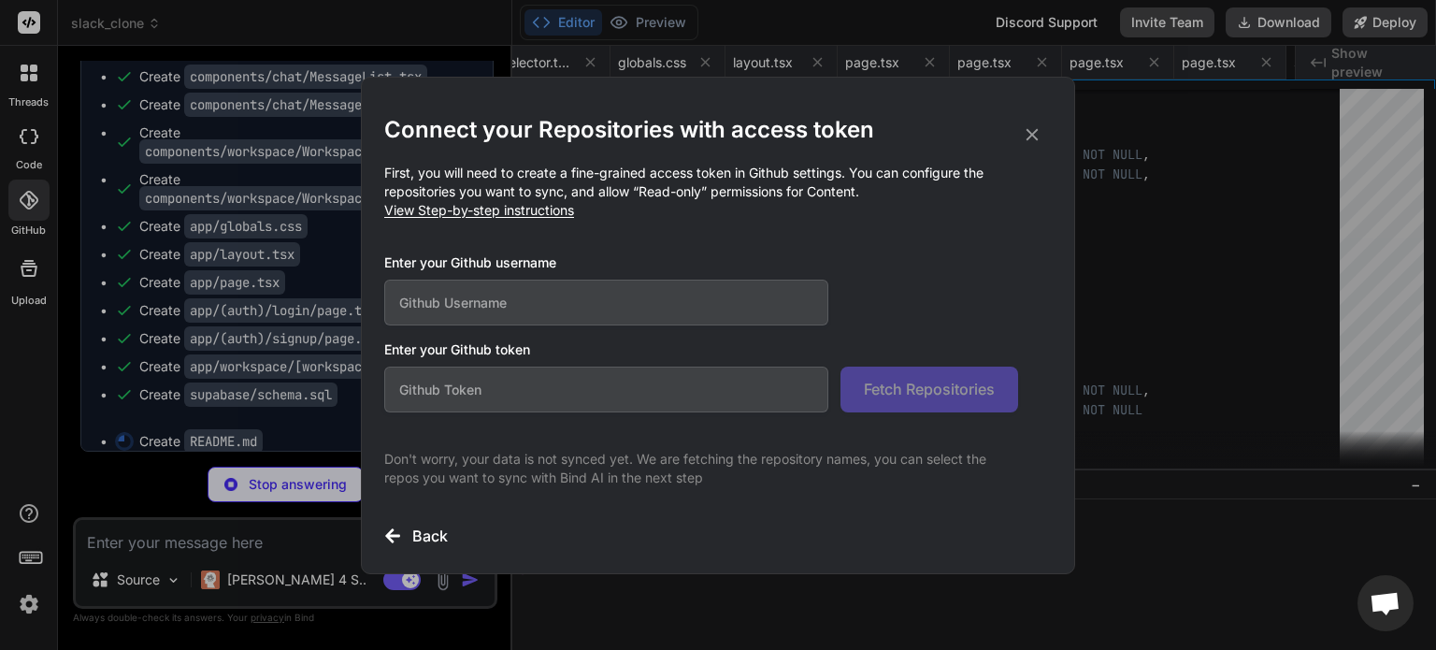
scroll to position [0, 2769]
click at [1020, 135] on h2 "Connect your Repositories with access token" at bounding box center [718, 130] width 668 height 30
type textarea "x"
type textarea "2. Create a feature branch 3. Make your changes 4. Add tests if applicable 5. S…"
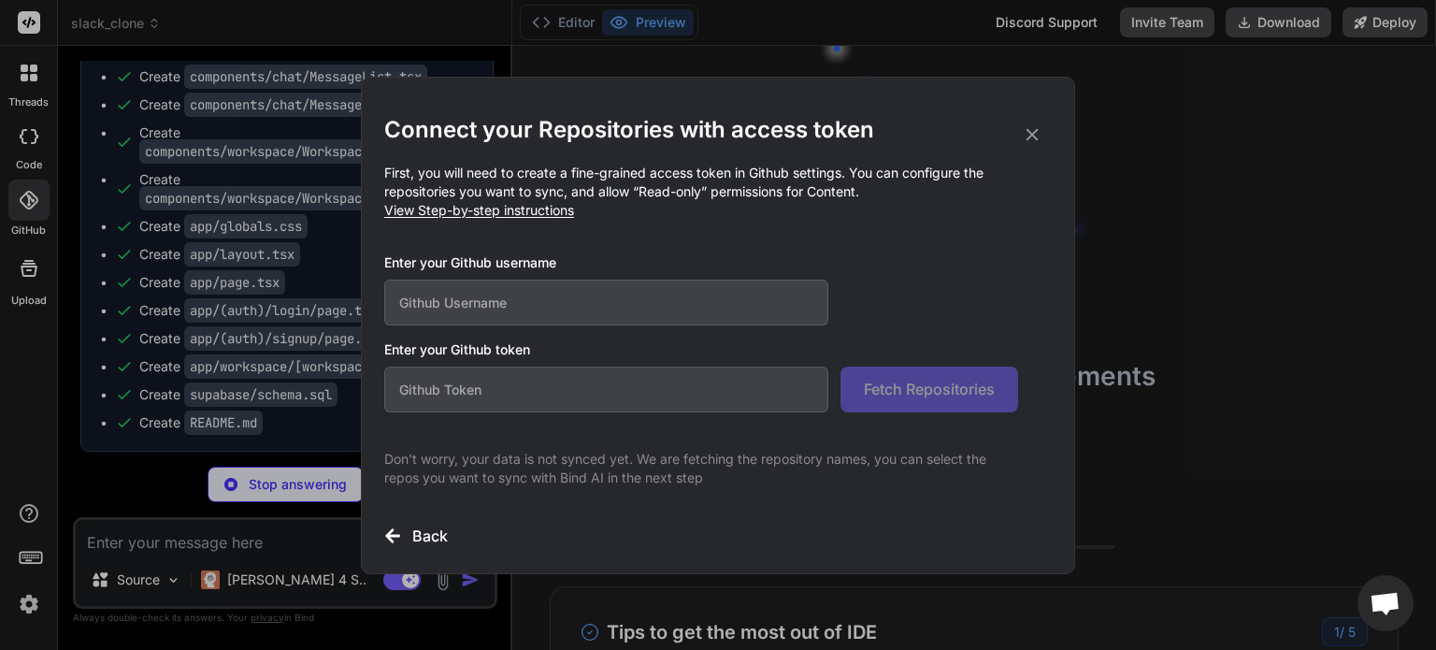
scroll to position [36, 0]
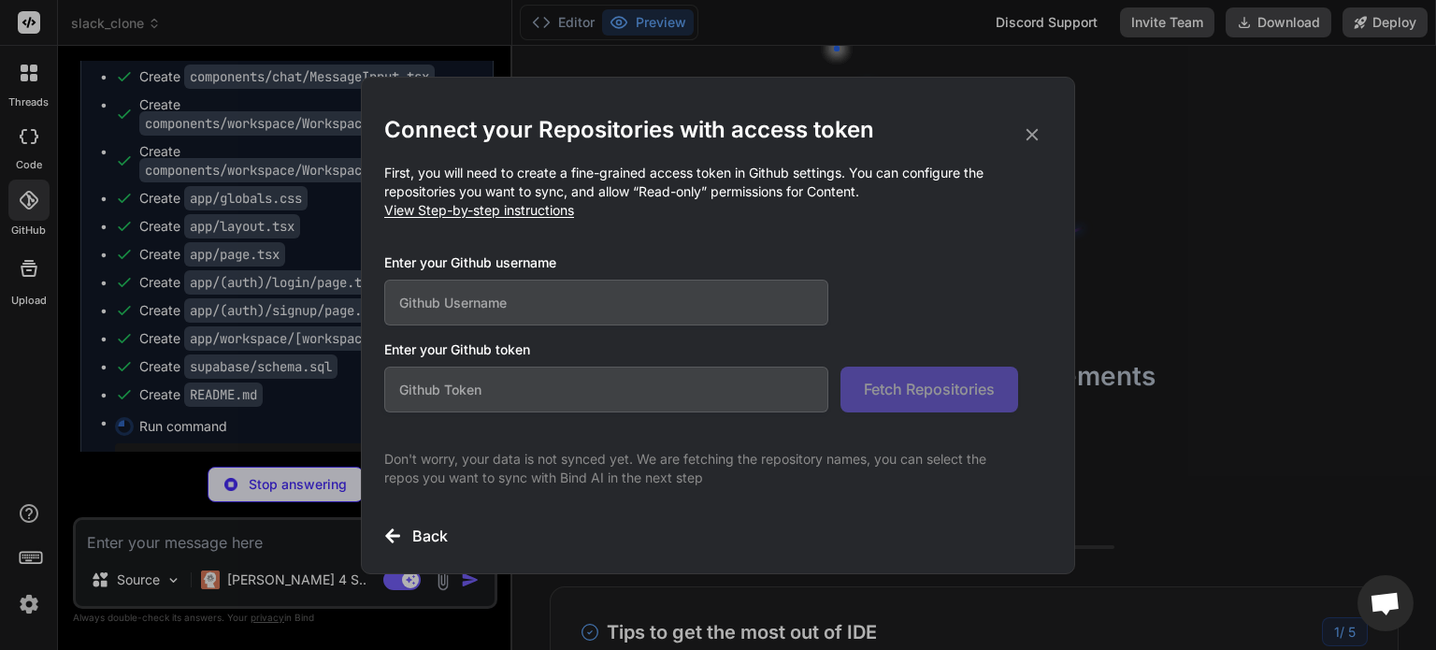
click at [1038, 133] on icon at bounding box center [1032, 134] width 21 height 21
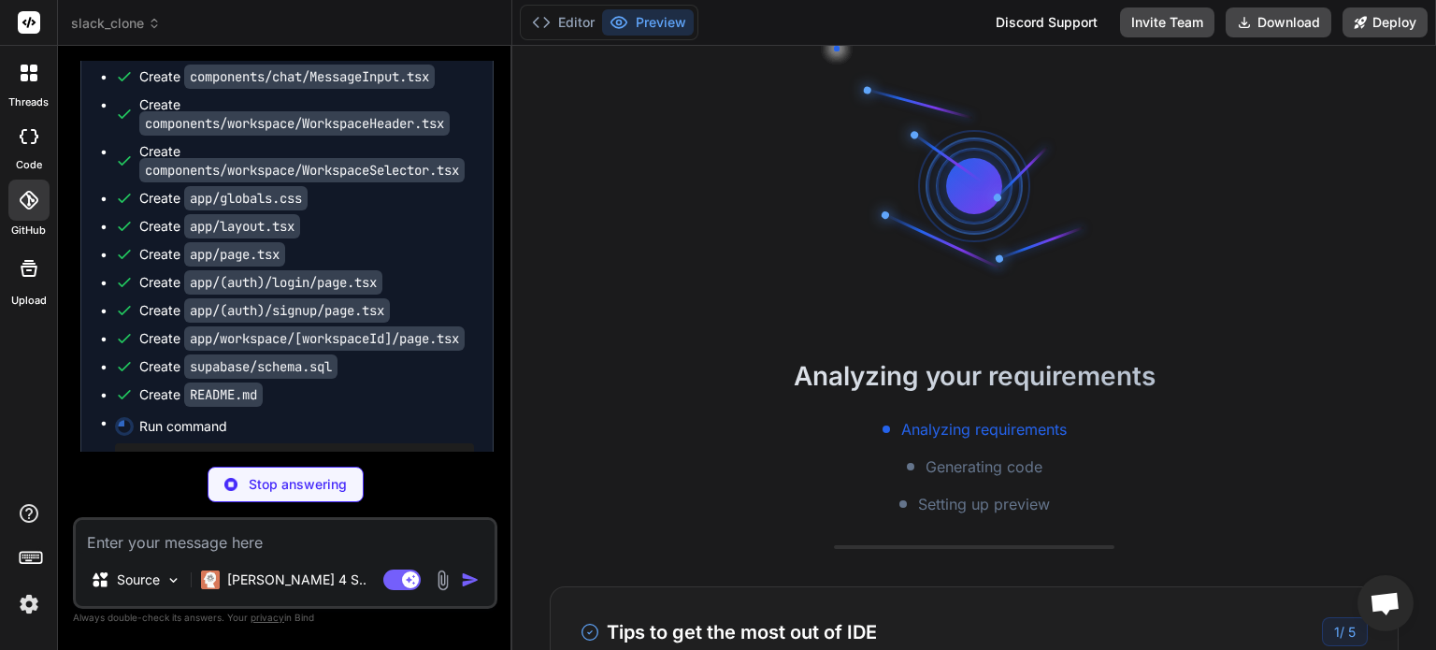
click at [34, 206] on icon at bounding box center [29, 200] width 19 height 19
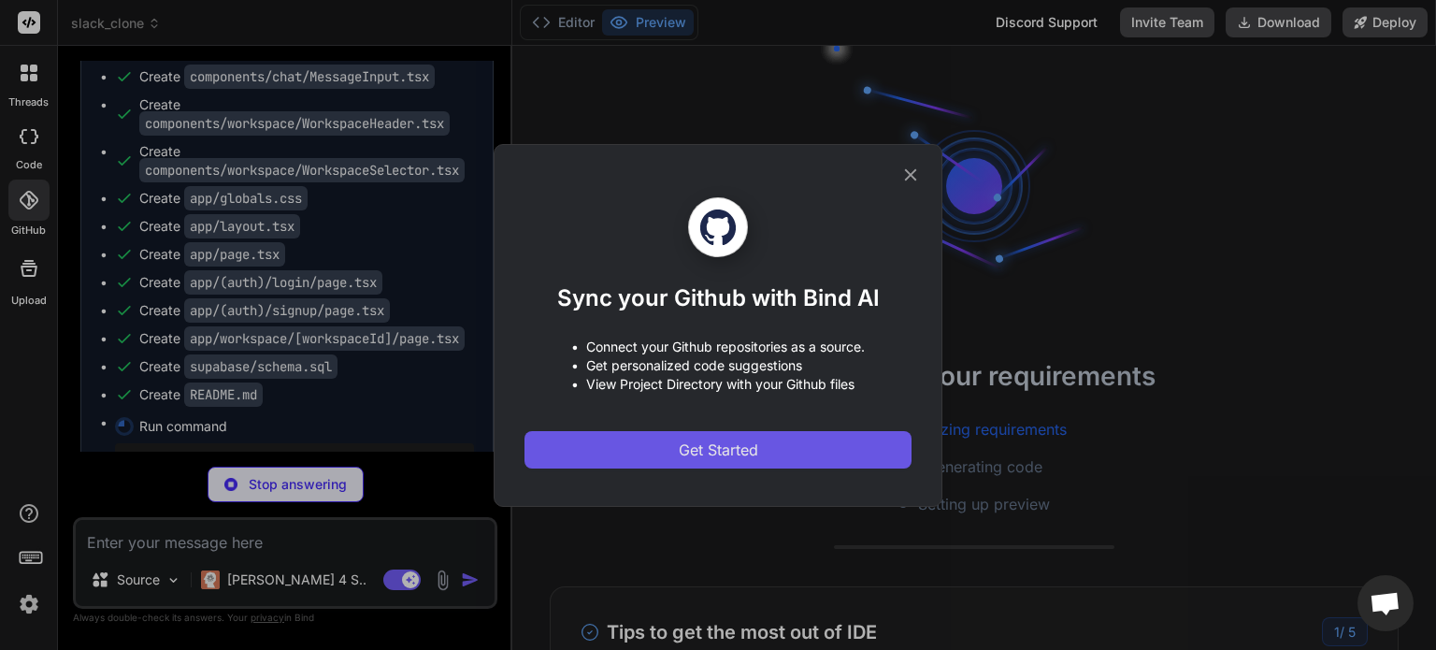
click at [659, 437] on button "Get Started" at bounding box center [717, 449] width 387 height 37
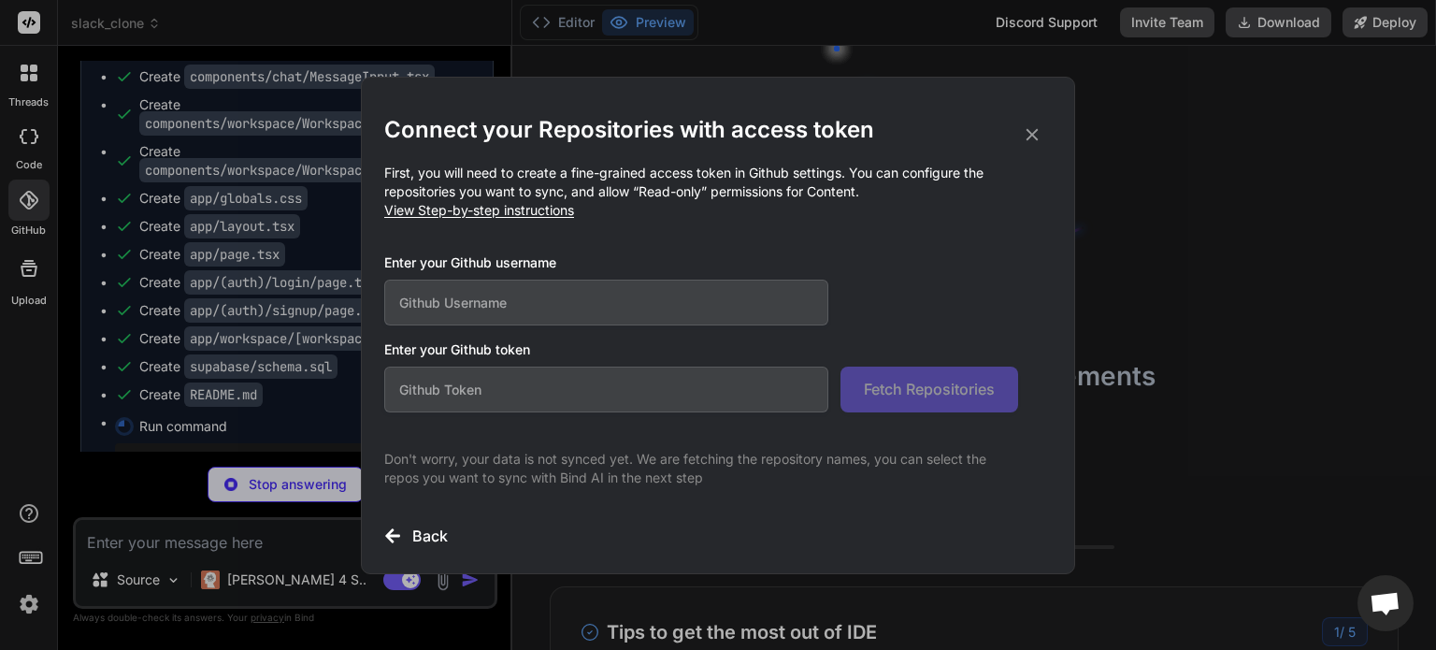
click at [518, 310] on input "text" at bounding box center [606, 303] width 444 height 46
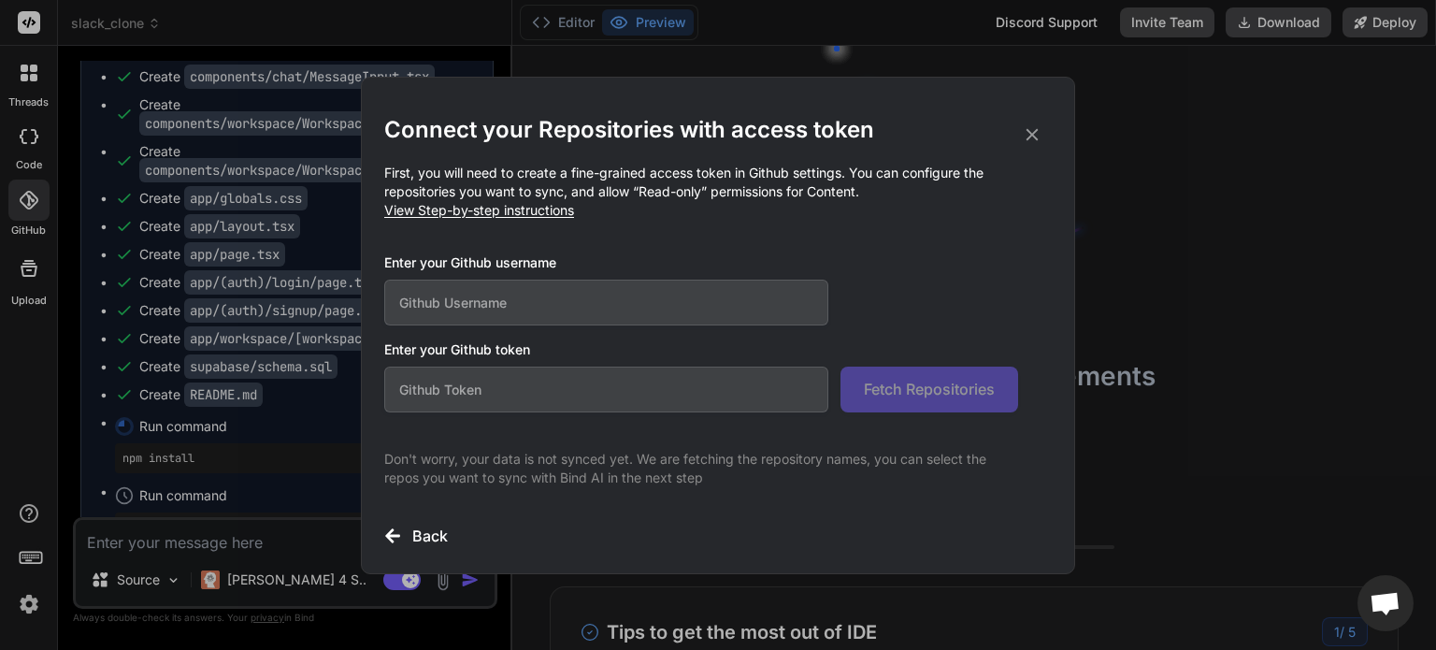
scroll to position [395, 0]
type textarea "x"
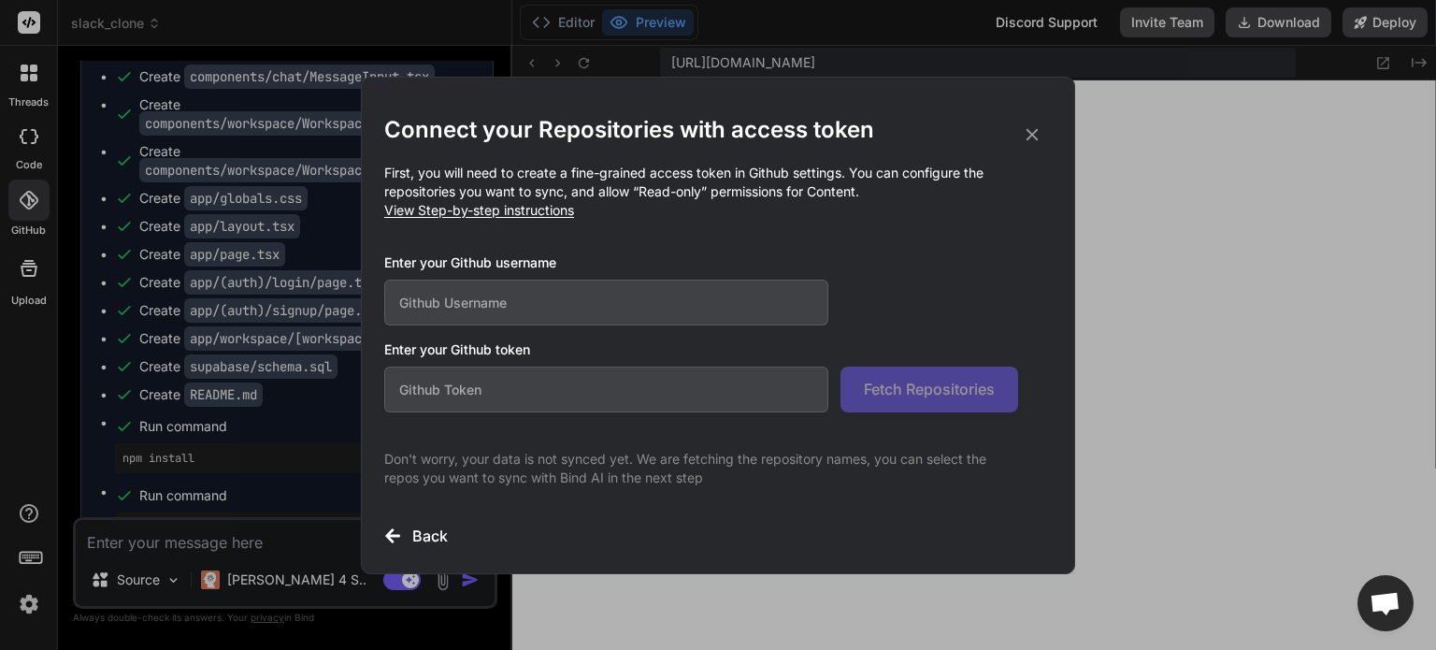
scroll to position [1633, 0]
click at [497, 309] on input "text" at bounding box center [606, 303] width 444 height 46
type input "g"
type input "kaizerroll"
click at [1031, 135] on icon at bounding box center [1033, 134] width 12 height 12
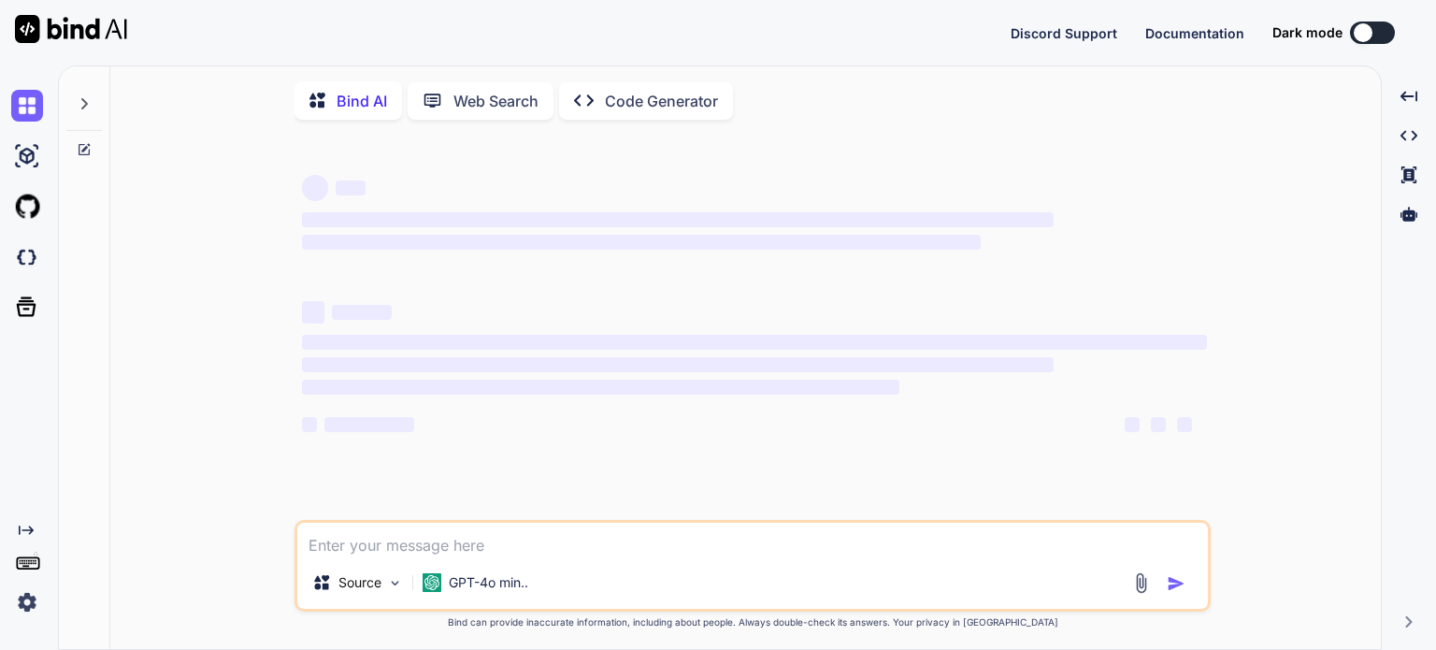
click at [9, 597] on div "Created with Pixso." at bounding box center [25, 570] width 50 height 95
click at [24, 605] on img at bounding box center [27, 602] width 32 height 32
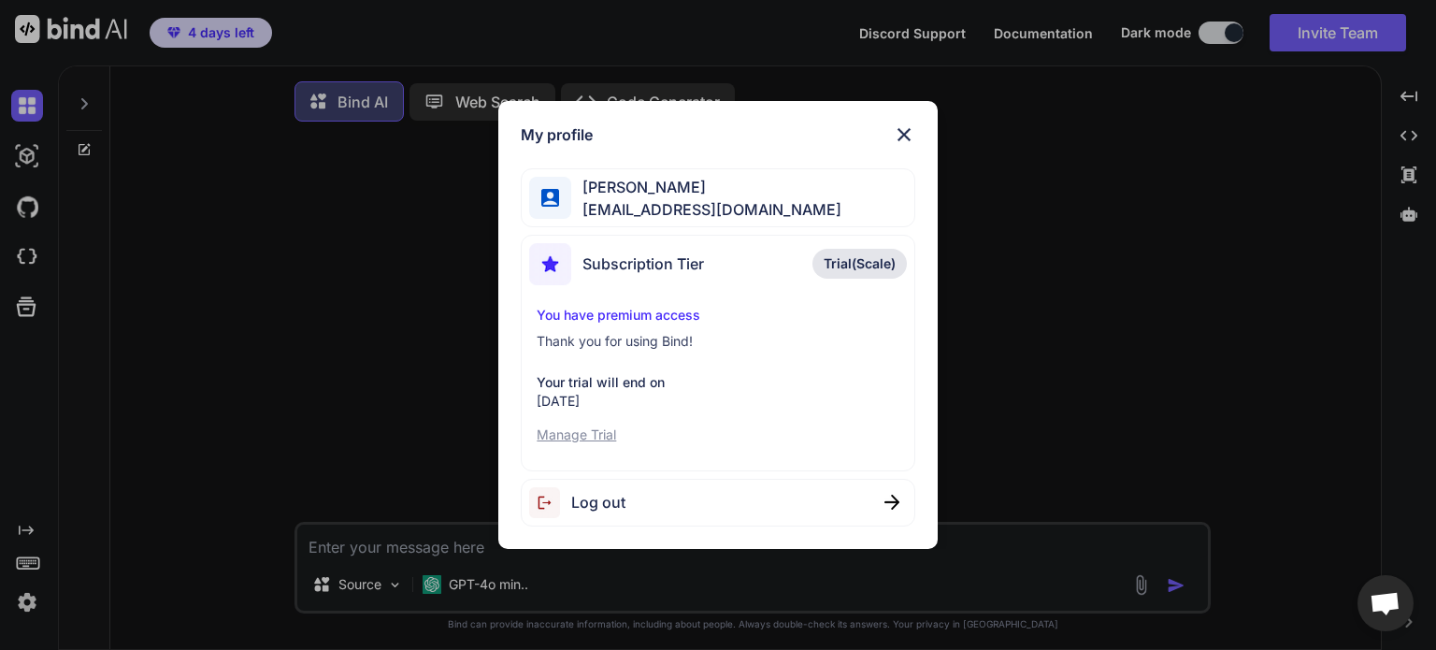
click at [592, 433] on p "Manage Trial" at bounding box center [718, 434] width 362 height 19
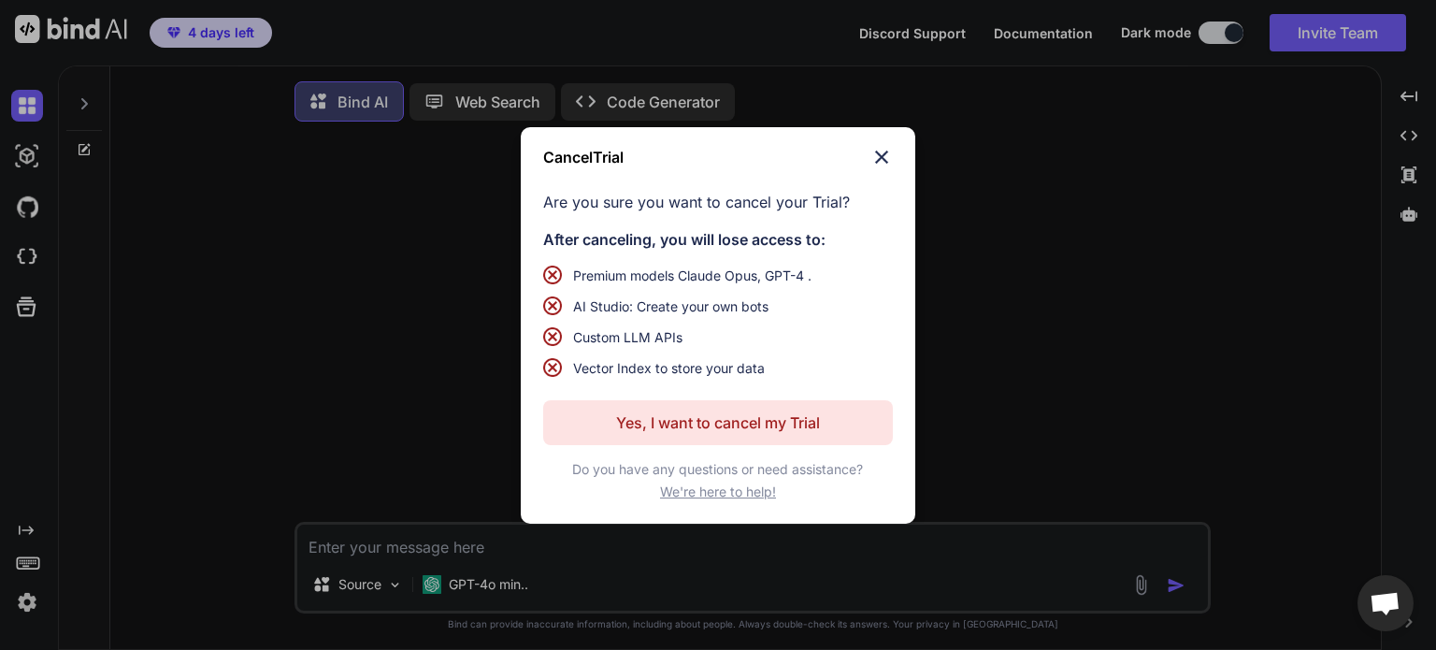
click at [675, 425] on p "Yes, I want to cancel my Trial" at bounding box center [718, 422] width 204 height 22
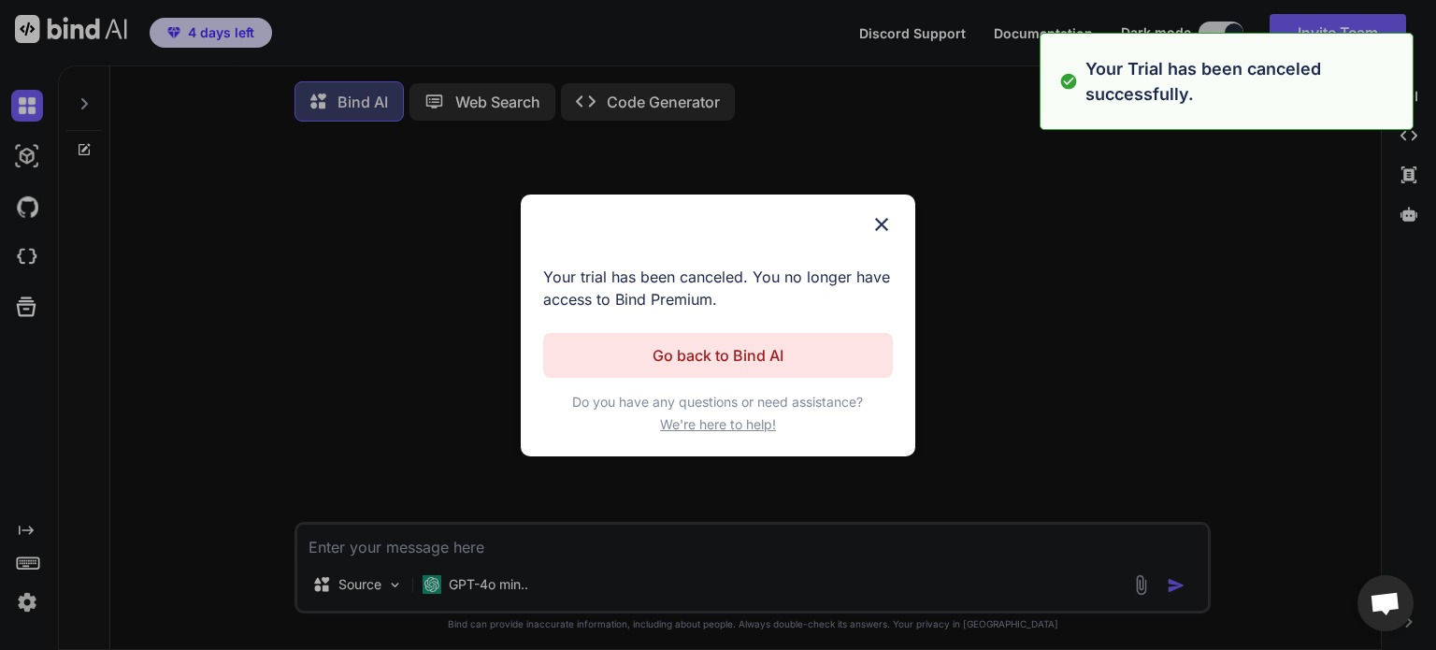
click at [704, 348] on p "Go back to Bind AI" at bounding box center [718, 355] width 131 height 22
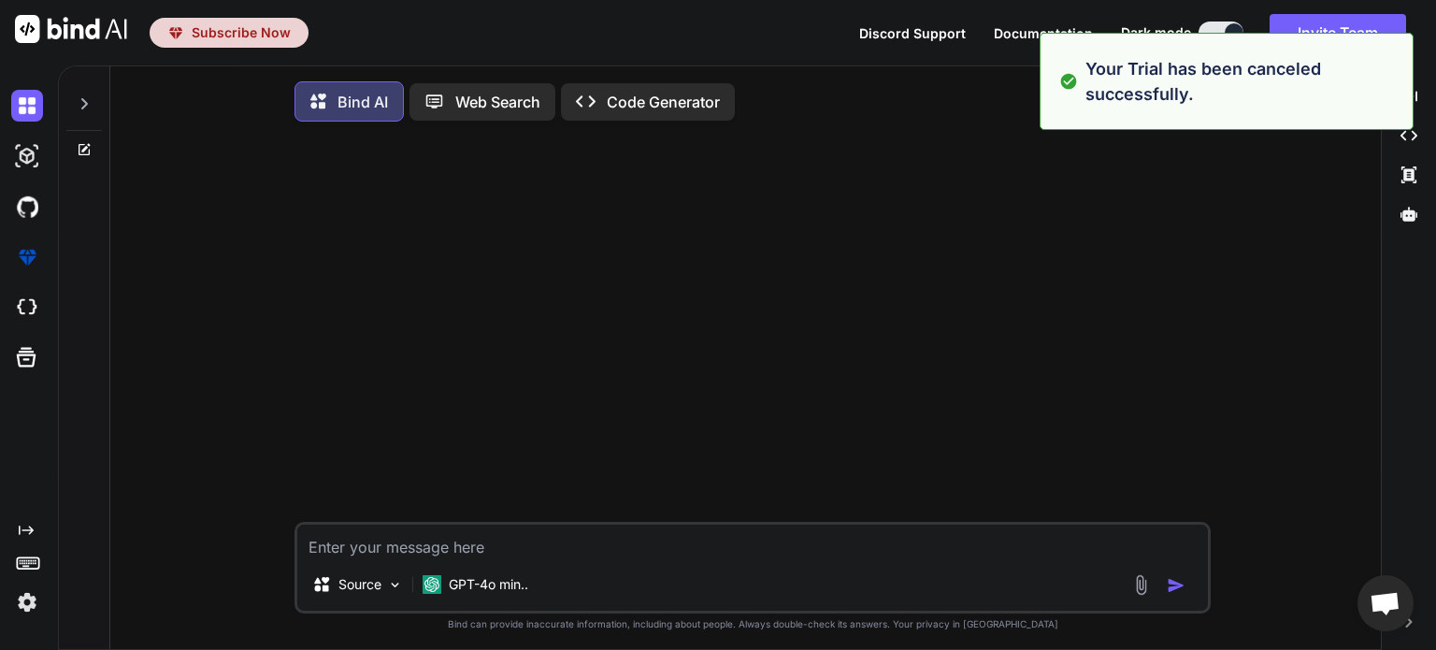
type textarea "x"
